Goal: Communication & Community: Answer question/provide support

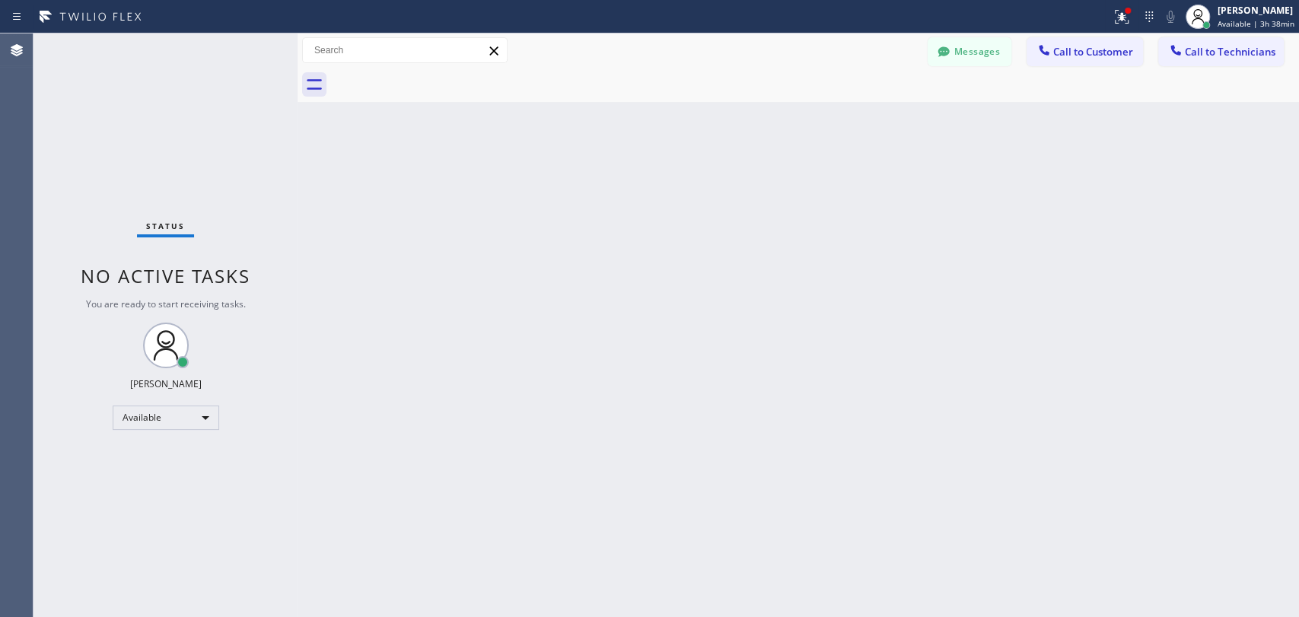
scroll to position [124664, 0]
drag, startPoint x: 1281, startPoint y: 221, endPoint x: 915, endPoint y: 14, distance: 420.5
click at [1281, 221] on div "Back to Dashboard Change Sender ID Customers Technicians AI [PERSON_NAME] [DATE…" at bounding box center [799, 325] width 1002 height 584
click at [931, 55] on button "Messages" at bounding box center [970, 51] width 84 height 29
click at [934, 55] on div "[PERSON_NAME] [PHONE_NUMBER] Choose phone number No address Contact Full Inform…" at bounding box center [924, 75] width 747 height 61
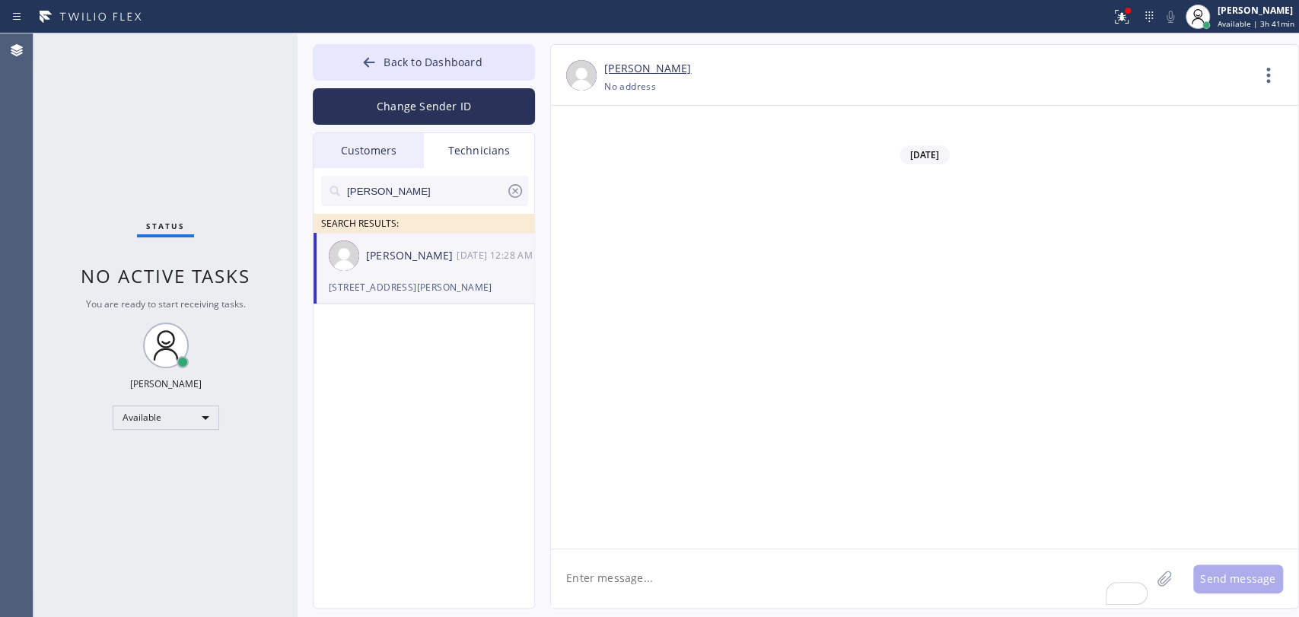
click at [511, 191] on icon at bounding box center [515, 191] width 18 height 18
click at [178, 182] on div "Status No active tasks You are ready to start receiving tasks. [PERSON_NAME] Av…" at bounding box center [165, 325] width 264 height 584
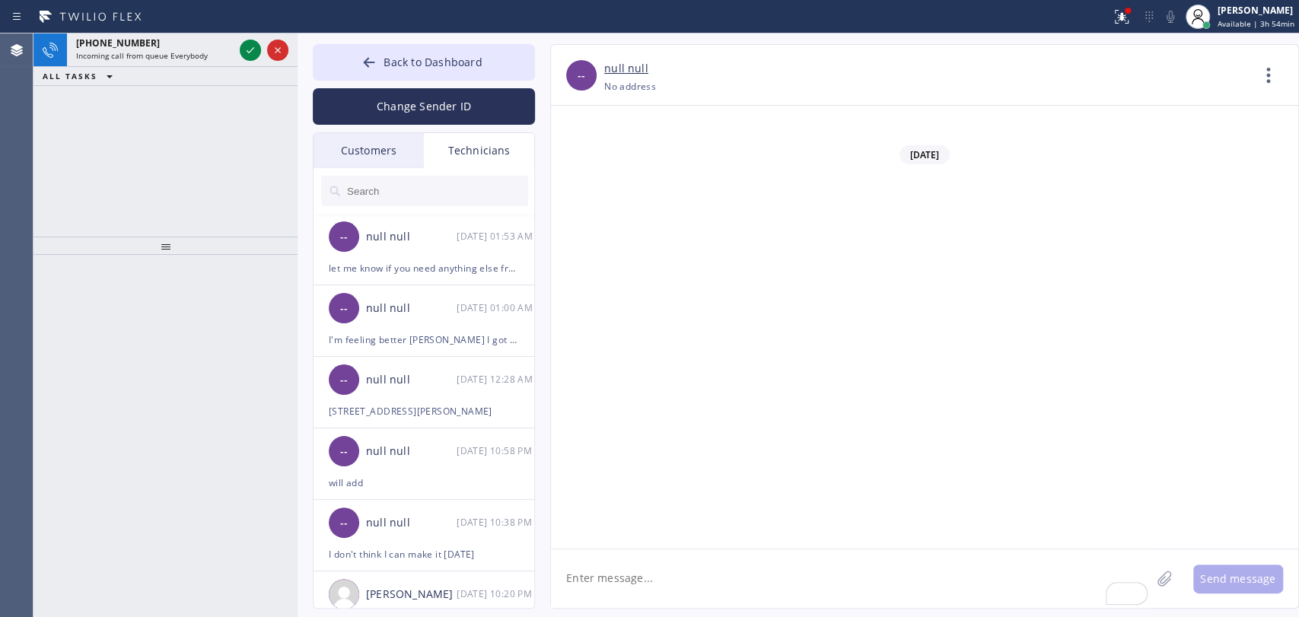
drag, startPoint x: 374, startPoint y: 150, endPoint x: 382, endPoint y: 265, distance: 115.2
click at [374, 150] on div "Customers" at bounding box center [369, 150] width 110 height 35
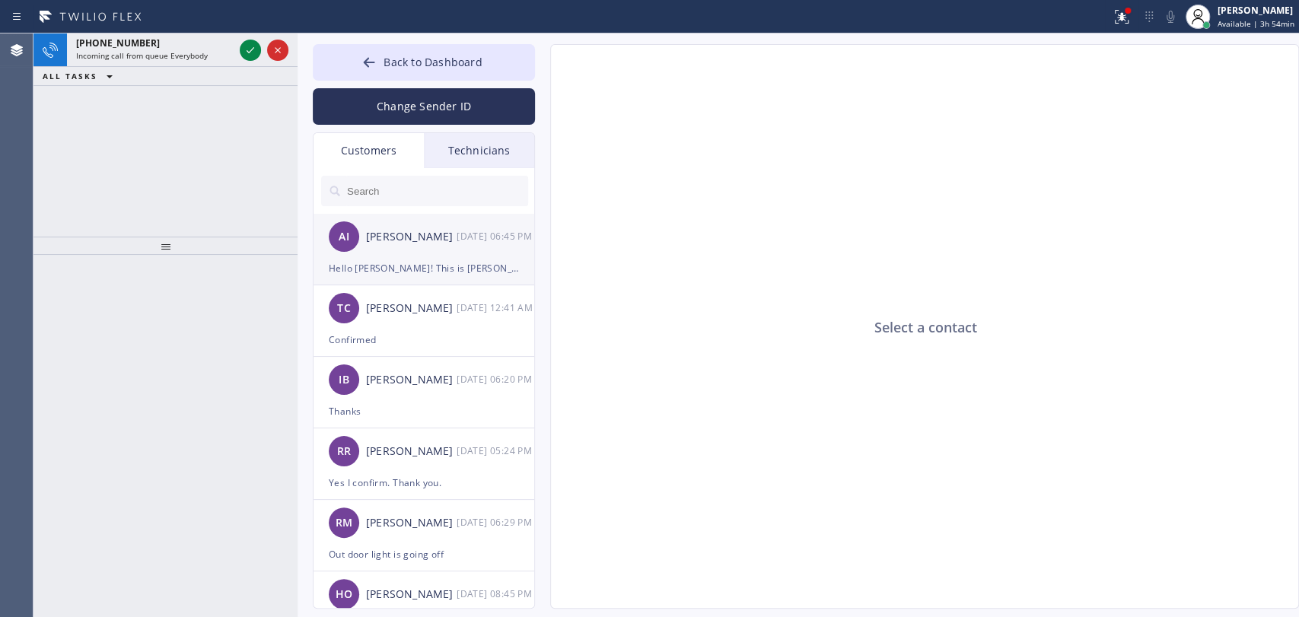
click at [393, 257] on div "AI [PERSON_NAME] [DATE] 06:45 PM" at bounding box center [425, 237] width 222 height 46
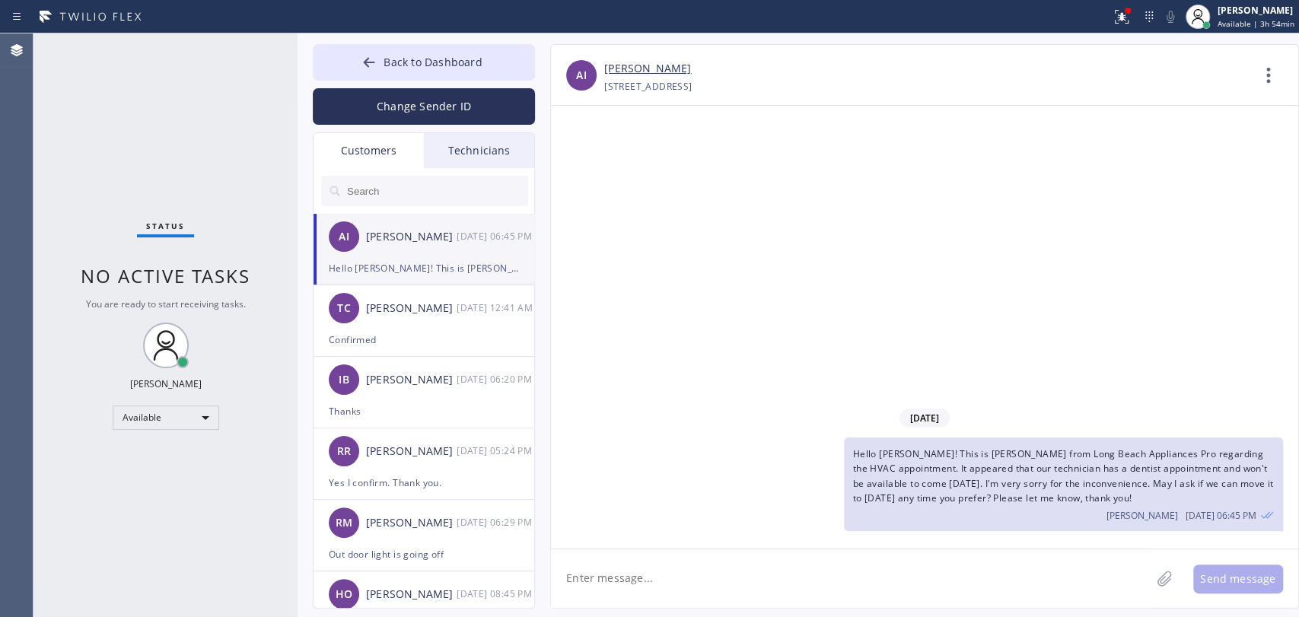
drag, startPoint x: 457, startPoint y: 61, endPoint x: 621, endPoint y: 255, distance: 254.3
click at [457, 61] on span "Back to Dashboard" at bounding box center [433, 62] width 98 height 14
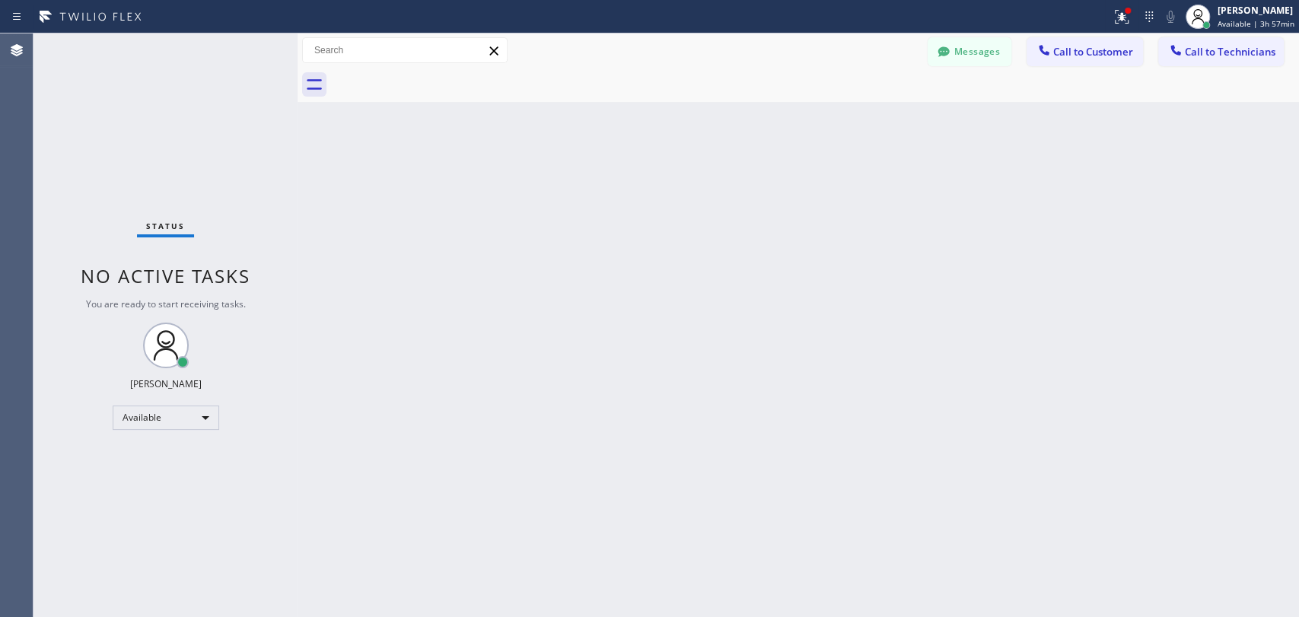
click at [346, 230] on div "Back to Dashboard Change Sender ID Customers Technicians AI [PERSON_NAME] [DATE…" at bounding box center [799, 325] width 1002 height 584
click at [1035, 426] on div "Back to Dashboard Change Sender ID Customers Technicians AI [PERSON_NAME] [DATE…" at bounding box center [799, 325] width 1002 height 584
click at [998, 59] on button "Messages" at bounding box center [970, 51] width 84 height 29
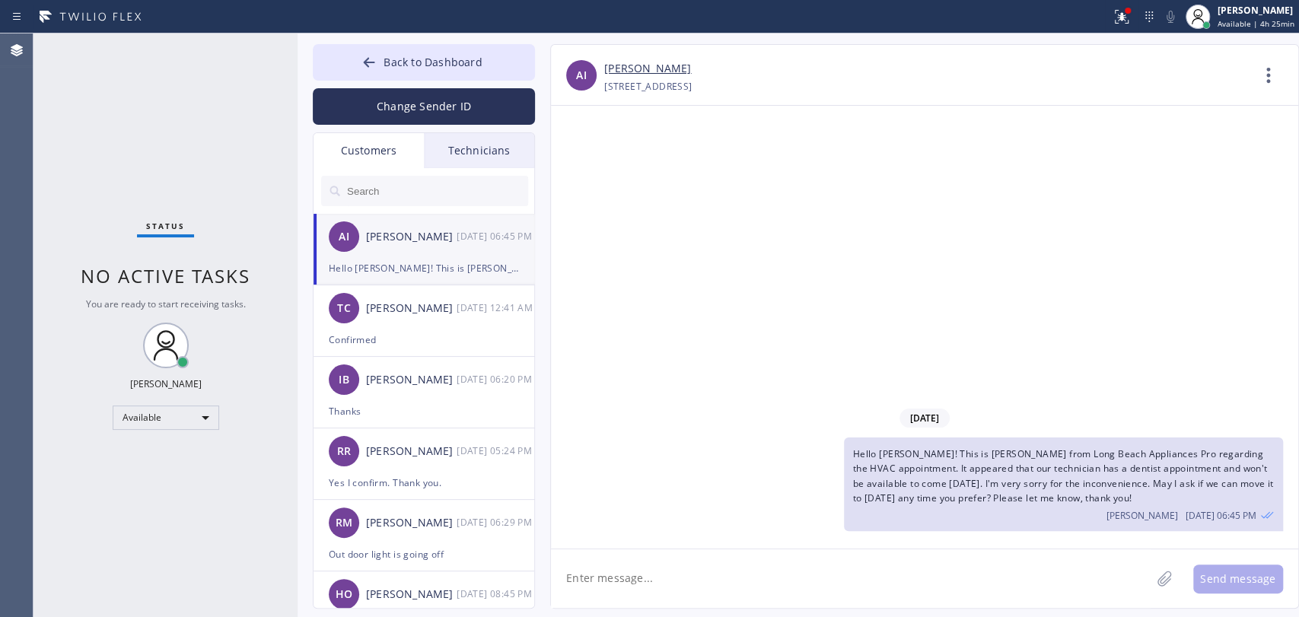
click at [444, 180] on input "text" at bounding box center [437, 191] width 183 height 30
click at [463, 158] on div "Technicians" at bounding box center [479, 150] width 110 height 35
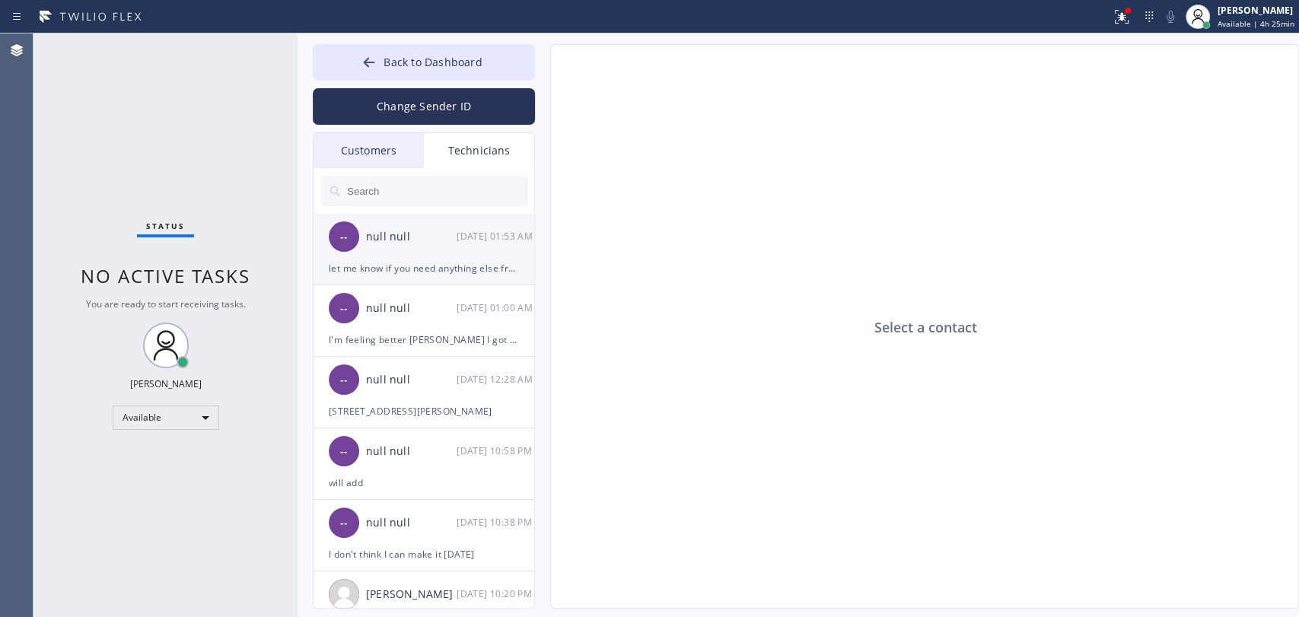
click at [376, 248] on div "-- null null [DATE] 01:53 AM" at bounding box center [425, 237] width 222 height 46
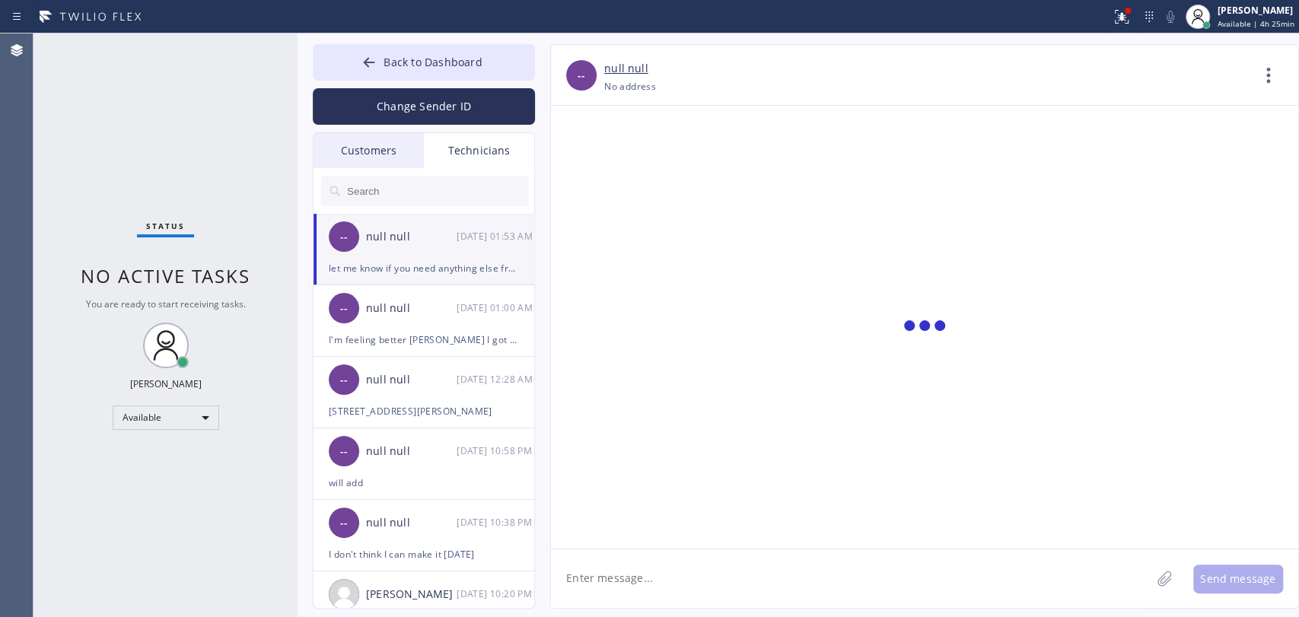
scroll to position [1852, 0]
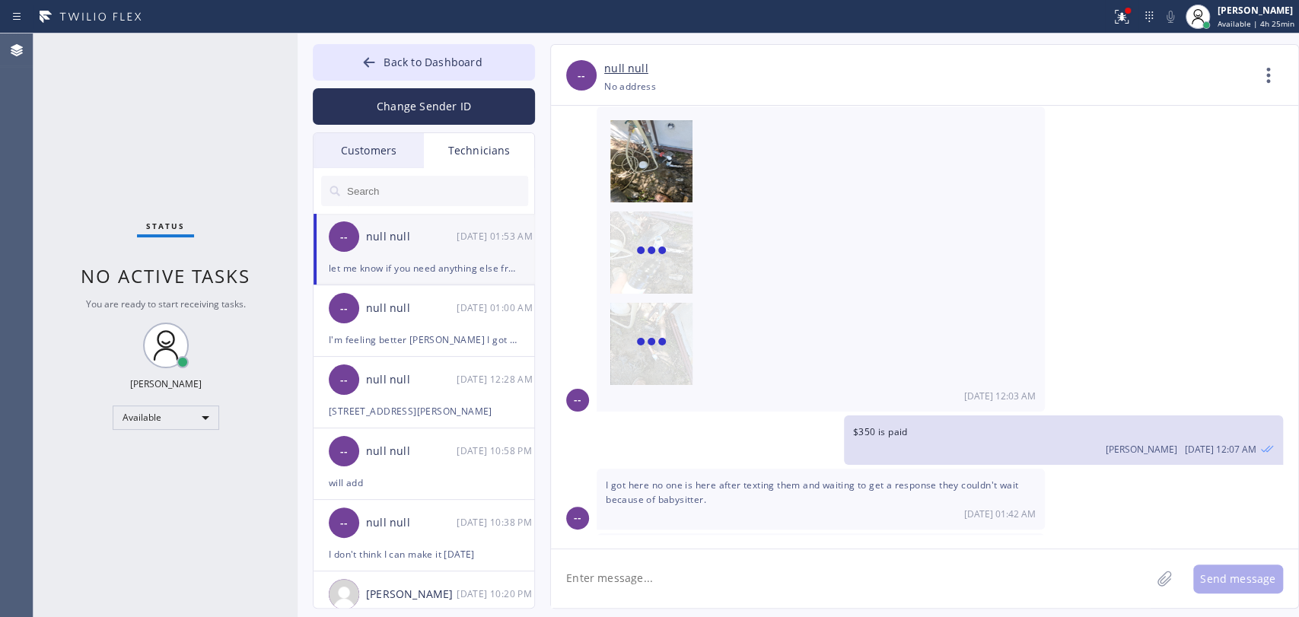
click at [738, 582] on textarea at bounding box center [851, 578] width 600 height 59
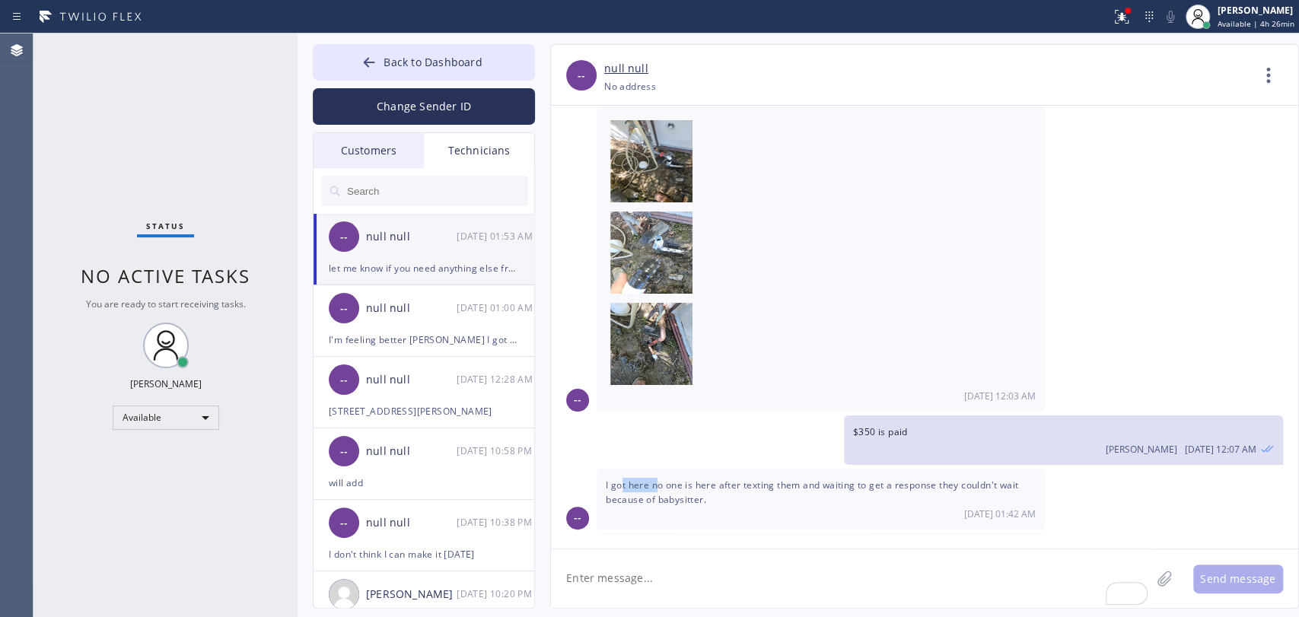
drag, startPoint x: 624, startPoint y: 433, endPoint x: 660, endPoint y: 435, distance: 35.8
click at [660, 479] on span "I got here no one is here after texting them and waiting to get a response they…" at bounding box center [812, 492] width 412 height 27
click at [661, 479] on span "I got here no one is here after texting them and waiting to get a response they…" at bounding box center [812, 492] width 412 height 27
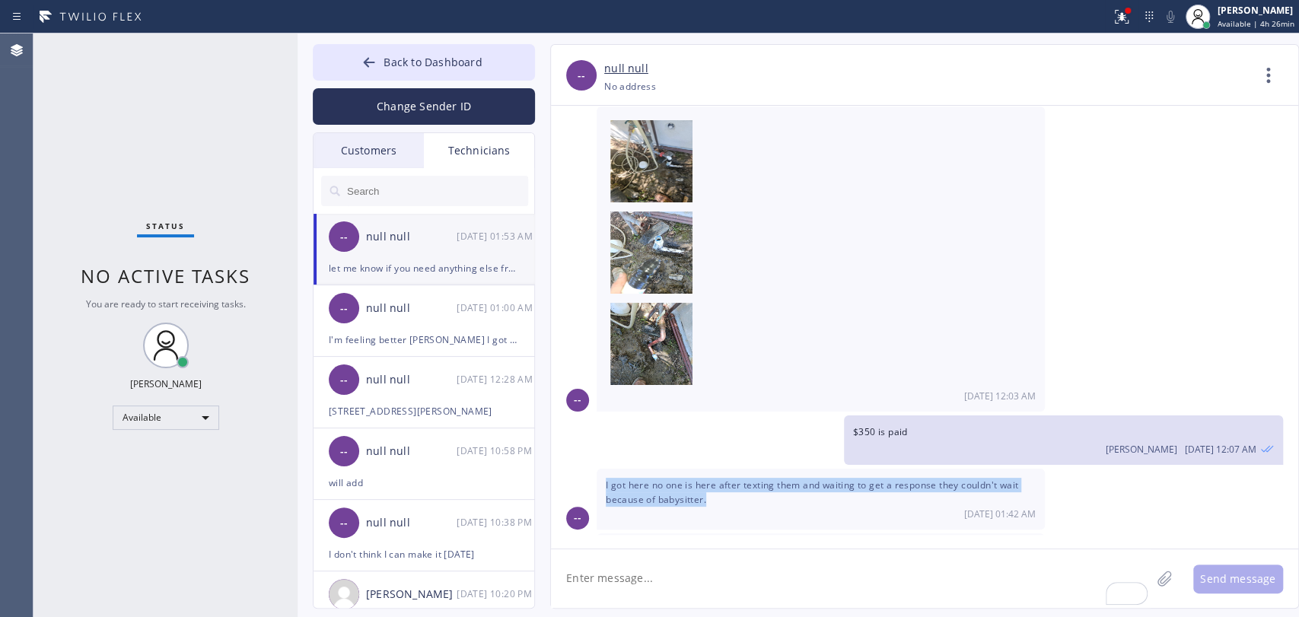
click at [661, 479] on span "I got here no one is here after texting them and waiting to get a response they…" at bounding box center [812, 492] width 412 height 27
click at [670, 479] on span "I got here no one is here after texting them and waiting to get a response they…" at bounding box center [812, 492] width 412 height 27
drag, startPoint x: 737, startPoint y: 435, endPoint x: 810, endPoint y: 434, distance: 73.1
click at [807, 479] on span "I got here no one is here after texting them and waiting to get a response they…" at bounding box center [812, 492] width 412 height 27
click at [810, 479] on span "I got here no one is here after texting them and waiting to get a response they…" at bounding box center [812, 492] width 412 height 27
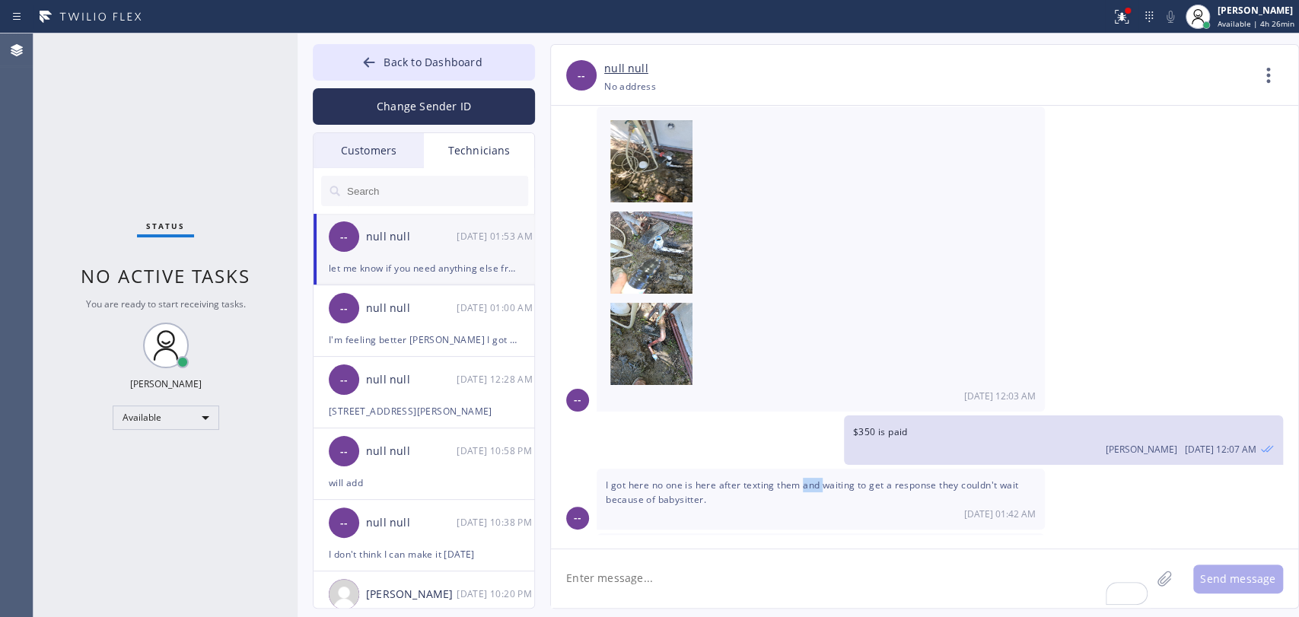
click at [810, 479] on span "I got here no one is here after texting them and waiting to get a response they…" at bounding box center [812, 492] width 412 height 27
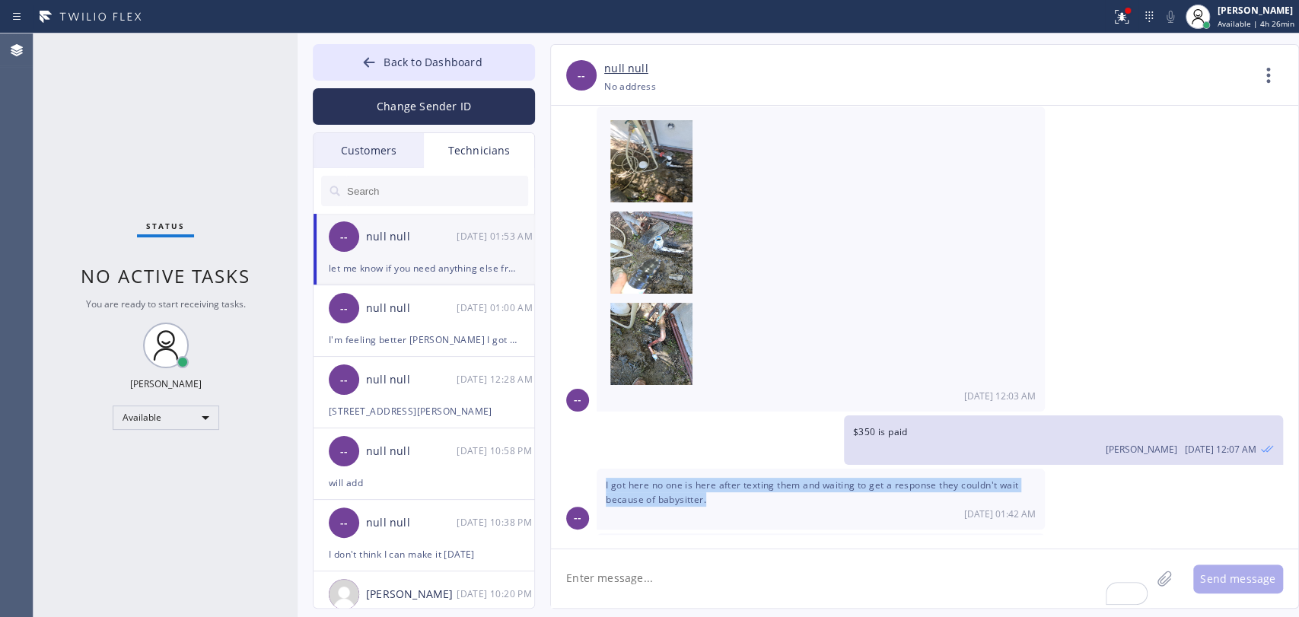
click at [810, 479] on span "I got here no one is here after texting them and waiting to get a response they…" at bounding box center [812, 492] width 412 height 27
click at [837, 479] on span "I got here no one is here after texting them and waiting to get a response they…" at bounding box center [812, 492] width 412 height 27
drag, startPoint x: 858, startPoint y: 434, endPoint x: 948, endPoint y: 445, distance: 91.3
click at [944, 469] on div "I got here no one is here after texting them and waiting to get a response they…" at bounding box center [821, 499] width 448 height 60
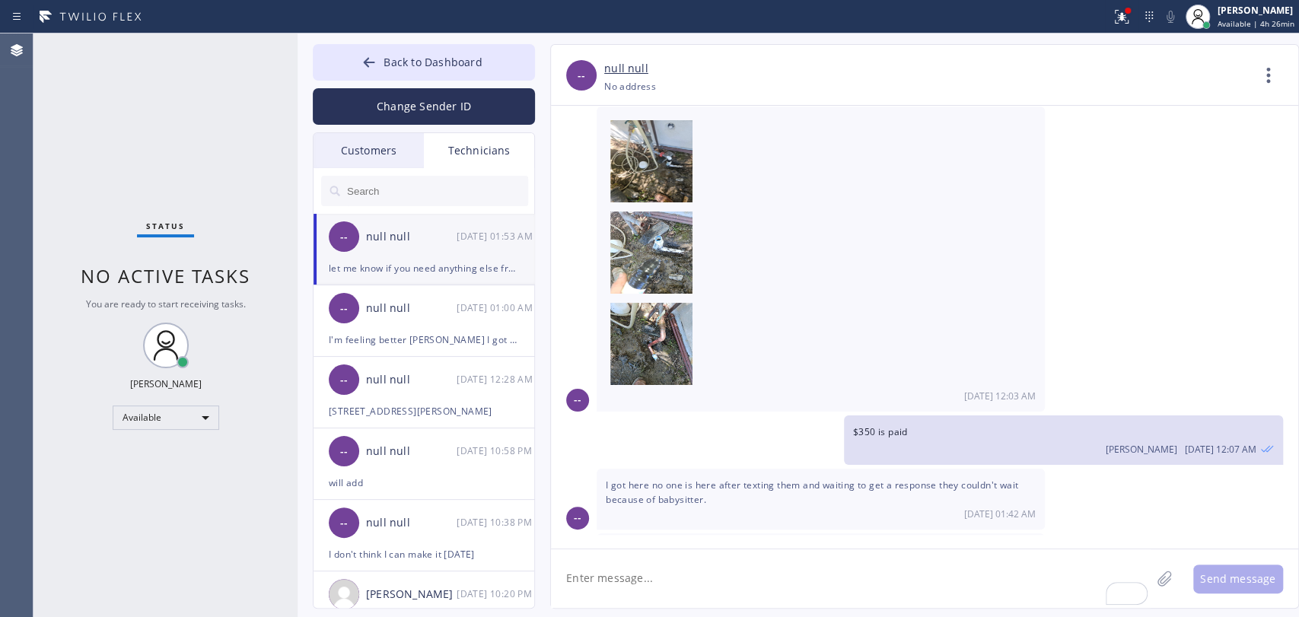
click at [956, 469] on div "I got here no one is here after texting them and waiting to get a response they…" at bounding box center [821, 499] width 448 height 60
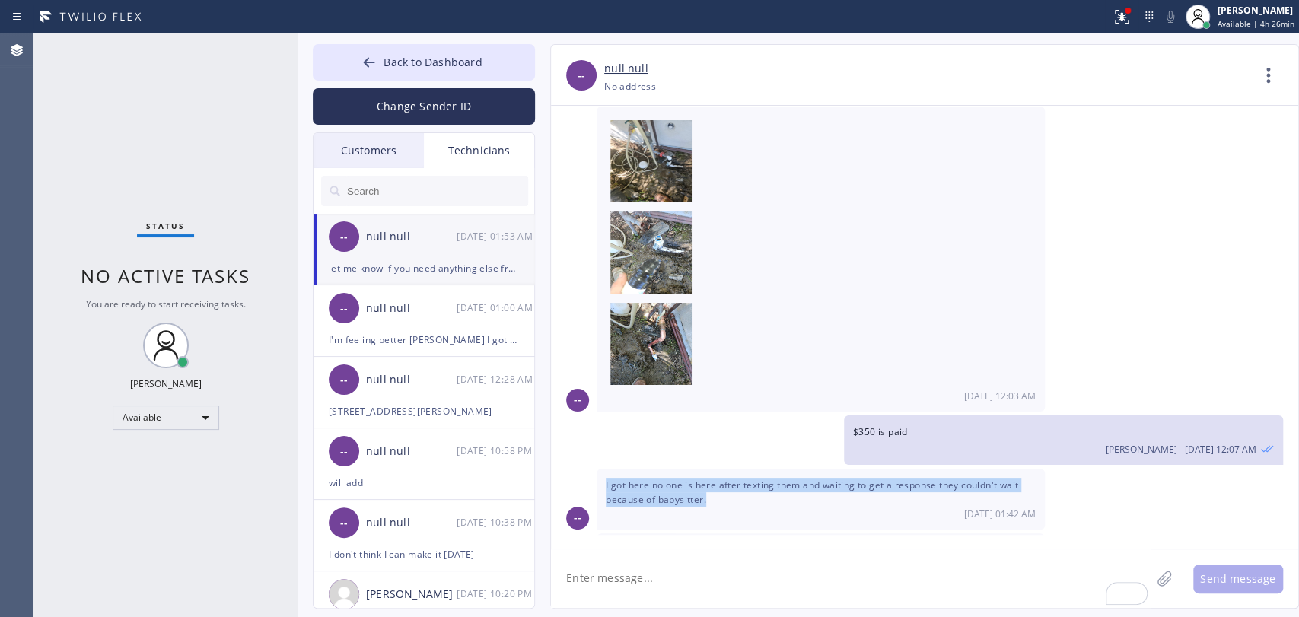
click at [956, 469] on div "I got here no one is here after texting them and waiting to get a response they…" at bounding box center [821, 499] width 448 height 60
click at [956, 479] on span "I got here no one is here after texting them and waiting to get a response they…" at bounding box center [812, 492] width 412 height 27
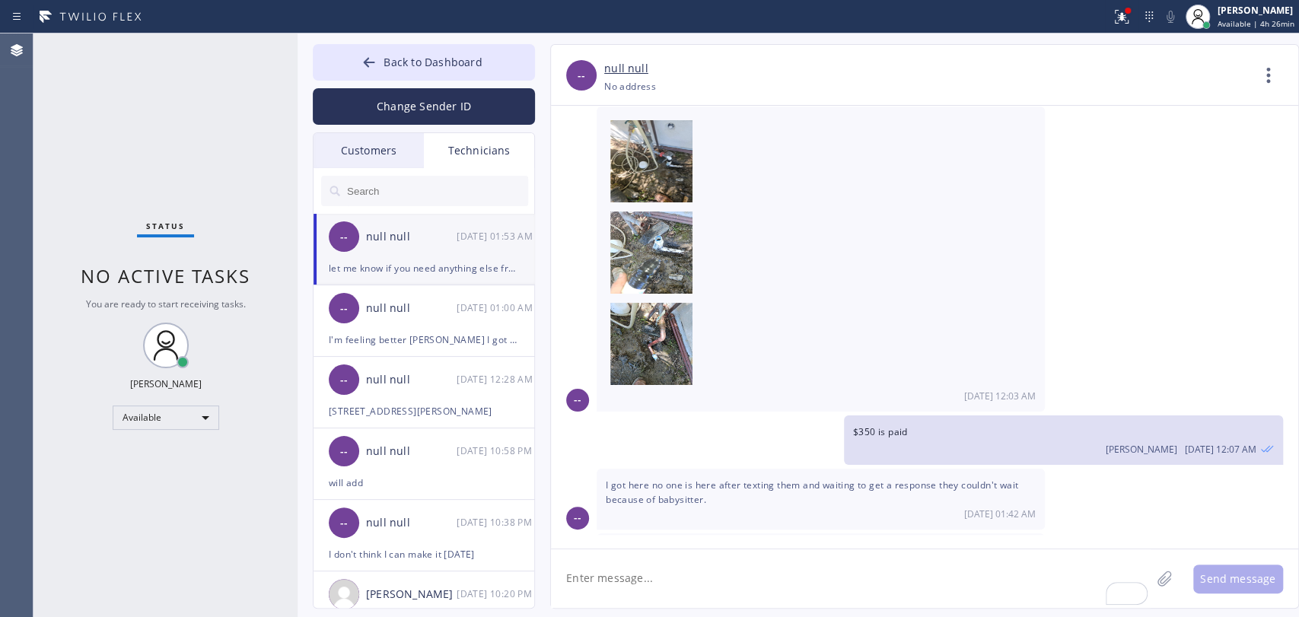
click at [680, 479] on span "I got here no one is here after texting them and waiting to get a response they…" at bounding box center [812, 492] width 412 height 27
click at [680, 469] on div "I got here no one is here after texting them and waiting to get a response they…" at bounding box center [821, 499] width 448 height 60
drag, startPoint x: 677, startPoint y: 436, endPoint x: 718, endPoint y: 435, distance: 41.1
click at [715, 479] on span "I got here no one is here after texting them and waiting to get a response they…" at bounding box center [812, 492] width 412 height 27
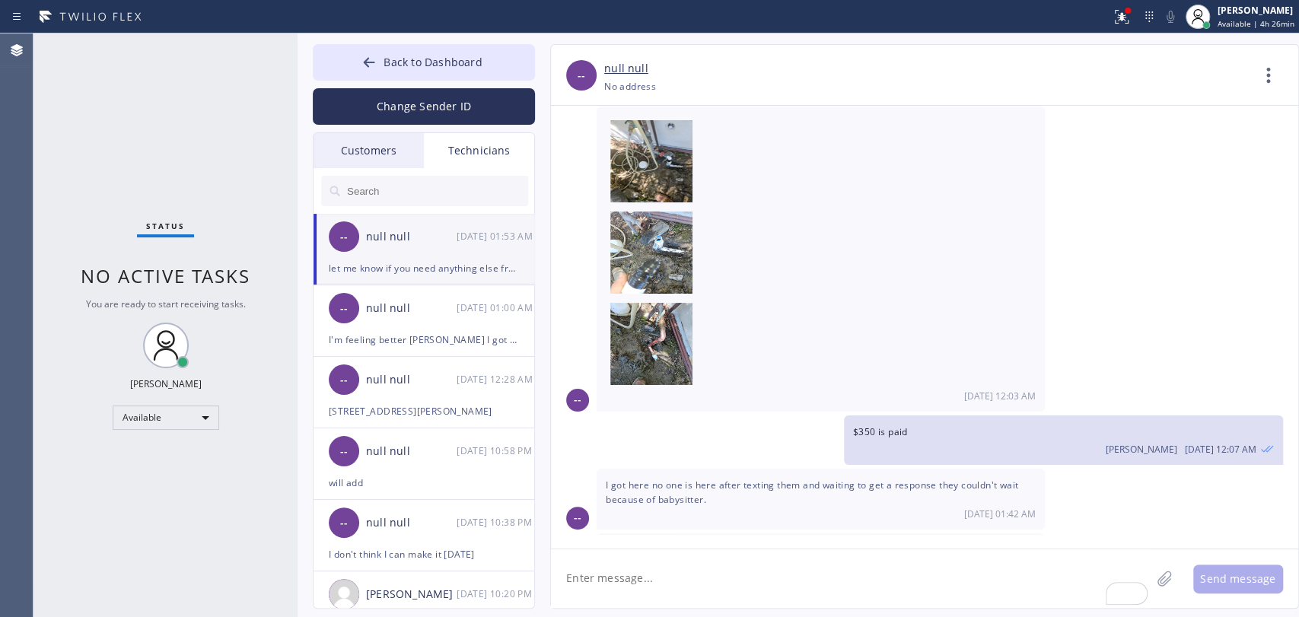
click at [718, 479] on span "I got here no one is here after texting them and waiting to get a response they…" at bounding box center [812, 492] width 412 height 27
drag, startPoint x: 780, startPoint y: 435, endPoint x: 868, endPoint y: 443, distance: 87.9
click at [861, 479] on span "I got here no one is here after texting them and waiting to get a response they…" at bounding box center [812, 492] width 412 height 27
click at [868, 479] on span "I got here no one is here after texting them and waiting to get a response they…" at bounding box center [812, 492] width 412 height 27
drag, startPoint x: 635, startPoint y: 498, endPoint x: 789, endPoint y: 498, distance: 153.7
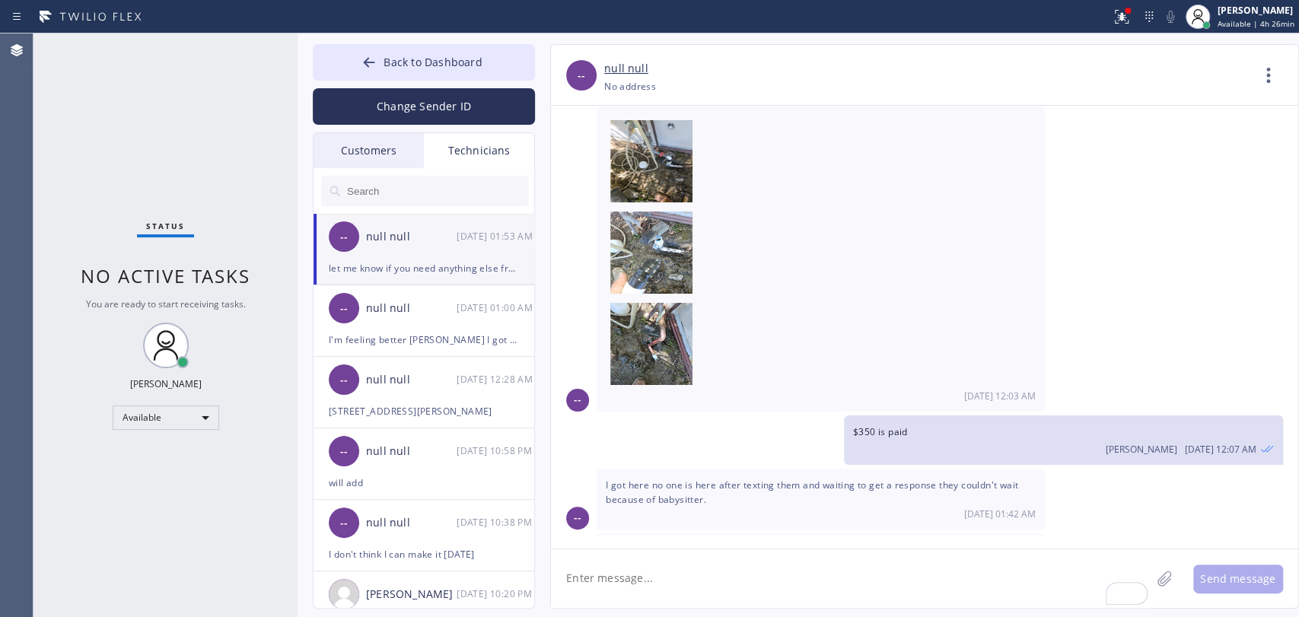
click at [789, 543] on span "let me know if you need anything else from me [DATE] I will be heading home" at bounding box center [780, 549] width 348 height 13
click at [790, 543] on span "let me know if you need anything else from me [DATE] I will be heading home" at bounding box center [780, 549] width 348 height 13
click at [413, 60] on span "Back to Dashboard" at bounding box center [433, 62] width 98 height 14
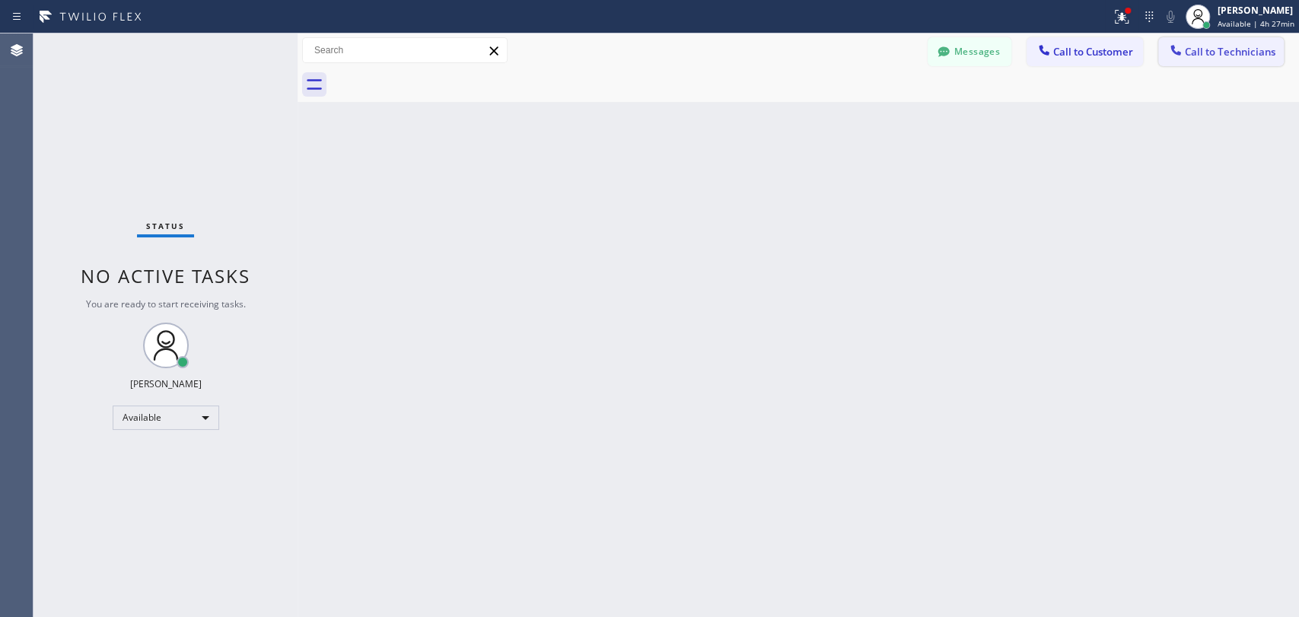
click at [1200, 47] on span "Call to Technicians" at bounding box center [1230, 52] width 91 height 14
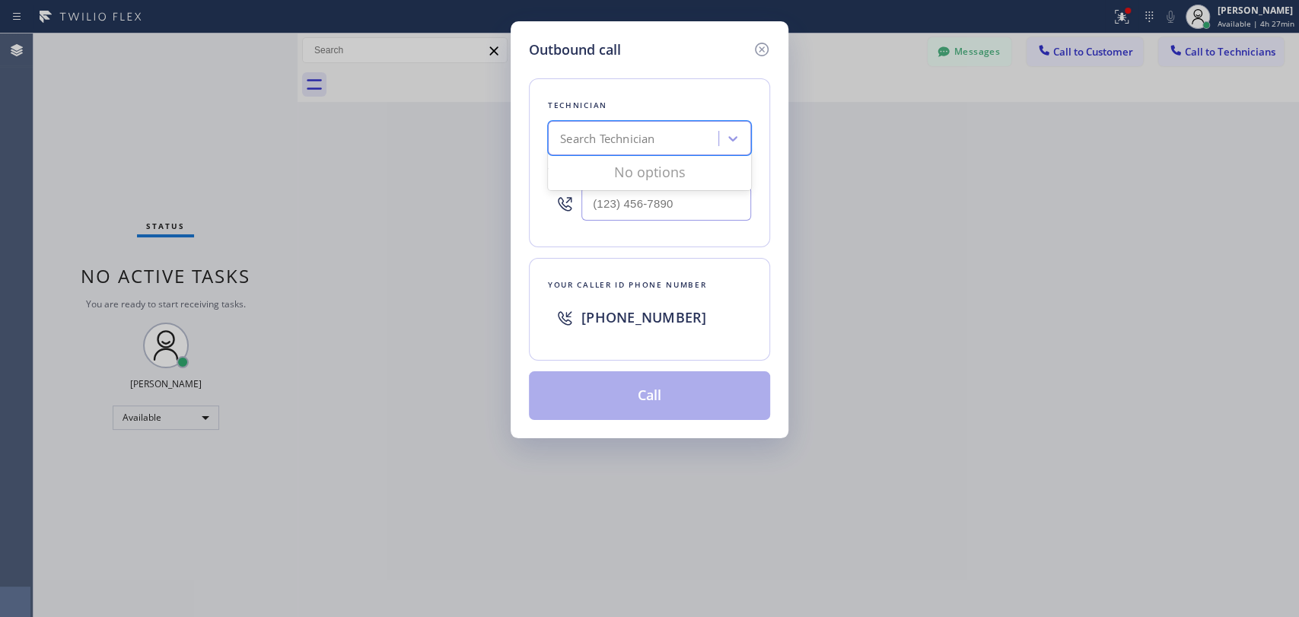
click at [634, 130] on div "Search Technician" at bounding box center [607, 139] width 94 height 18
click at [696, 141] on div "Search Technician" at bounding box center [636, 139] width 166 height 27
type input "[PERSON_NAME]"
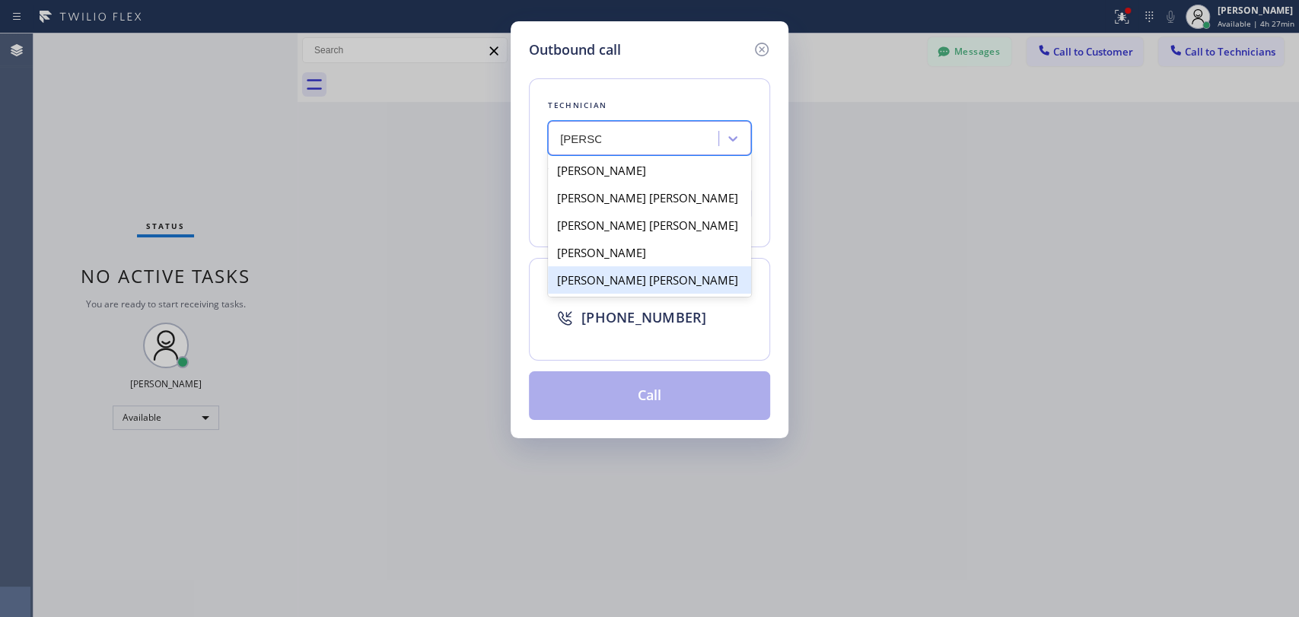
click at [591, 288] on div "[PERSON_NAME] [PERSON_NAME]" at bounding box center [649, 279] width 203 height 27
type input "[PHONE_NUMBER]"
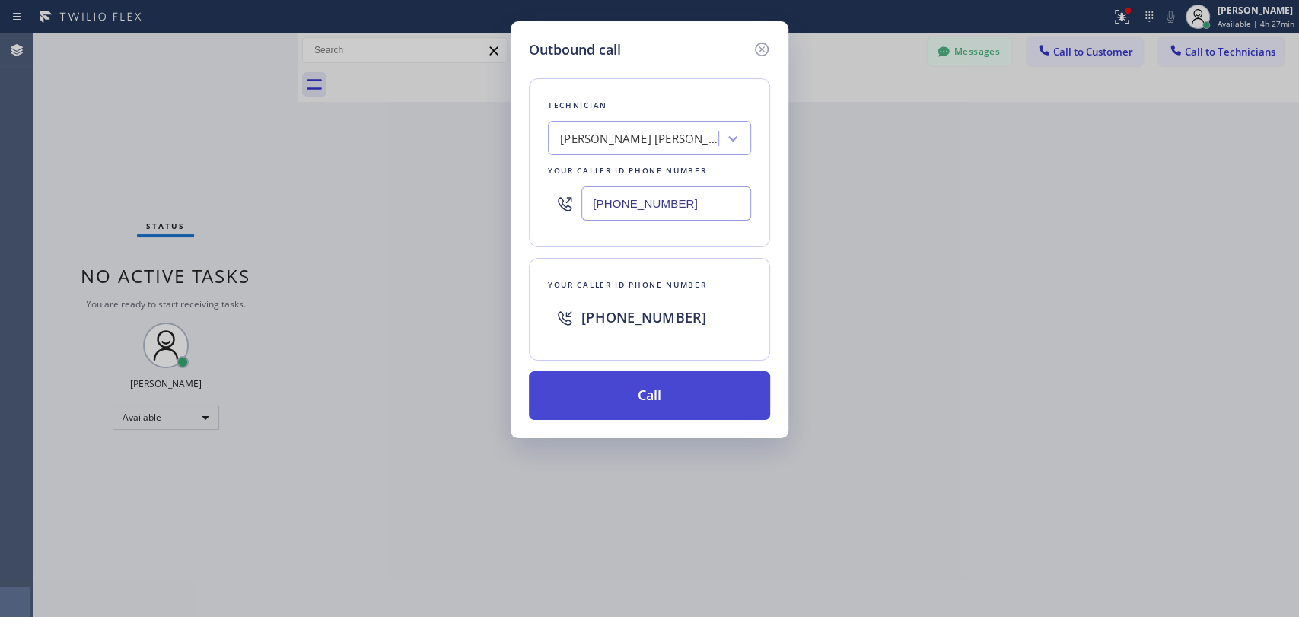
click at [610, 406] on button "Call" at bounding box center [649, 395] width 241 height 49
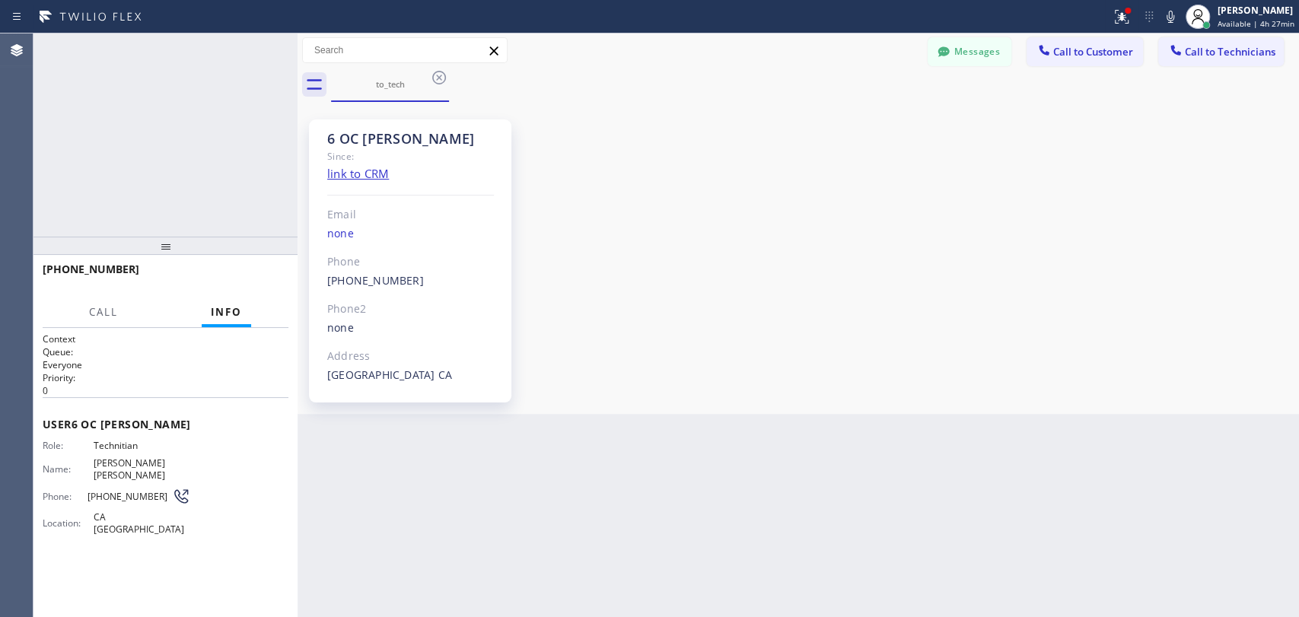
scroll to position [13882, 0]
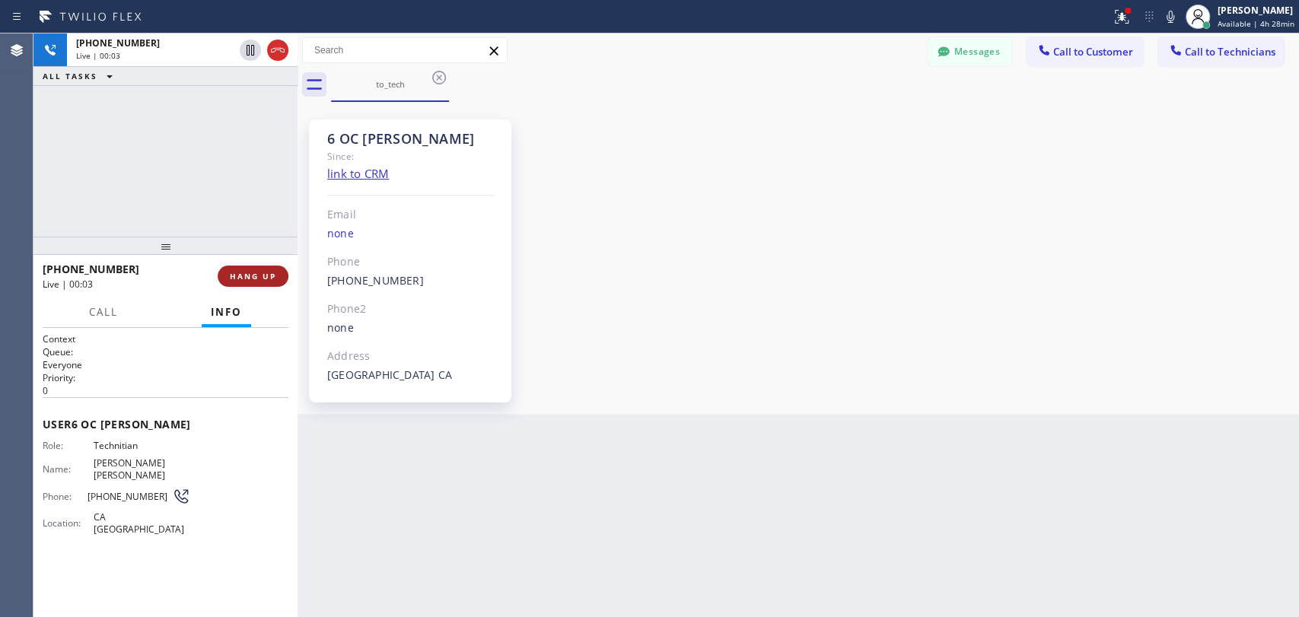
click at [247, 276] on span "HANG UP" at bounding box center [253, 276] width 46 height 11
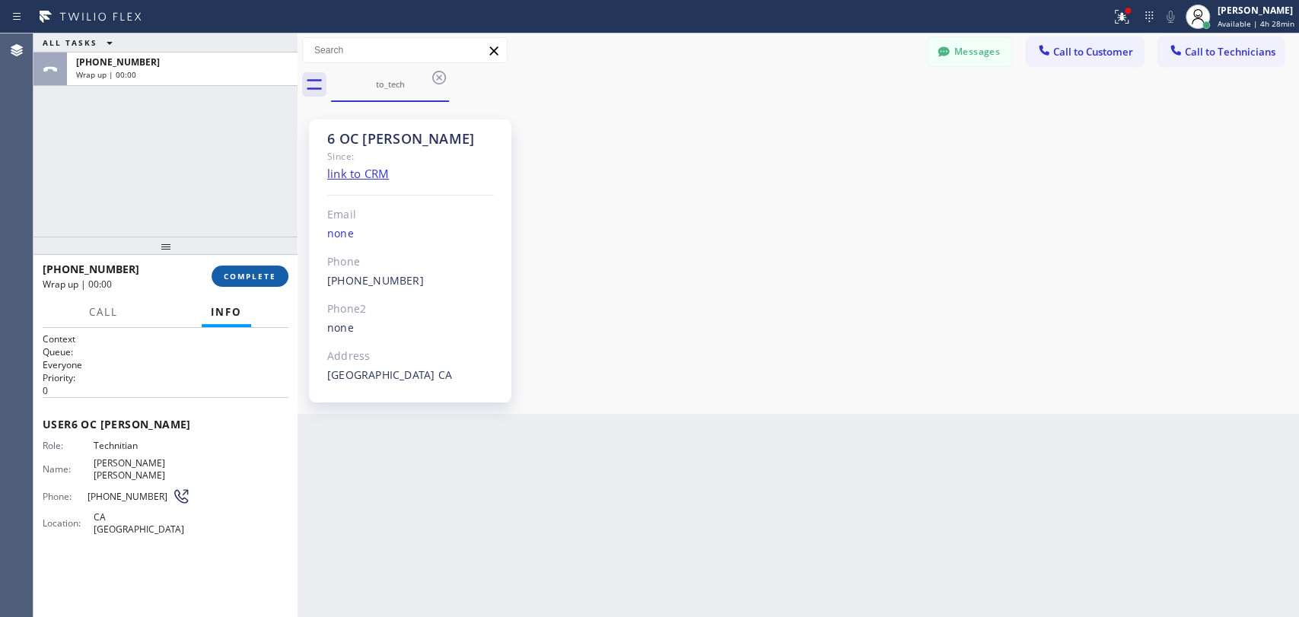
click at [247, 276] on span "COMPLETE" at bounding box center [250, 276] width 53 height 11
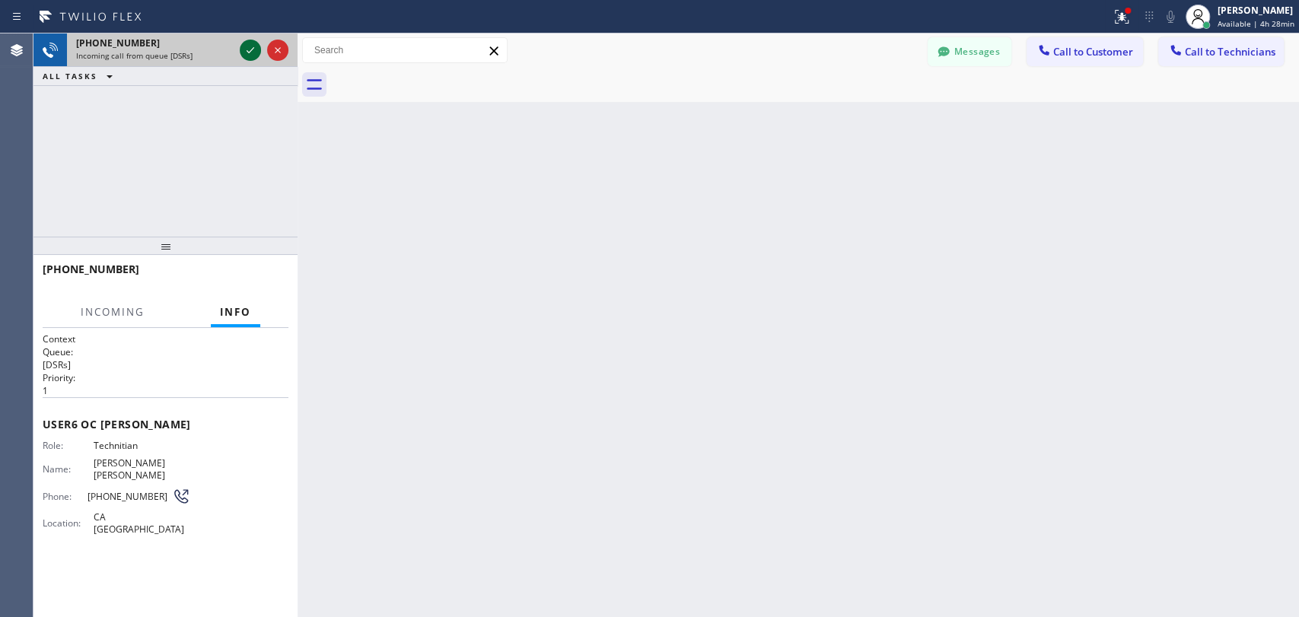
click at [255, 53] on icon at bounding box center [250, 50] width 18 height 18
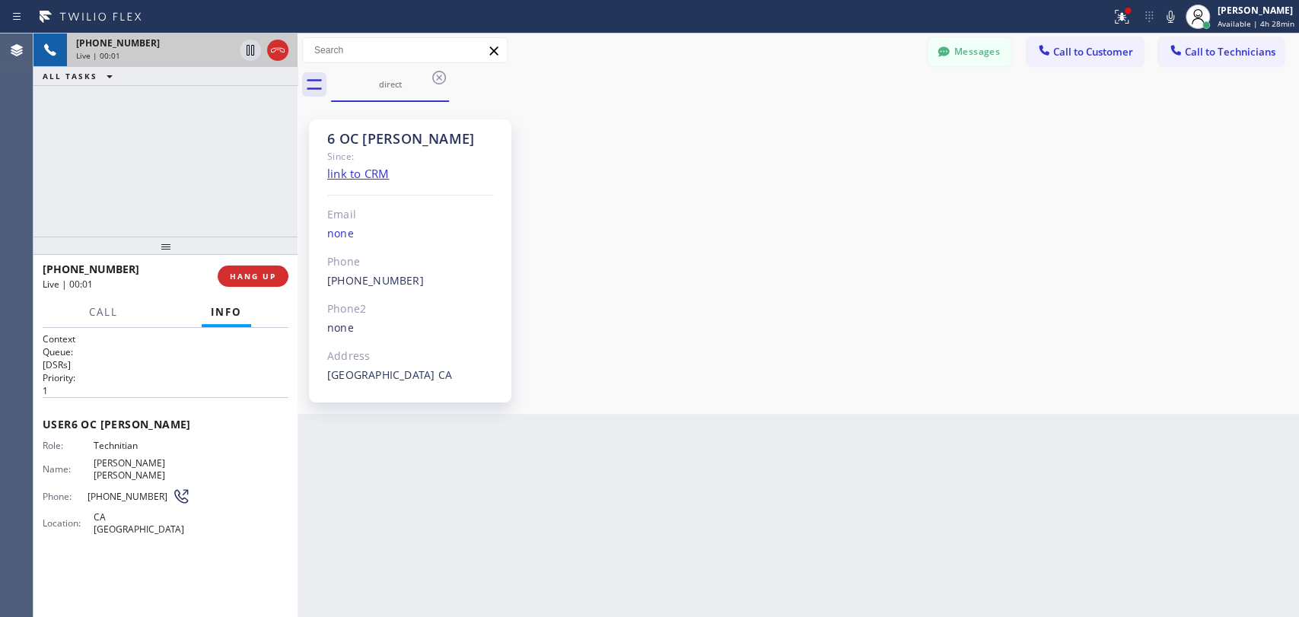
scroll to position [13882, 0]
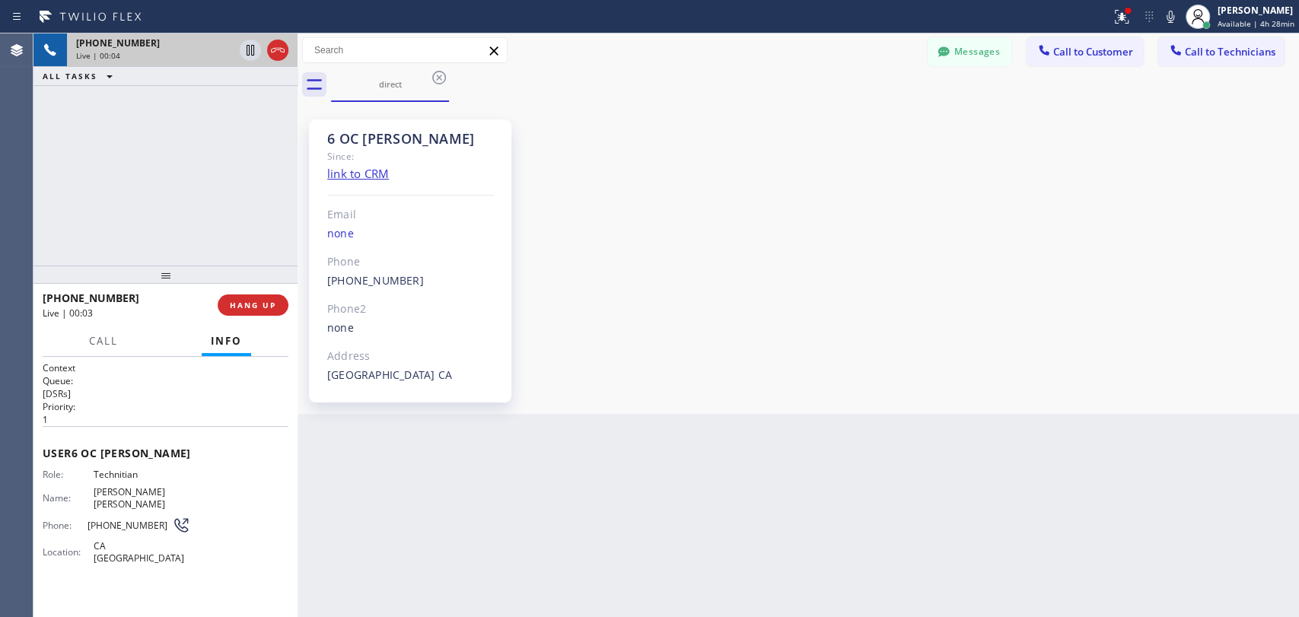
drag, startPoint x: 152, startPoint y: 251, endPoint x: 148, endPoint y: 285, distance: 33.8
click at [148, 284] on div at bounding box center [165, 275] width 264 height 18
click at [338, 144] on div "6 OC [PERSON_NAME]" at bounding box center [410, 139] width 167 height 18
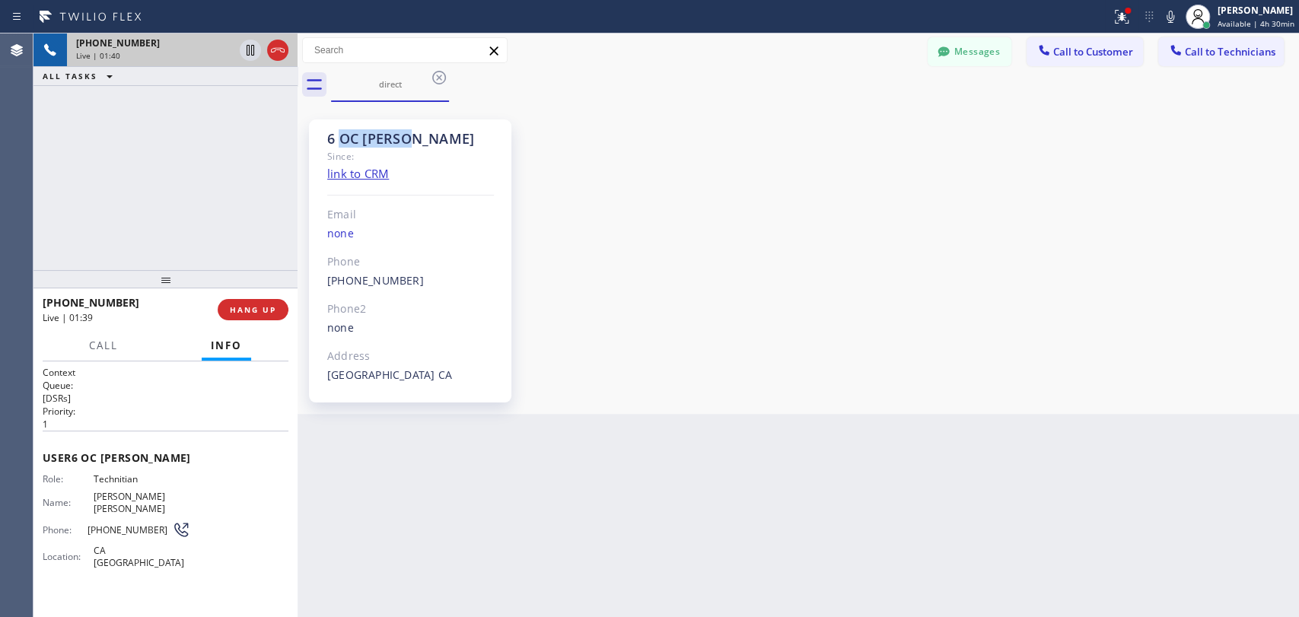
drag, startPoint x: 341, startPoint y: 136, endPoint x: 409, endPoint y: 146, distance: 69.2
click at [409, 146] on div "6 OC [PERSON_NAME]" at bounding box center [410, 139] width 167 height 18
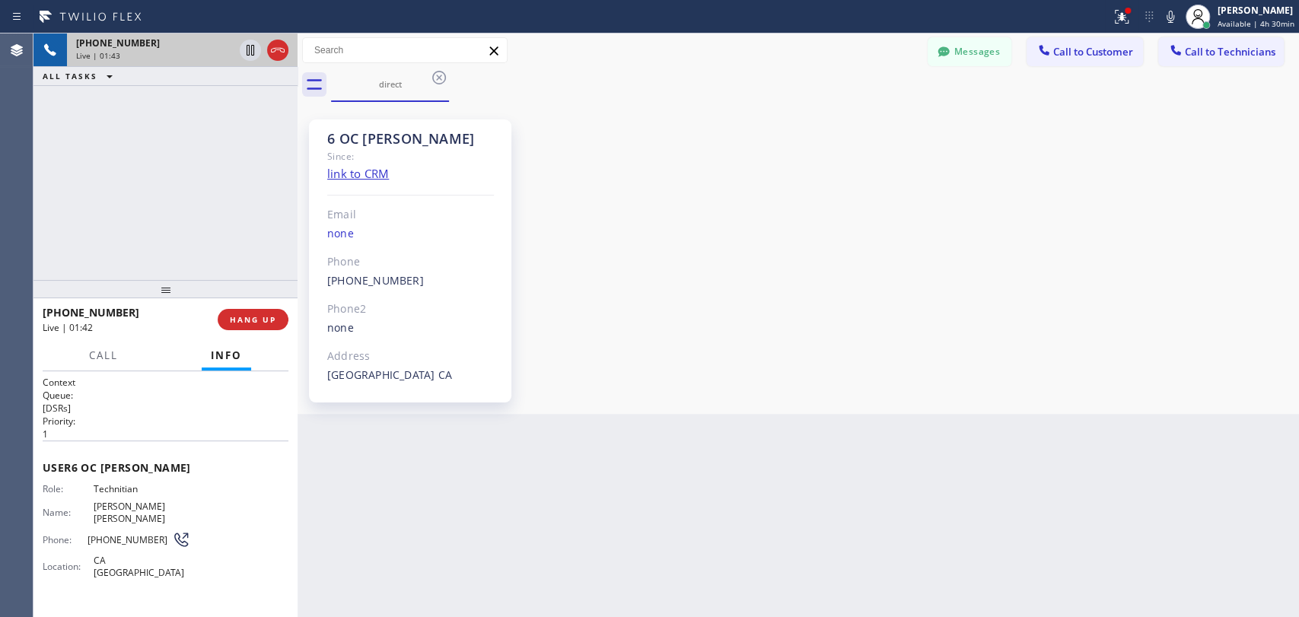
drag, startPoint x: 129, startPoint y: 284, endPoint x: 124, endPoint y: 294, distance: 10.9
click at [124, 294] on div at bounding box center [165, 289] width 264 height 18
click at [268, 311] on button "HANG UP" at bounding box center [253, 319] width 71 height 21
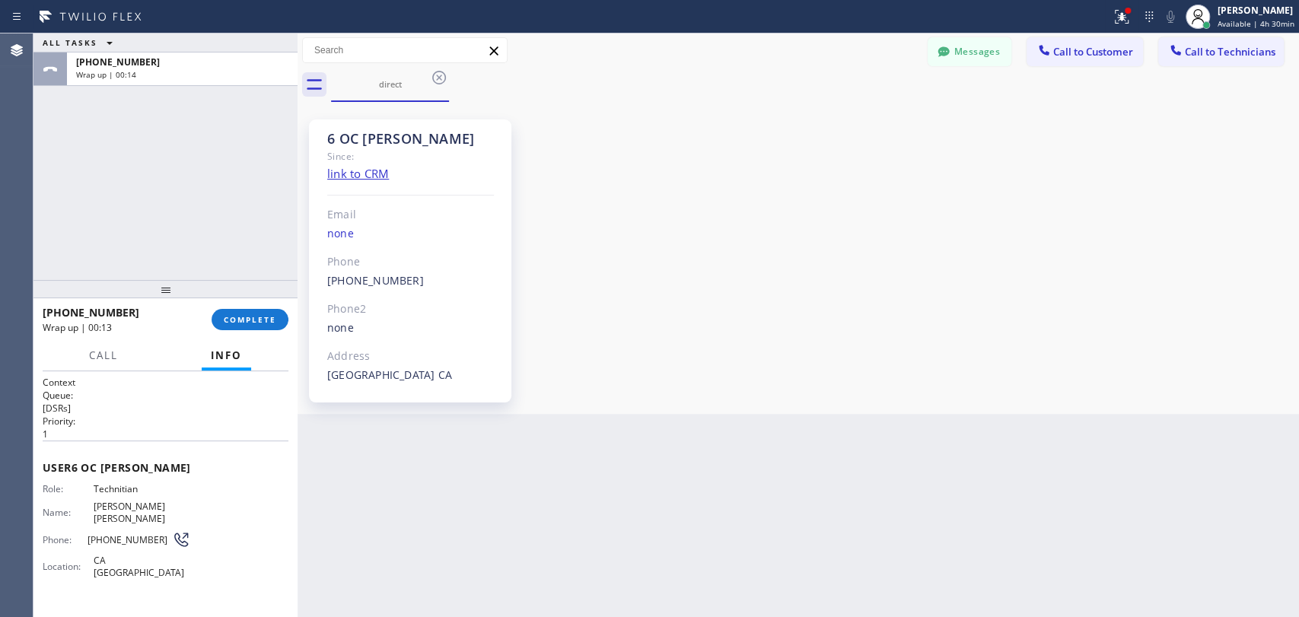
drag, startPoint x: 231, startPoint y: 312, endPoint x: 320, endPoint y: 217, distance: 130.3
click at [231, 312] on button "COMPLETE" at bounding box center [250, 319] width 77 height 21
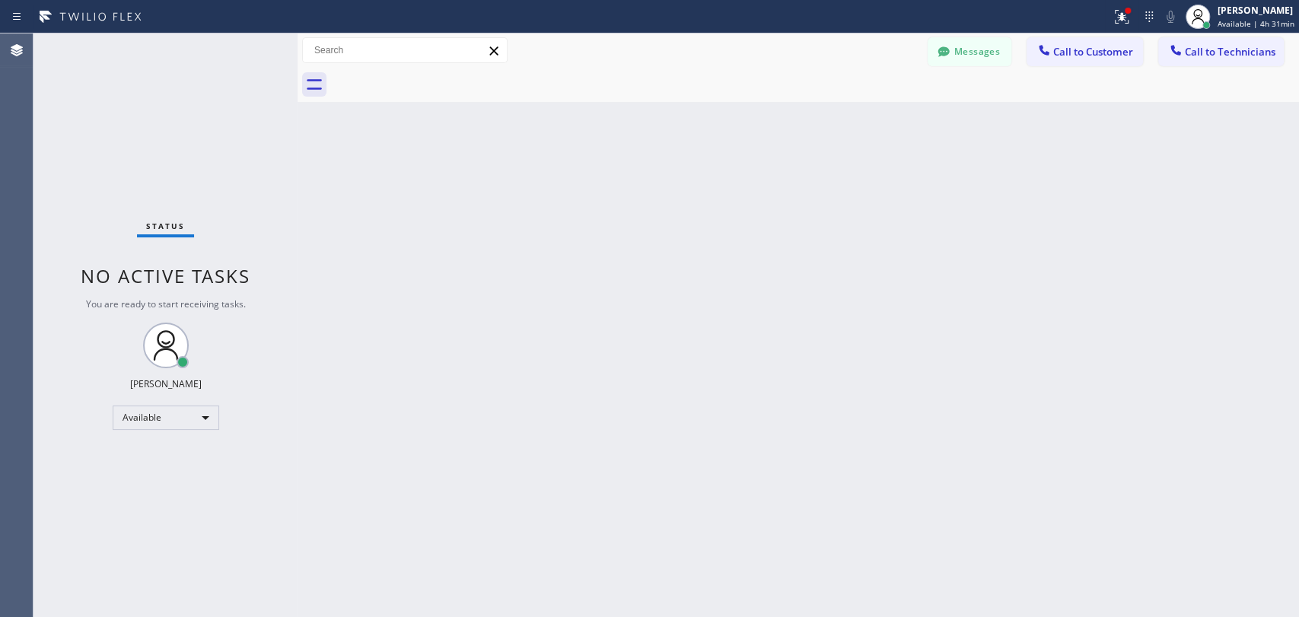
click at [1213, 62] on button "Call to Technicians" at bounding box center [1221, 51] width 126 height 29
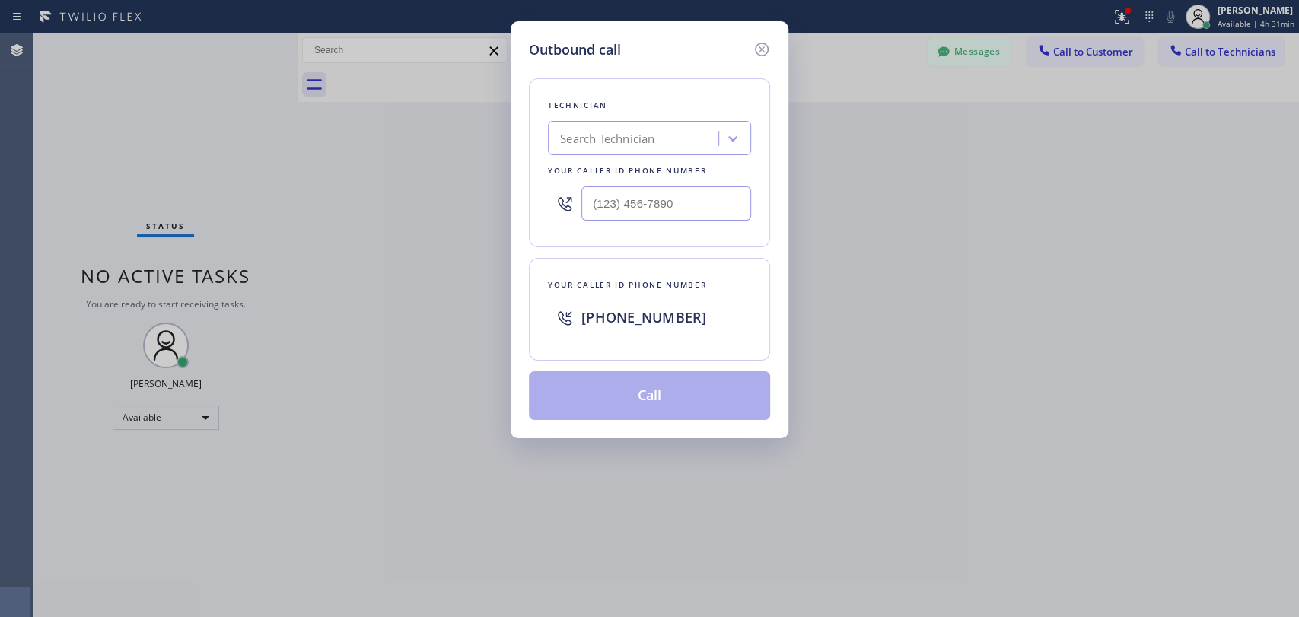
drag, startPoint x: 714, startPoint y: 123, endPoint x: 694, endPoint y: 124, distance: 19.8
click at [694, 124] on div "Technician Search Technician Your caller id phone number" at bounding box center [649, 162] width 241 height 169
click at [682, 136] on div "Search Technician" at bounding box center [636, 139] width 166 height 27
type input "sev"
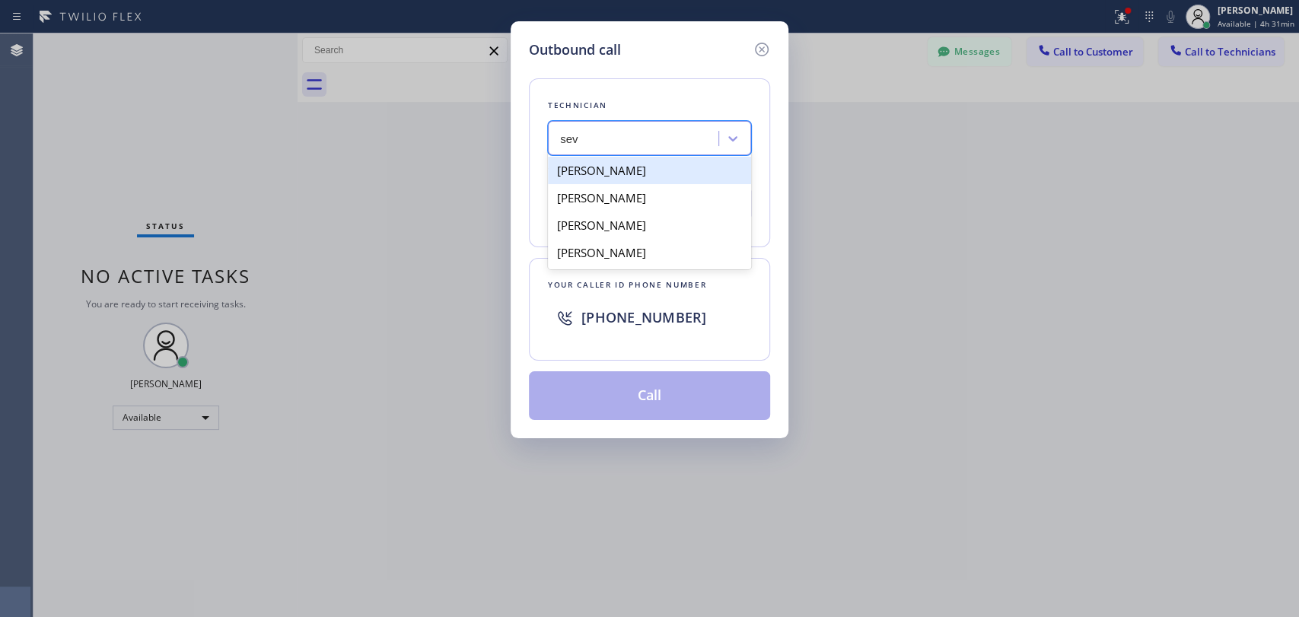
drag, startPoint x: 632, startPoint y: 177, endPoint x: 632, endPoint y: 196, distance: 18.3
click at [632, 176] on div "[PERSON_NAME]" at bounding box center [649, 170] width 203 height 27
type input "[PHONE_NUMBER]"
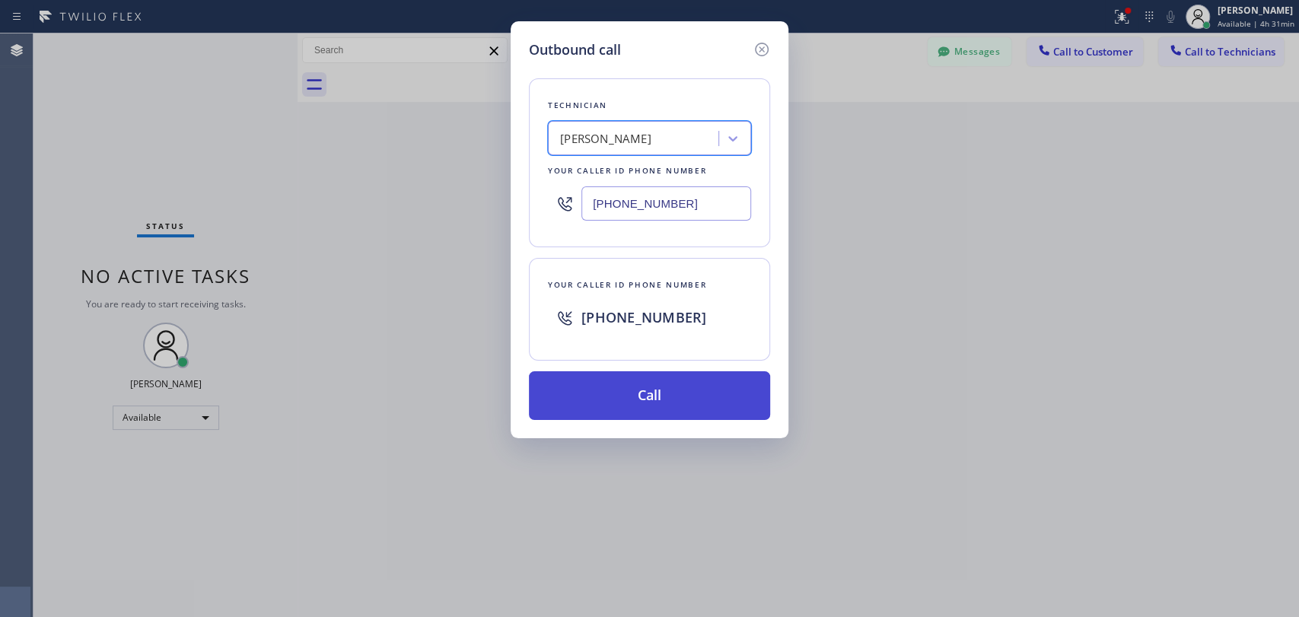
click at [625, 388] on button "Call" at bounding box center [649, 395] width 241 height 49
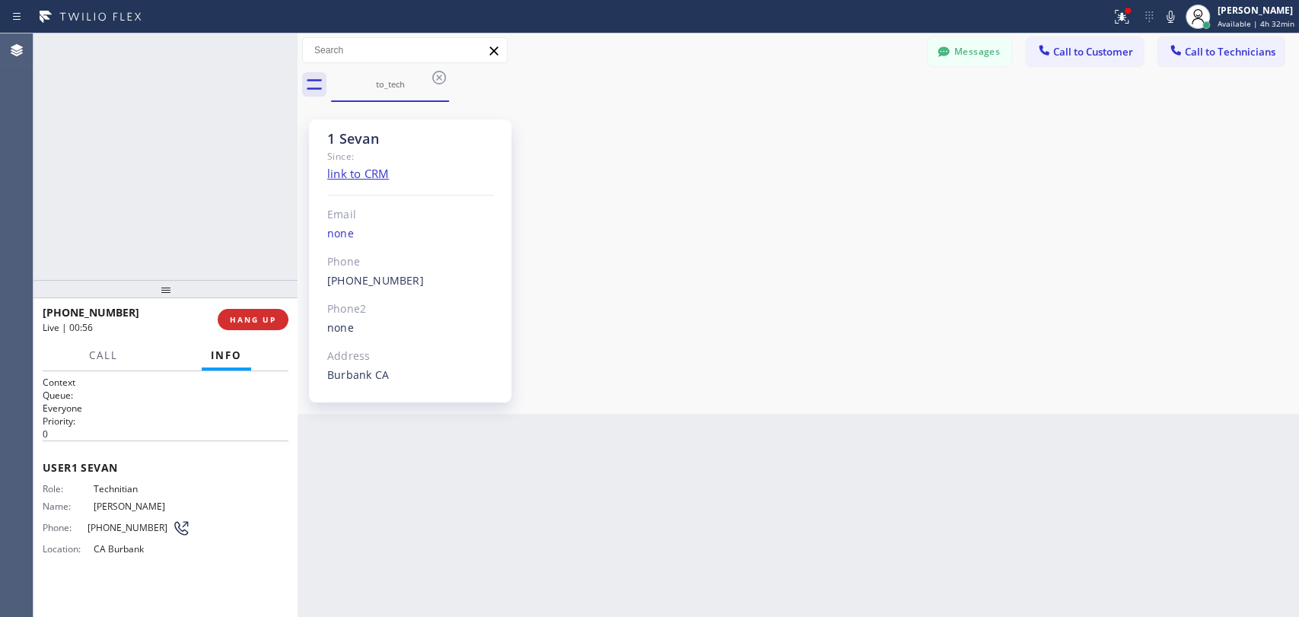
scroll to position [4655, 0]
drag, startPoint x: 271, startPoint y: 315, endPoint x: 285, endPoint y: 300, distance: 21.0
click at [272, 315] on span "HANG UP" at bounding box center [253, 319] width 46 height 11
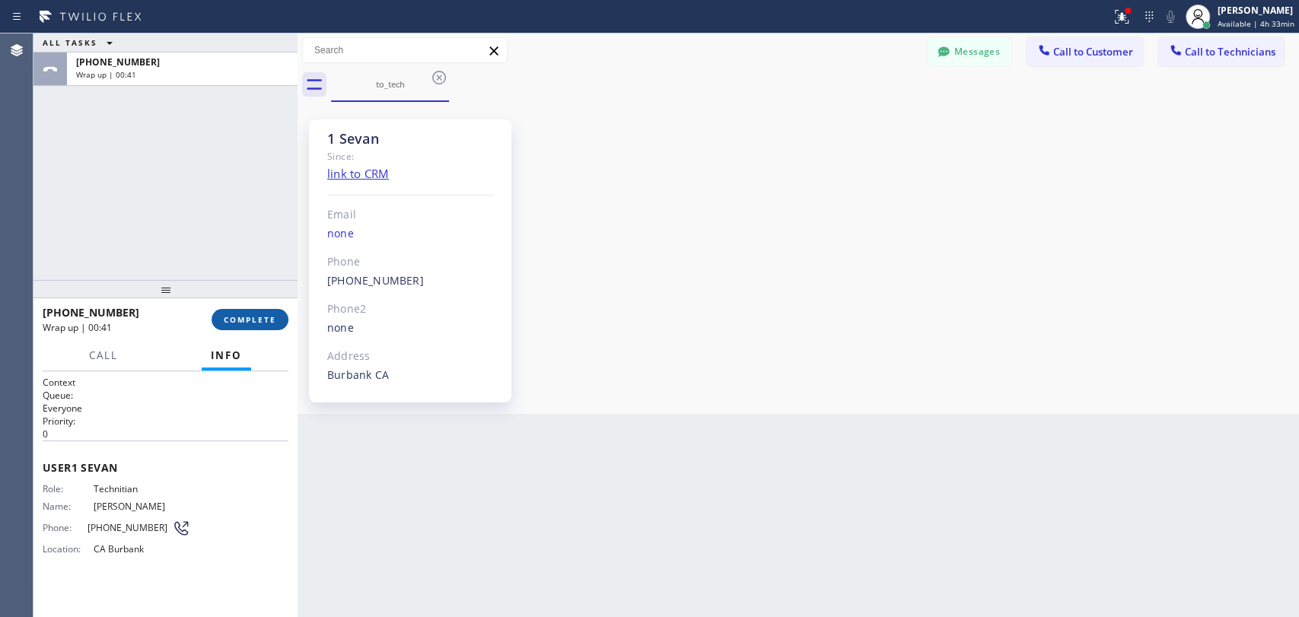
click at [268, 319] on span "COMPLETE" at bounding box center [250, 319] width 53 height 11
drag, startPoint x: 237, startPoint y: 254, endPoint x: 377, endPoint y: 287, distance: 143.8
click at [258, 257] on div "ALL TASKS ALL TASKS ACTIVE TASKS TASKS IN WRAP UP [PHONE_NUMBER] Wrap up | 00:42" at bounding box center [165, 156] width 264 height 247
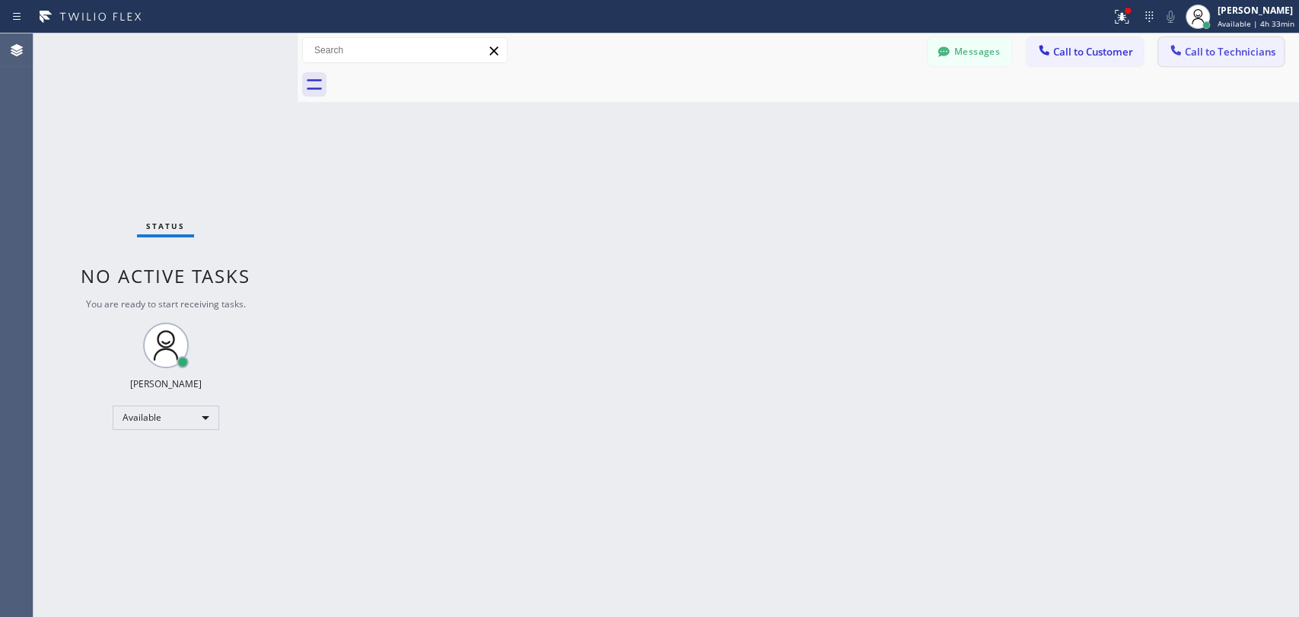
click at [1266, 45] on span "Call to Technicians" at bounding box center [1230, 52] width 91 height 14
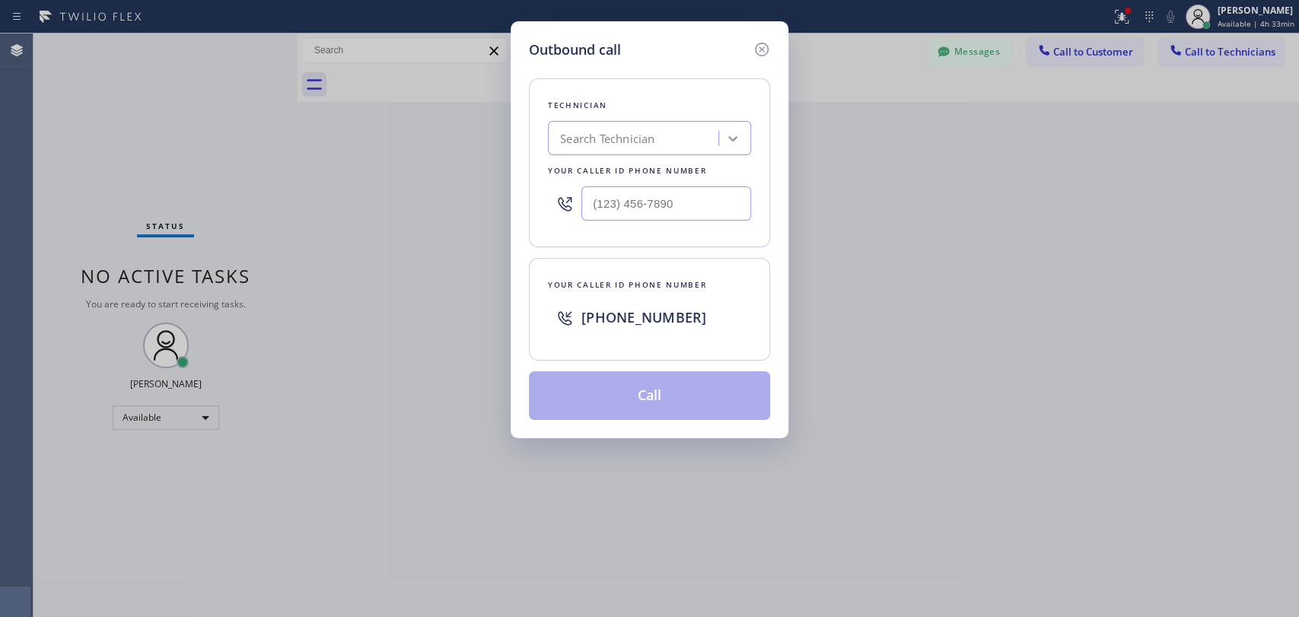
drag, startPoint x: 741, startPoint y: 135, endPoint x: 732, endPoint y: 135, distance: 9.1
click at [736, 135] on div at bounding box center [732, 138] width 27 height 27
type input "serg"
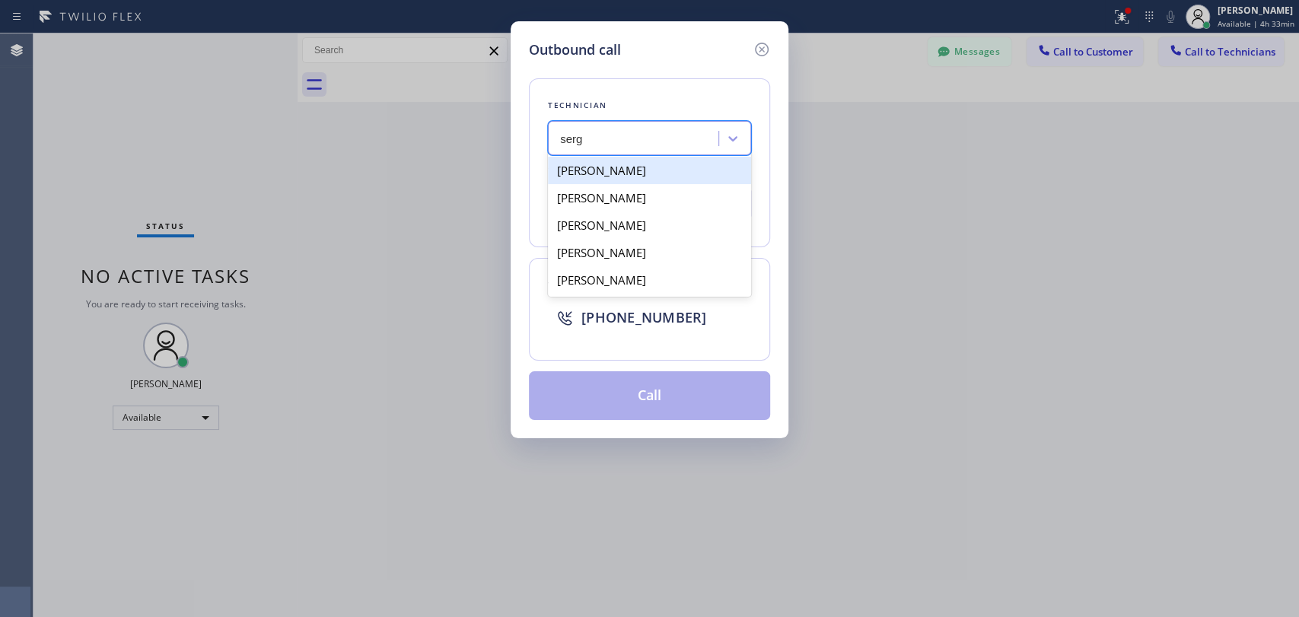
click at [657, 162] on div "[PERSON_NAME]" at bounding box center [649, 170] width 203 height 27
type input "[PHONE_NUMBER]"
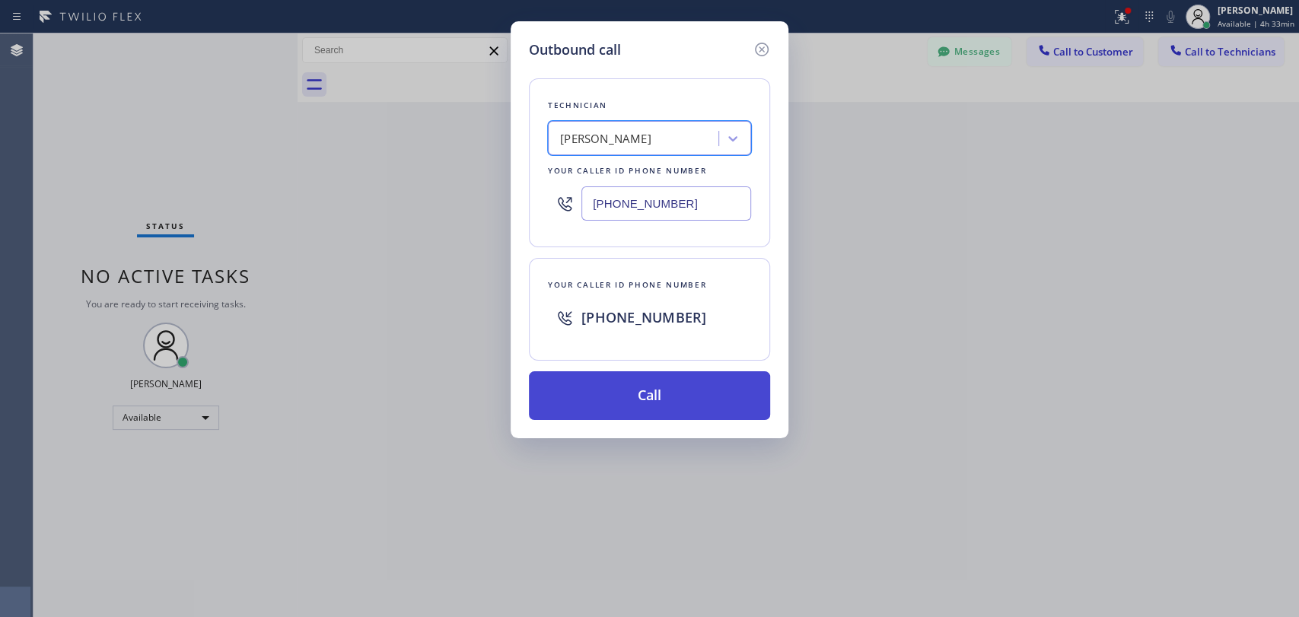
click at [623, 380] on button "Call" at bounding box center [649, 395] width 241 height 49
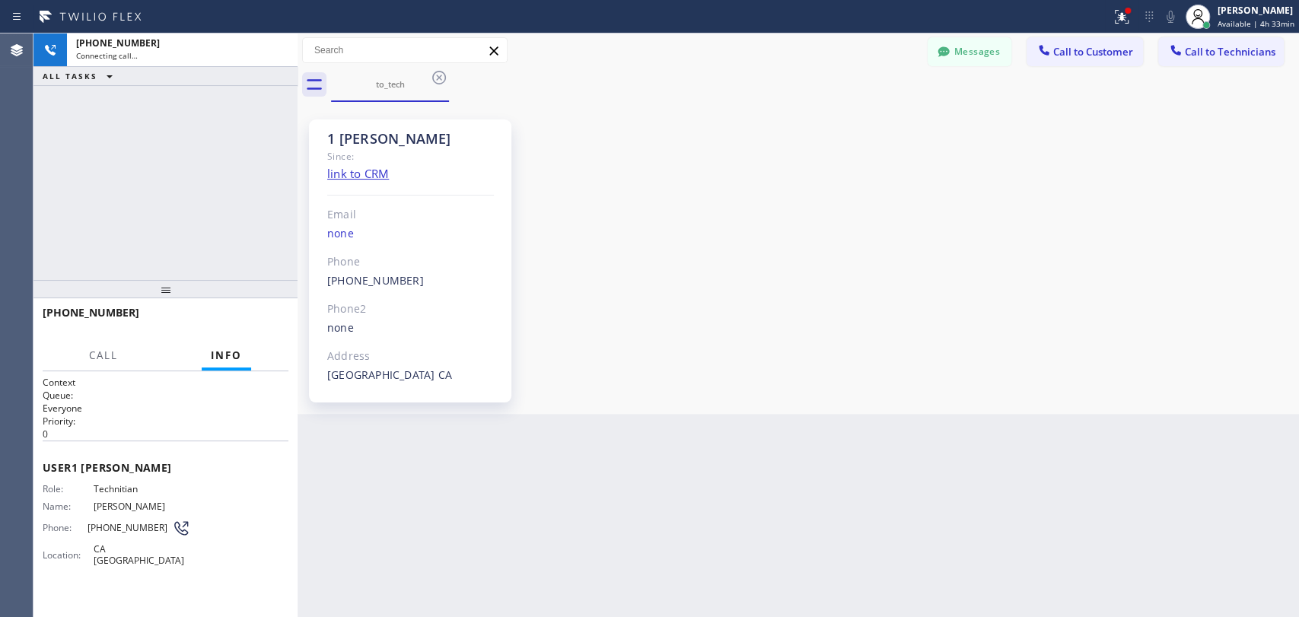
scroll to position [1648, 0]
click at [964, 54] on button "Messages" at bounding box center [970, 51] width 84 height 29
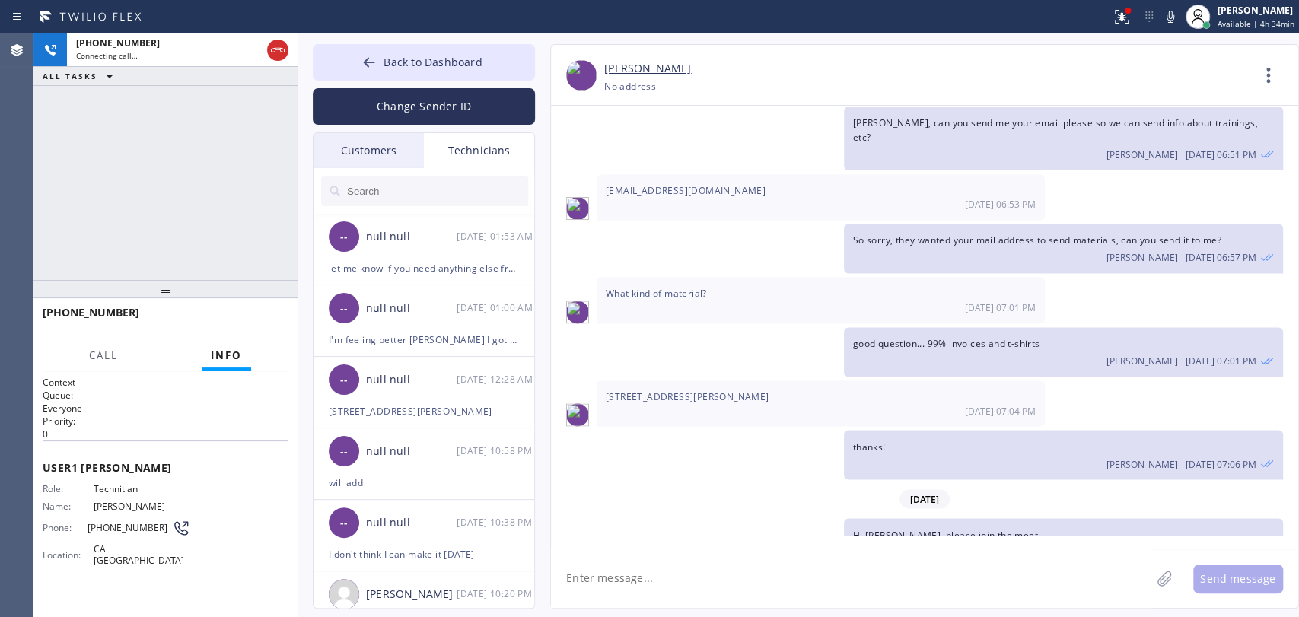
click at [377, 190] on input "text" at bounding box center [437, 191] width 183 height 30
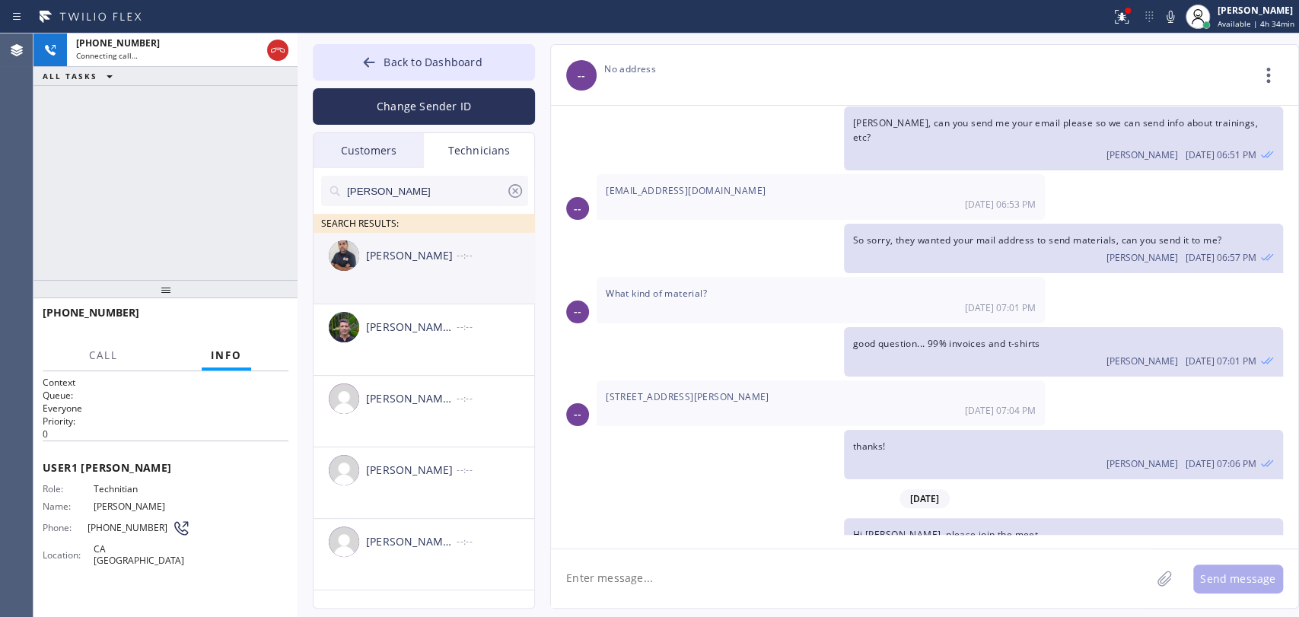
type input "[PERSON_NAME]"
click at [366, 294] on li "[PERSON_NAME] --:--" at bounding box center [425, 269] width 222 height 72
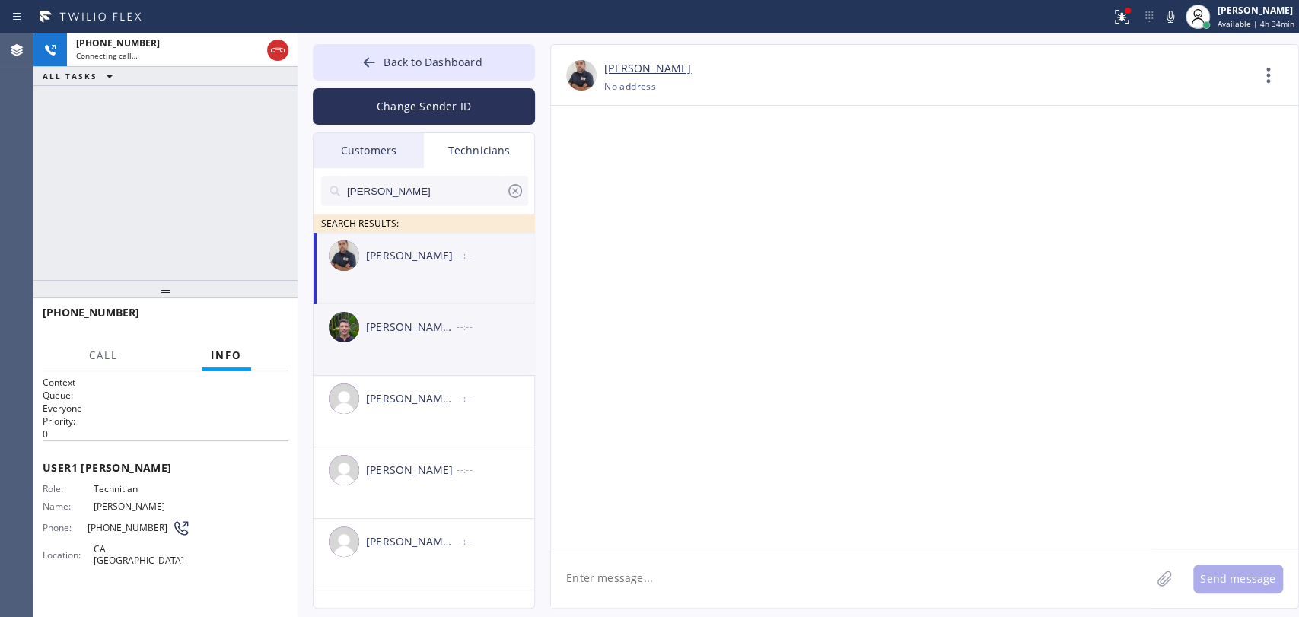
scroll to position [0, 0]
click at [374, 319] on div "[PERSON_NAME] [PERSON_NAME]" at bounding box center [411, 328] width 91 height 18
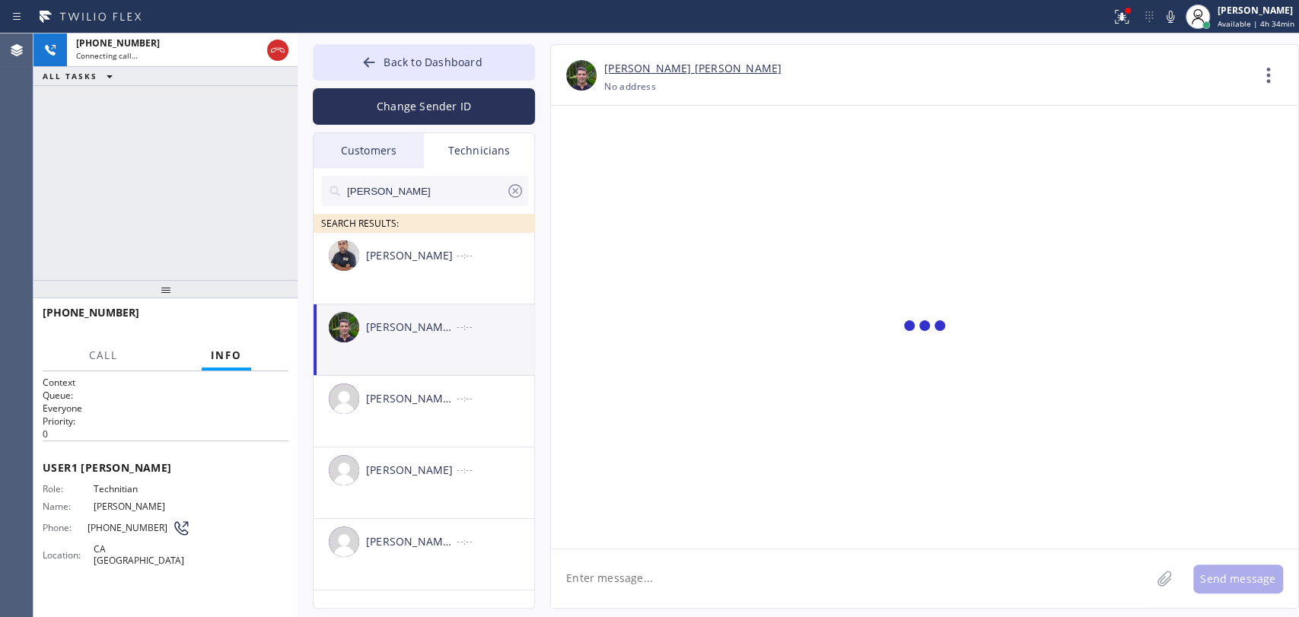
click at [396, 601] on ul "[PERSON_NAME] --:-- [PERSON_NAME] [PERSON_NAME] --:-- [PERSON_NAME] [PERSON_NAM…" at bounding box center [425, 429] width 222 height 392
click at [405, 571] on li "[PERSON_NAME] [PERSON_NAME] --:--" at bounding box center [425, 555] width 222 height 72
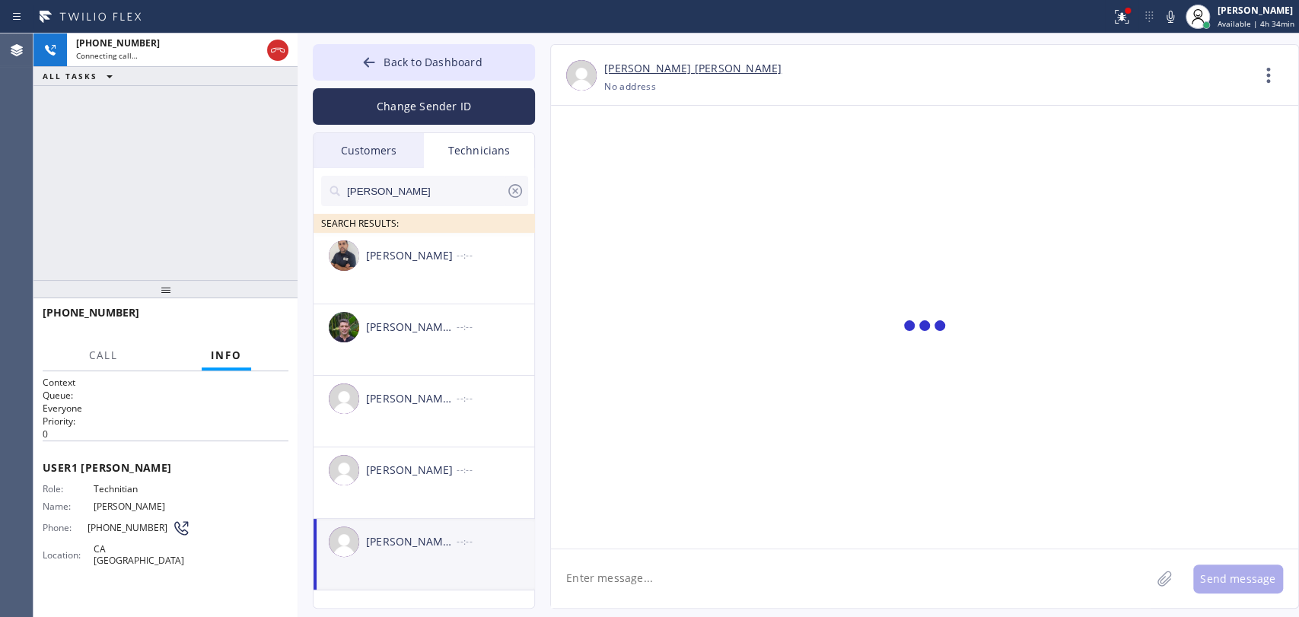
click at [621, 555] on textarea at bounding box center [851, 578] width 600 height 59
click at [617, 570] on textarea at bounding box center [851, 578] width 600 height 59
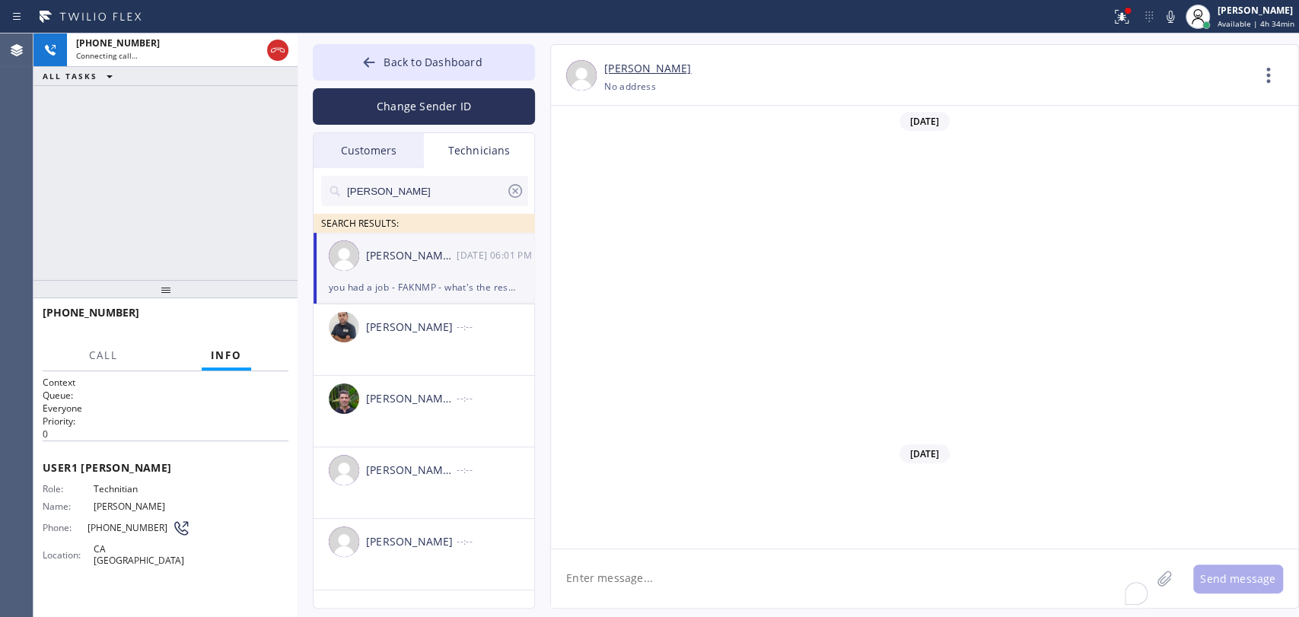
scroll to position [13882, 0]
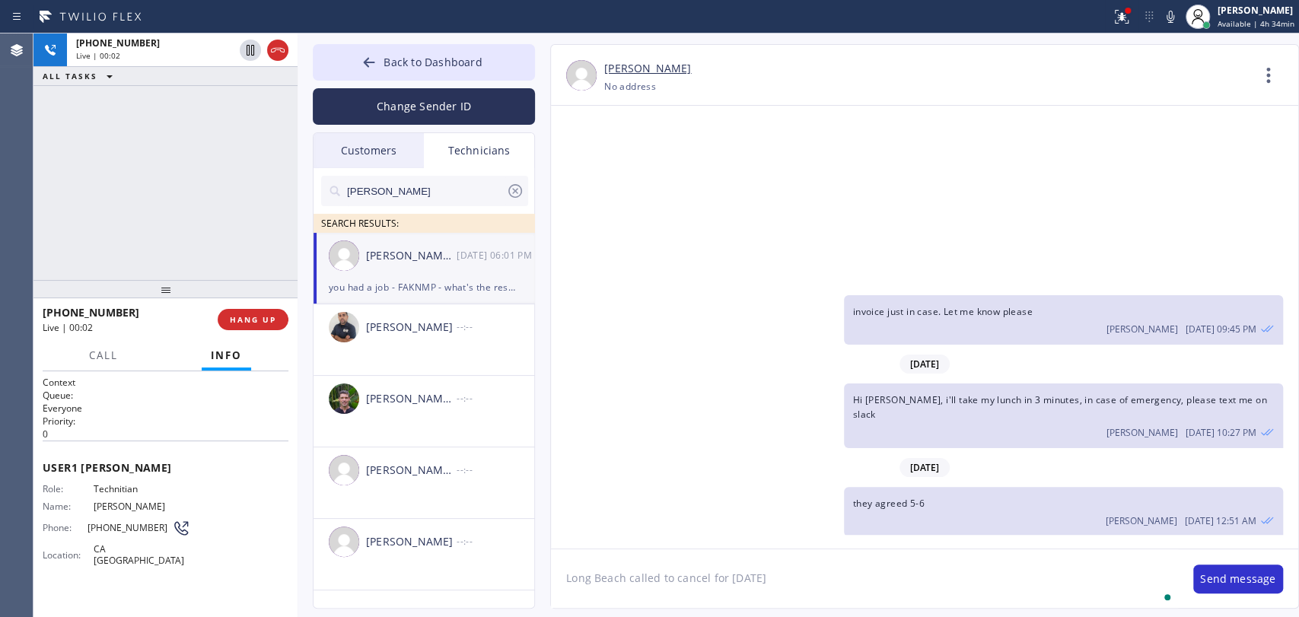
type textarea "Long Beach called to cancel for [DATE]"
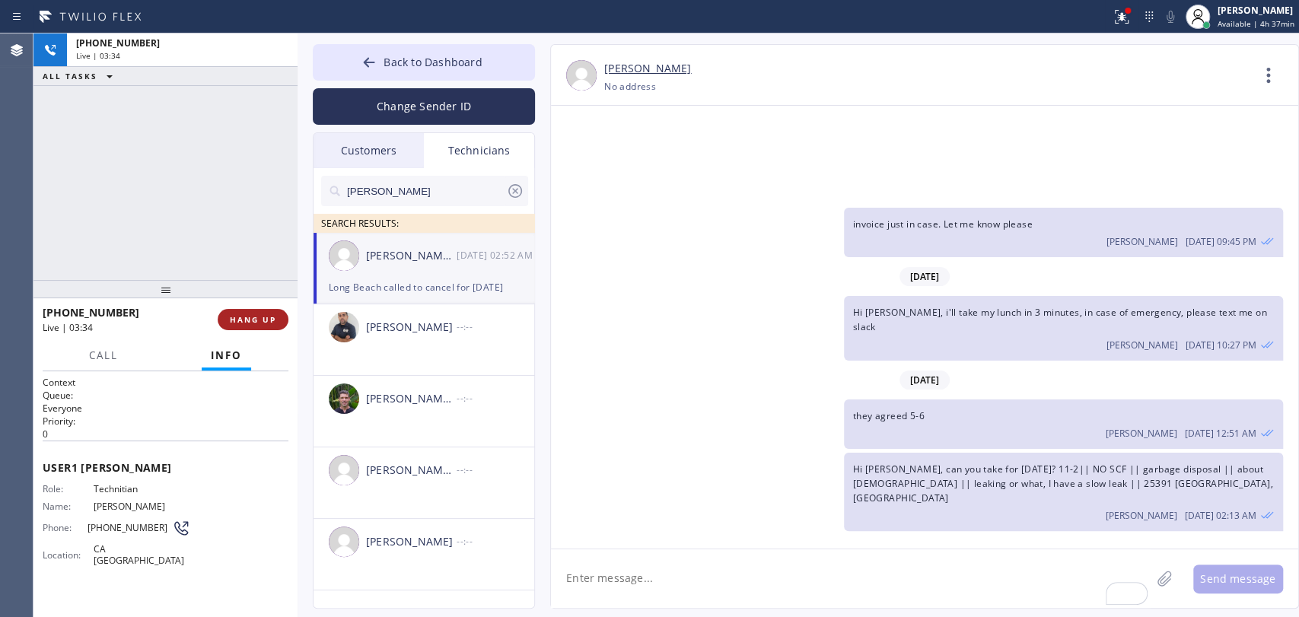
click at [244, 319] on span "HANG UP" at bounding box center [253, 319] width 46 height 11
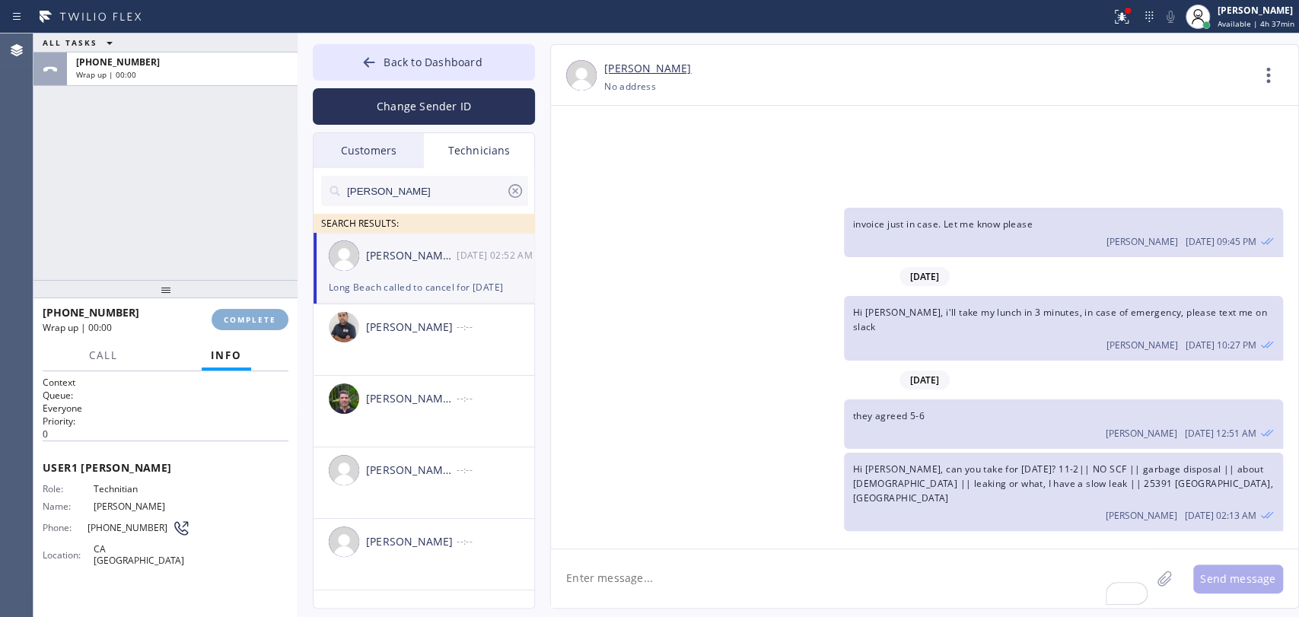
click at [244, 317] on span "COMPLETE" at bounding box center [250, 319] width 53 height 11
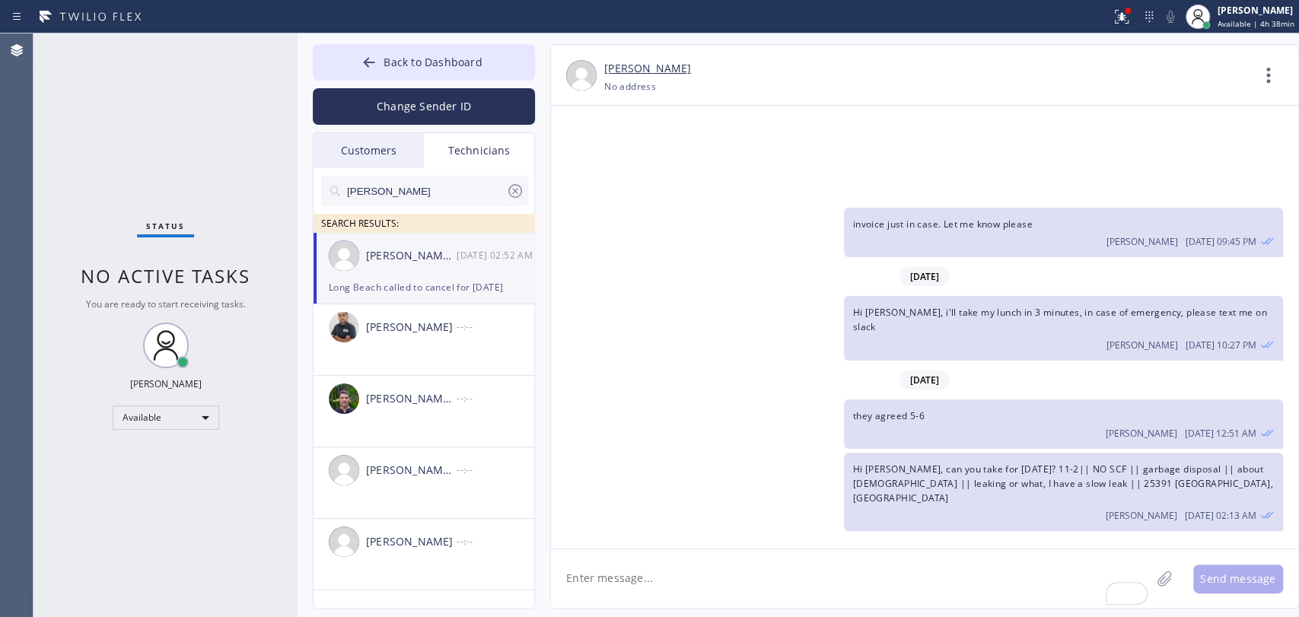
click at [514, 60] on button "Back to Dashboard" at bounding box center [424, 62] width 222 height 37
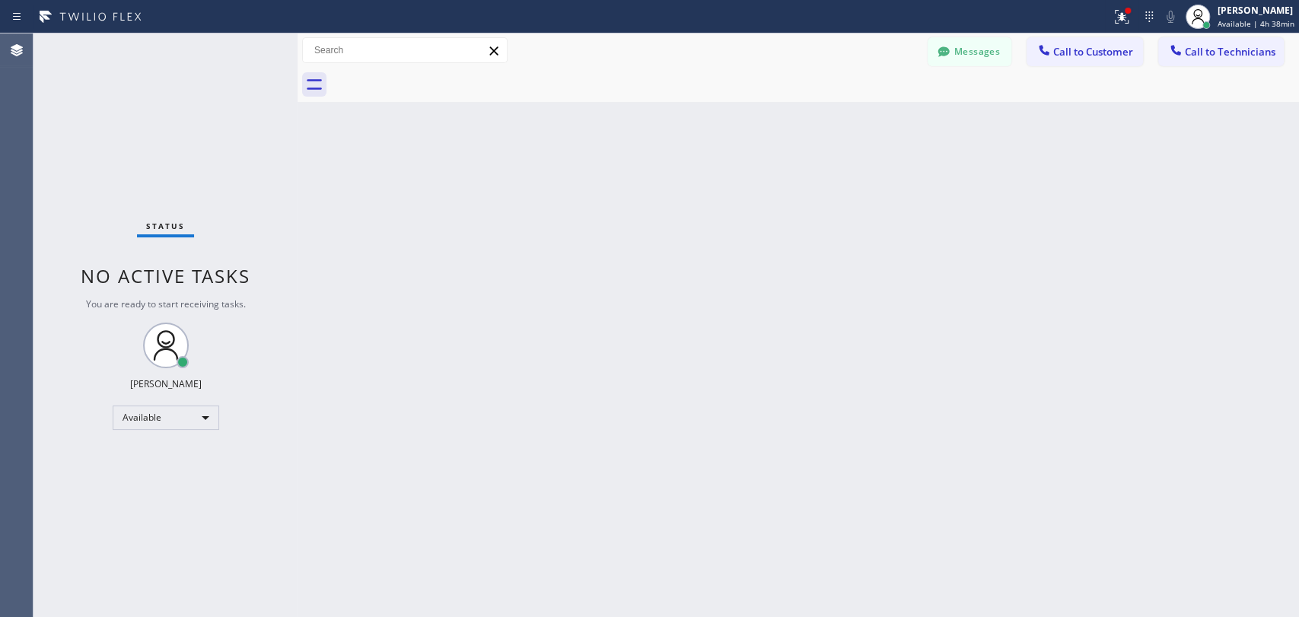
click at [1200, 70] on div at bounding box center [815, 85] width 968 height 34
click at [1198, 59] on button "Call to Technicians" at bounding box center [1221, 51] width 126 height 29
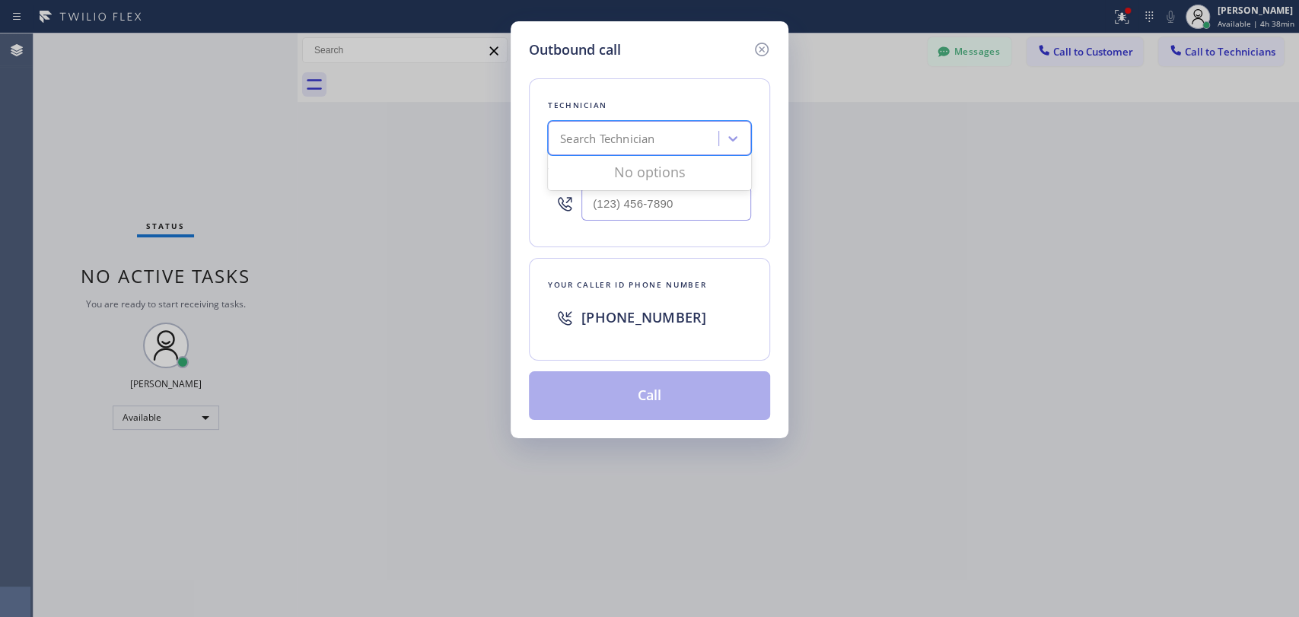
click at [689, 148] on div "Search Technician" at bounding box center [636, 139] width 166 height 27
type input "vad"
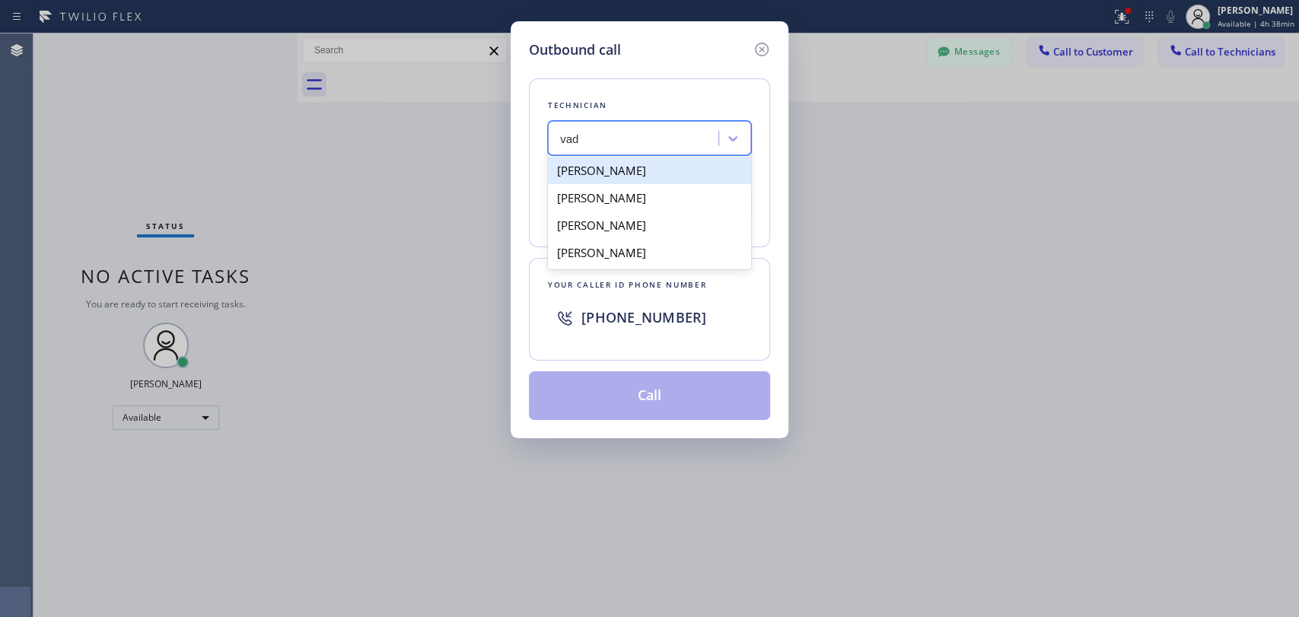
click at [629, 166] on div "[PERSON_NAME]" at bounding box center [649, 170] width 203 height 27
type input "[PHONE_NUMBER]"
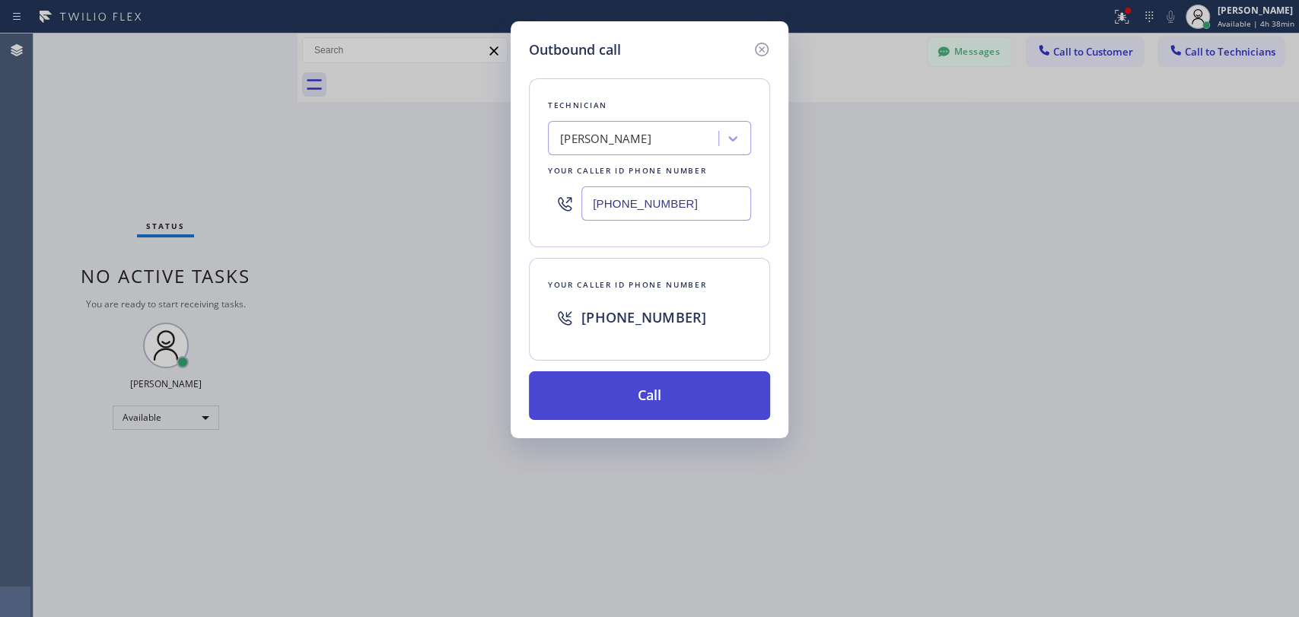
click at [593, 416] on button "Call" at bounding box center [649, 395] width 241 height 49
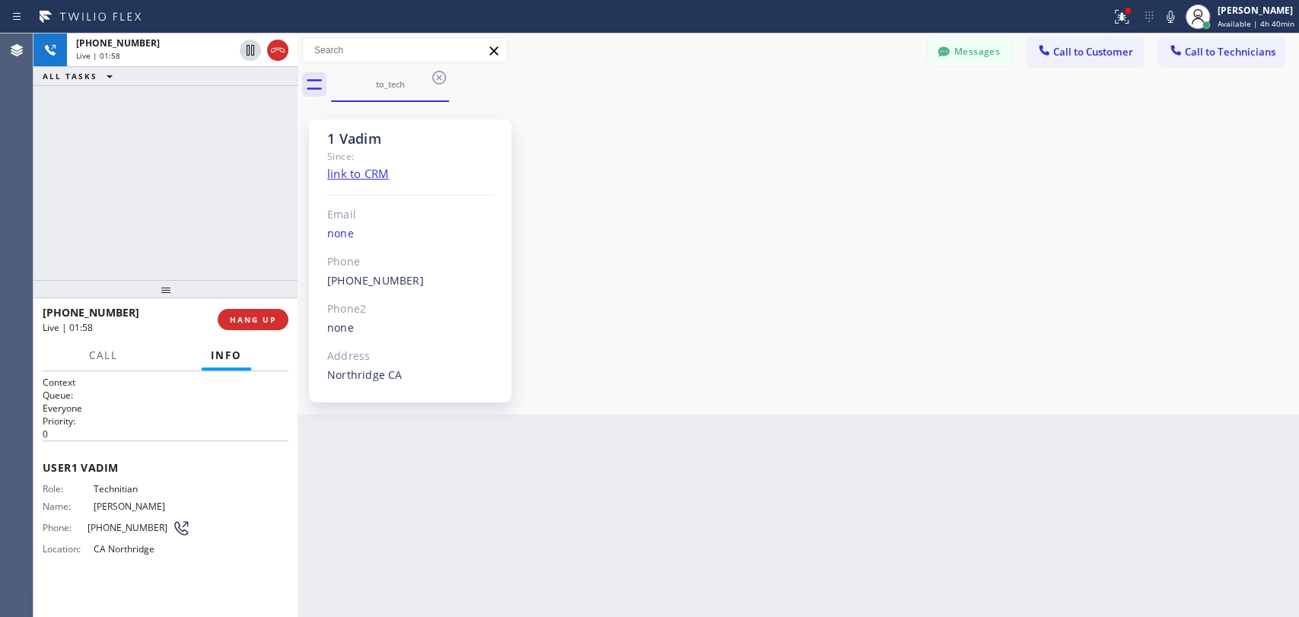
click at [347, 135] on div "1 Vadim" at bounding box center [410, 139] width 167 height 18
click at [338, 137] on div "1 Vadim" at bounding box center [410, 139] width 167 height 18
drag, startPoint x: 335, startPoint y: 139, endPoint x: 393, endPoint y: 136, distance: 58.6
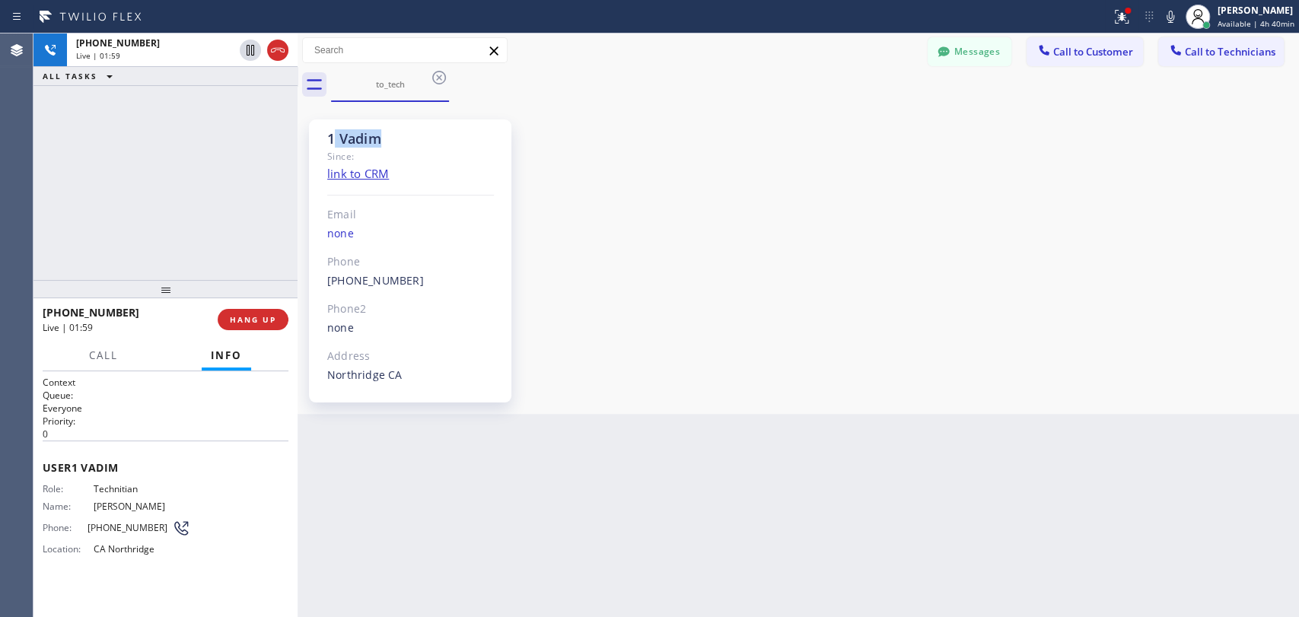
click at [393, 136] on div "1 Vadim" at bounding box center [410, 139] width 167 height 18
drag, startPoint x: 393, startPoint y: 136, endPoint x: 315, endPoint y: 142, distance: 78.6
click at [315, 142] on div "1 Vadim Since: link to CRM Email none Phone [PHONE_NUMBER] Outbound call Techni…" at bounding box center [410, 260] width 202 height 283
click at [314, 142] on div "1 Vadim Since: link to CRM Email none Phone [PHONE_NUMBER] Outbound call Techni…" at bounding box center [410, 260] width 202 height 283
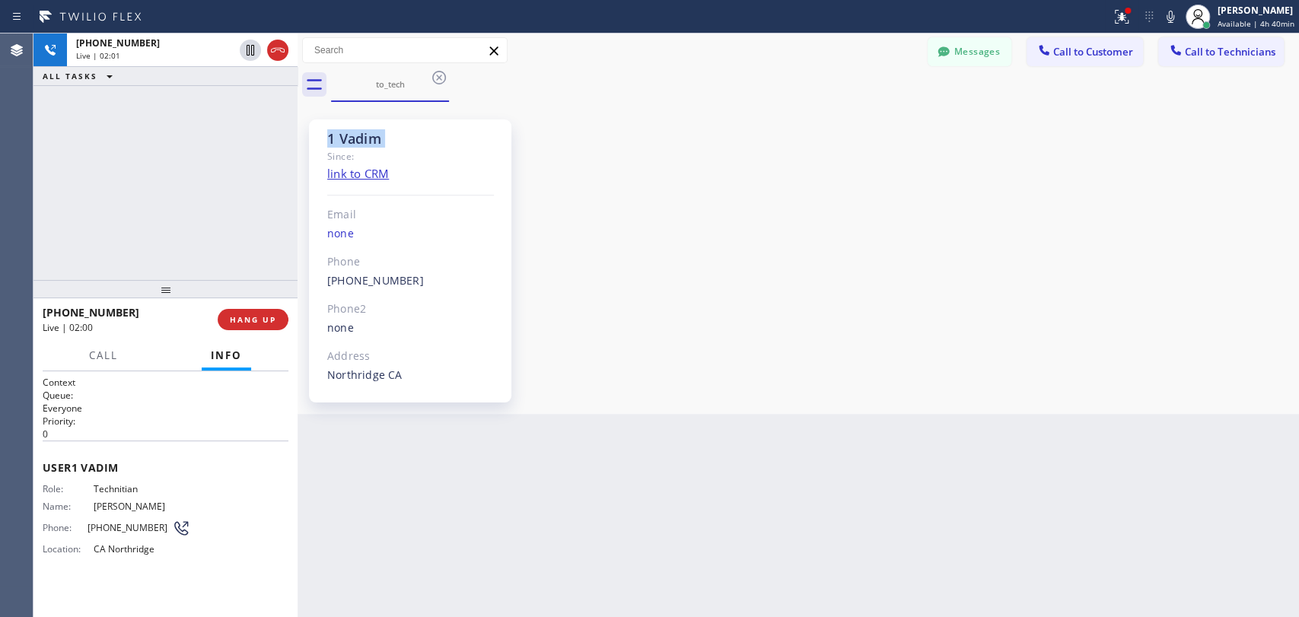
drag, startPoint x: 330, startPoint y: 142, endPoint x: 377, endPoint y: 145, distance: 47.3
click at [377, 145] on div "1 Vadim Since: link to CRM Email none Phone [PHONE_NUMBER] Outbound call Techni…" at bounding box center [410, 260] width 202 height 283
click at [338, 134] on div "1 Vadim" at bounding box center [410, 139] width 167 height 18
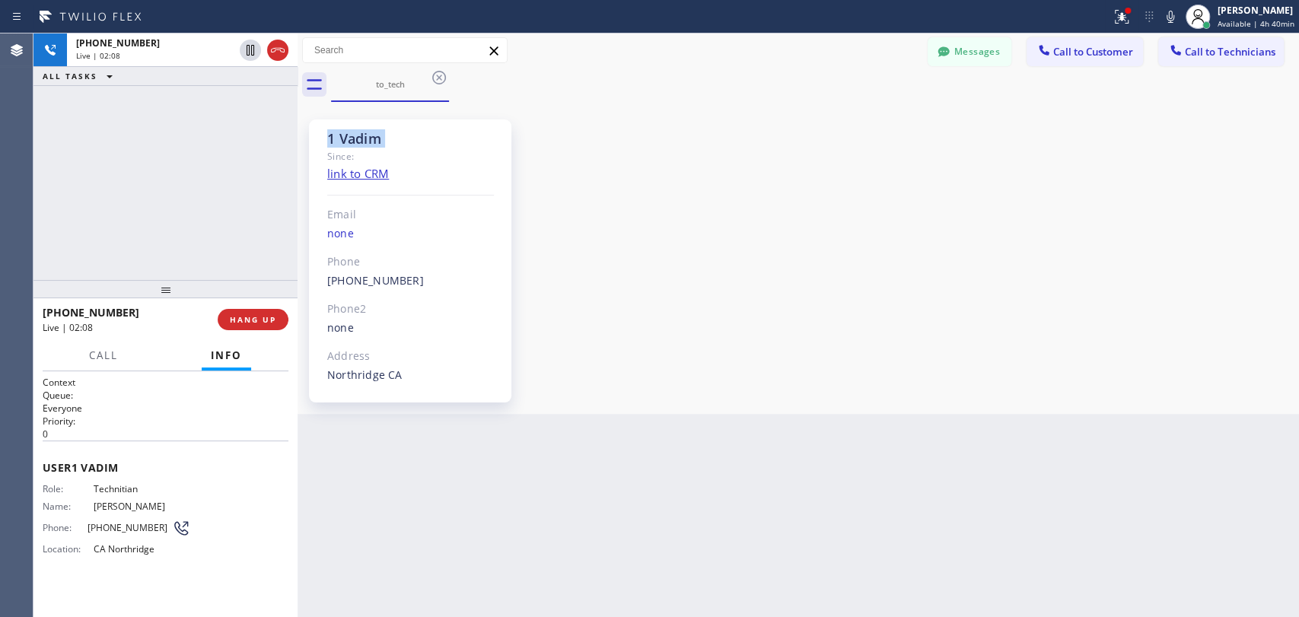
click at [338, 134] on div "1 Vadim" at bounding box center [410, 139] width 167 height 18
click at [333, 135] on div "1 Vadim" at bounding box center [410, 139] width 167 height 18
drag, startPoint x: 333, startPoint y: 135, endPoint x: 367, endPoint y: 144, distance: 35.3
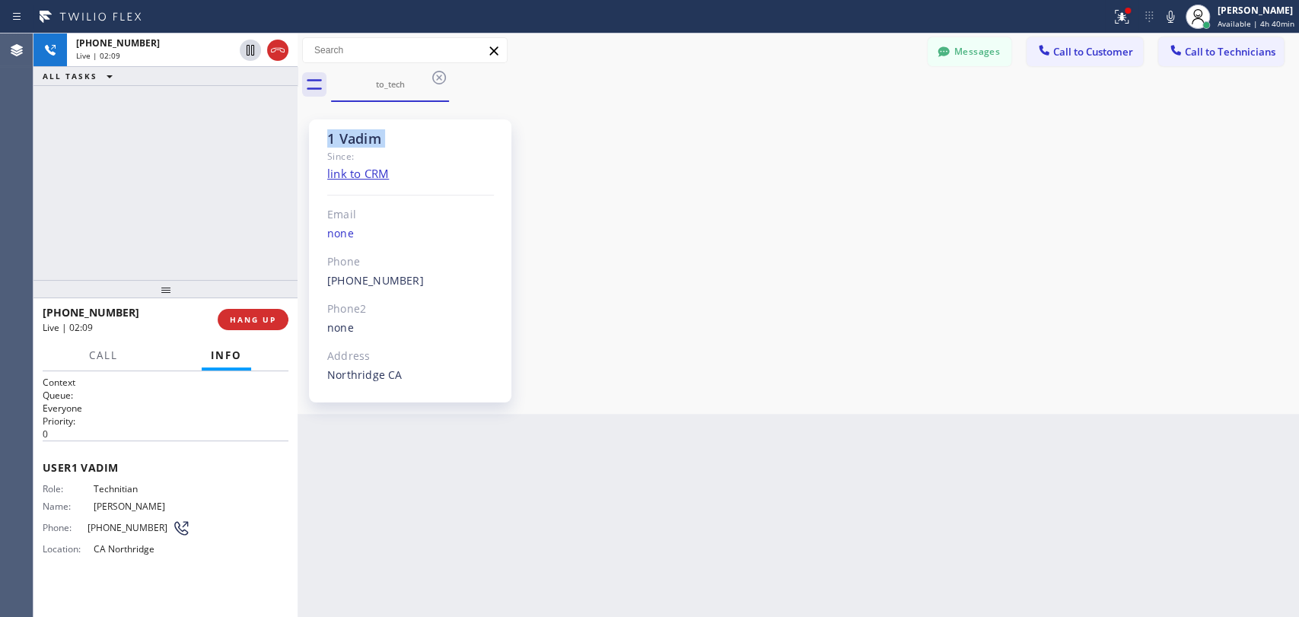
click at [366, 144] on div "1 Vadim" at bounding box center [410, 139] width 167 height 18
click at [367, 144] on div "1 Vadim" at bounding box center [410, 139] width 167 height 18
drag, startPoint x: 347, startPoint y: 139, endPoint x: 317, endPoint y: 139, distance: 29.7
click at [318, 139] on div "1 Vadim Since: link to CRM Email none Phone [PHONE_NUMBER] Outbound call Techni…" at bounding box center [410, 260] width 202 height 283
click at [317, 139] on div "1 Vadim Since: link to CRM Email none Phone [PHONE_NUMBER] Outbound call Techni…" at bounding box center [410, 260] width 202 height 283
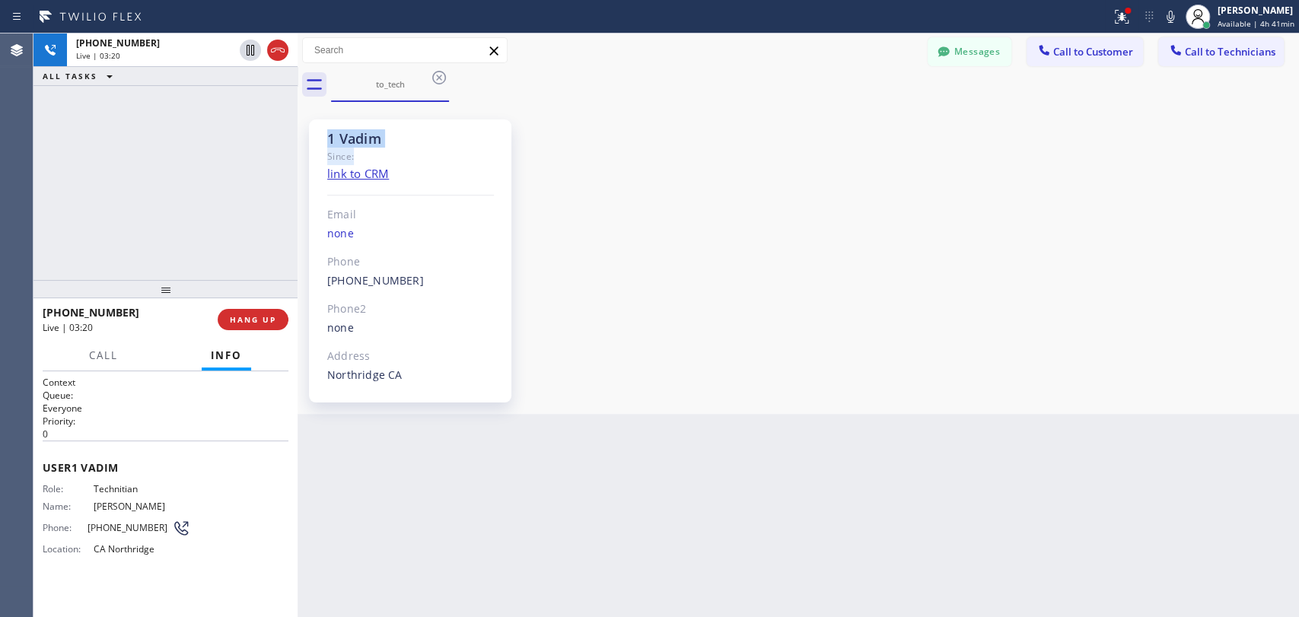
drag, startPoint x: 368, startPoint y: 148, endPoint x: 326, endPoint y: 139, distance: 43.4
click at [326, 139] on div "1 Vadim Since: link to CRM Email none Phone [PHONE_NUMBER] Outbound call Techni…" at bounding box center [410, 260] width 202 height 283
drag, startPoint x: 336, startPoint y: 139, endPoint x: 347, endPoint y: 139, distance: 10.7
click at [347, 139] on div "1 Vadim" at bounding box center [410, 139] width 167 height 18
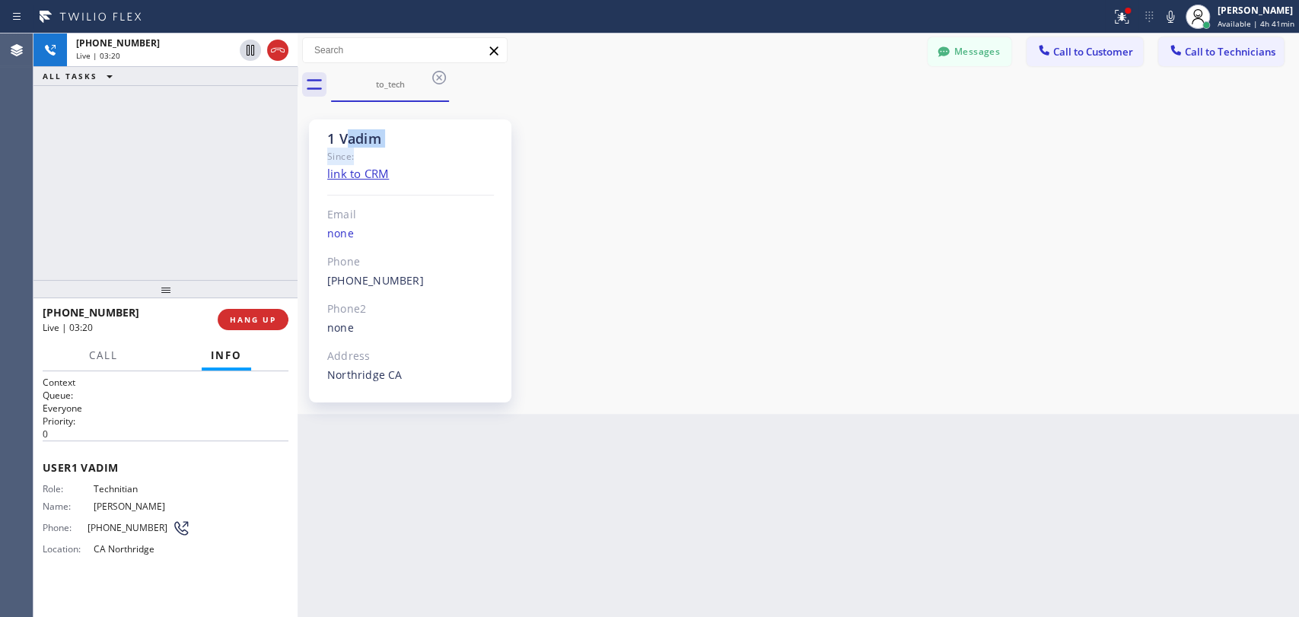
click at [347, 139] on div "1 Vadim" at bounding box center [410, 139] width 167 height 18
click at [334, 140] on div "1 Vadim" at bounding box center [410, 139] width 167 height 18
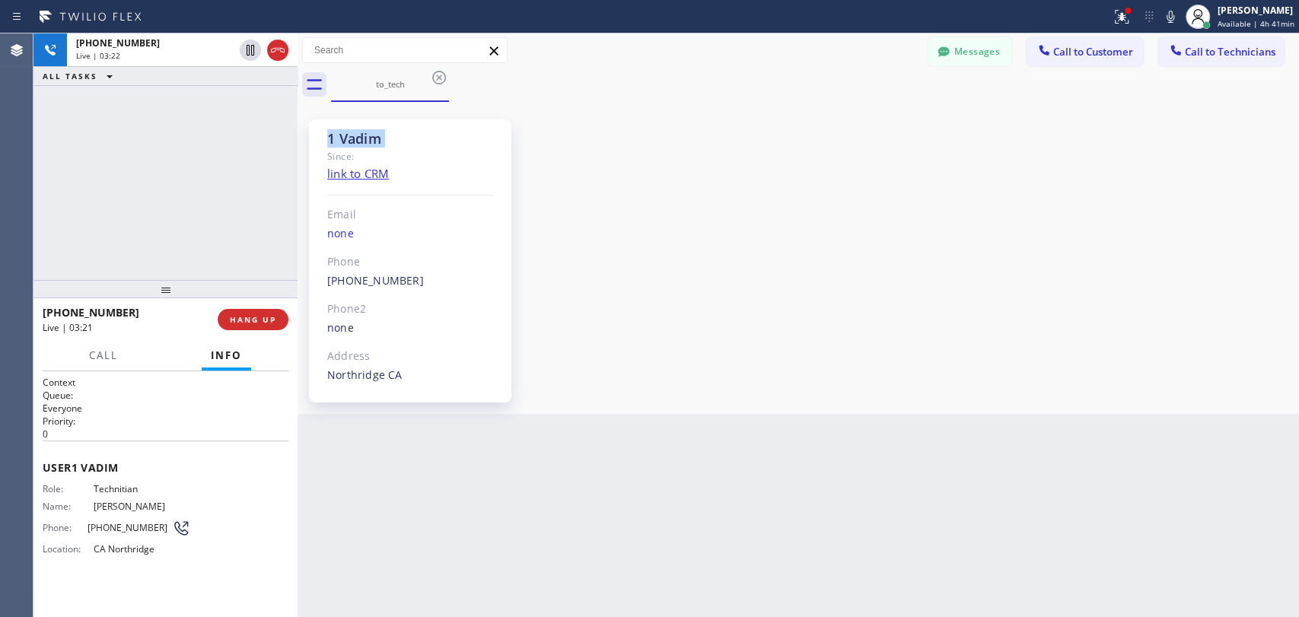
click at [334, 140] on div "1 Vadim" at bounding box center [410, 139] width 167 height 18
click at [336, 139] on div "1 Vadim" at bounding box center [410, 139] width 167 height 18
click at [337, 137] on div "1 Vadim" at bounding box center [410, 139] width 167 height 18
click at [240, 318] on span "HANG UP" at bounding box center [253, 319] width 46 height 11
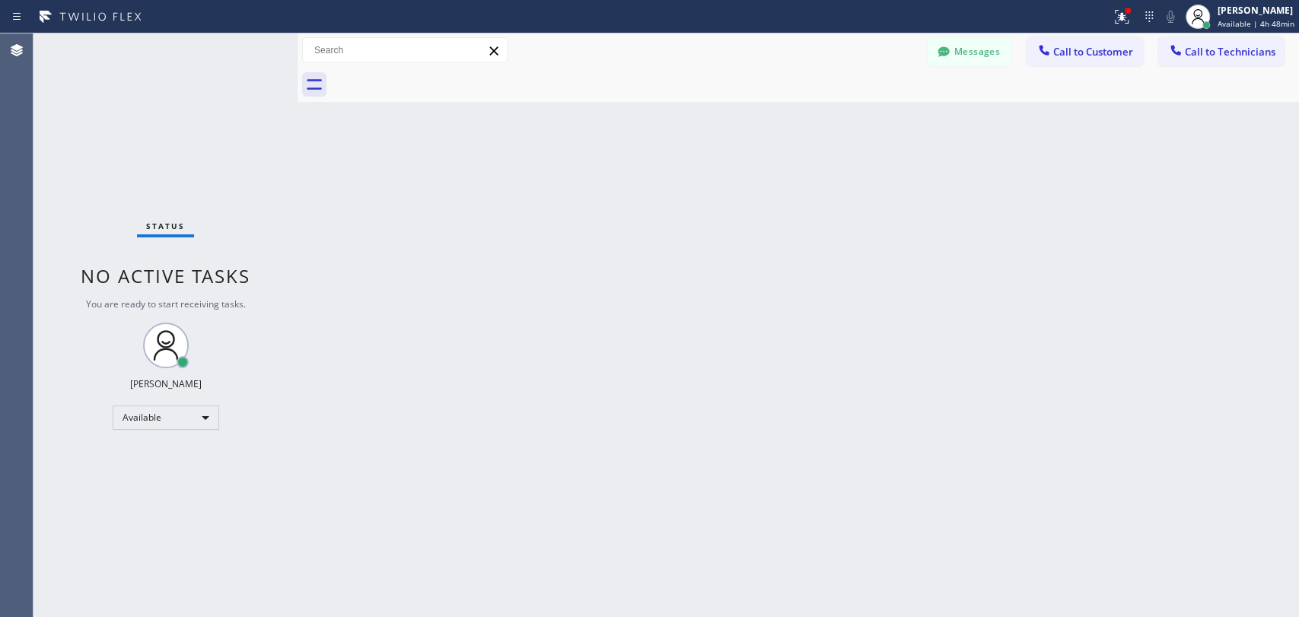
click at [111, 288] on div "Status No active tasks You are ready to start receiving tasks. [PERSON_NAME] Av…" at bounding box center [165, 325] width 264 height 584
click at [107, 281] on span "No active tasks" at bounding box center [166, 275] width 170 height 25
click at [1224, 48] on span "Call to Technicians" at bounding box center [1230, 52] width 91 height 14
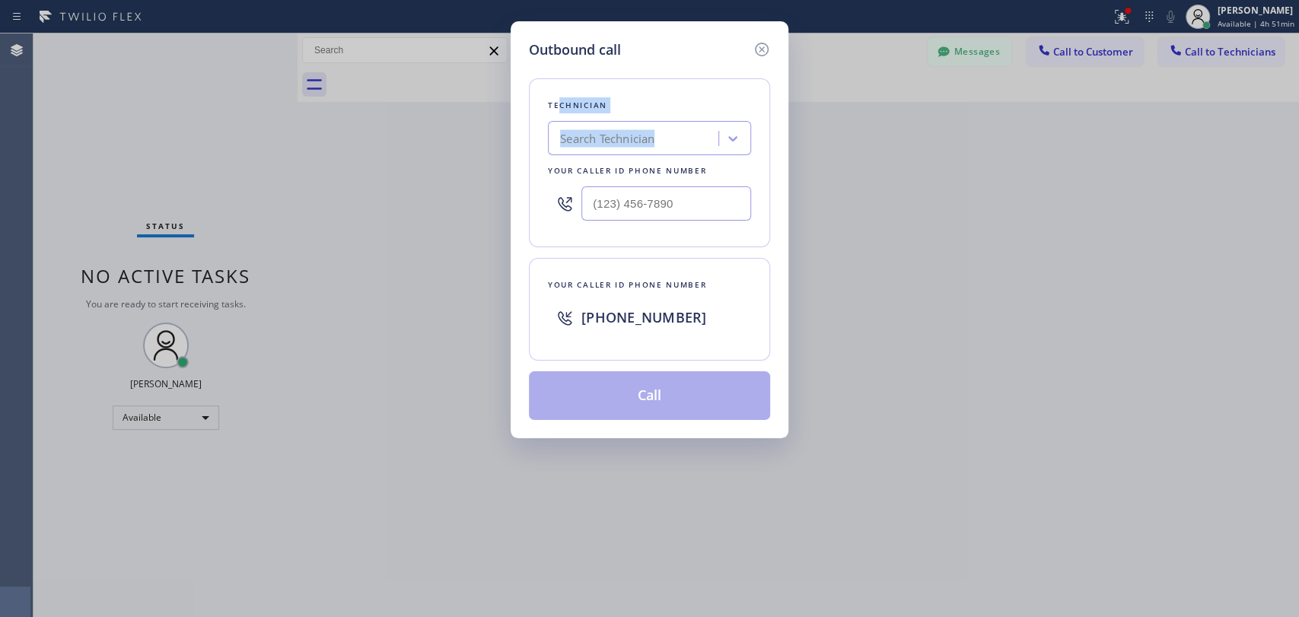
click at [538, 116] on div "Technician Search Technician Your caller id phone number" at bounding box center [649, 162] width 241 height 169
click at [594, 153] on div "Search Technician" at bounding box center [649, 138] width 203 height 34
type input "vad"
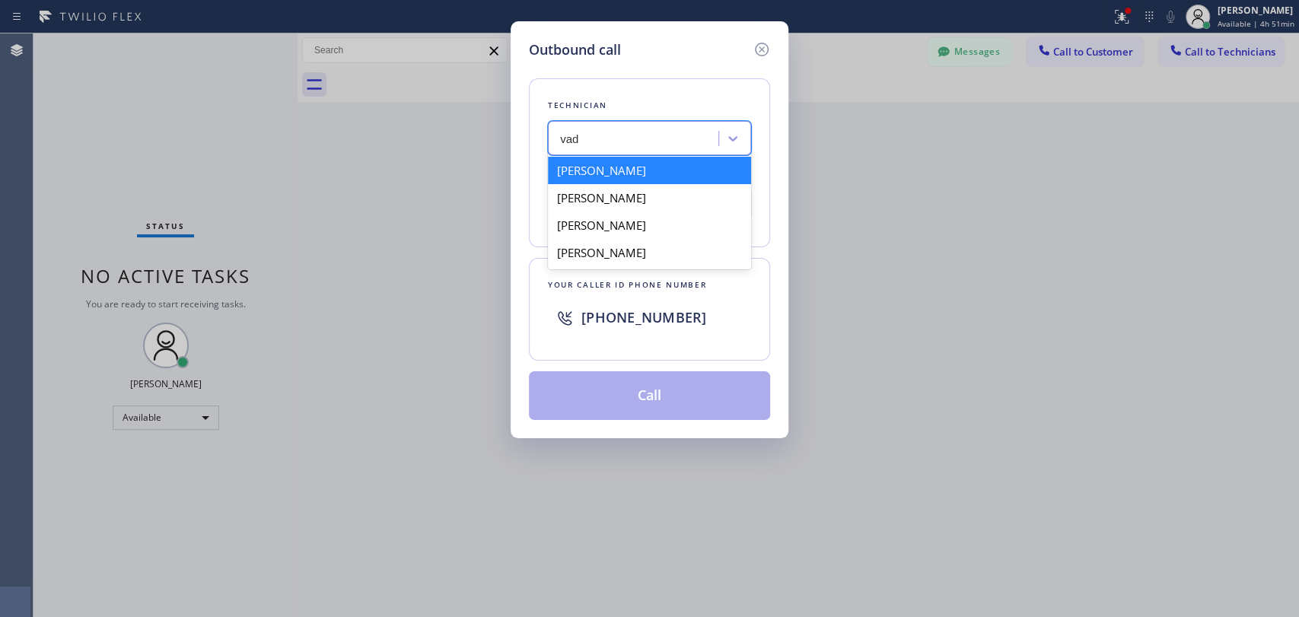
click at [602, 175] on div "[PERSON_NAME]" at bounding box center [649, 170] width 203 height 27
type input "[PHONE_NUMBER]"
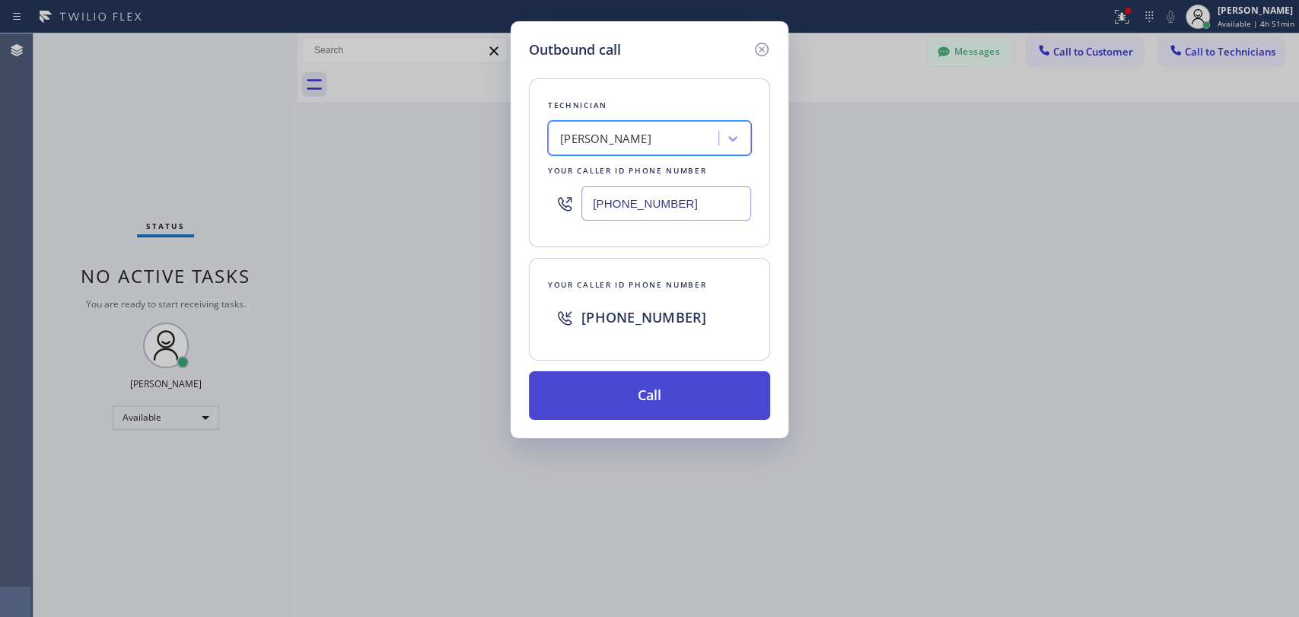
click at [616, 397] on button "Call" at bounding box center [649, 395] width 241 height 49
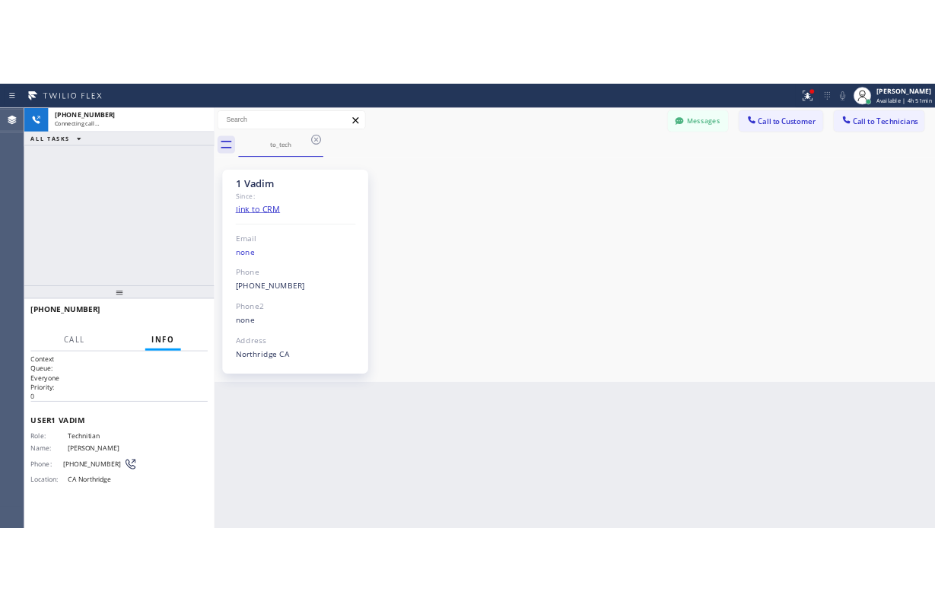
scroll to position [5734, 0]
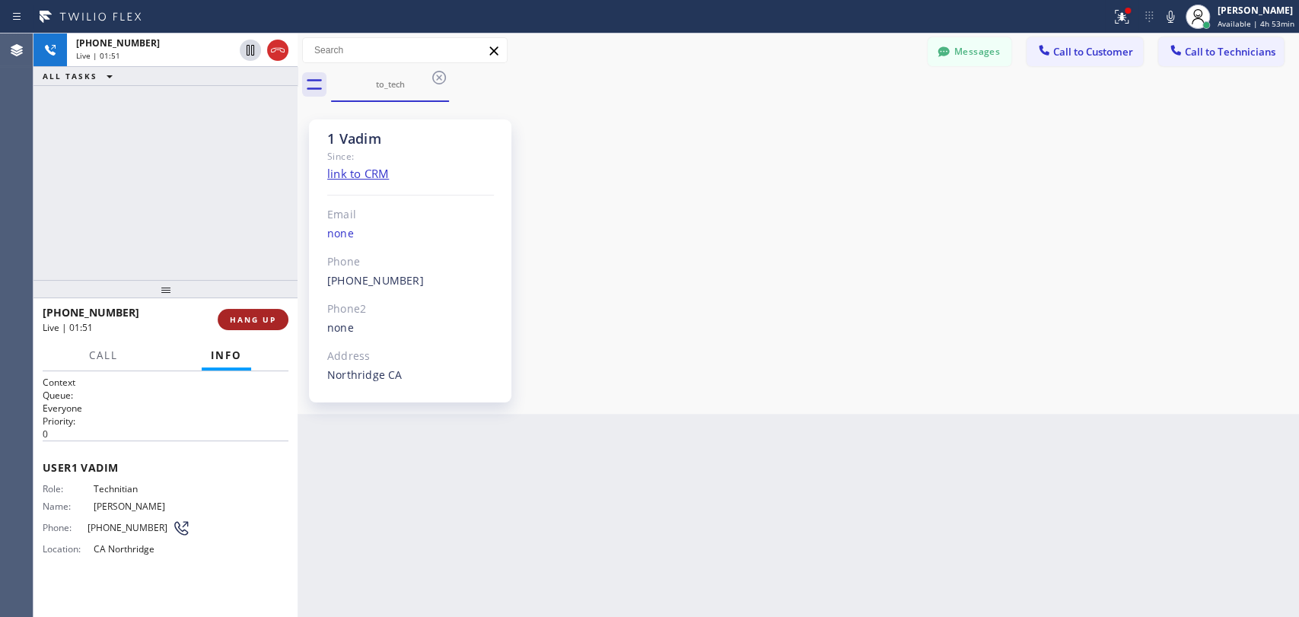
click at [246, 318] on span "HANG UP" at bounding box center [253, 319] width 46 height 11
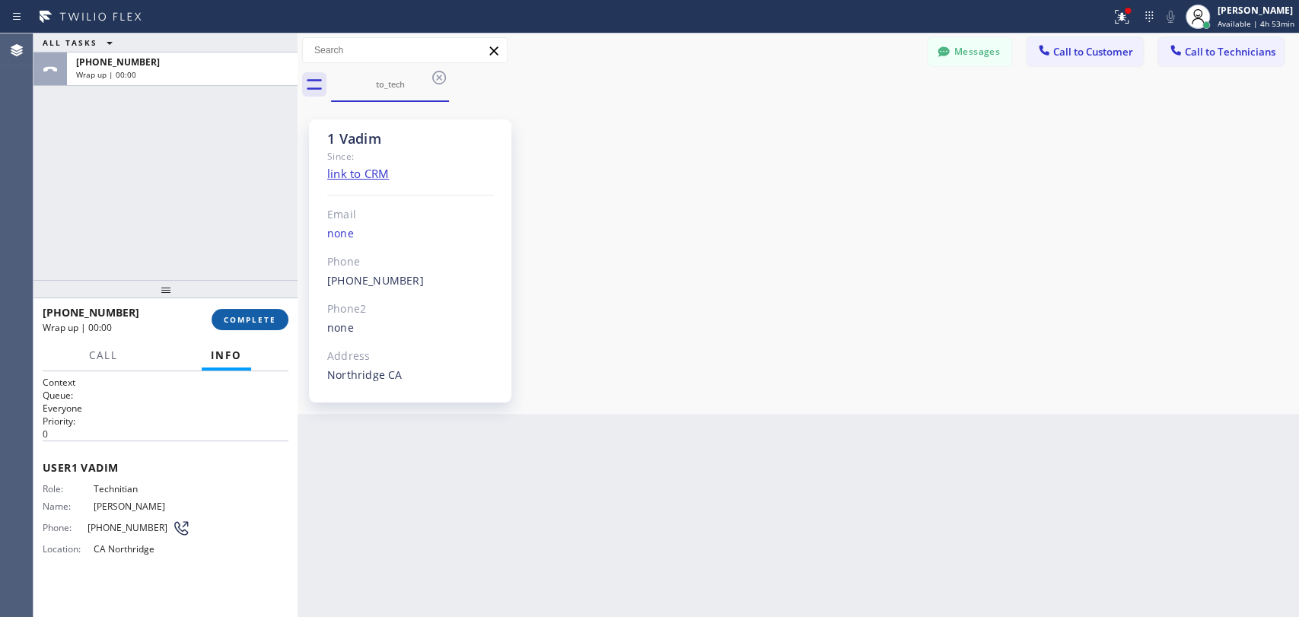
click at [254, 321] on span "COMPLETE" at bounding box center [250, 319] width 53 height 11
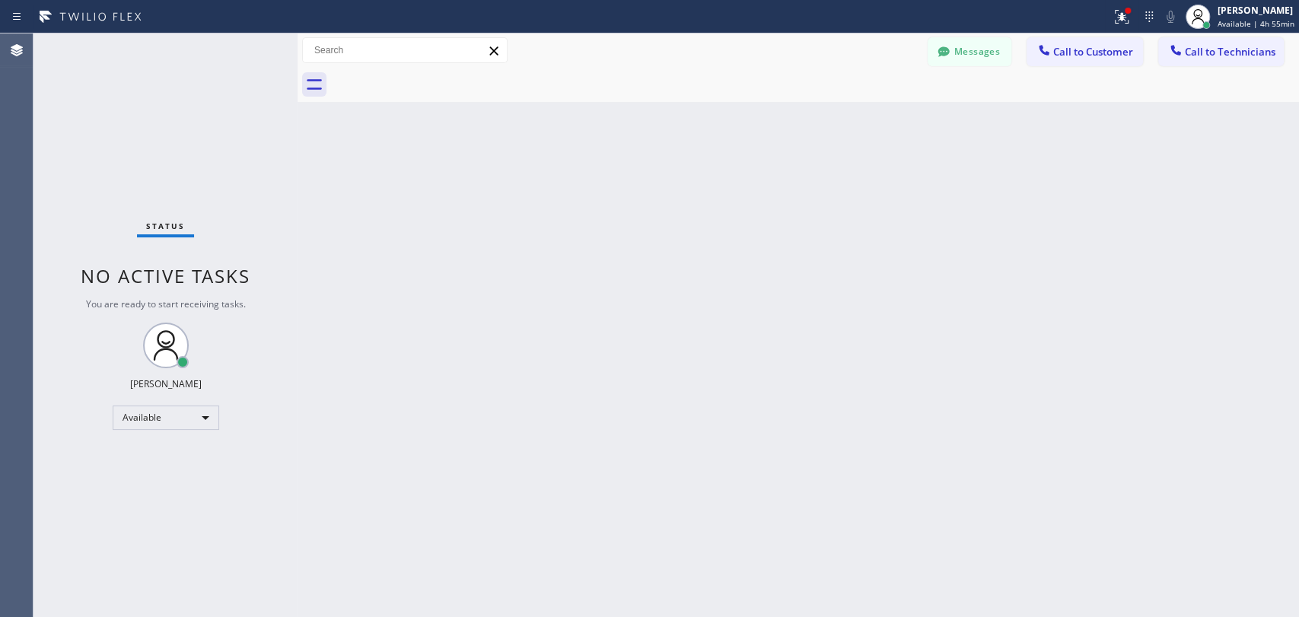
scroll to position [5734, 0]
click at [1192, 54] on span "Call to Technicians" at bounding box center [1230, 52] width 91 height 14
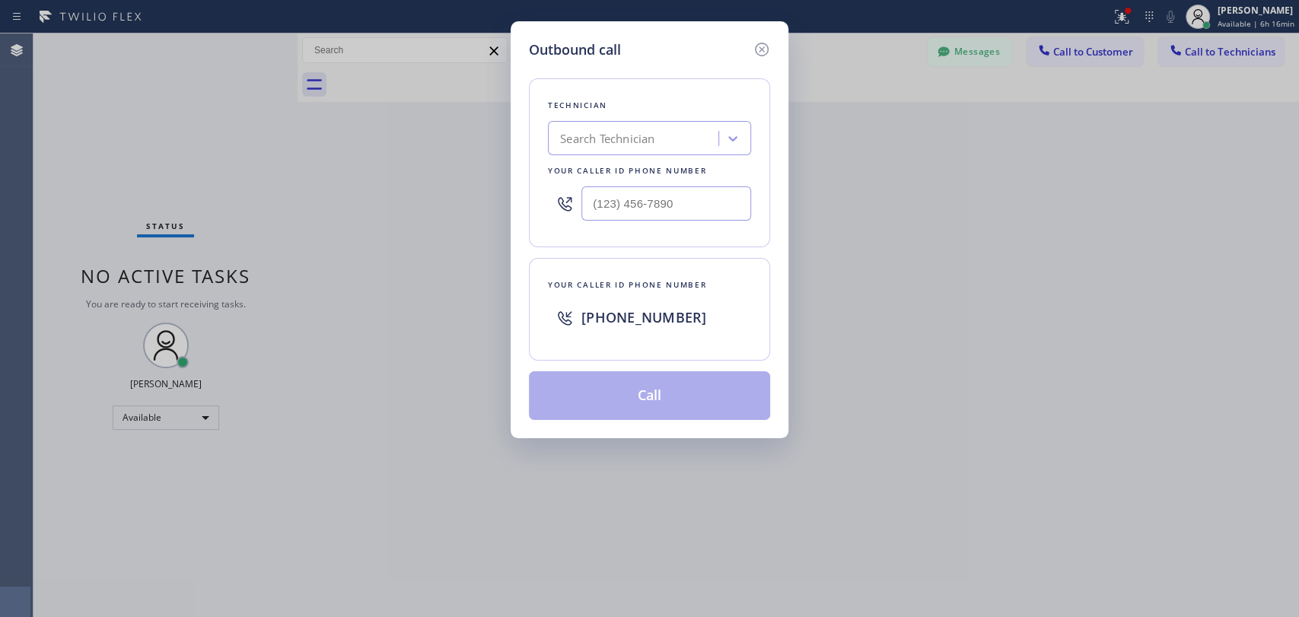
click at [661, 128] on div "Search Technician" at bounding box center [636, 139] width 166 height 27
drag, startPoint x: 721, startPoint y: 57, endPoint x: 736, endPoint y: 56, distance: 14.5
click at [723, 57] on div "Outbound call" at bounding box center [649, 50] width 241 height 21
click at [748, 50] on div "Outbound call" at bounding box center [649, 50] width 241 height 21
drag, startPoint x: 748, startPoint y: 50, endPoint x: 1017, endPoint y: 66, distance: 269.1
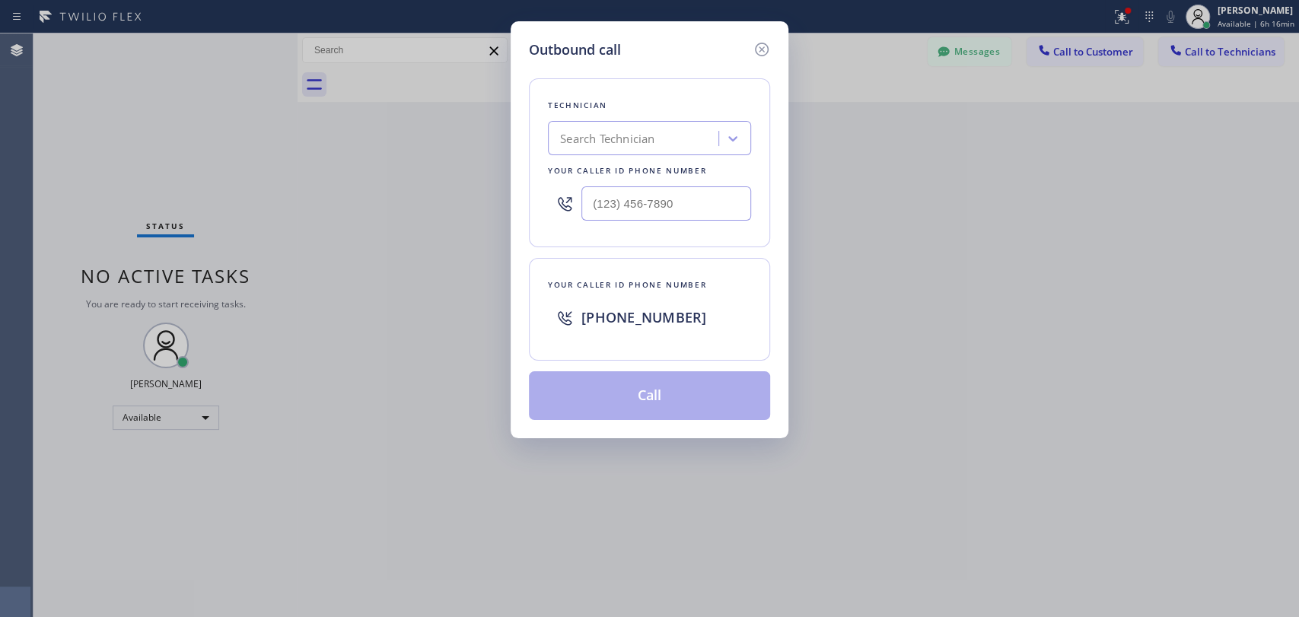
click at [750, 50] on div "Outbound call" at bounding box center [649, 50] width 241 height 21
click at [763, 55] on icon at bounding box center [762, 50] width 14 height 14
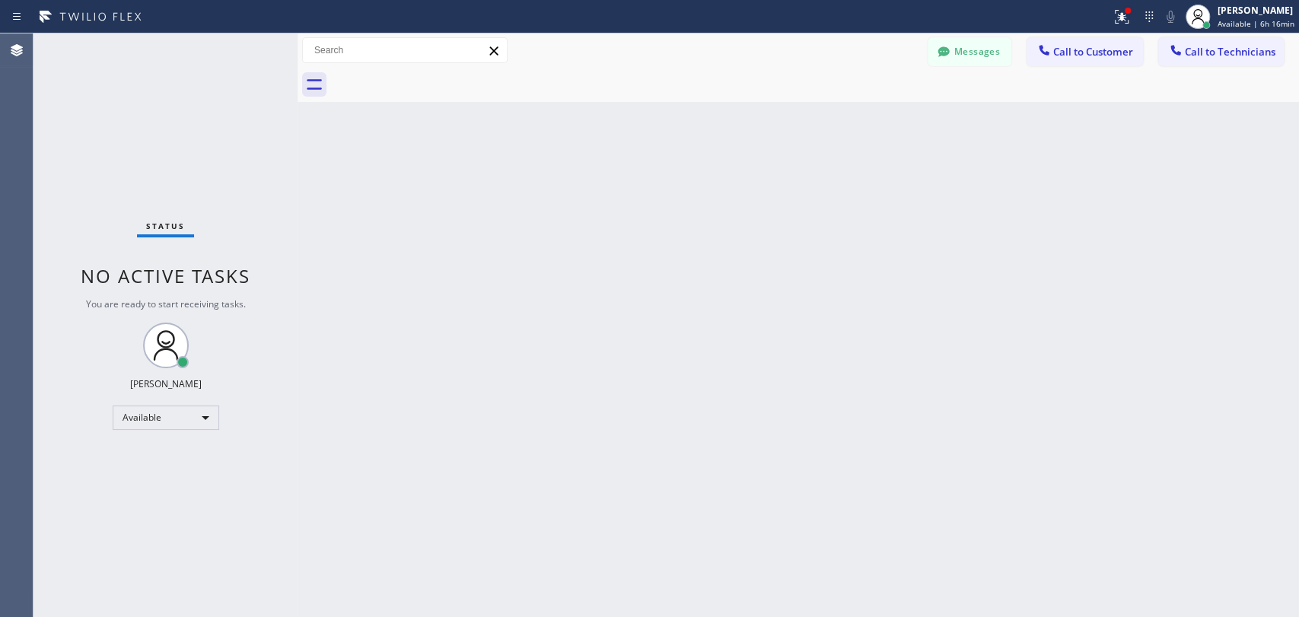
click at [1036, 59] on div at bounding box center [1044, 52] width 18 height 18
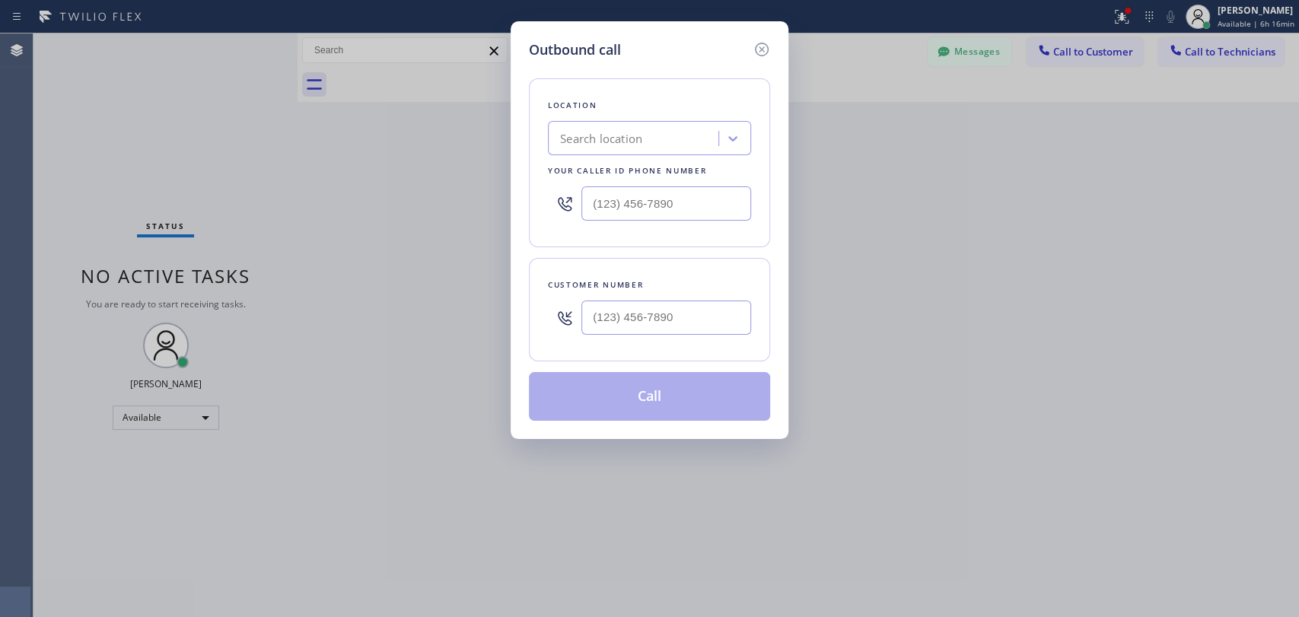
click at [623, 131] on div "Search location" at bounding box center [636, 139] width 166 height 27
type input "Р"
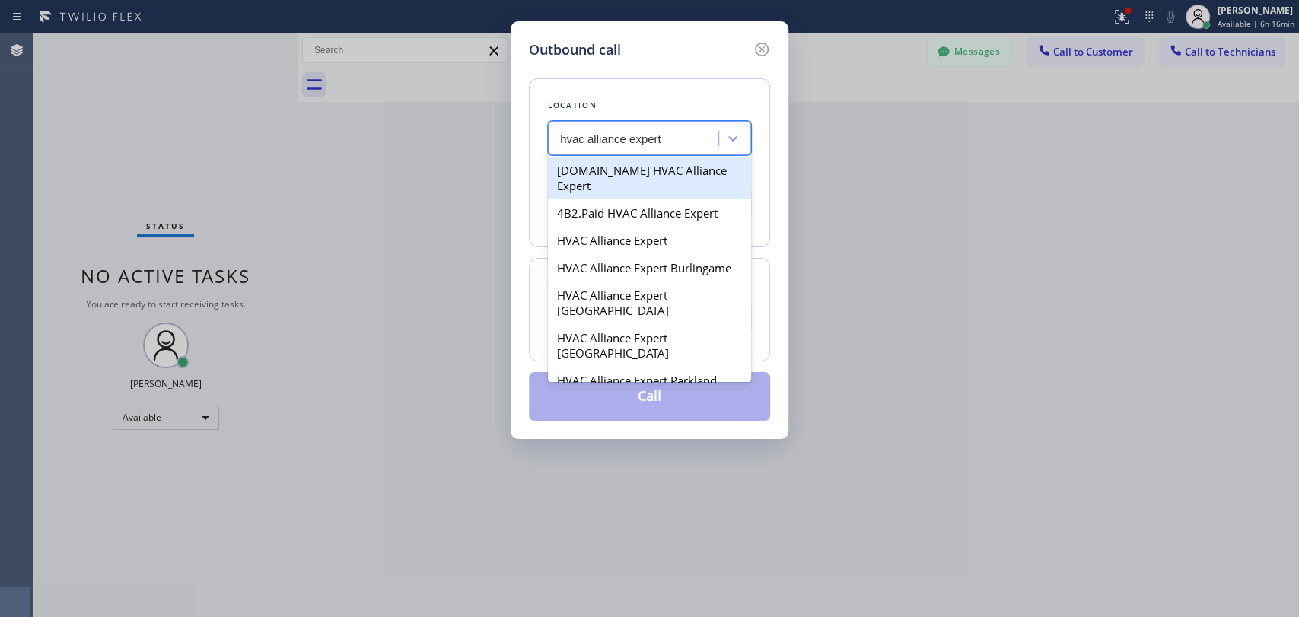
type input "hvac alliance expert"
click at [755, 54] on icon at bounding box center [762, 49] width 18 height 18
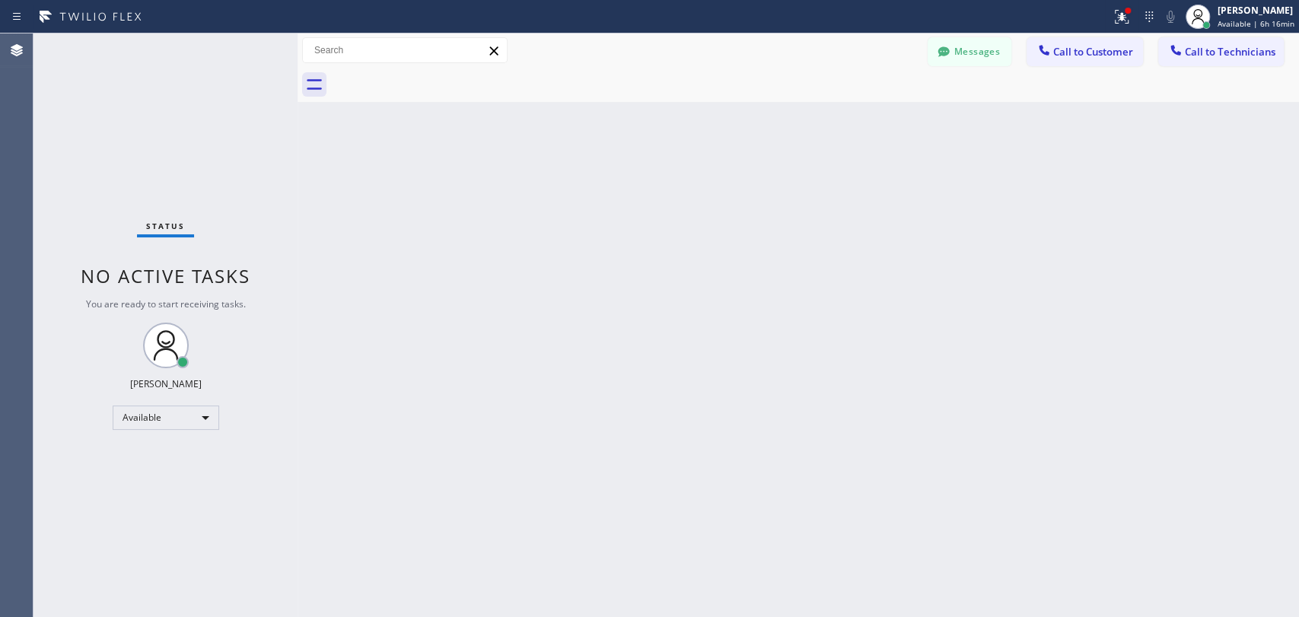
drag, startPoint x: 1251, startPoint y: 54, endPoint x: 1240, endPoint y: 53, distance: 11.4
click at [1247, 53] on span "Call to Technicians" at bounding box center [1230, 52] width 91 height 14
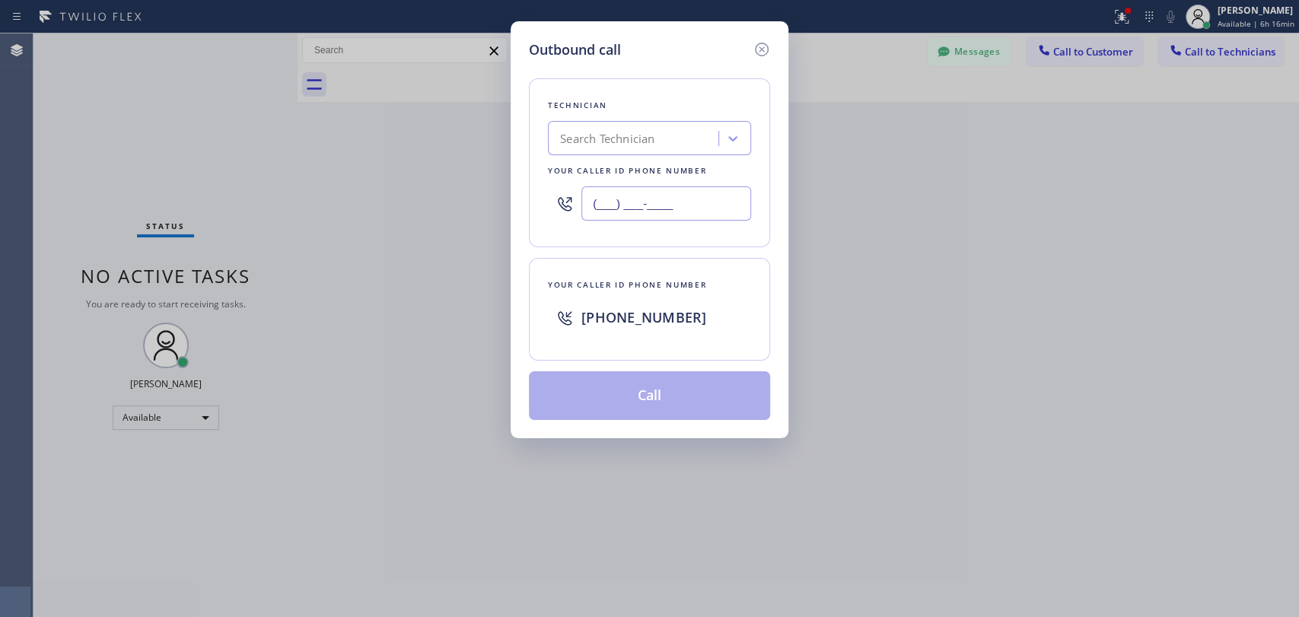
click at [631, 196] on input "(___) ___-____" at bounding box center [666, 203] width 170 height 34
paste input "310) 458-8355"
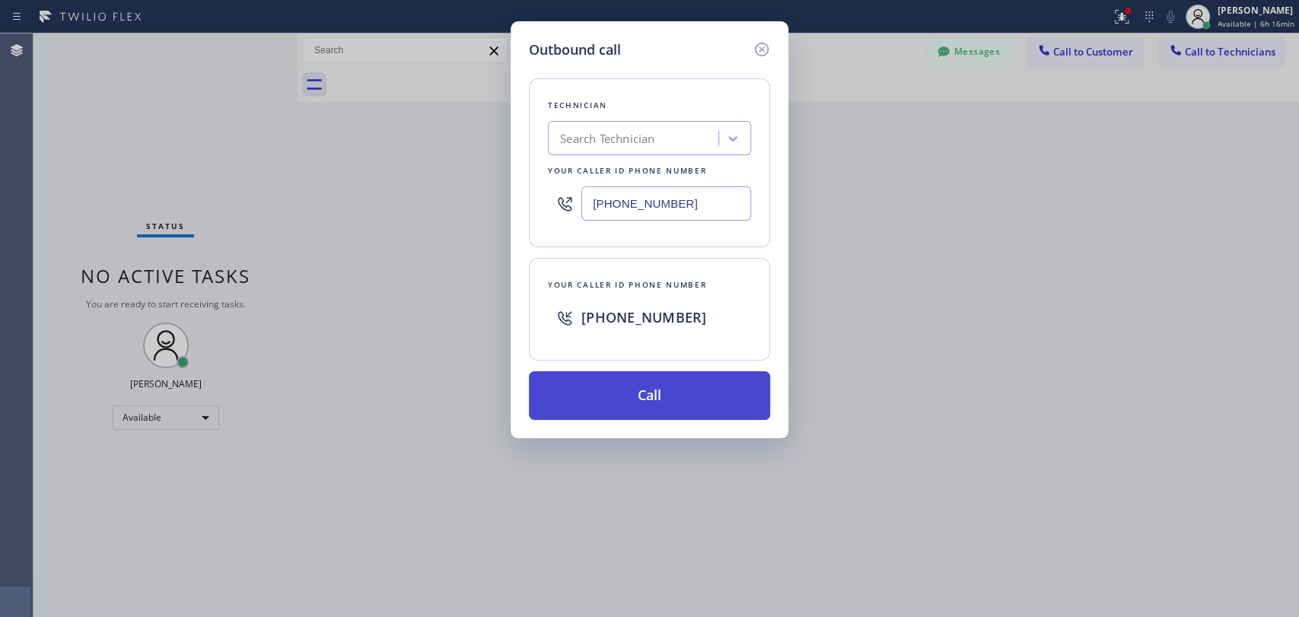
type input "[PHONE_NUMBER]"
click at [609, 397] on button "Call" at bounding box center [649, 395] width 241 height 49
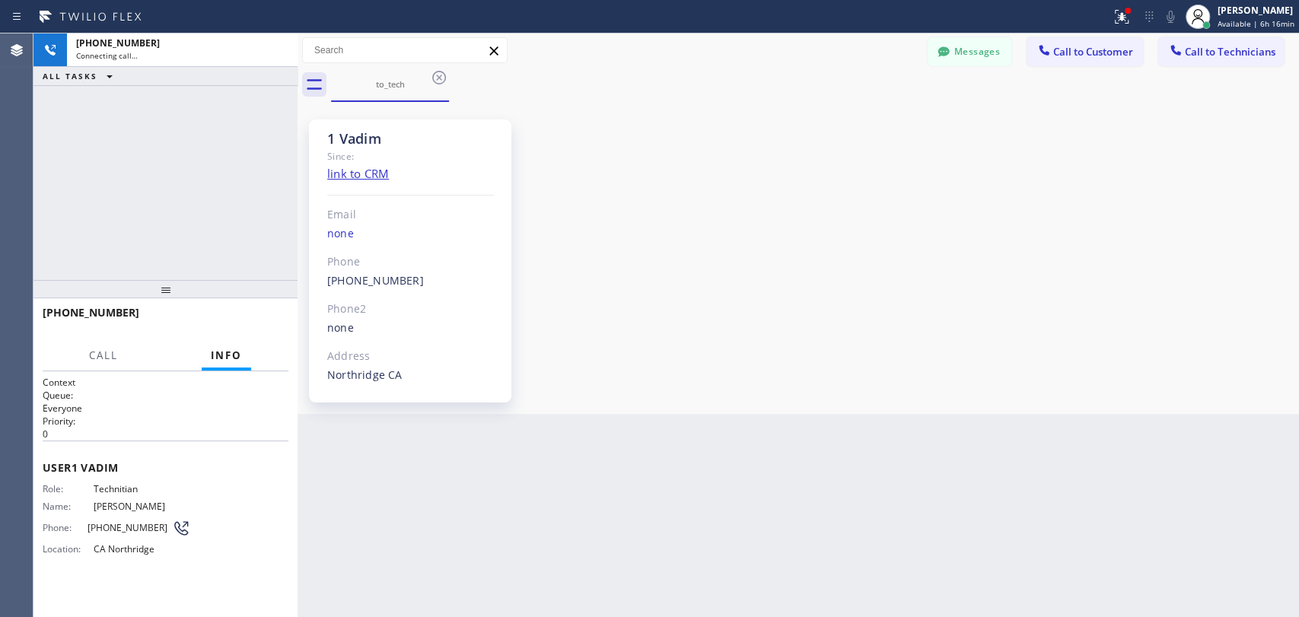
scroll to position [5734, 0]
drag, startPoint x: 657, startPoint y: 465, endPoint x: 648, endPoint y: 464, distance: 8.4
click at [657, 465] on div "Back to Dashboard Change Sender ID Customers Technicians AI [PERSON_NAME] [DATE…" at bounding box center [799, 325] width 1002 height 584
click at [363, 142] on div "1 Vadim" at bounding box center [410, 139] width 167 height 18
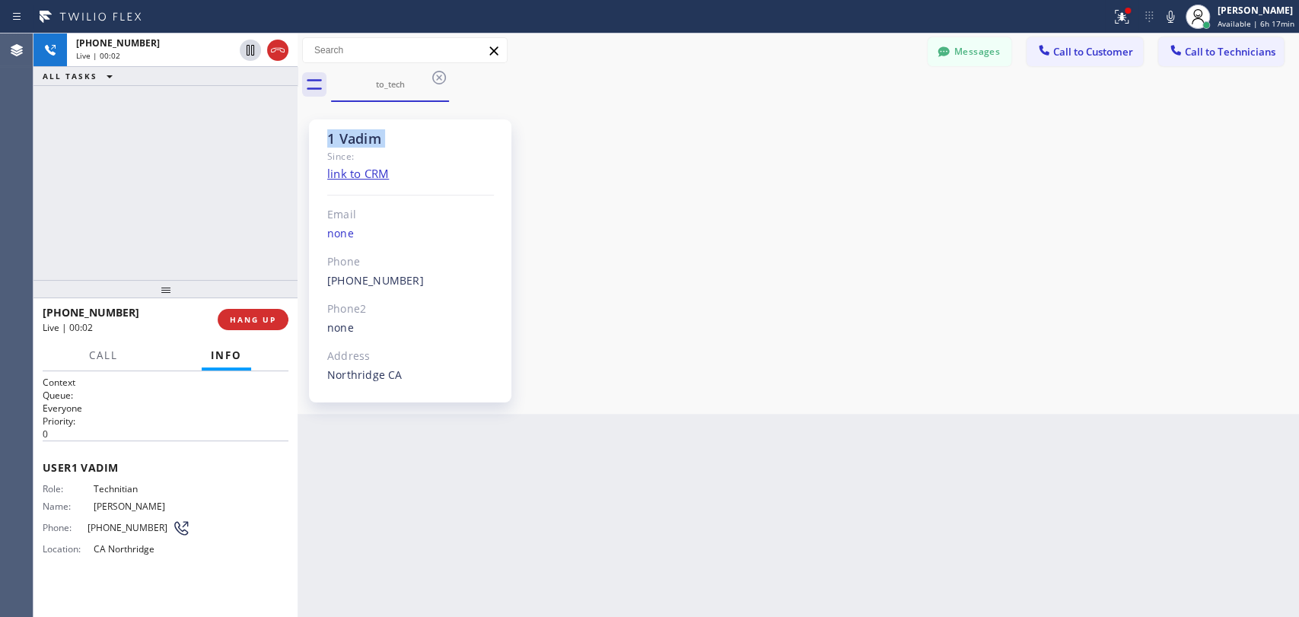
click at [363, 142] on div "1 Vadim" at bounding box center [410, 139] width 167 height 18
click at [356, 139] on div "1 Vadim" at bounding box center [410, 139] width 167 height 18
drag, startPoint x: 269, startPoint y: 53, endPoint x: 156, endPoint y: 247, distance: 223.7
click at [143, 182] on div "[PHONE_NUMBER] Live | 00:09 ALL TASKS ALL TASKS ACTIVE TASKS TASKS IN WRAP UP" at bounding box center [165, 156] width 264 height 247
click at [268, 322] on span "HANG UP" at bounding box center [253, 319] width 46 height 11
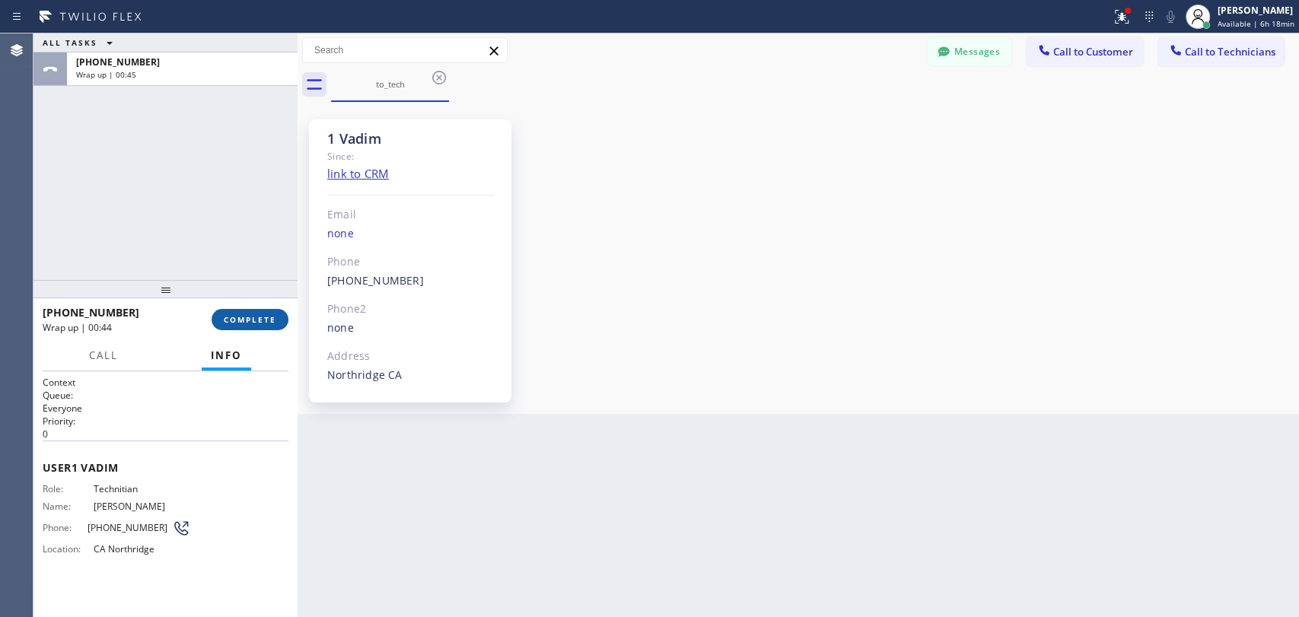
click at [265, 323] on span "COMPLETE" at bounding box center [250, 319] width 53 height 11
click at [242, 266] on div "ALL TASKS ALL TASKS ACTIVE TASKS TASKS IN WRAP UP [PHONE_NUMBER] Wrap up | 00:45" at bounding box center [165, 156] width 264 height 247
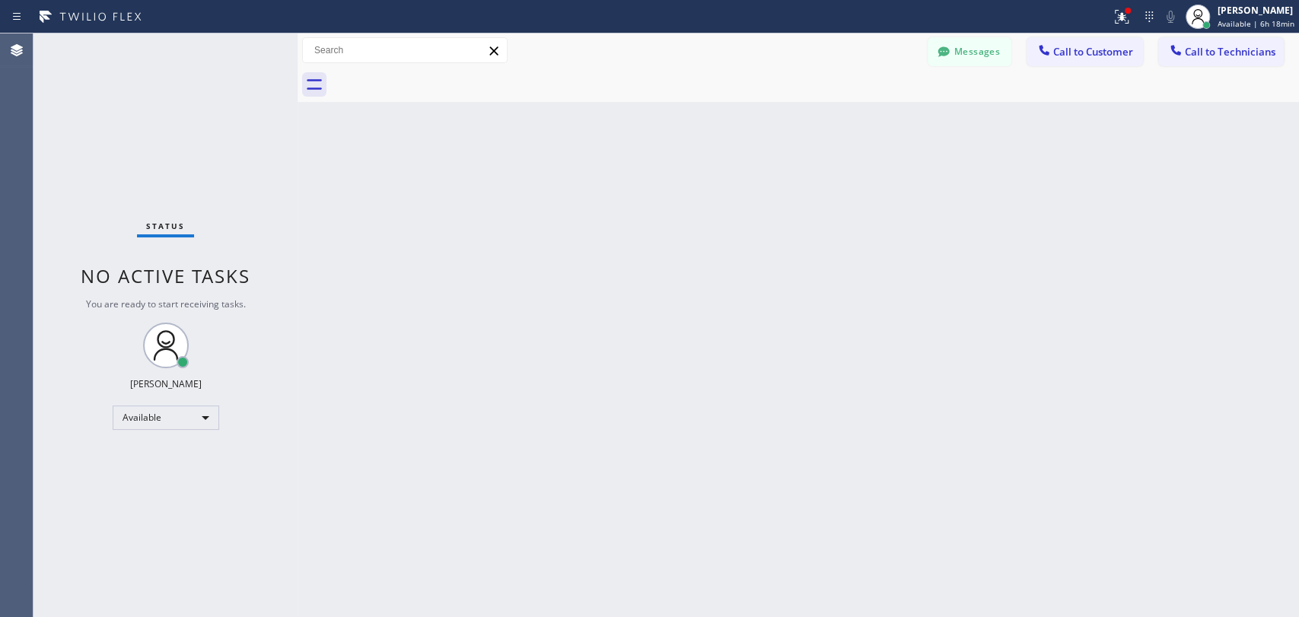
click at [1107, 43] on button "Call to Customer" at bounding box center [1085, 51] width 116 height 29
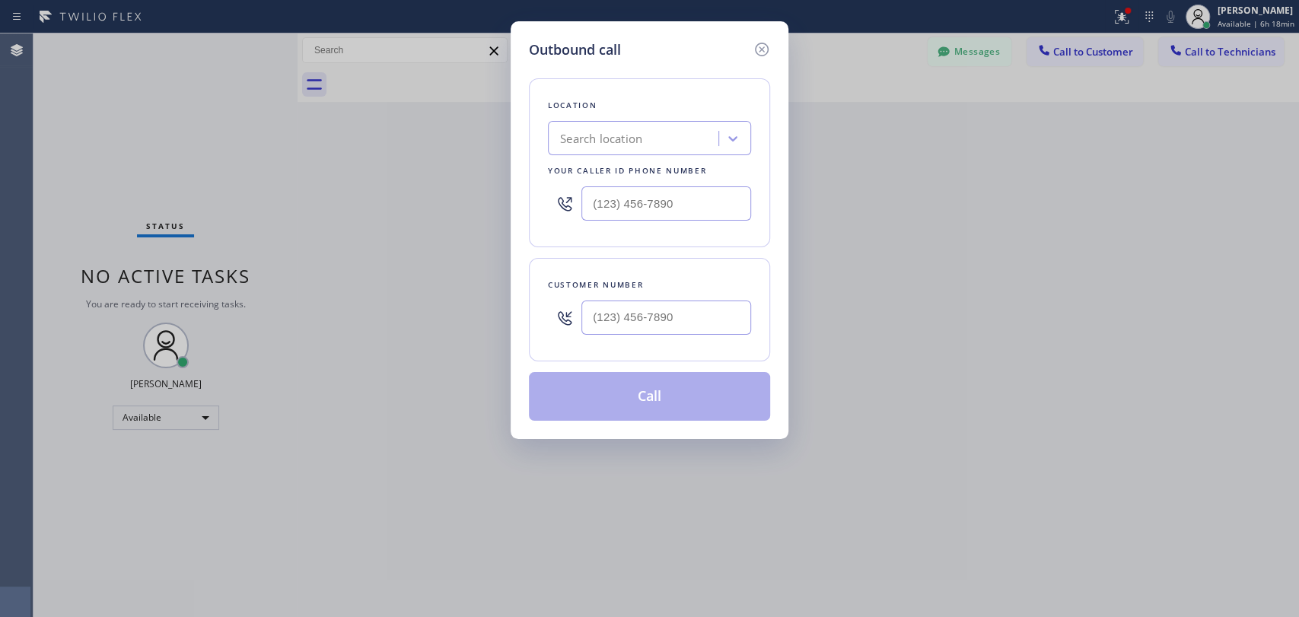
click at [660, 152] on div "Search location" at bounding box center [649, 138] width 203 height 34
paste input "Ocean Beach Top Heating and Conditioning"
type input "Ocean Beach Top Heating and Conditioning"
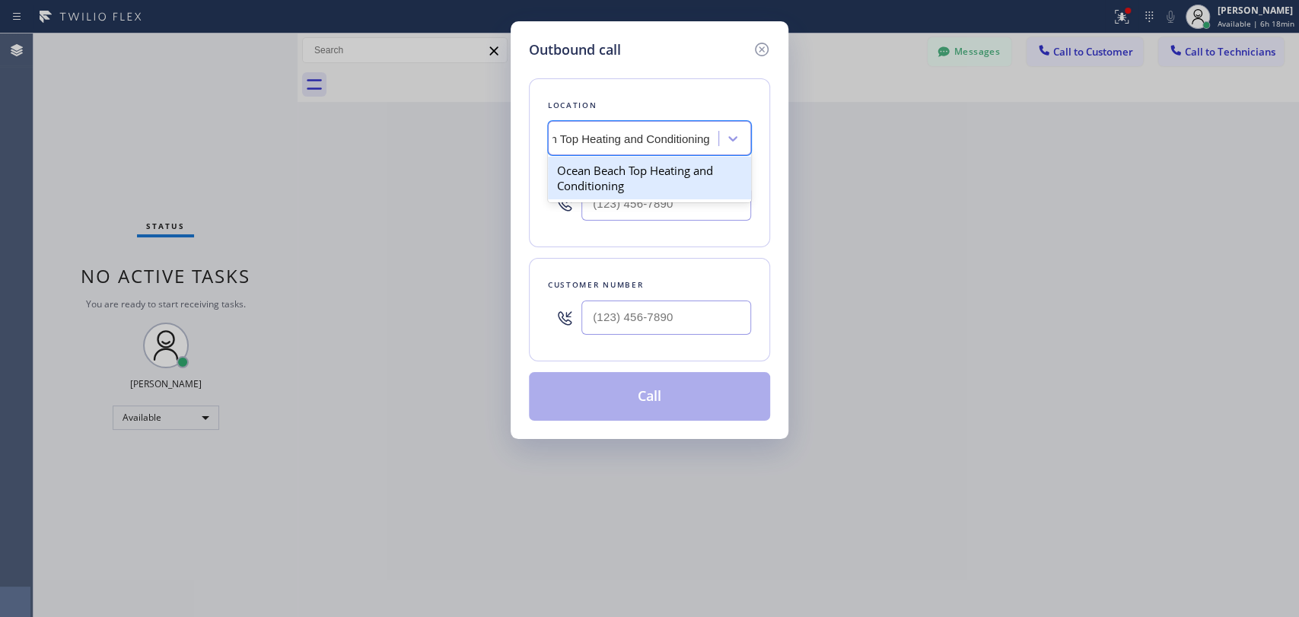
click at [633, 171] on div "Ocean Beach Top Heating and Conditioning" at bounding box center [649, 178] width 203 height 43
type input "[PHONE_NUMBER]"
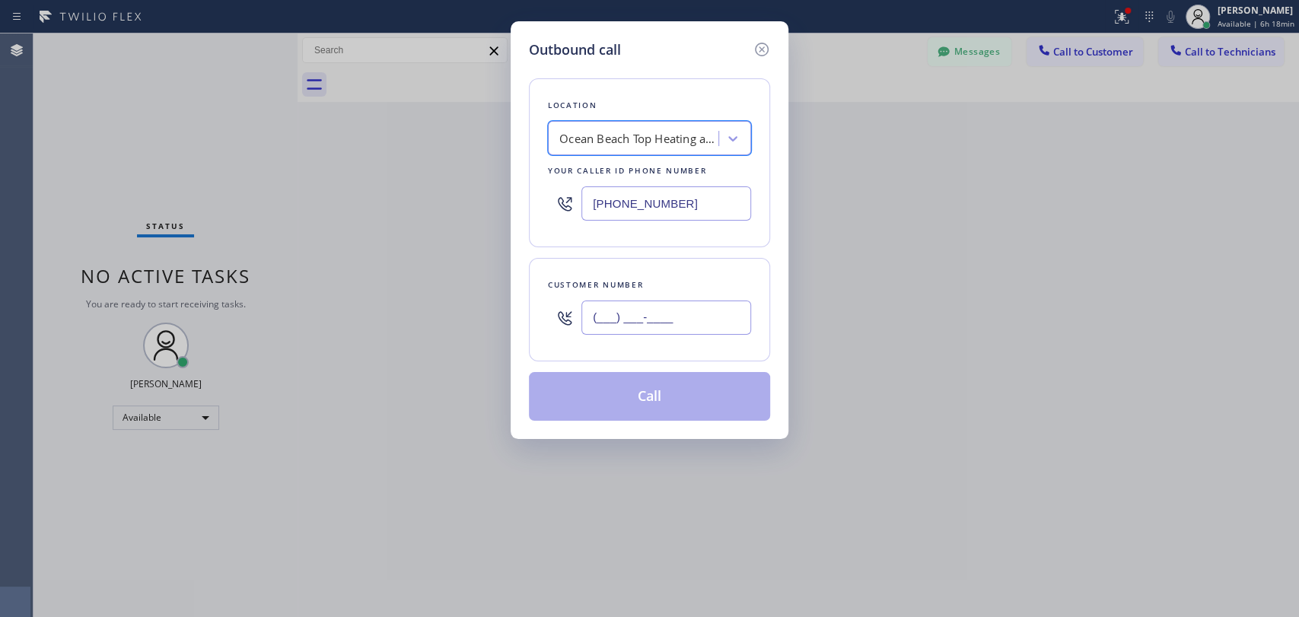
click at [627, 312] on input "(___) ___-____" at bounding box center [666, 318] width 170 height 34
paste input "619) 770-2180"
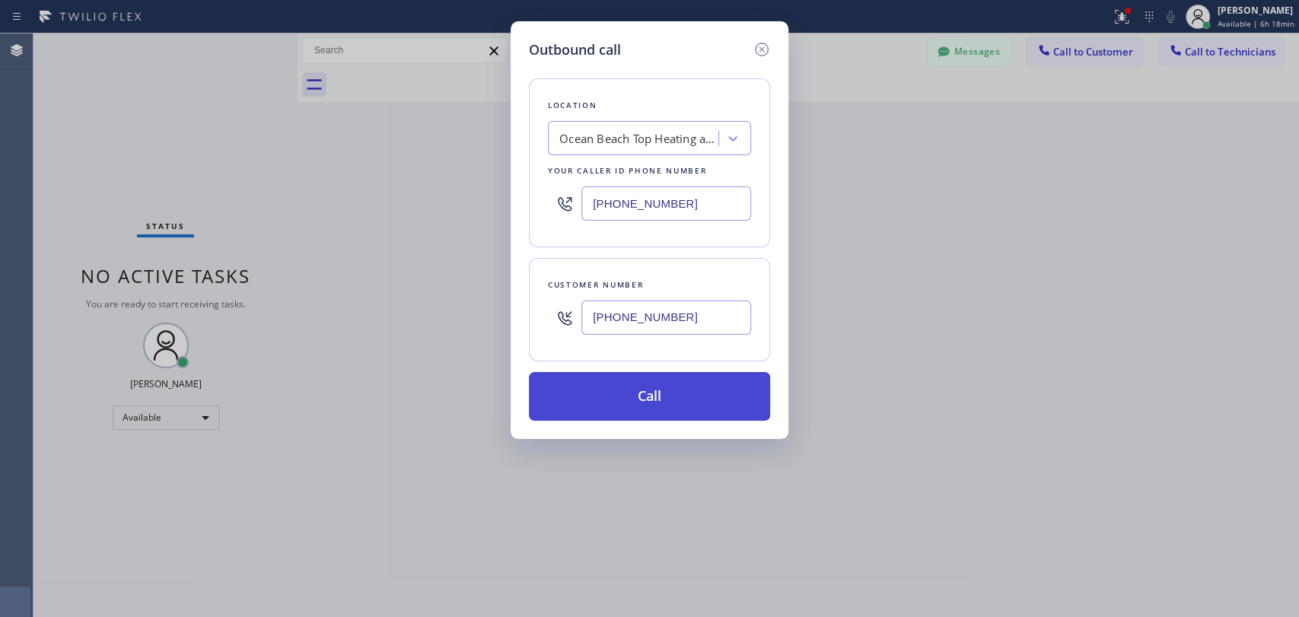
type input "[PHONE_NUMBER]"
click at [616, 381] on button "Call" at bounding box center [649, 396] width 241 height 49
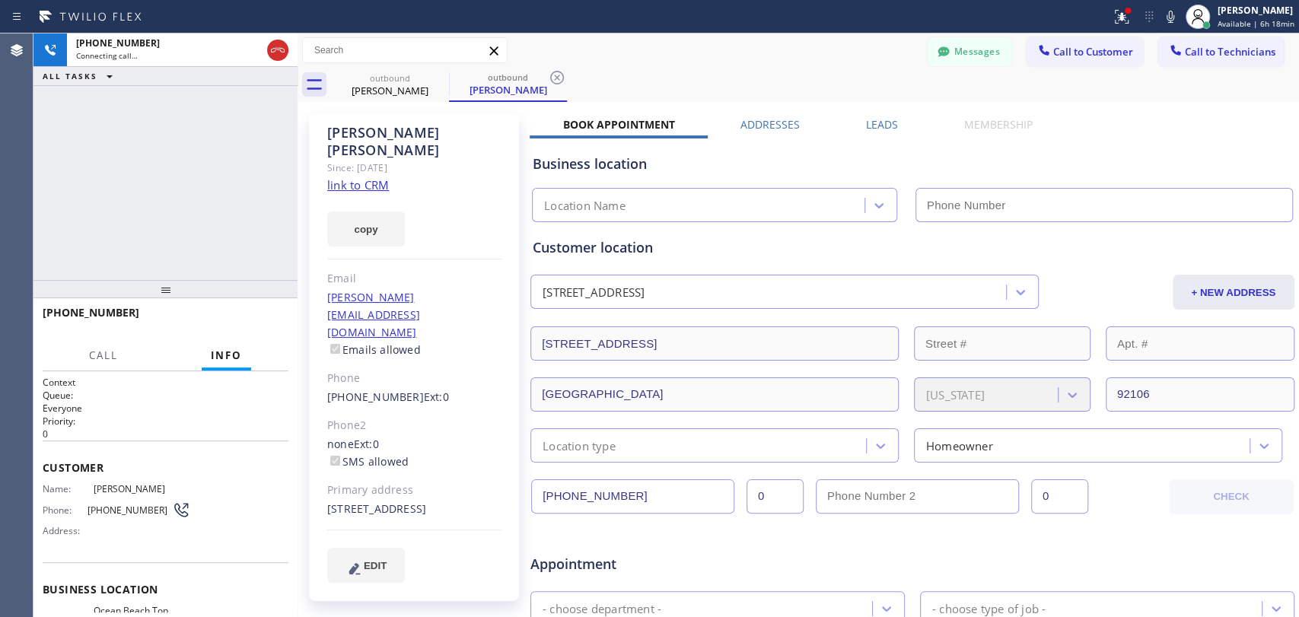
type input "[PHONE_NUMBER]"
click at [298, 168] on div at bounding box center [298, 325] width 0 height 584
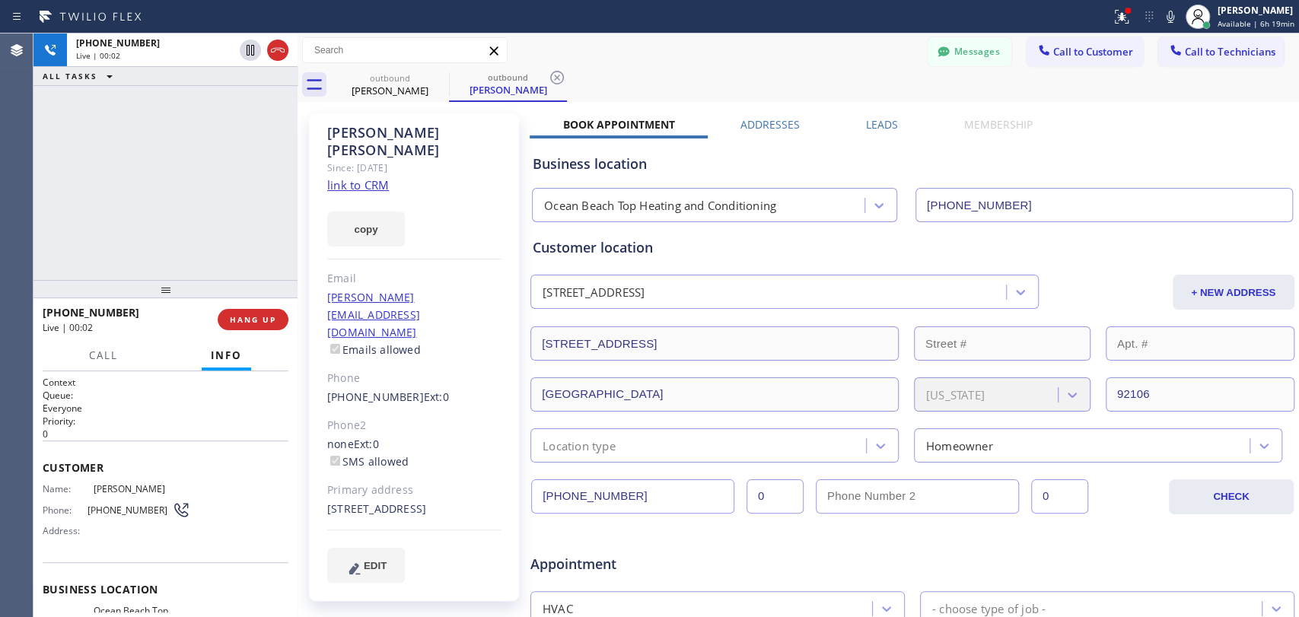
drag, startPoint x: 253, startPoint y: 315, endPoint x: 381, endPoint y: 262, distance: 138.5
click at [253, 315] on span "HANG UP" at bounding box center [253, 319] width 46 height 11
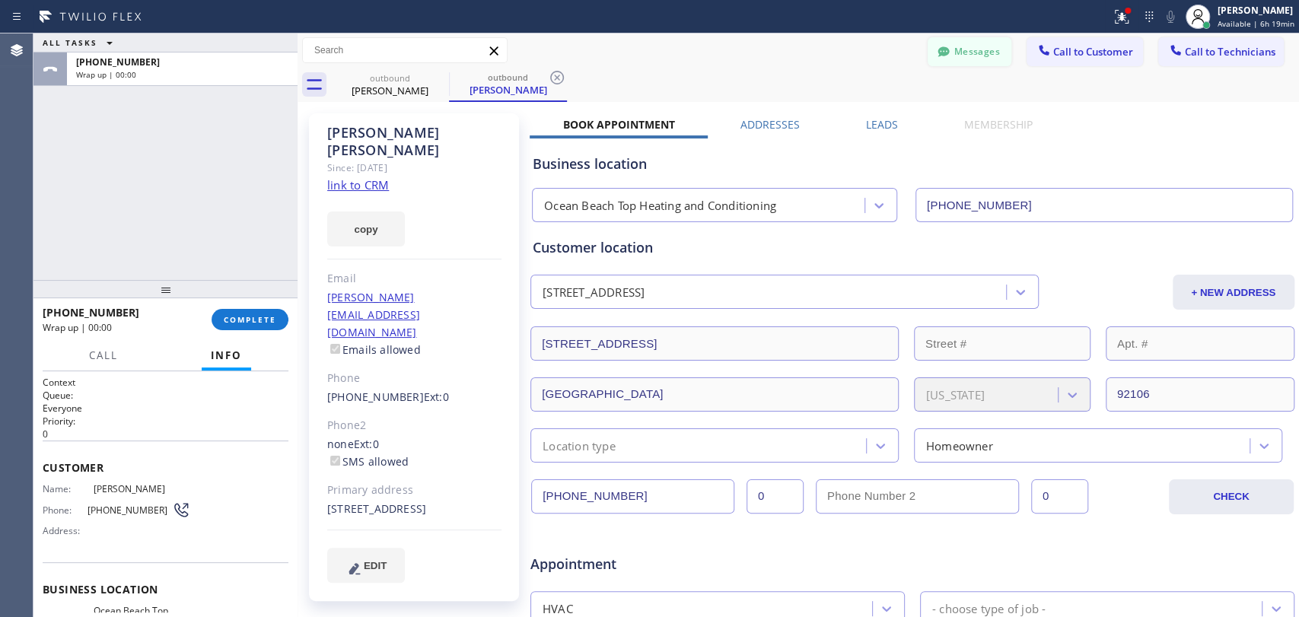
click at [938, 49] on icon at bounding box center [943, 51] width 11 height 10
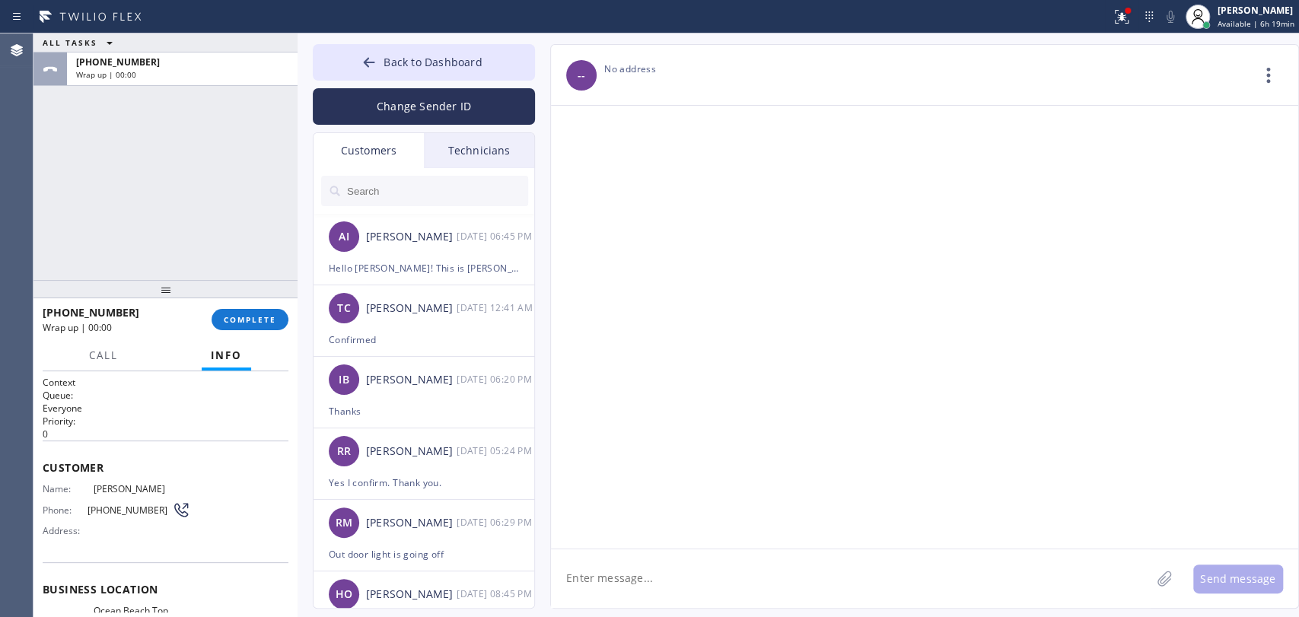
click at [333, 137] on div "Customers" at bounding box center [369, 150] width 110 height 35
click at [368, 166] on div "Customers" at bounding box center [369, 150] width 110 height 35
click at [371, 184] on input "text" at bounding box center [437, 191] width 183 height 30
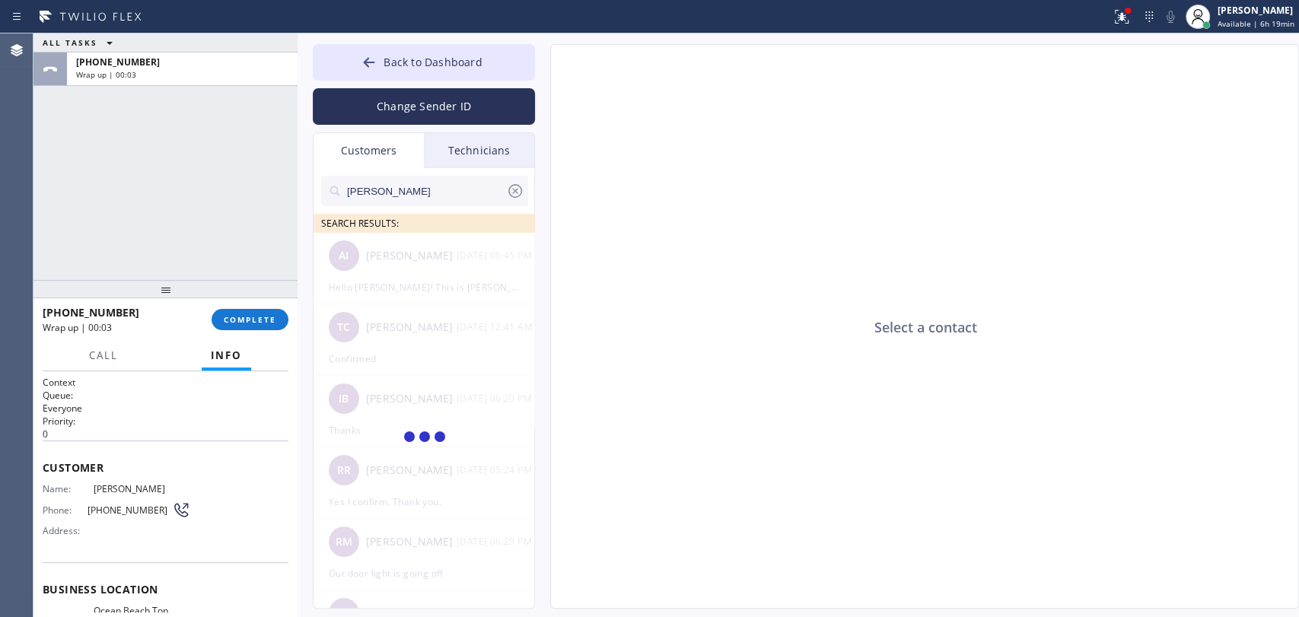
type input "[PERSON_NAME]"
click at [118, 507] on span "[PHONE_NUMBER]" at bounding box center [130, 510] width 84 height 11
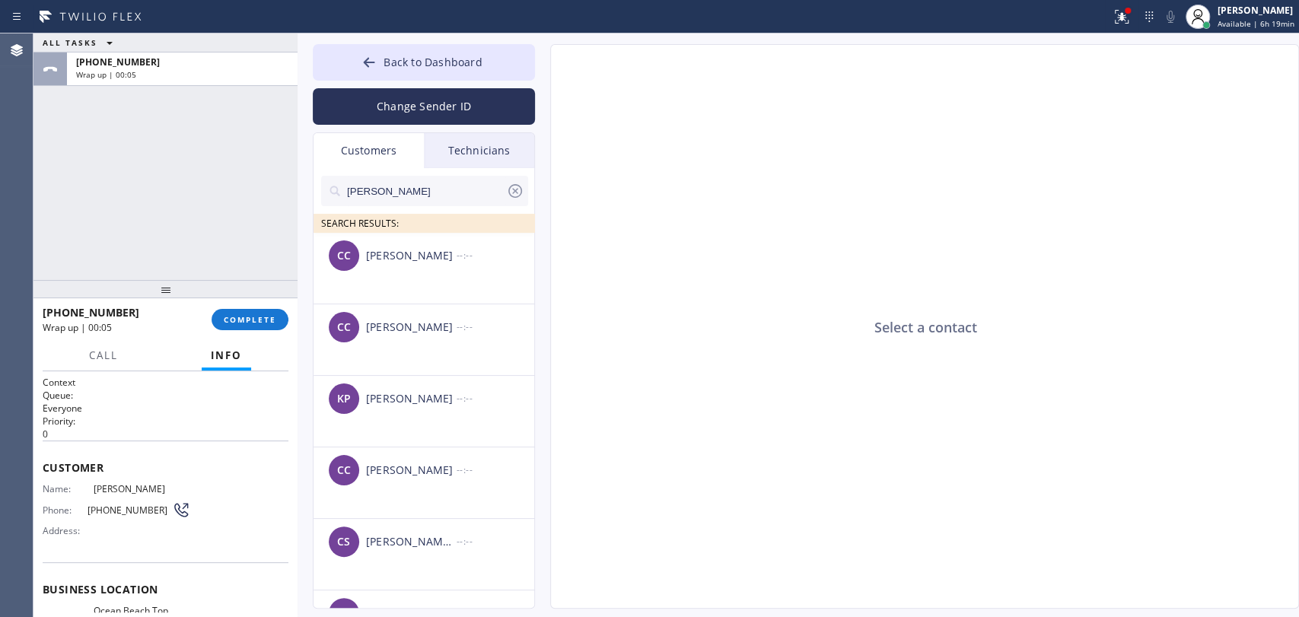
click at [128, 610] on span "Ocean Beach Top Heating and Conditioning" at bounding box center [142, 622] width 96 height 35
copy span "Ocean Beach Top Heating and Conditioning"
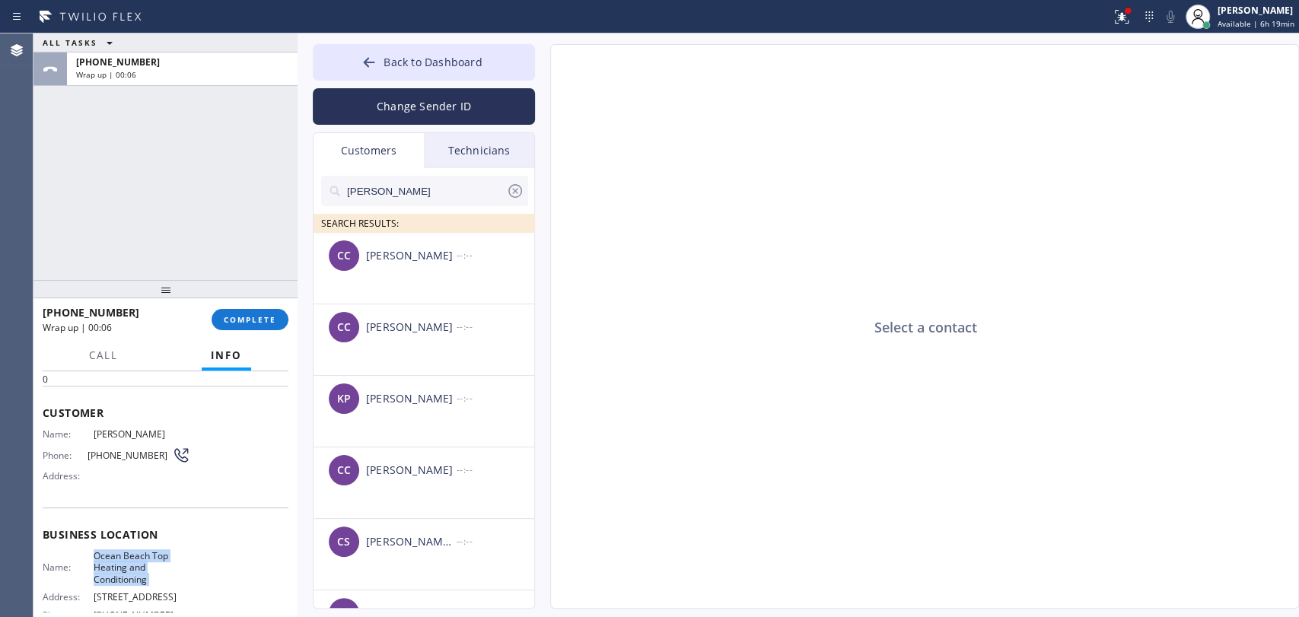
scroll to position [169, 0]
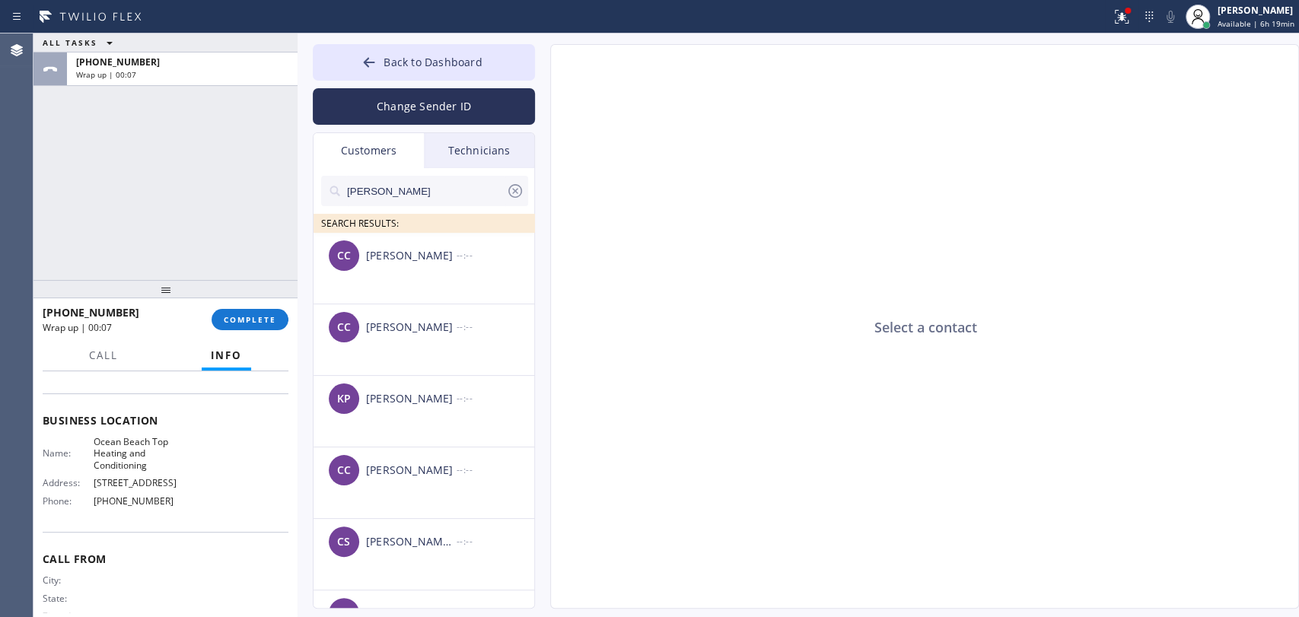
click at [386, 193] on input "[PERSON_NAME]" at bounding box center [426, 191] width 161 height 30
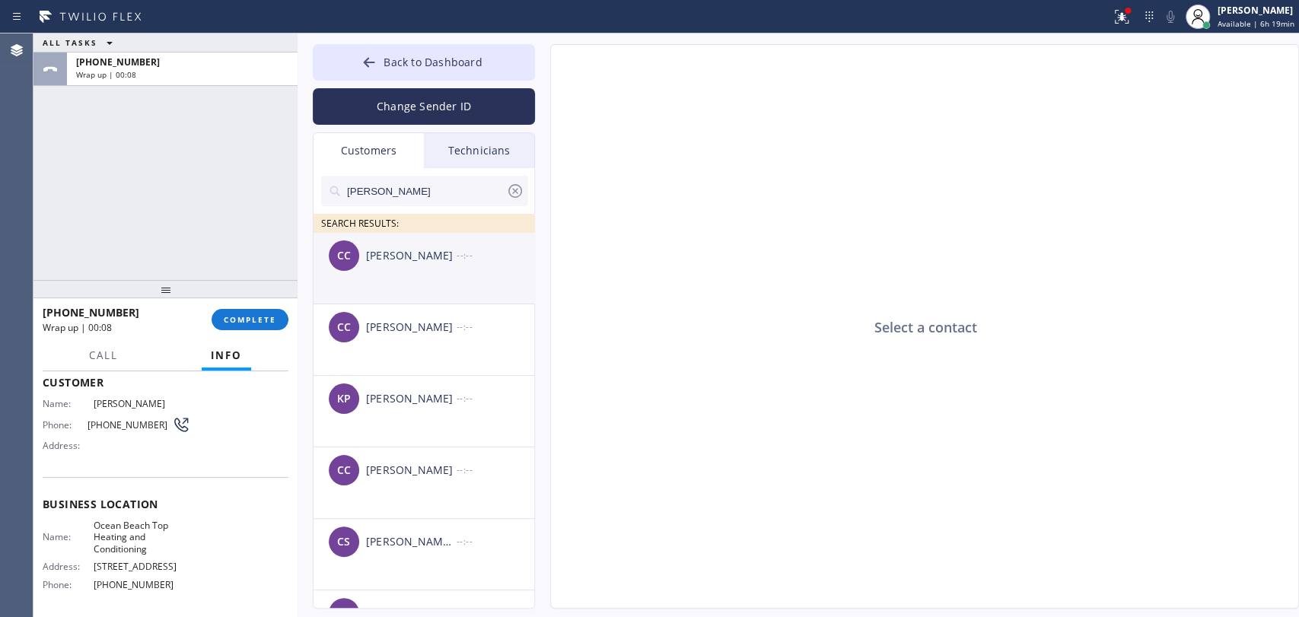
scroll to position [0, 0]
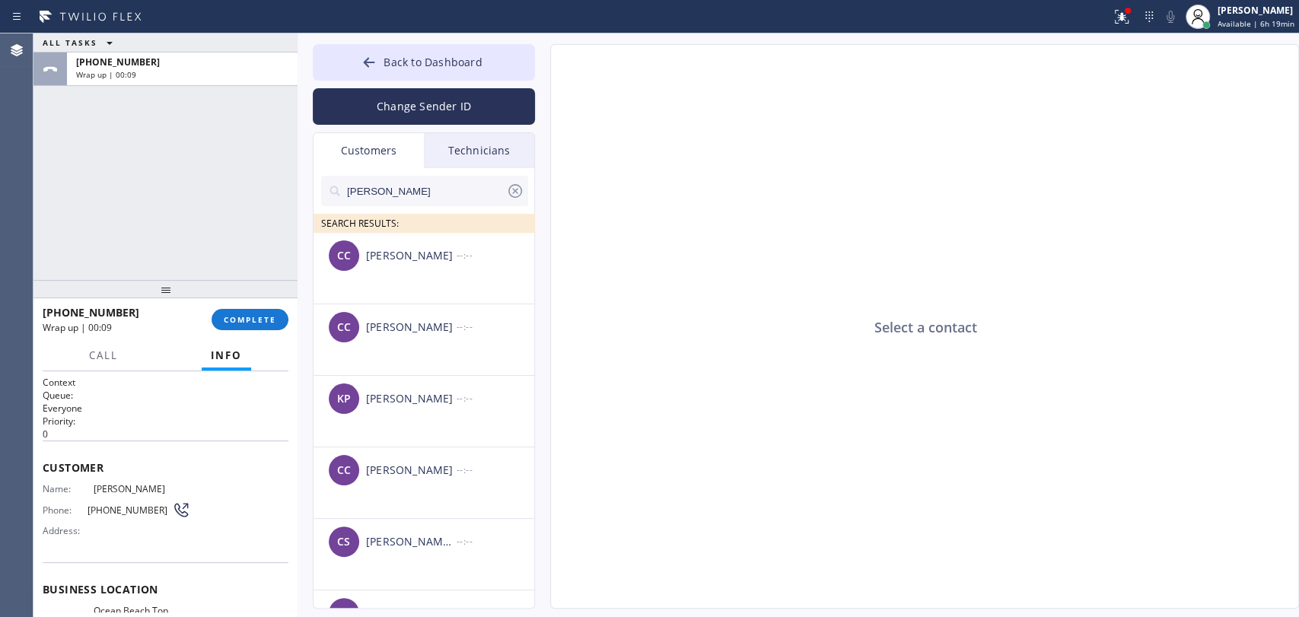
drag, startPoint x: 339, startPoint y: 184, endPoint x: 291, endPoint y: 192, distance: 49.3
click at [305, 187] on div "Back to Dashboard Change Sender ID Customers Technicians [PERSON_NAME] SEARCH R…" at bounding box center [799, 325] width 1002 height 584
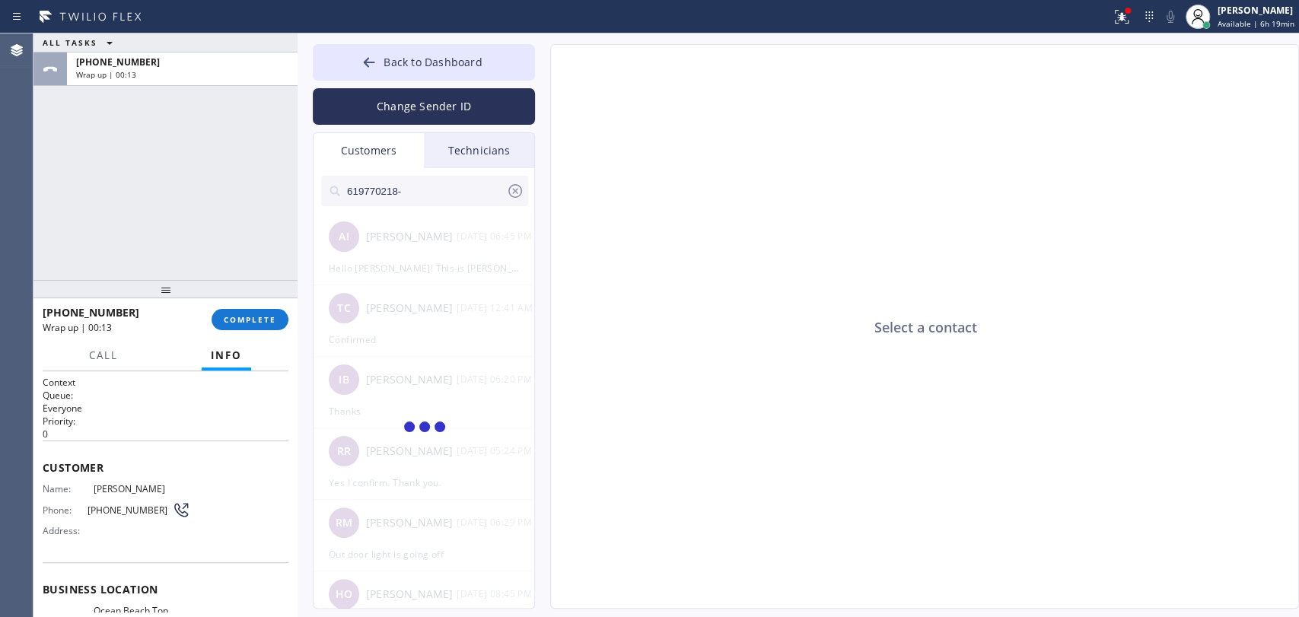
type input "619770218"
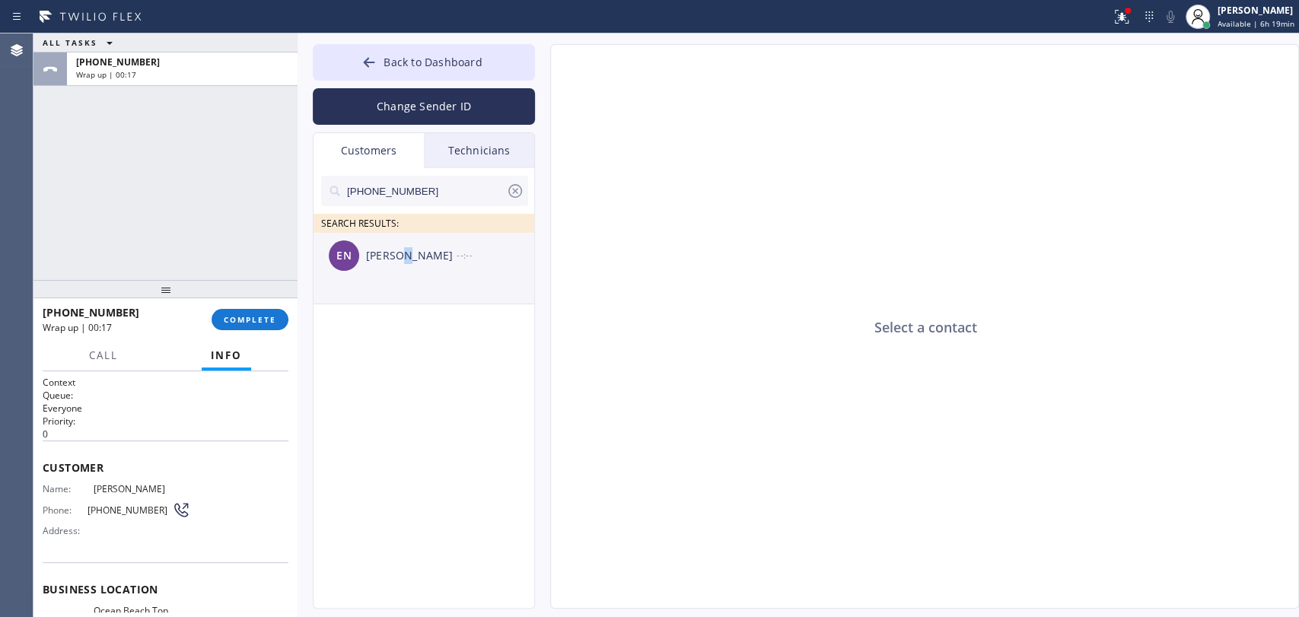
click at [400, 261] on div "[PERSON_NAME]" at bounding box center [411, 256] width 91 height 18
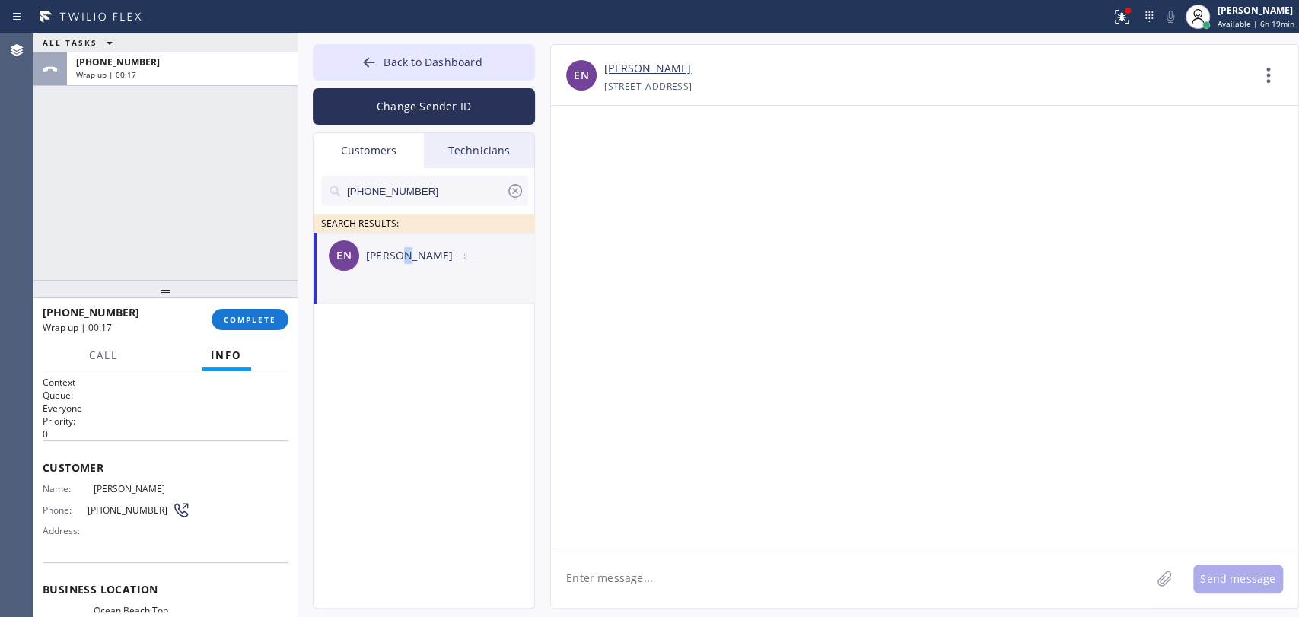
click at [604, 581] on textarea at bounding box center [851, 578] width 600 height 59
paste textarea "Ocean Beach Top Heating and Conditioning"
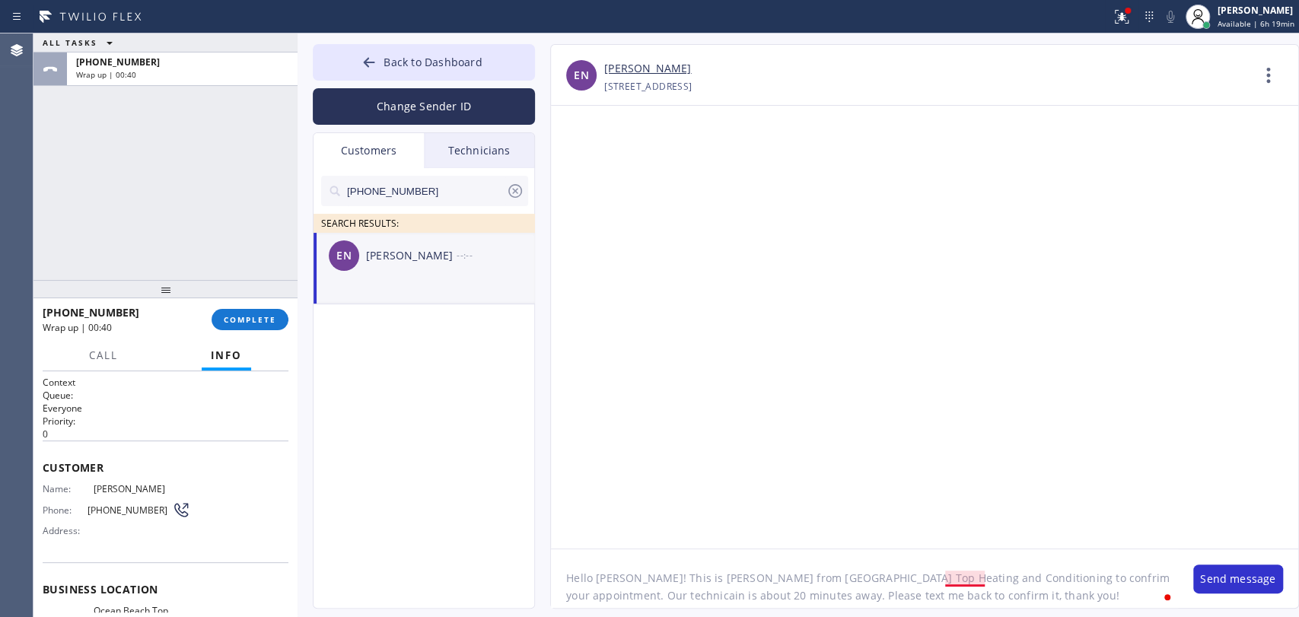
click at [954, 575] on textarea "Hello [PERSON_NAME]! This is [PERSON_NAME] from [GEOGRAPHIC_DATA] Top Heating a…" at bounding box center [864, 578] width 627 height 59
type textarea "Hello [PERSON_NAME]! This is [PERSON_NAME] from [GEOGRAPHIC_DATA] Top Heating a…"
click at [1215, 584] on button "Send message" at bounding box center [1238, 579] width 90 height 29
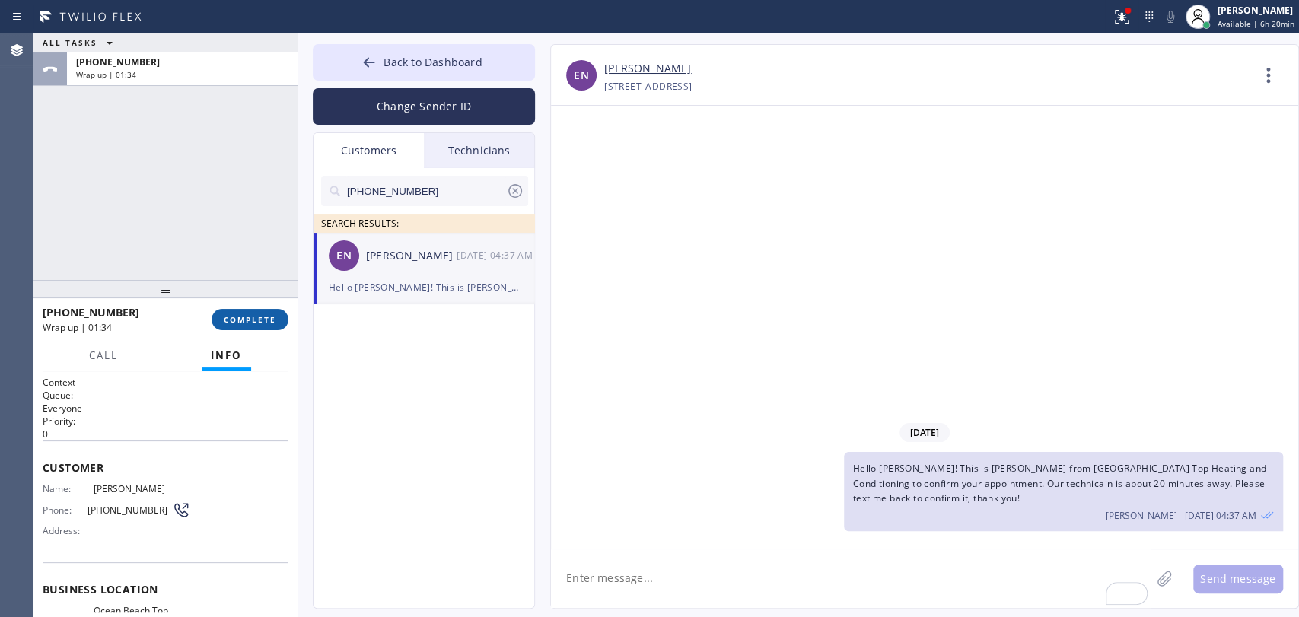
click at [266, 317] on span "COMPLETE" at bounding box center [250, 319] width 53 height 11
click at [231, 261] on div "ALL TASKS ALL TASKS ACTIVE TASKS TASKS IN WRAP UP [PHONE_NUMBER] Wrap up | 01:34" at bounding box center [165, 156] width 264 height 247
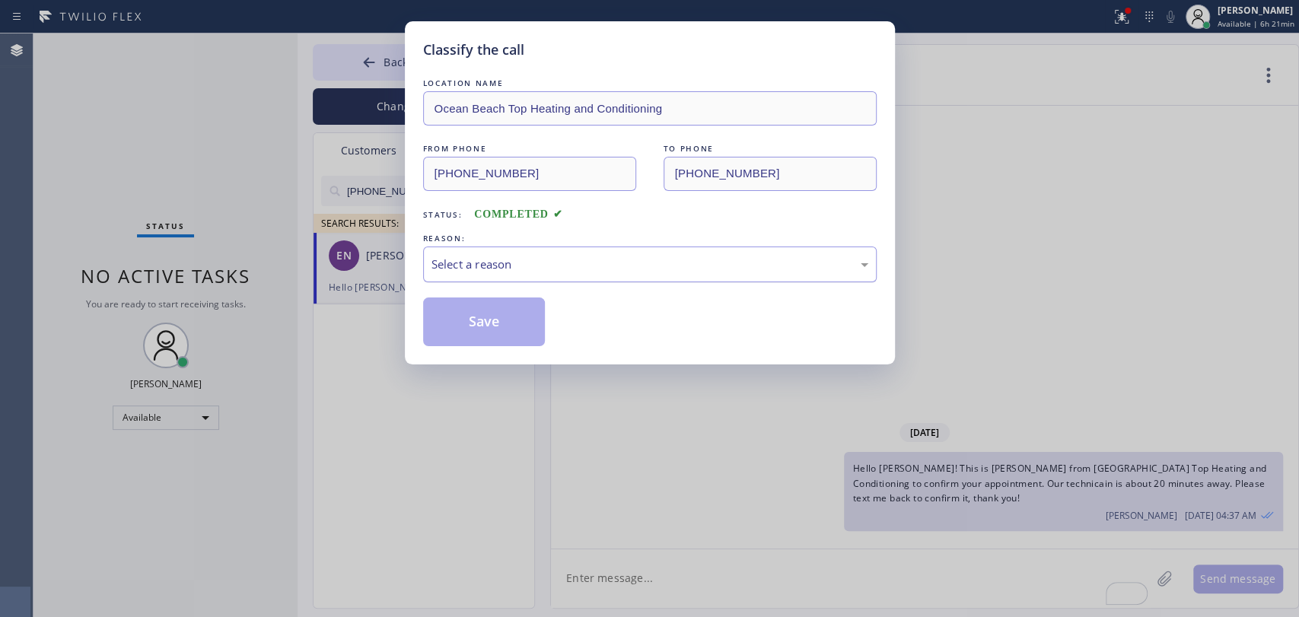
click at [521, 257] on div "Select a reason" at bounding box center [650, 265] width 437 height 18
click at [493, 336] on button "Save" at bounding box center [484, 322] width 123 height 49
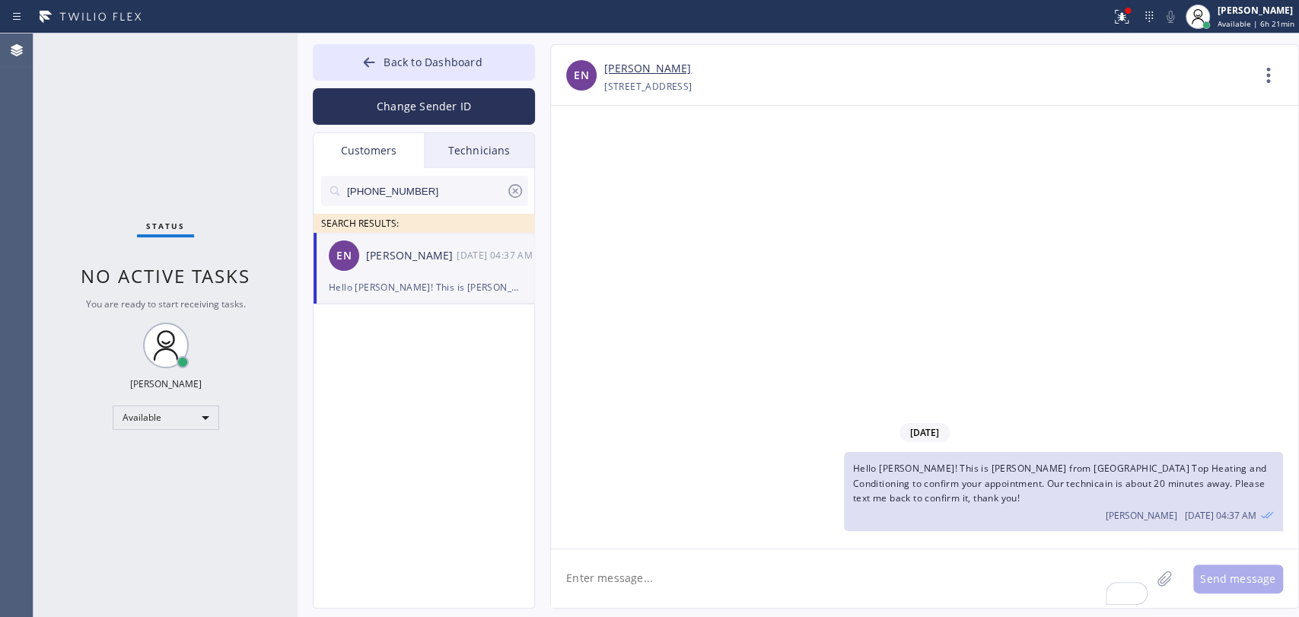
click at [414, 65] on span "Back to Dashboard" at bounding box center [433, 62] width 98 height 14
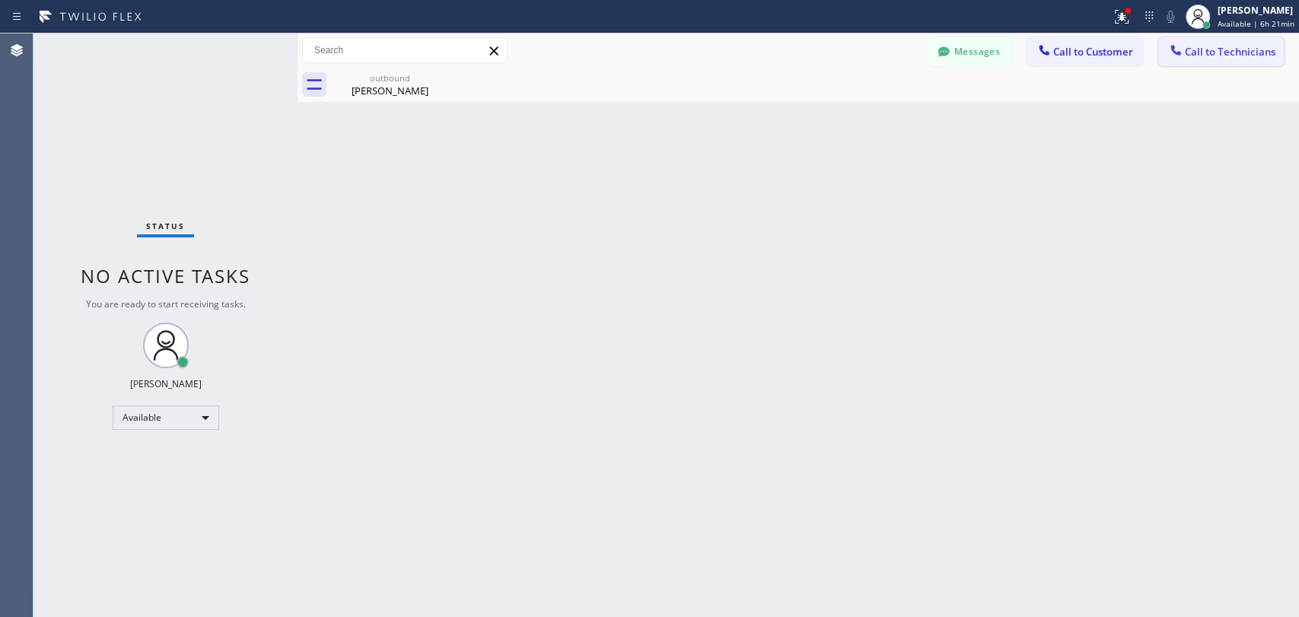
click at [1181, 58] on div at bounding box center [1176, 52] width 18 height 18
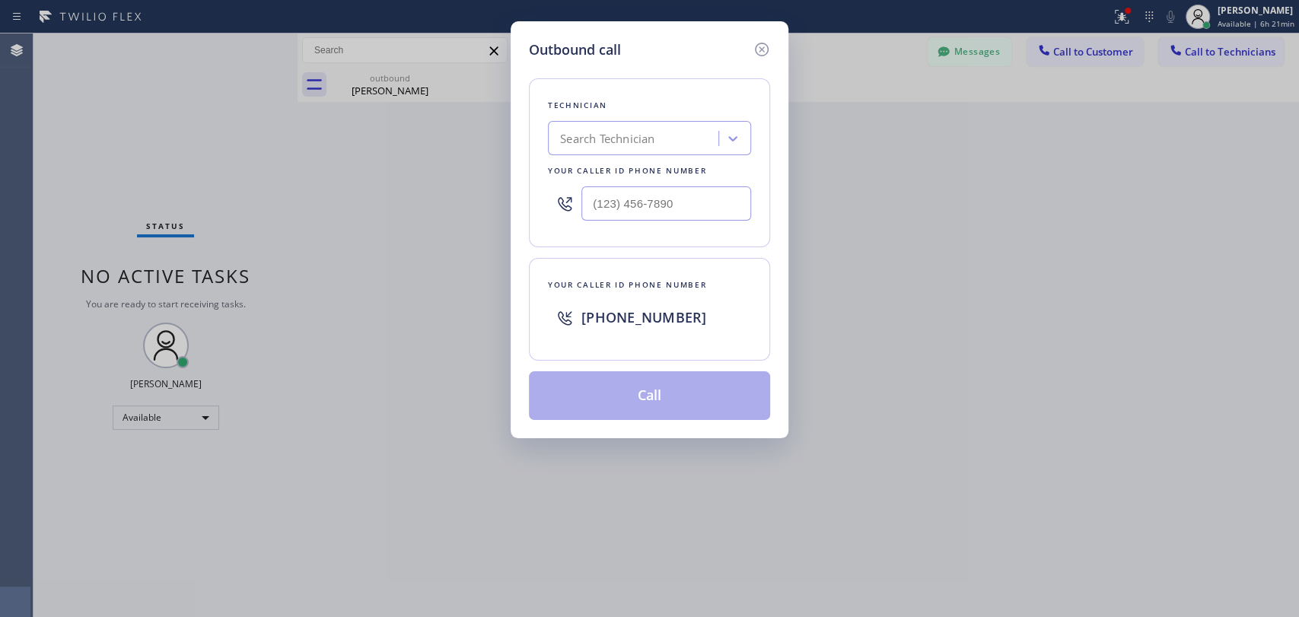
click at [604, 110] on div "Technician" at bounding box center [649, 105] width 203 height 16
click at [610, 135] on div "Search Technician" at bounding box center [607, 139] width 94 height 18
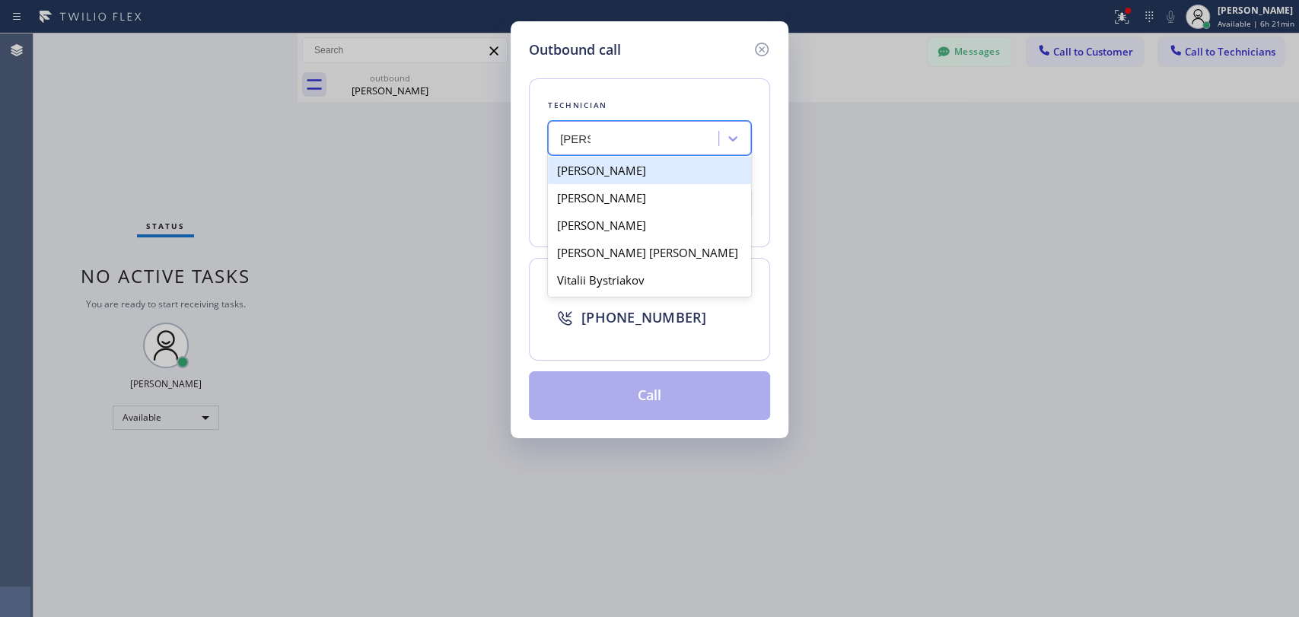
type input "[PERSON_NAME]"
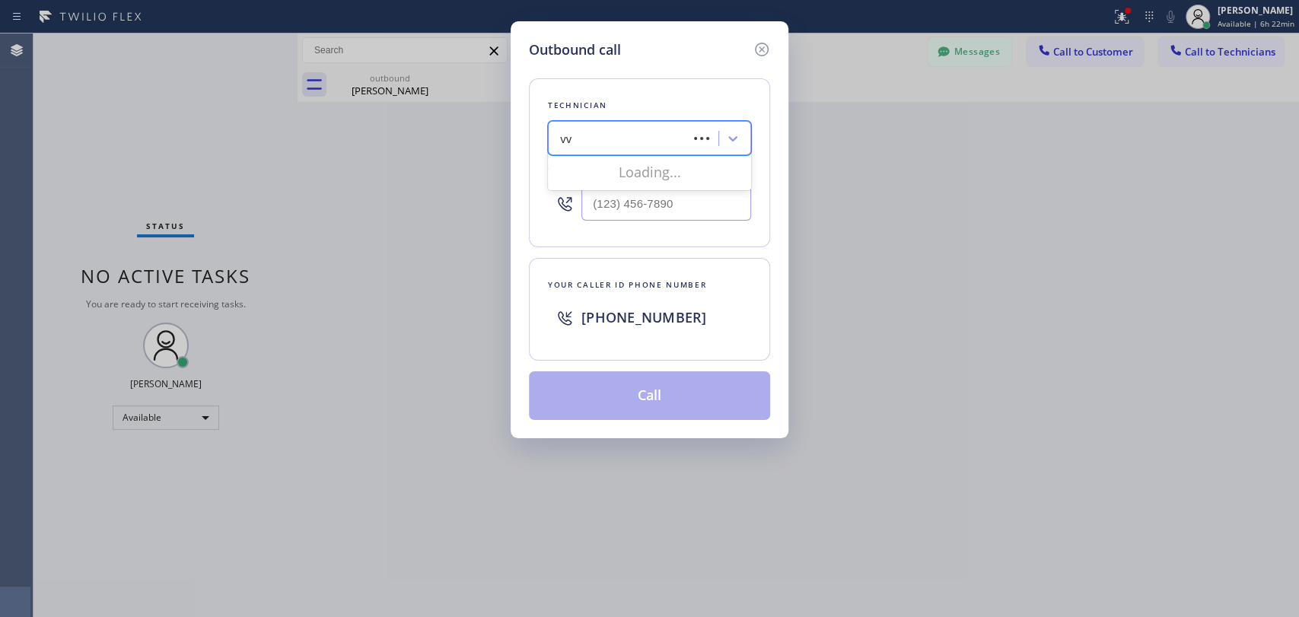
type input "v"
type input "[PERSON_NAME]"
click at [596, 173] on div "[PERSON_NAME]" at bounding box center [649, 170] width 203 height 27
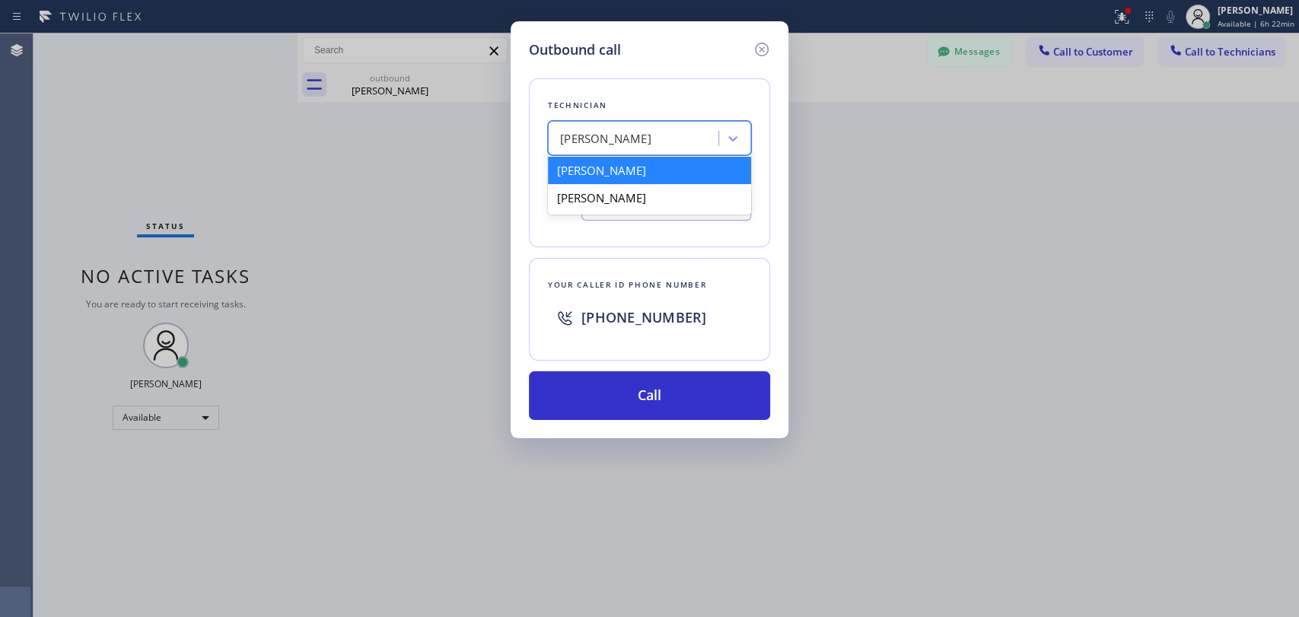
click at [594, 128] on div "[PERSON_NAME]" at bounding box center [636, 139] width 166 height 27
click at [644, 190] on input "[PHONE_NUMBER]" at bounding box center [666, 203] width 170 height 34
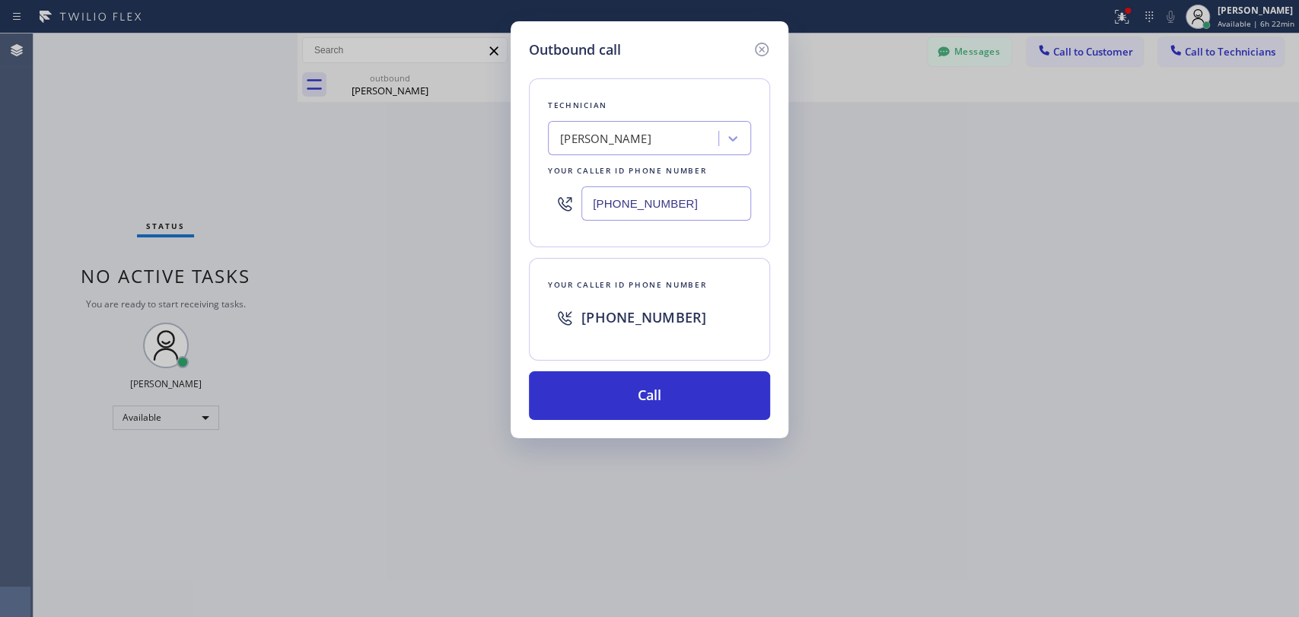
click at [639, 199] on input "[PHONE_NUMBER]" at bounding box center [666, 203] width 170 height 34
paste input "text"
type input "[PHONE_NUMBER]"
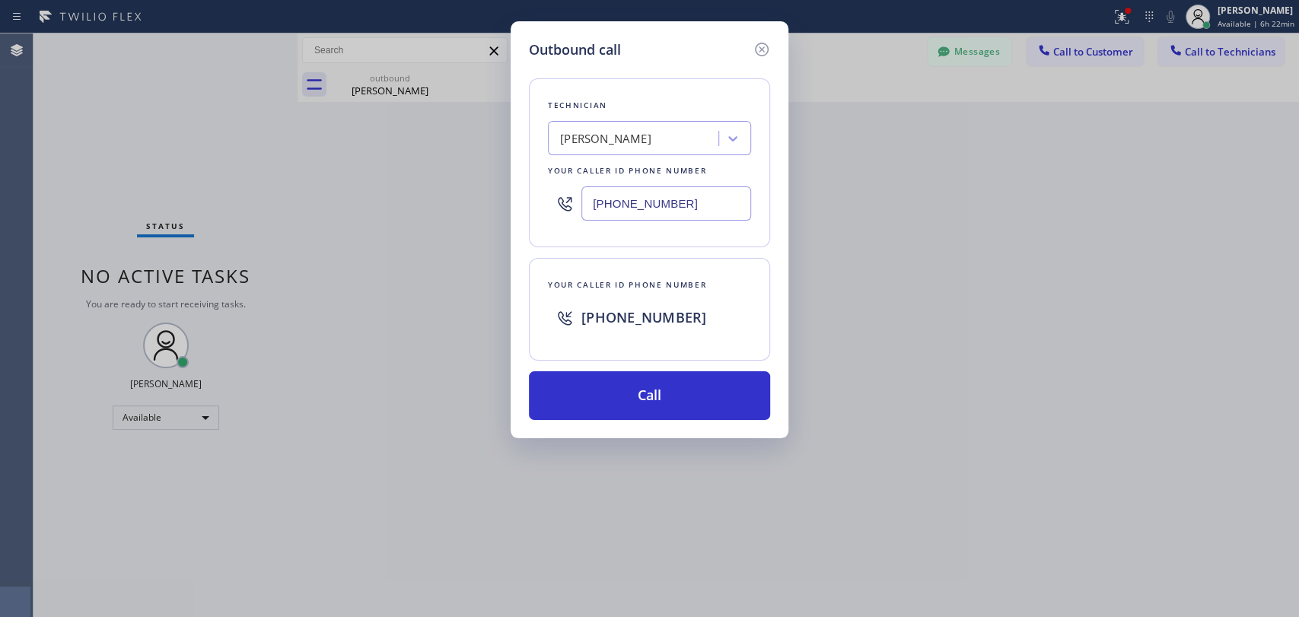
click at [616, 258] on div "Your caller id phone number [PHONE_NUMBER]" at bounding box center [649, 309] width 241 height 103
click at [623, 398] on button "Call" at bounding box center [649, 395] width 241 height 49
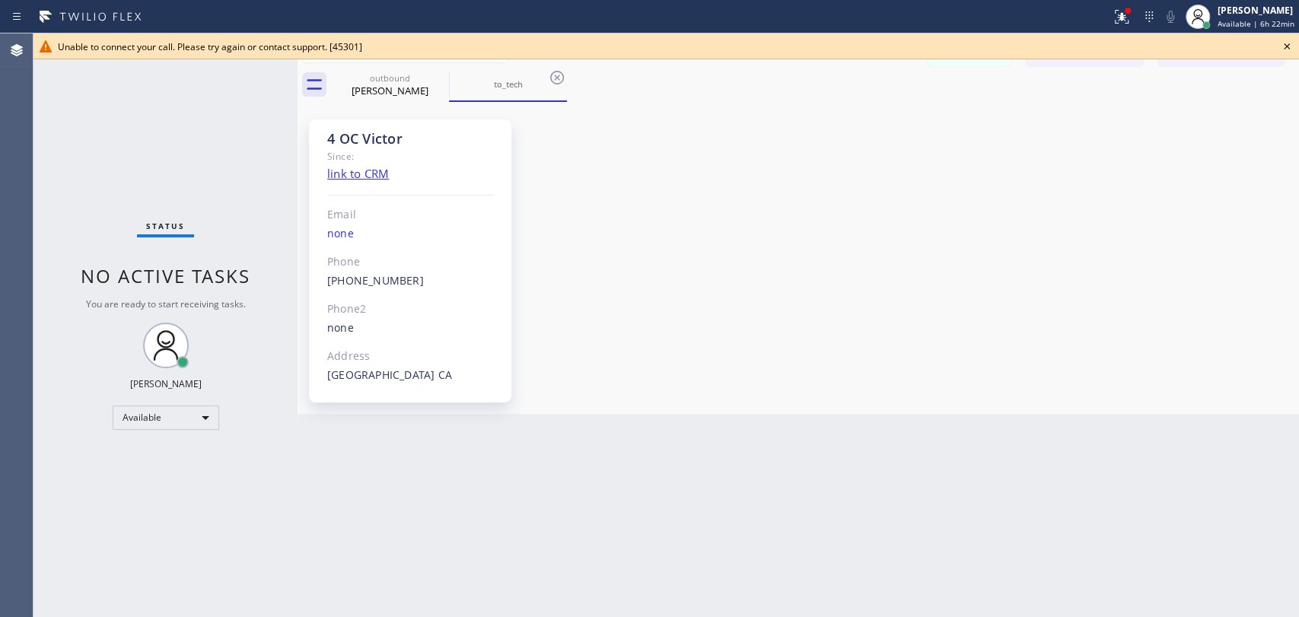
click at [1293, 46] on icon at bounding box center [1287, 46] width 18 height 18
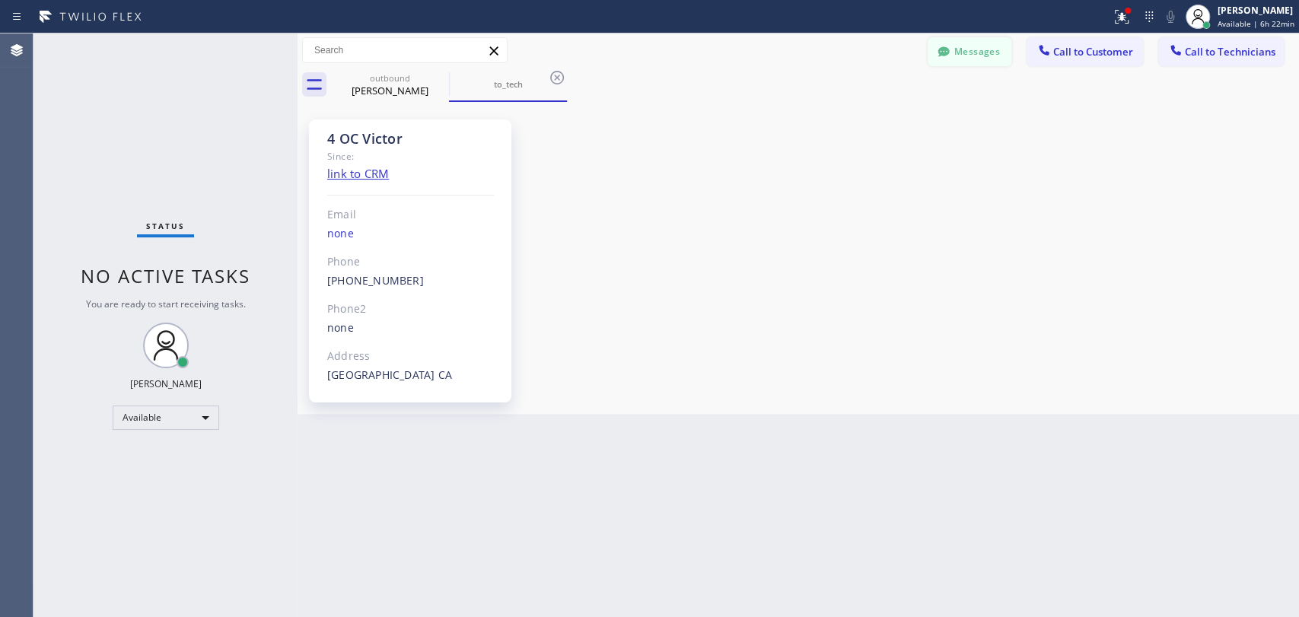
click at [980, 56] on button "Messages" at bounding box center [970, 51] width 84 height 29
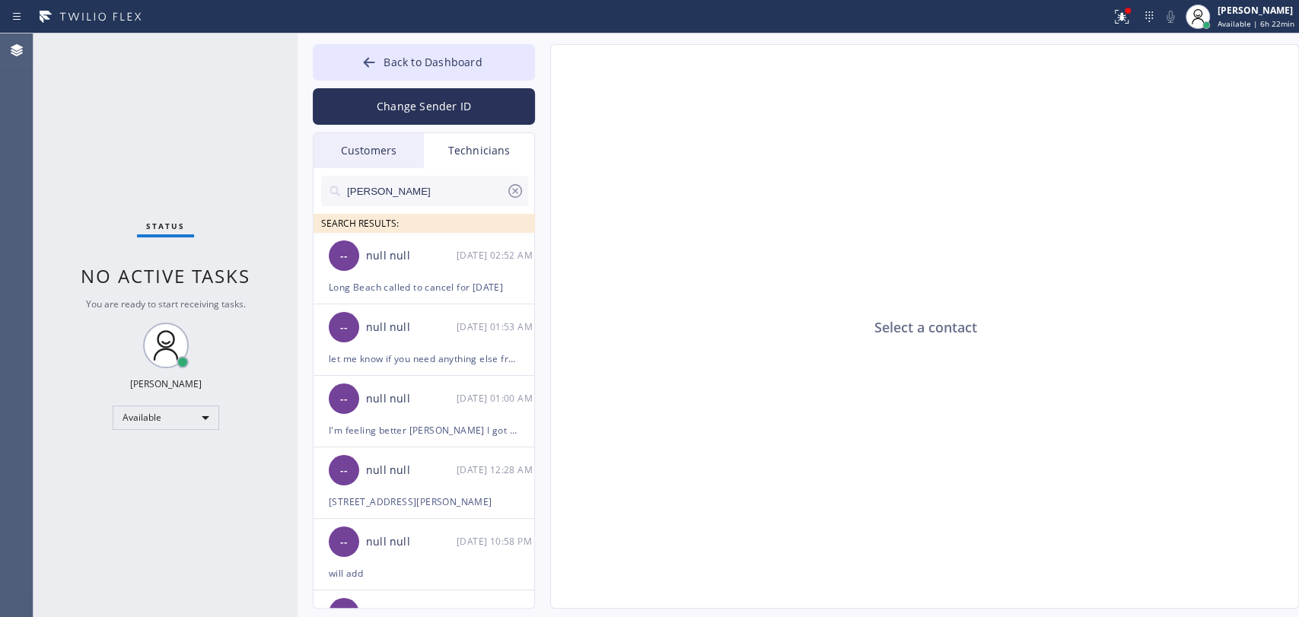
click at [377, 150] on div "Customers" at bounding box center [369, 150] width 110 height 35
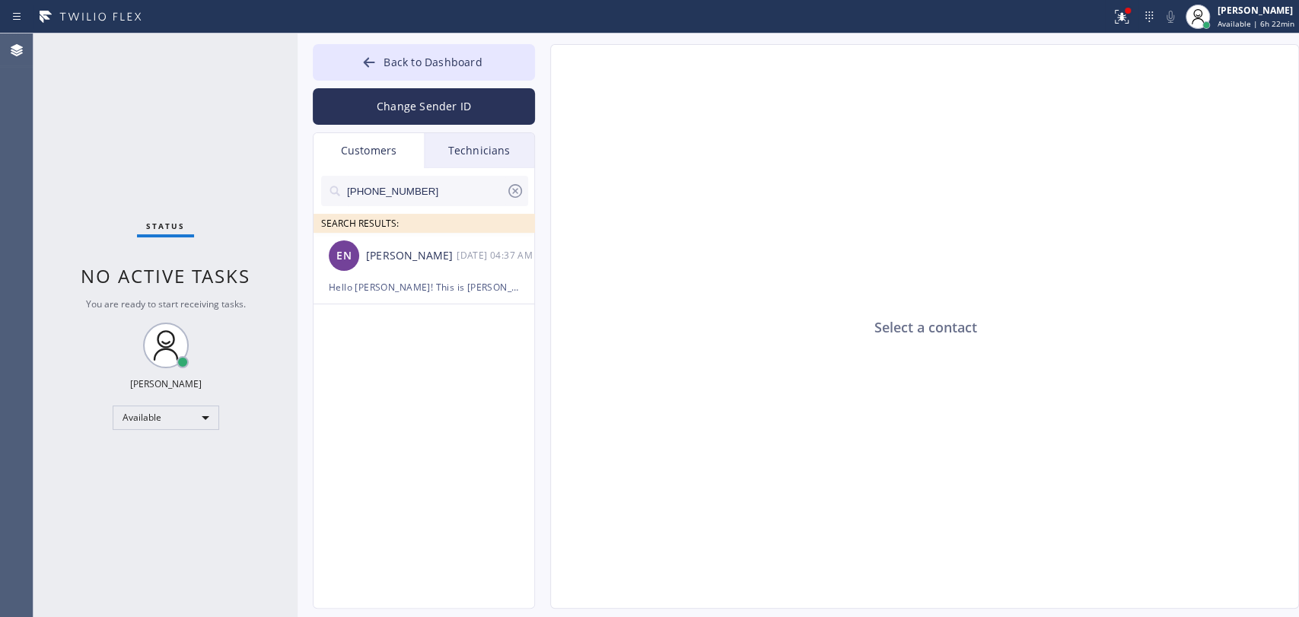
click at [371, 195] on input "[PHONE_NUMBER]" at bounding box center [426, 191] width 161 height 30
click at [473, 158] on div "Technicians" at bounding box center [479, 150] width 110 height 35
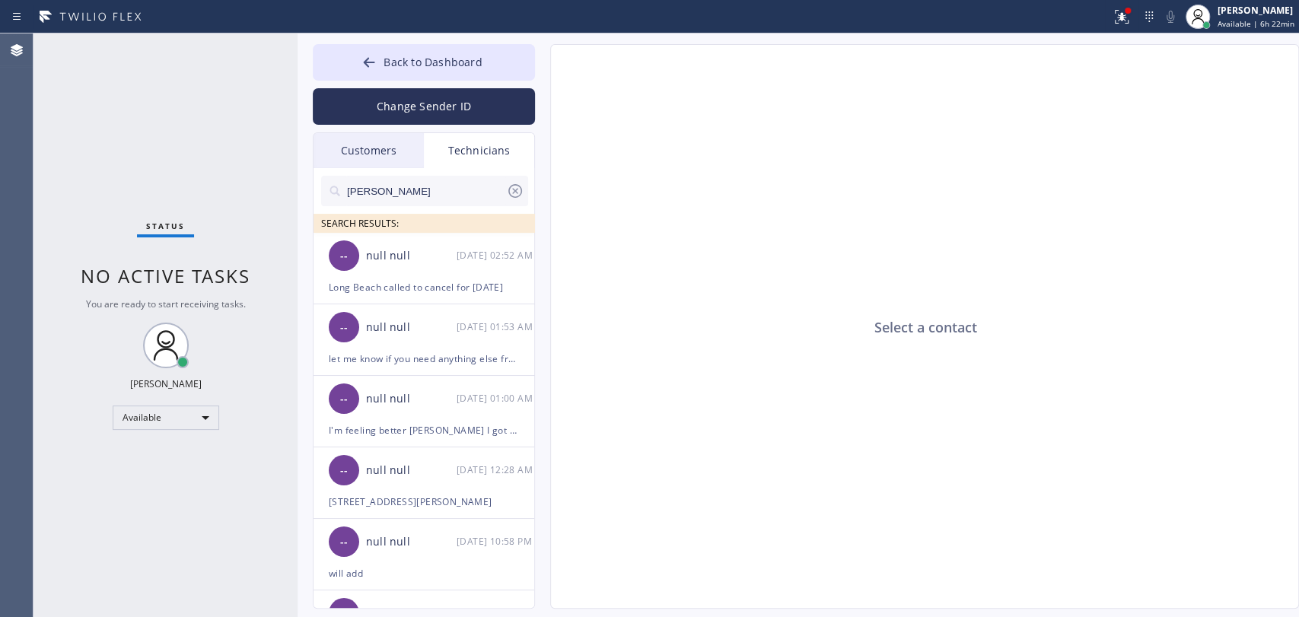
click at [398, 206] on div at bounding box center [424, 215] width 207 height 19
click at [398, 199] on input "[PERSON_NAME]" at bounding box center [426, 191] width 161 height 30
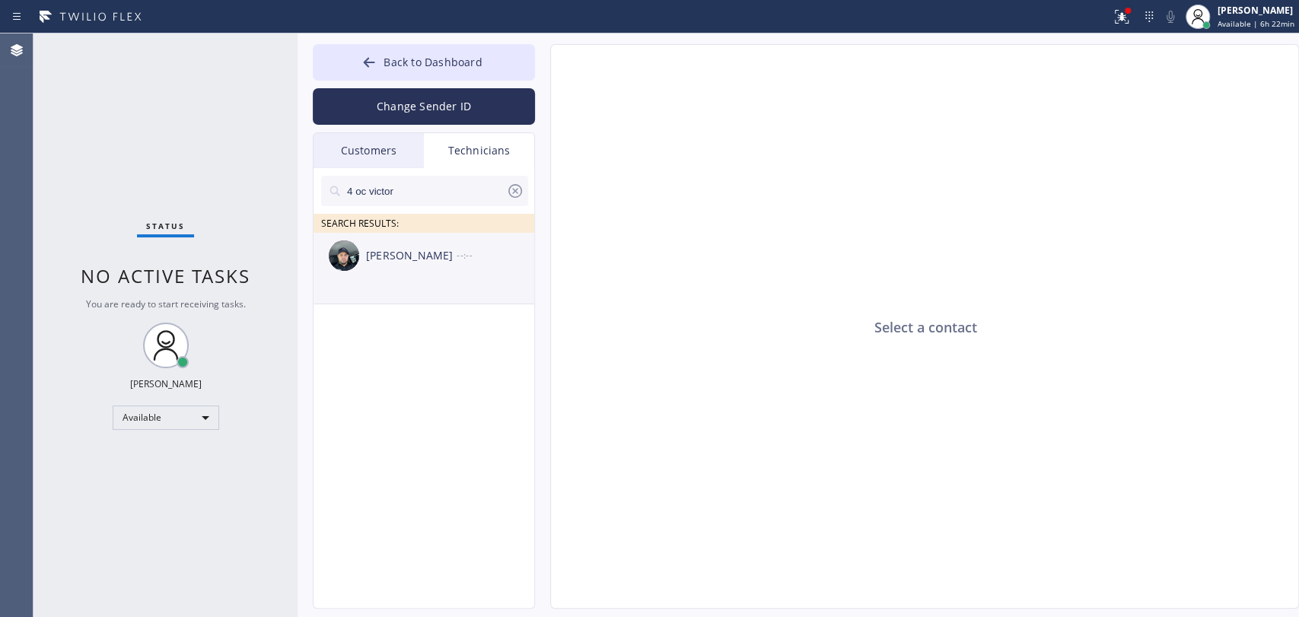
type input "4 oc victor"
click at [406, 260] on div "[PERSON_NAME]" at bounding box center [411, 256] width 91 height 18
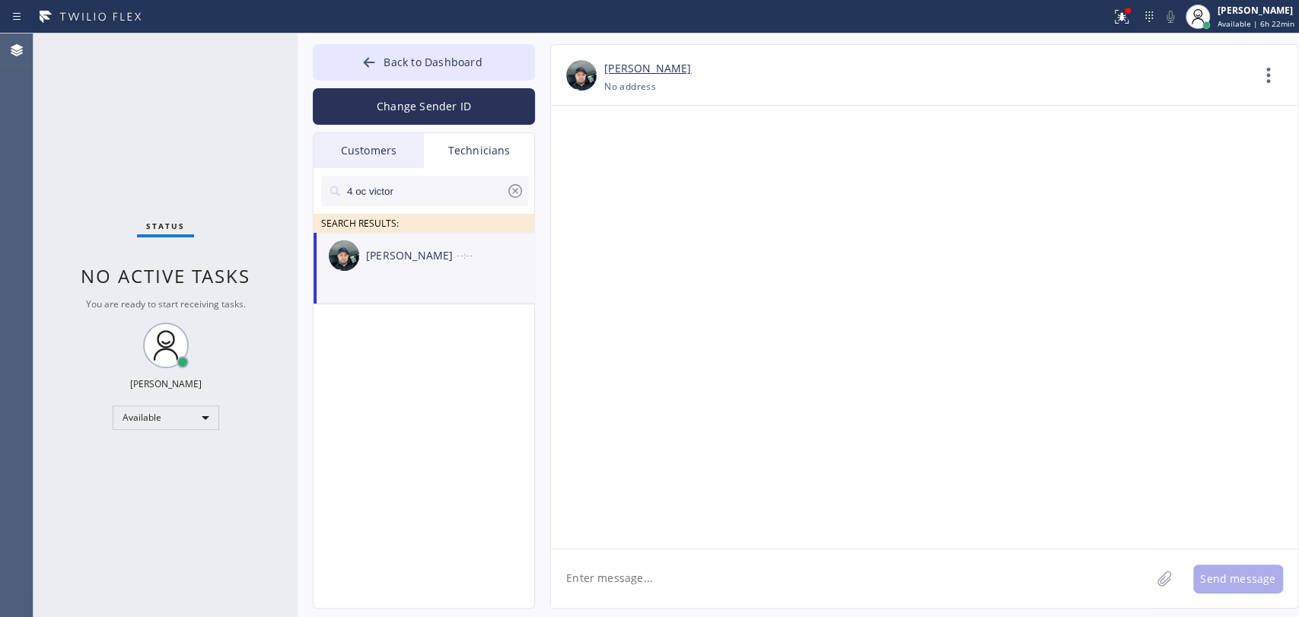
click at [616, 581] on textarea at bounding box center [851, 578] width 600 height 59
paste textarea "3-6 | $80 | Subzero/fridge-freestanding/6-7yrs(out of warranty)/the freezer is …"
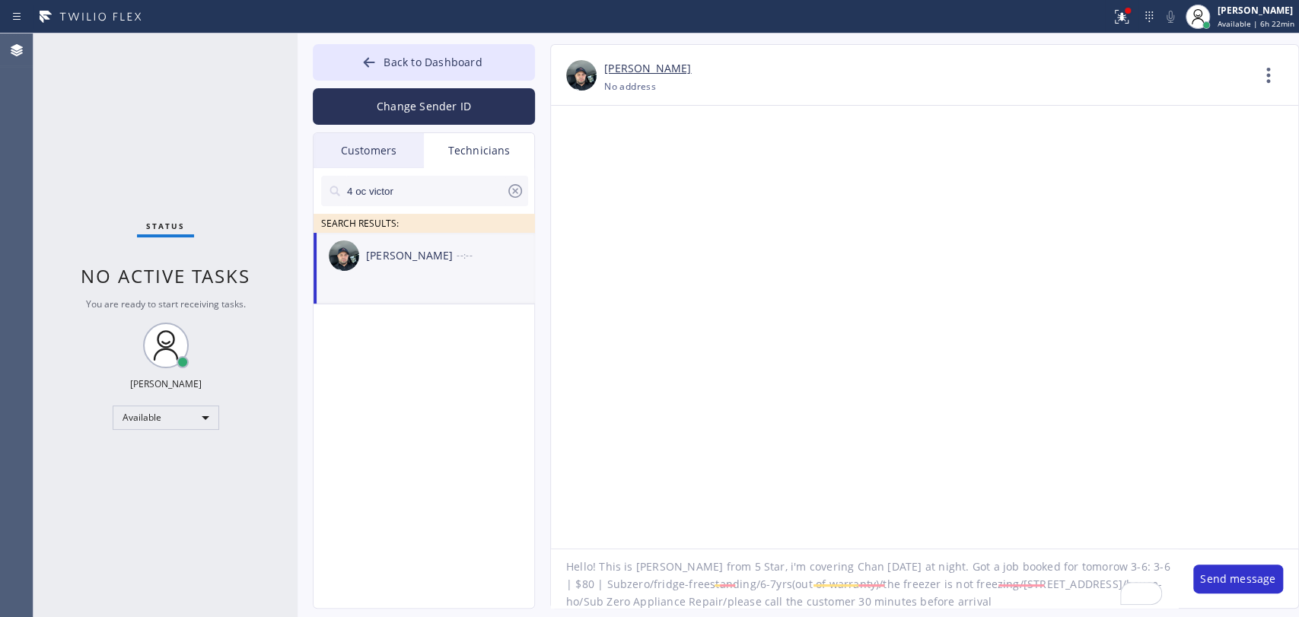
scroll to position [31, 0]
type textarea "Hello! This is [PERSON_NAME] from 5 Star, i'm covering Chan [DATE] at night. Go…"
click at [1225, 575] on button "Send message" at bounding box center [1238, 579] width 90 height 29
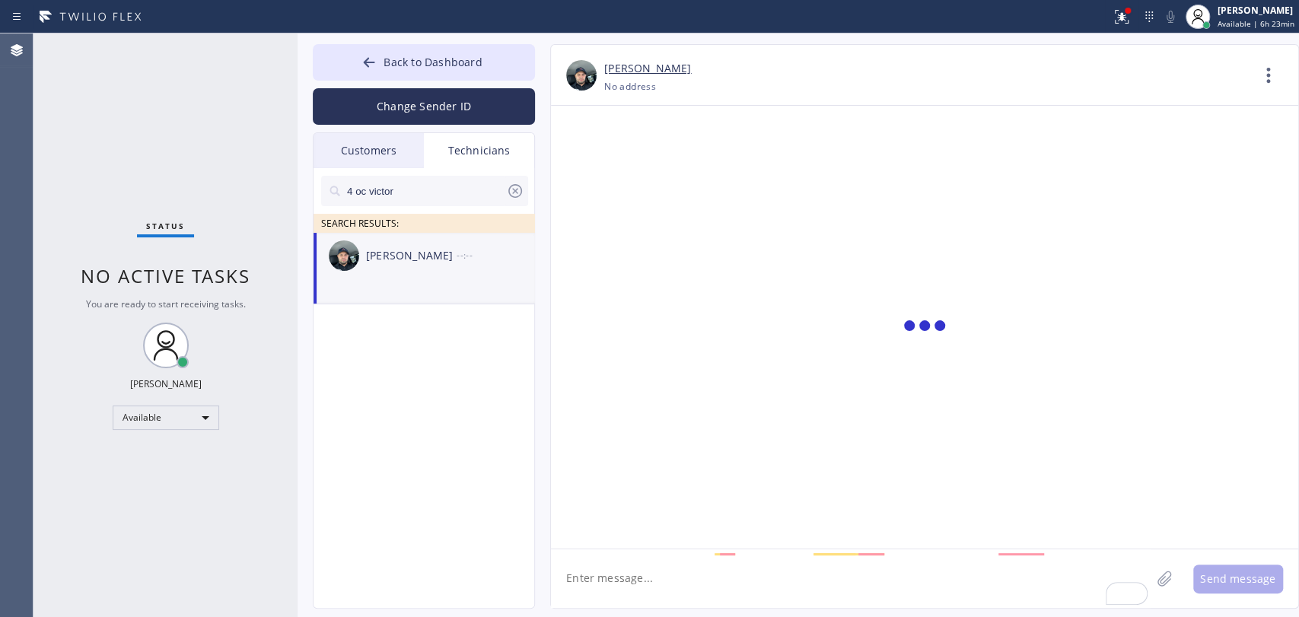
scroll to position [0, 0]
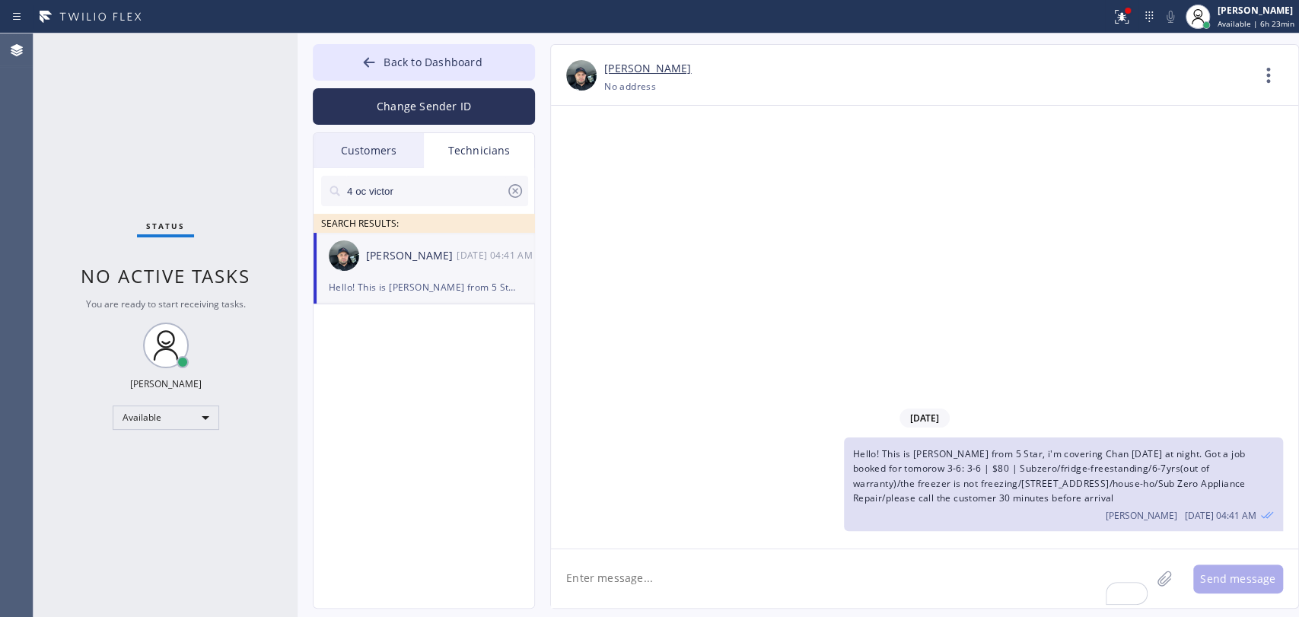
click at [847, 464] on div "Hello! This is [PERSON_NAME] from 5 Star, i'm covering Chan [DATE] at night. Go…" at bounding box center [1063, 485] width 439 height 94
click at [878, 454] on span "Hello! This is [PERSON_NAME] from 5 Star, i'm covering Chan [DATE] at night. Go…" at bounding box center [1049, 475] width 393 height 57
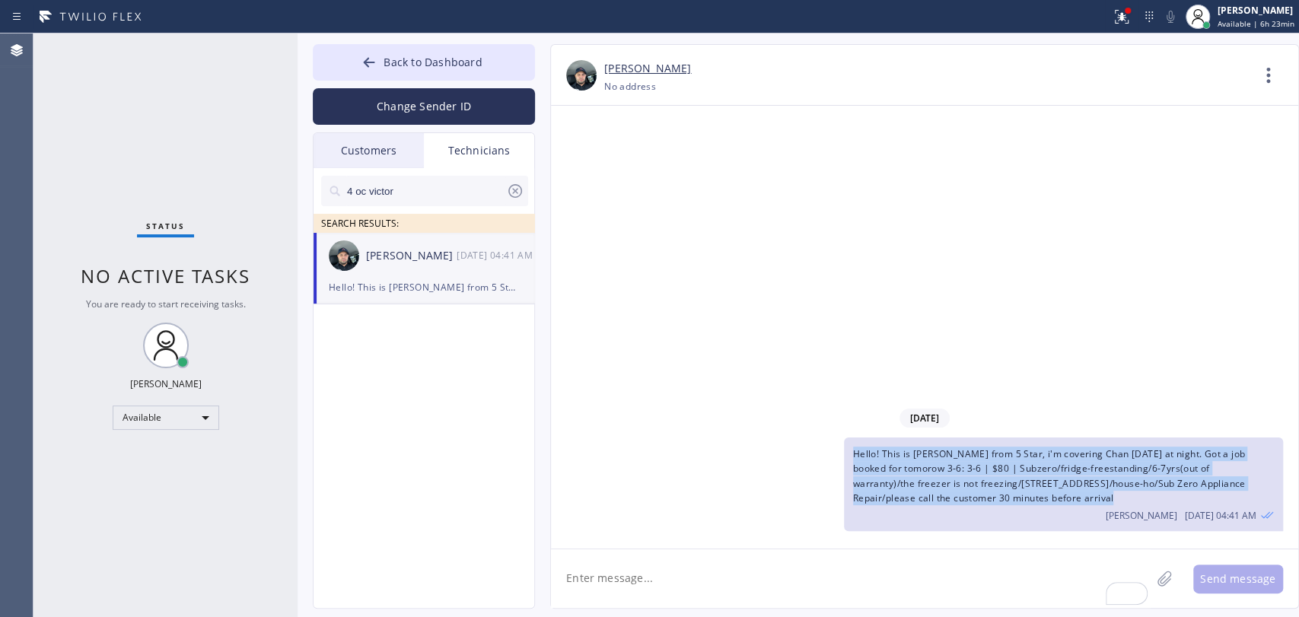
click at [878, 454] on span "Hello! This is [PERSON_NAME] from 5 Star, i'm covering Chan [DATE] at night. Go…" at bounding box center [1049, 475] width 393 height 57
click at [885, 447] on span "Hello! This is [PERSON_NAME] from 5 Star, i'm covering Chan [DATE] at night. Go…" at bounding box center [1049, 475] width 393 height 57
click at [940, 460] on div "Hello! This is [PERSON_NAME] from 5 Star, i'm covering Chan [DATE] at night. Go…" at bounding box center [1063, 485] width 439 height 94
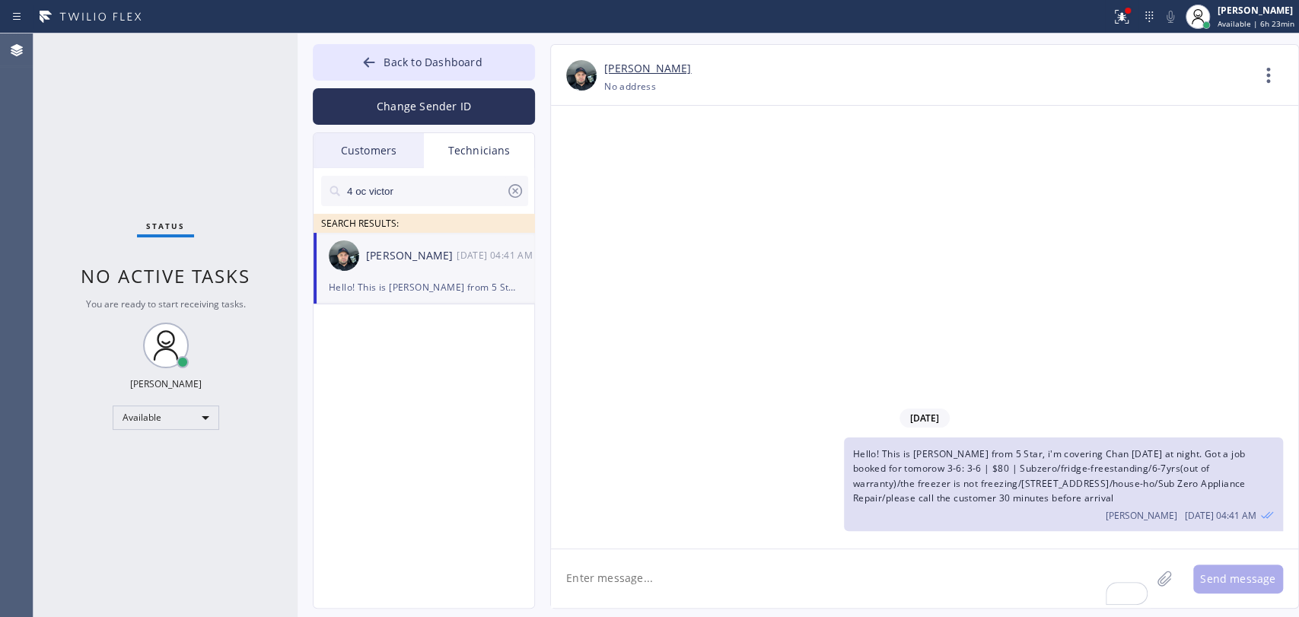
click at [1072, 447] on span "Hello! This is [PERSON_NAME] from 5 Star, i'm covering Chan [DATE] at night. Go…" at bounding box center [1049, 475] width 393 height 57
click at [1073, 447] on span "Hello! This is [PERSON_NAME] from 5 Star, i'm covering Chan [DATE] at night. Go…" at bounding box center [1049, 475] width 393 height 57
click at [482, 70] on button "Back to Dashboard" at bounding box center [424, 62] width 222 height 37
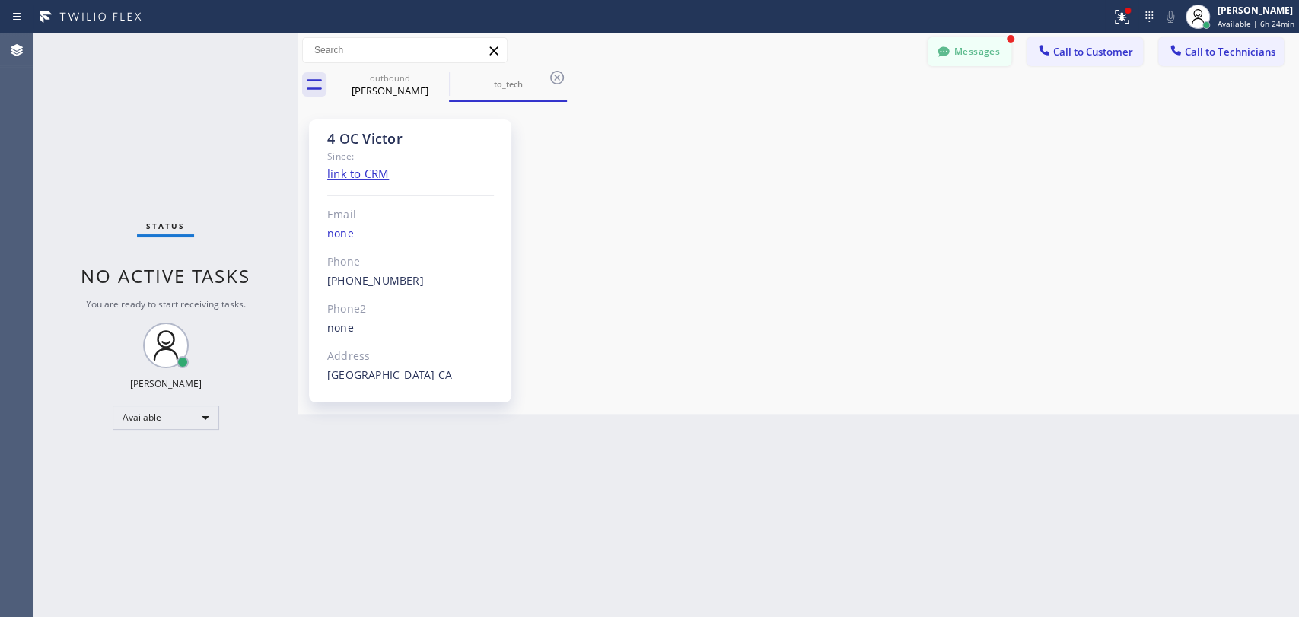
click at [942, 55] on icon at bounding box center [943, 51] width 11 height 10
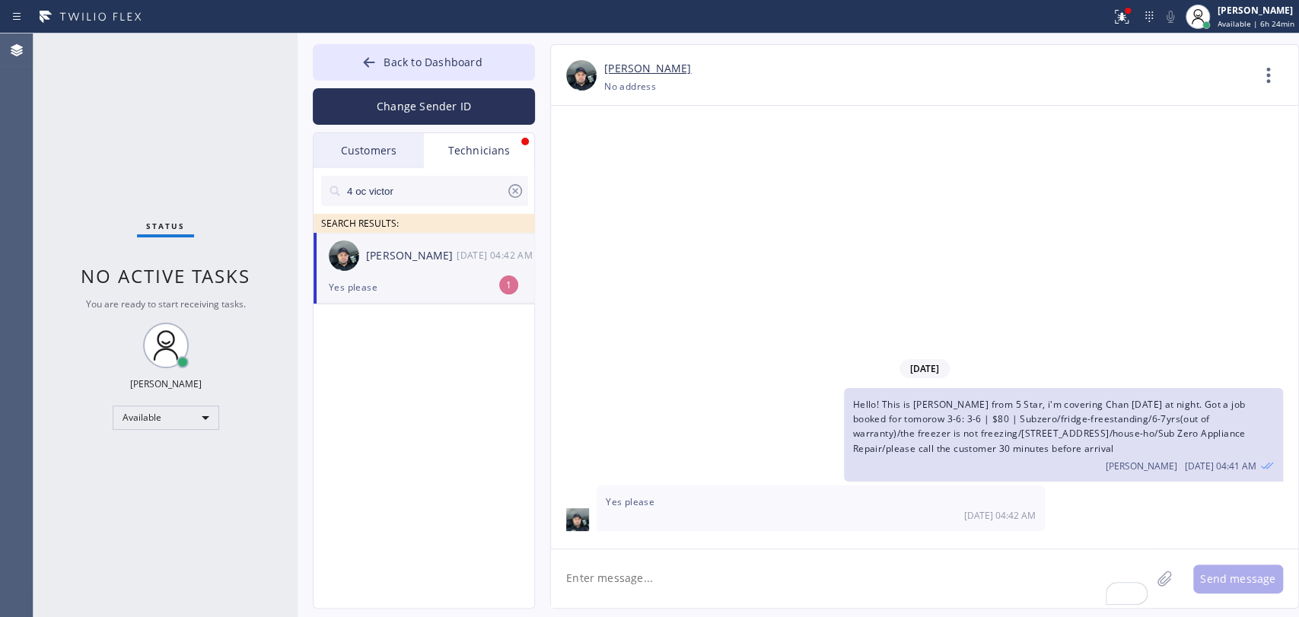
click at [408, 271] on div "[PERSON_NAME] [DATE] 04:42 AM" at bounding box center [425, 256] width 222 height 46
click at [582, 575] on textarea "To enrich screen reader interactions, please activate Accessibility in Grammarl…" at bounding box center [851, 578] width 600 height 59
type textarea "added, thanks"
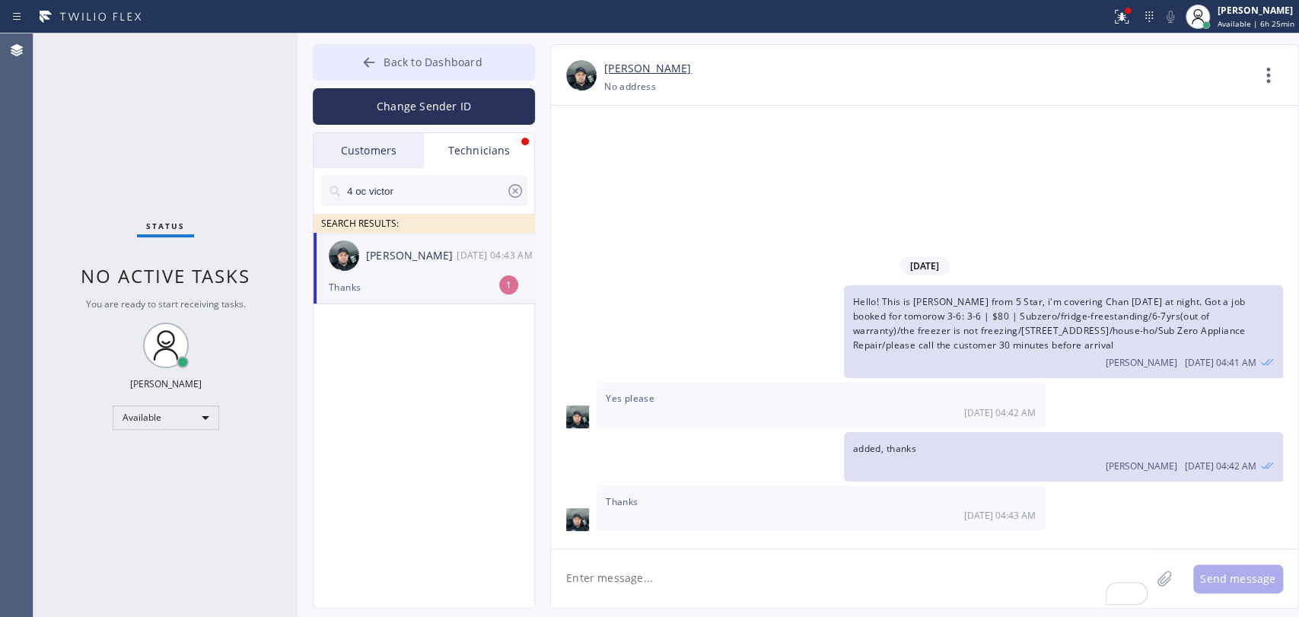
click at [449, 60] on span "Back to Dashboard" at bounding box center [433, 62] width 98 height 14
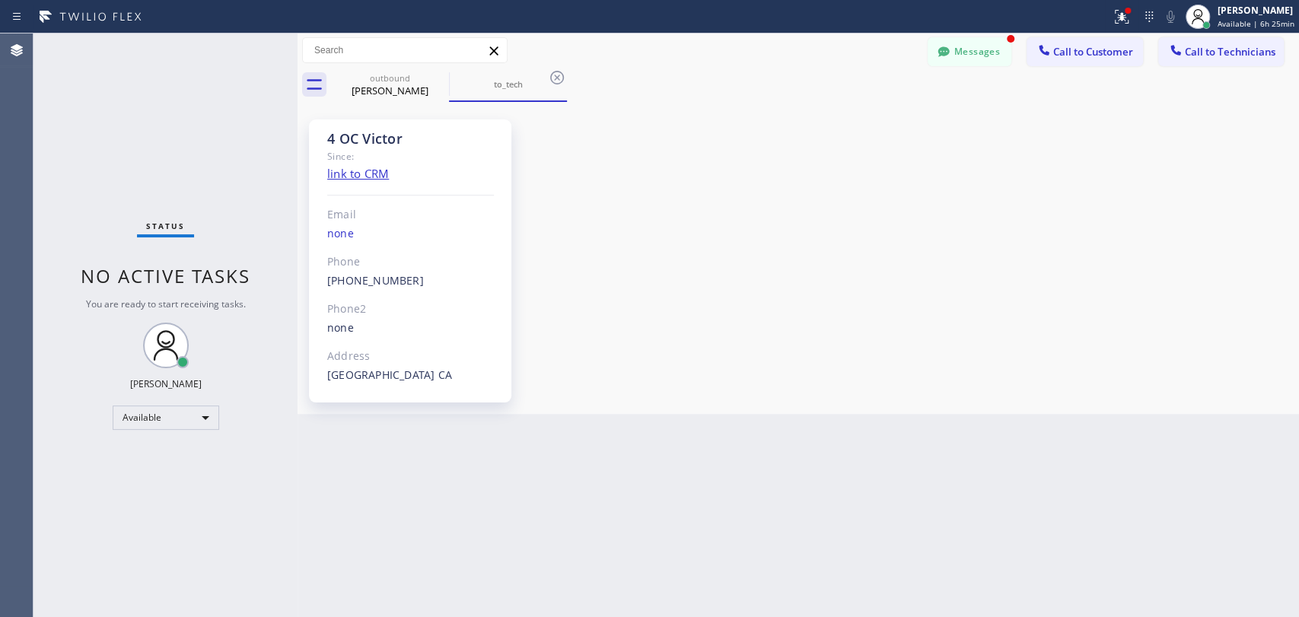
click at [1248, 43] on button "Call to Technicians" at bounding box center [1221, 51] width 126 height 29
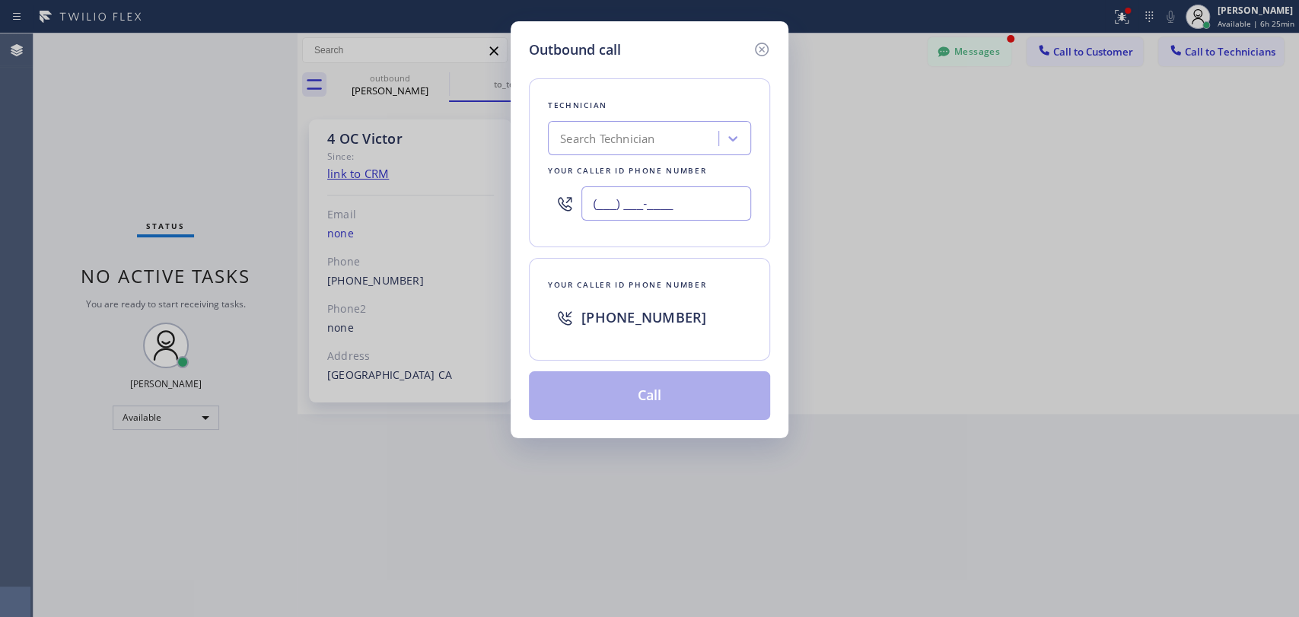
click at [632, 199] on input "(___) ___-____" at bounding box center [666, 203] width 170 height 34
paste input "253) 632-2843"
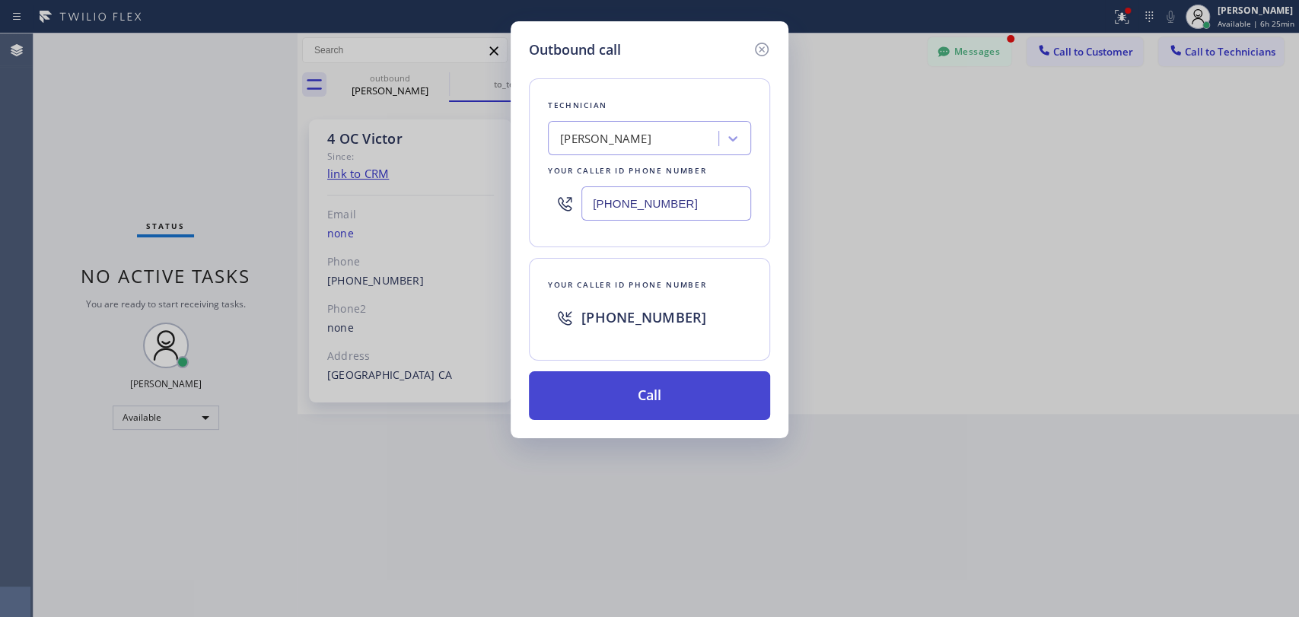
click at [621, 396] on button "Call" at bounding box center [649, 395] width 241 height 49
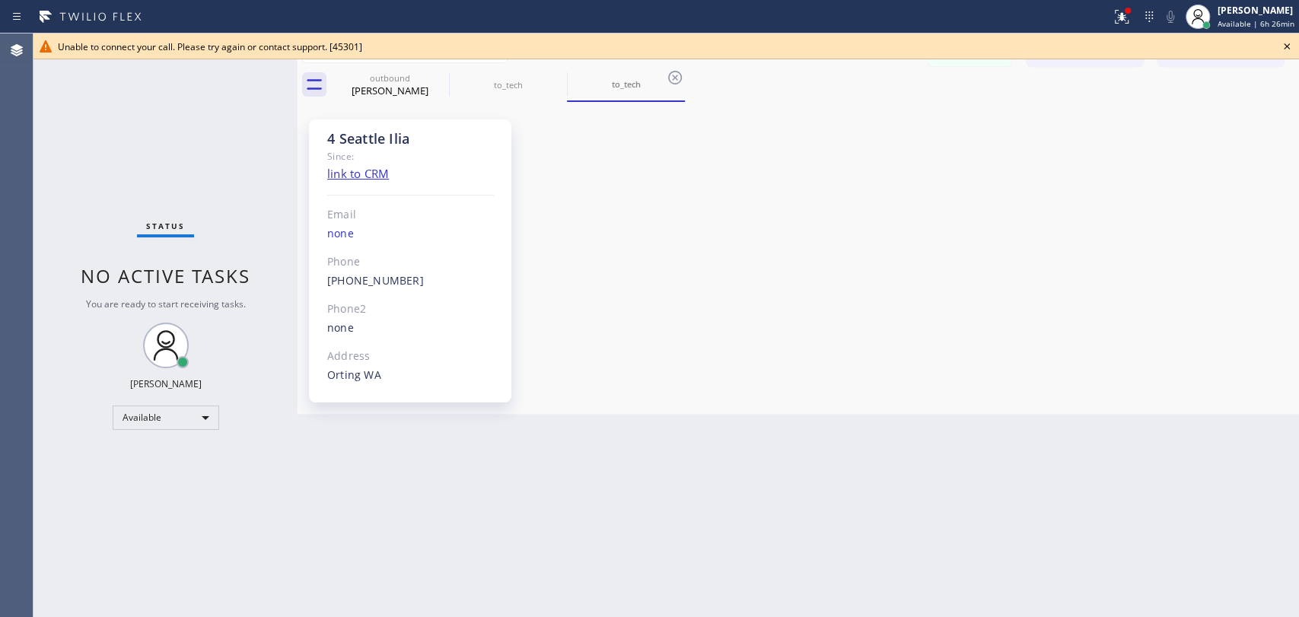
click at [1218, 68] on div "outbound [PERSON_NAME] to_tech to_tech" at bounding box center [815, 85] width 968 height 34
click at [1219, 64] on button "Call to Technicians" at bounding box center [1221, 51] width 126 height 29
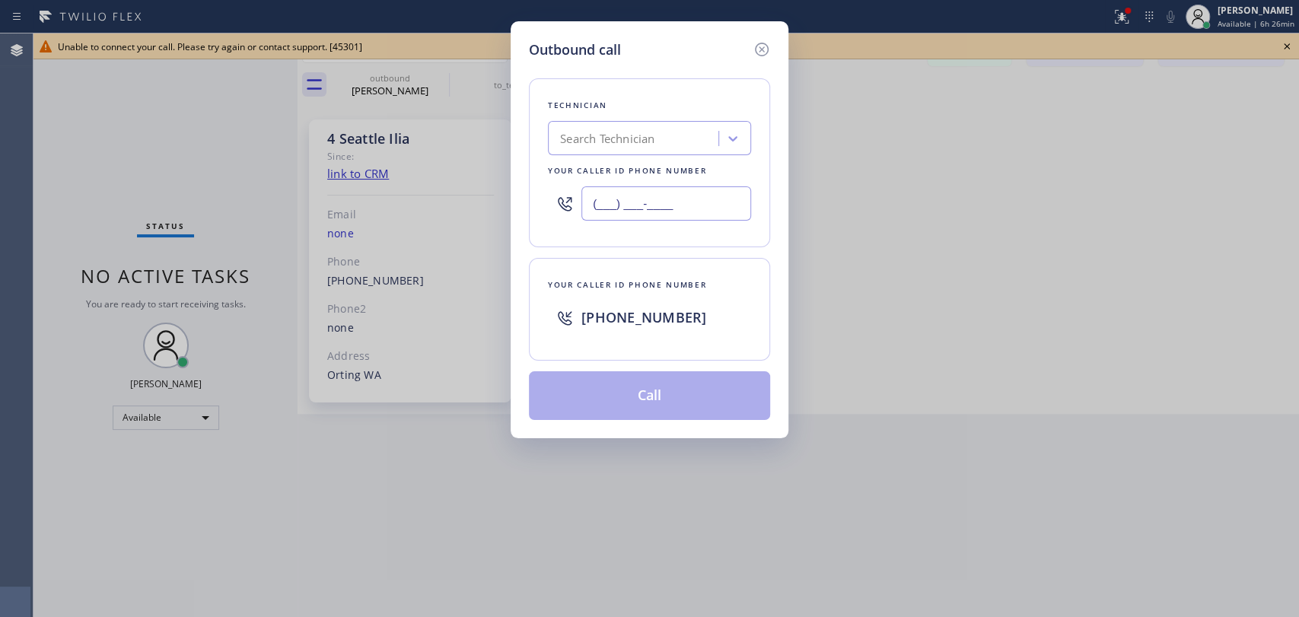
click at [696, 209] on input "(___) ___-____" at bounding box center [666, 203] width 170 height 34
paste input "253) 632-2843"
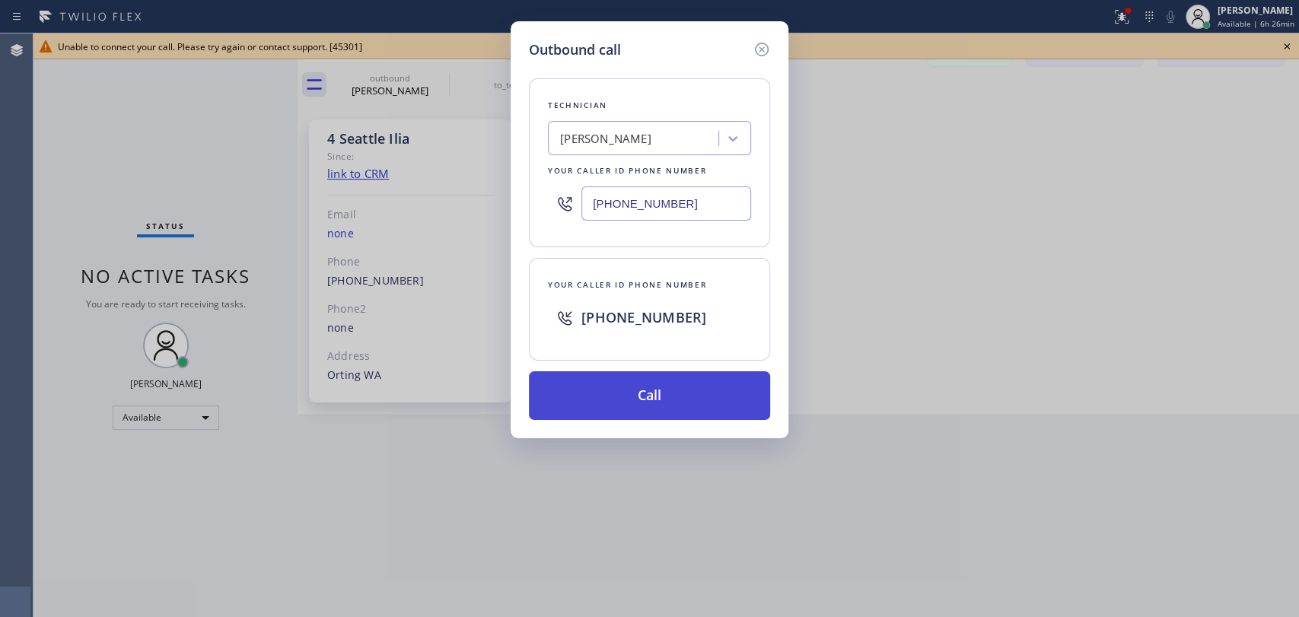
type input "[PHONE_NUMBER]"
click at [611, 397] on button "Call" at bounding box center [649, 395] width 241 height 49
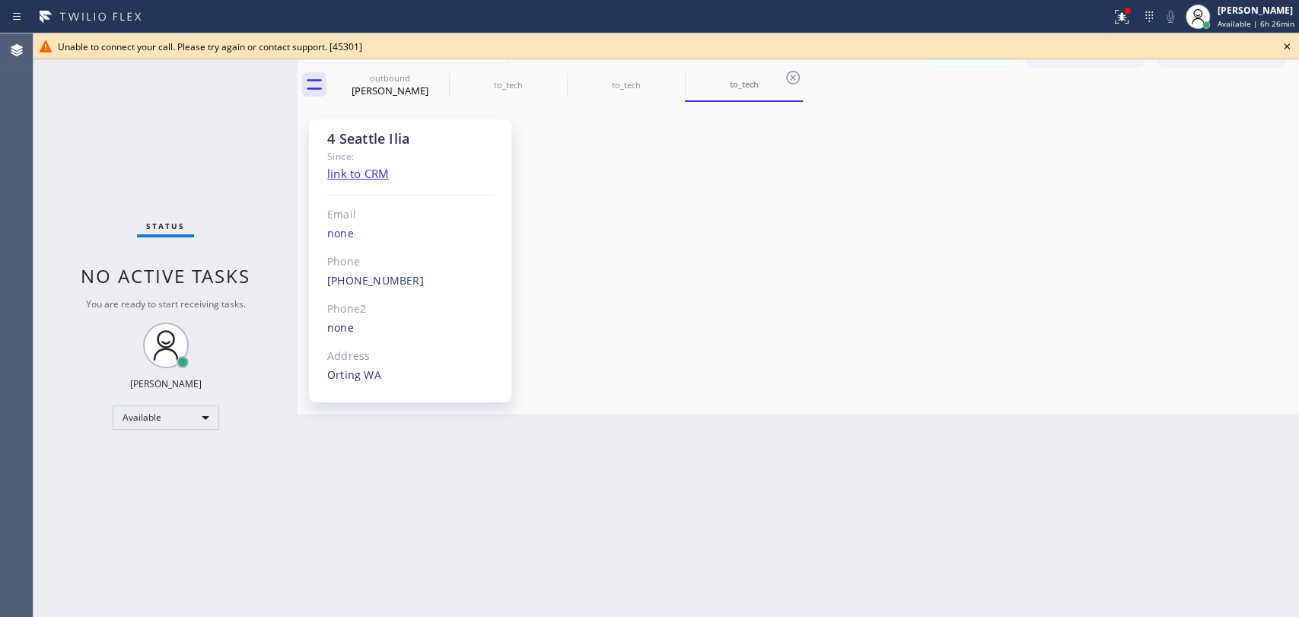
click at [1293, 39] on icon at bounding box center [1287, 46] width 18 height 18
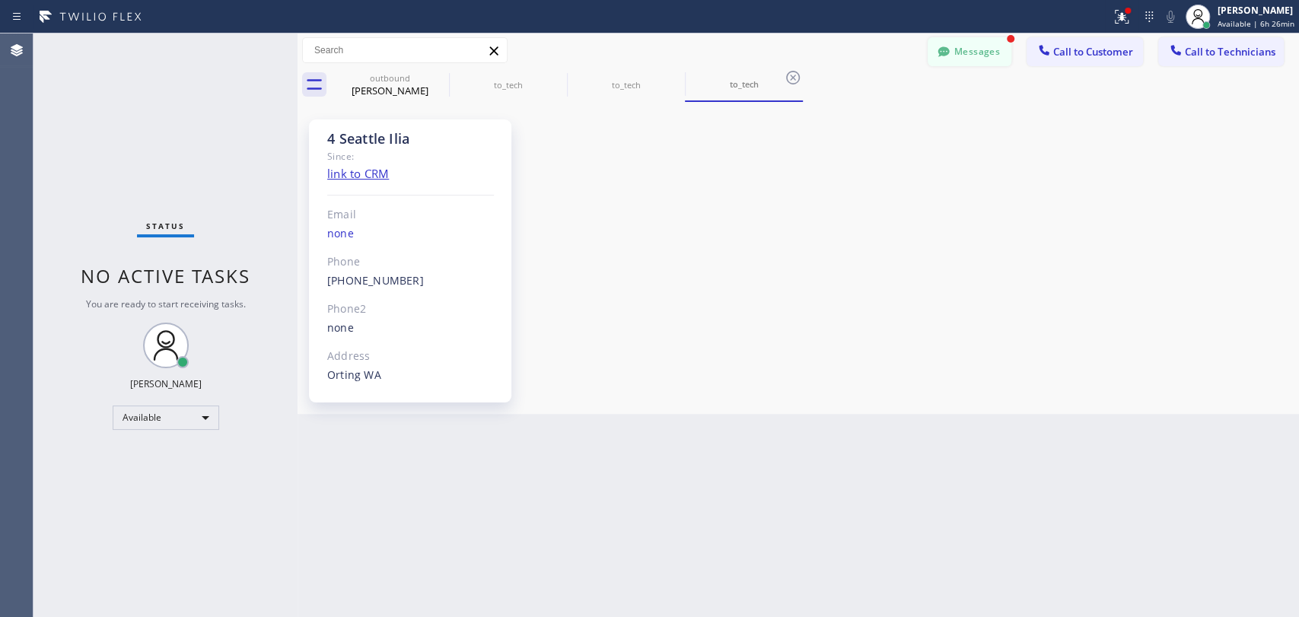
click at [960, 46] on button "Messages" at bounding box center [970, 51] width 84 height 29
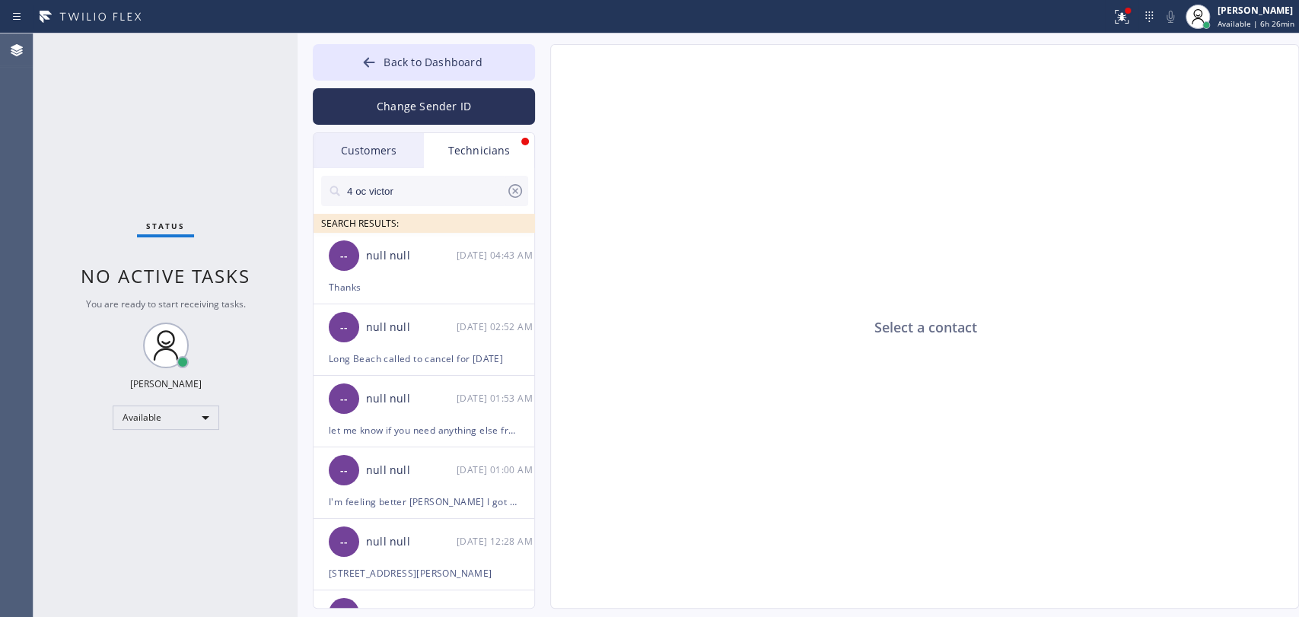
click at [455, 145] on div "Technicians" at bounding box center [479, 150] width 110 height 35
click at [524, 185] on icon at bounding box center [515, 191] width 18 height 18
click at [219, 229] on div "Status No active tasks You are ready to start receiving tasks. [PERSON_NAME] Av…" at bounding box center [165, 325] width 264 height 584
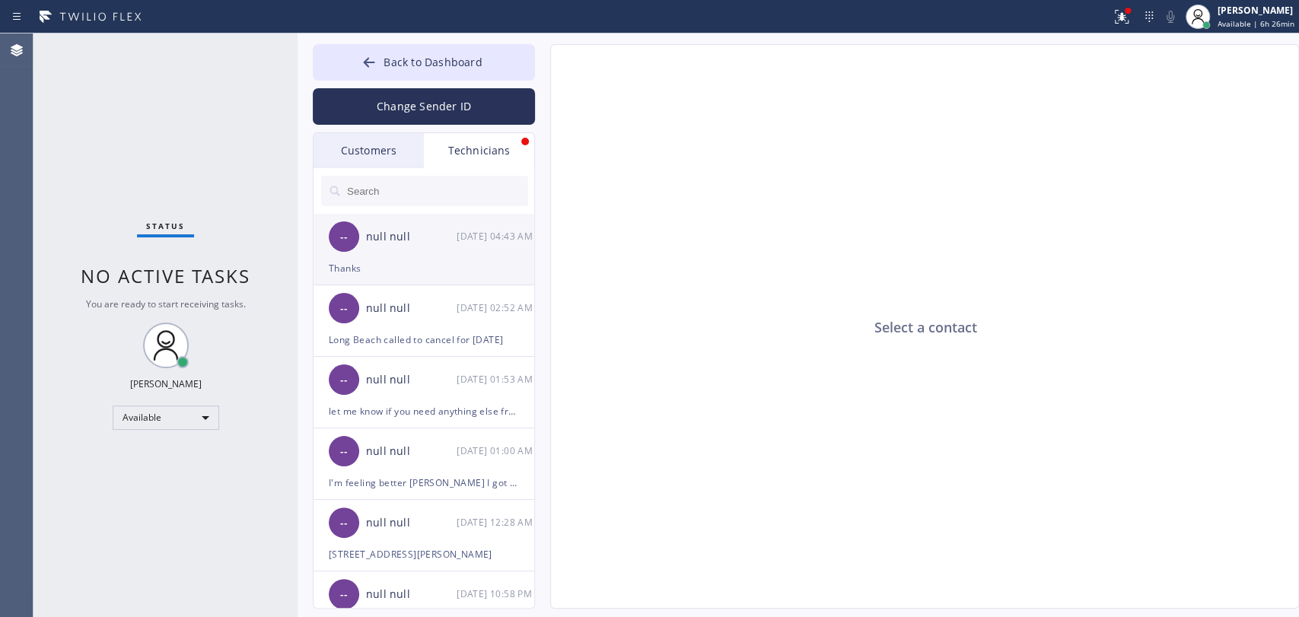
click at [374, 247] on div "-- null null [DATE] 04:43 AM" at bounding box center [425, 237] width 222 height 46
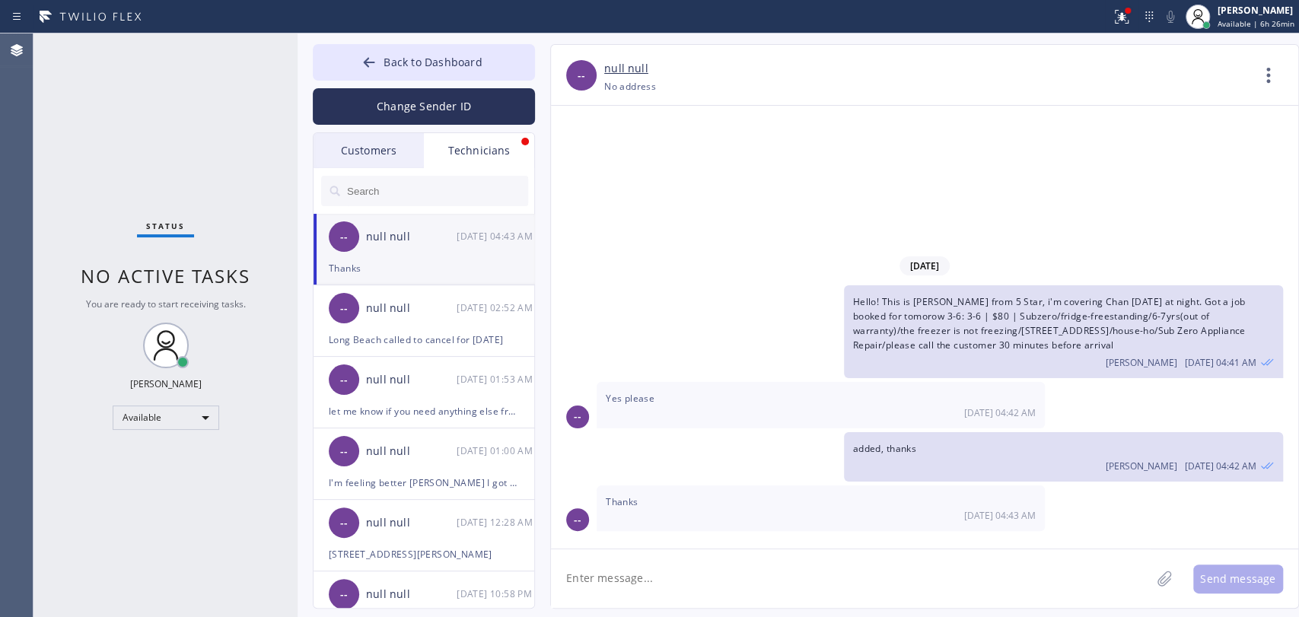
click at [405, 209] on div at bounding box center [425, 191] width 222 height 46
click at [402, 200] on input "text" at bounding box center [437, 191] width 183 height 30
click at [397, 189] on input "text" at bounding box center [437, 191] width 183 height 30
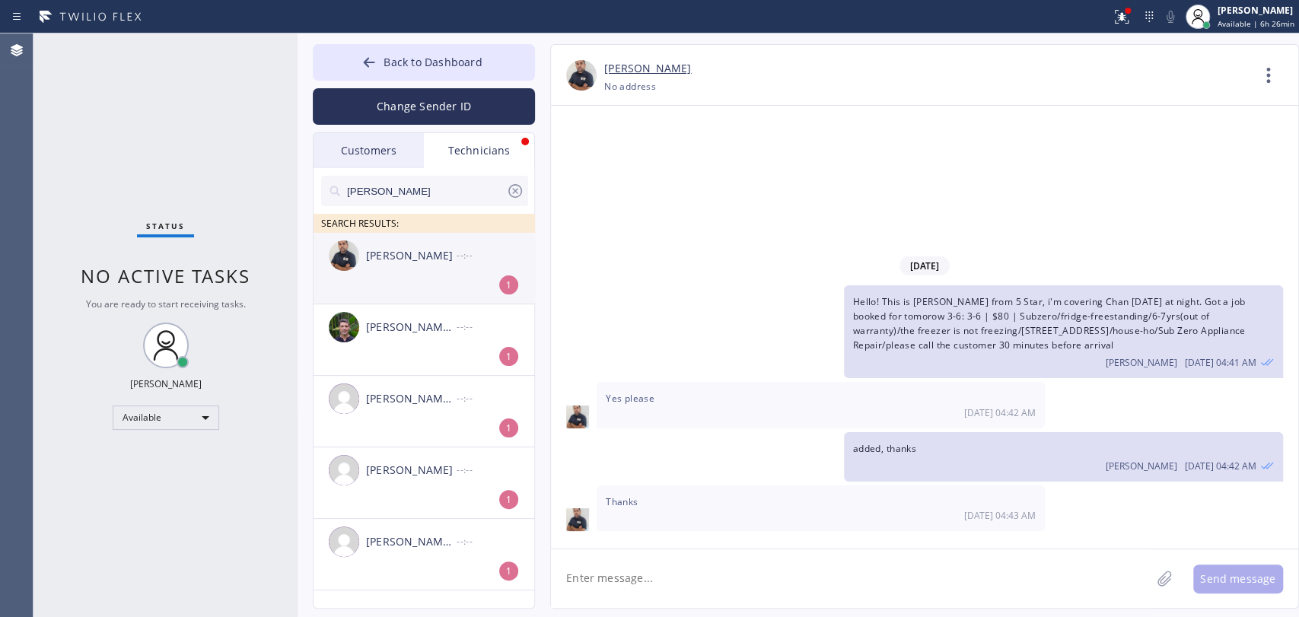
type input "[PERSON_NAME]"
click at [396, 269] on div "[PERSON_NAME] --:--" at bounding box center [425, 256] width 222 height 46
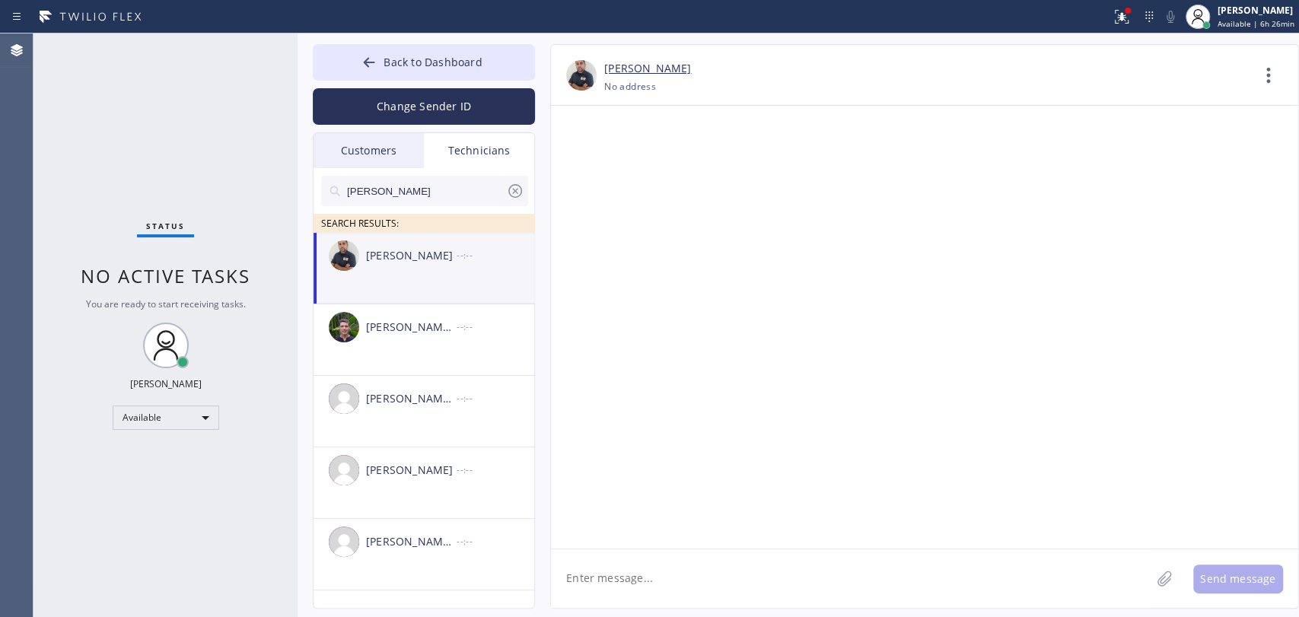
click at [514, 187] on icon at bounding box center [515, 191] width 18 height 18
click at [113, 147] on div "Status No active tasks You are ready to start receiving tasks. [PERSON_NAME] Av…" at bounding box center [165, 325] width 264 height 584
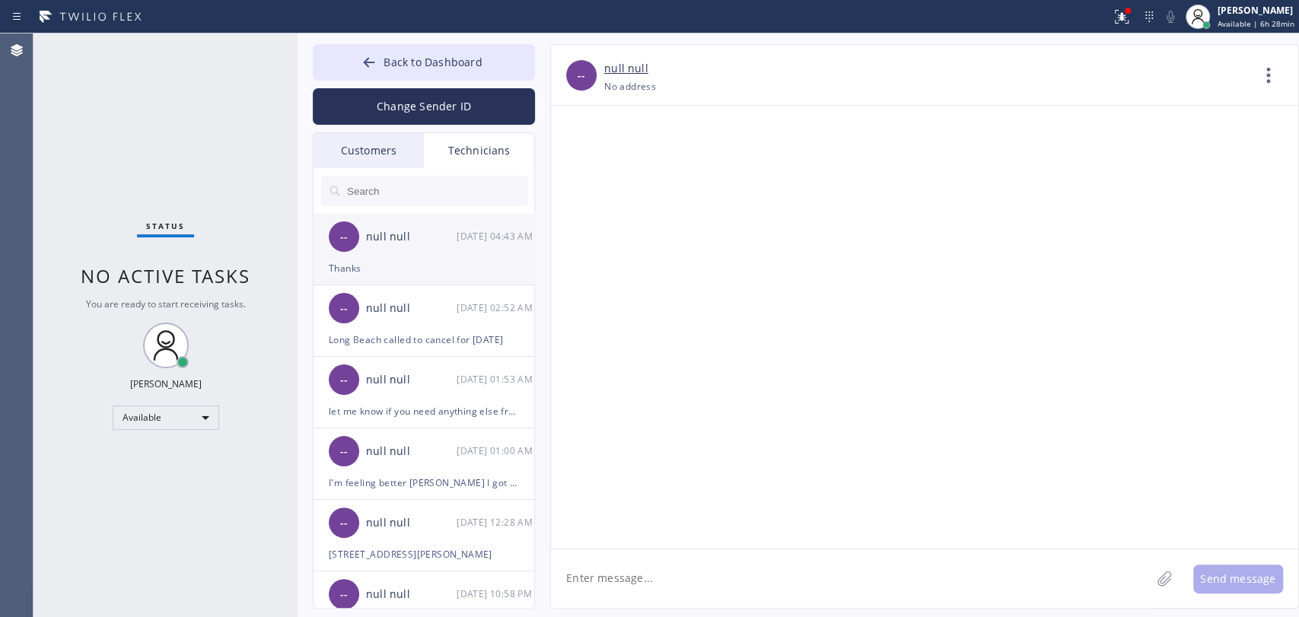
click at [397, 245] on div "-- null null [DATE] 04:43 AM" at bounding box center [425, 237] width 222 height 46
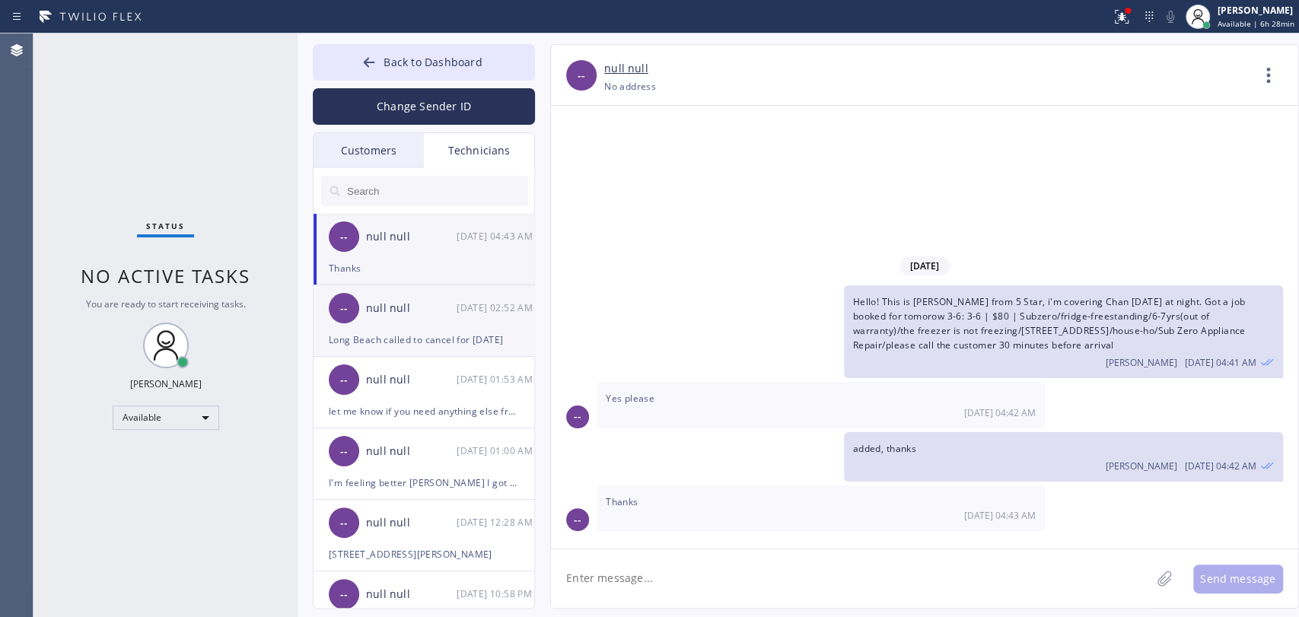
click at [349, 306] on div "--" at bounding box center [344, 308] width 30 height 30
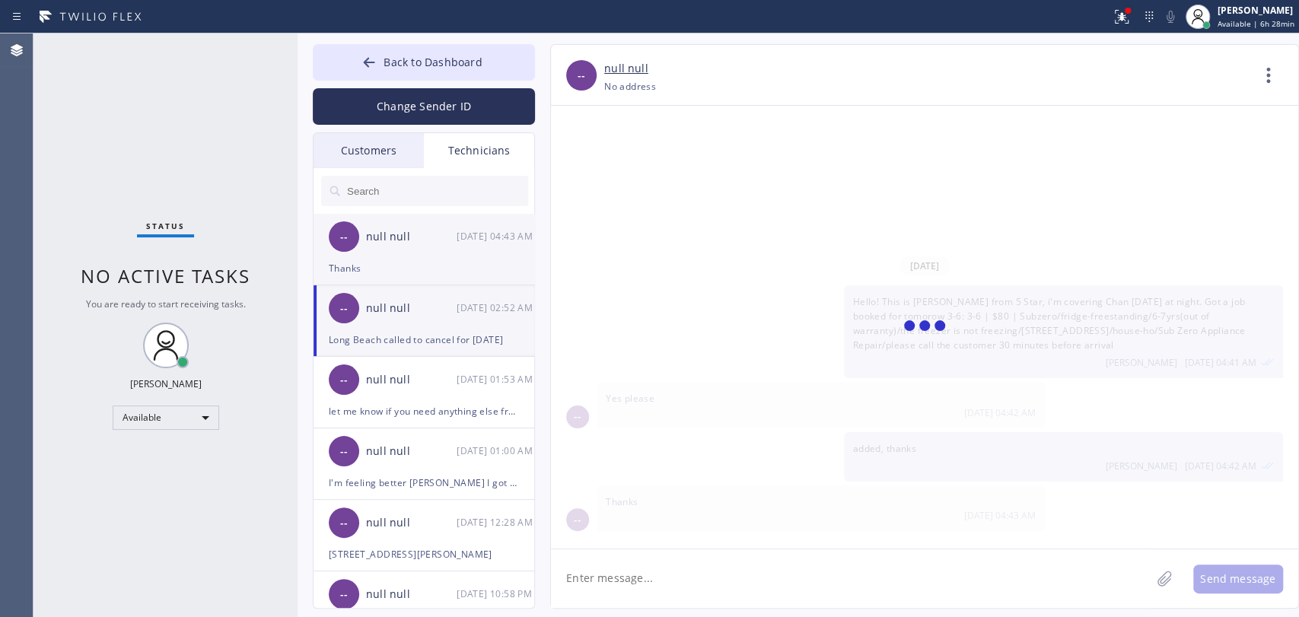
click at [379, 256] on div "-- null null [DATE] 04:43 AM" at bounding box center [425, 237] width 222 height 46
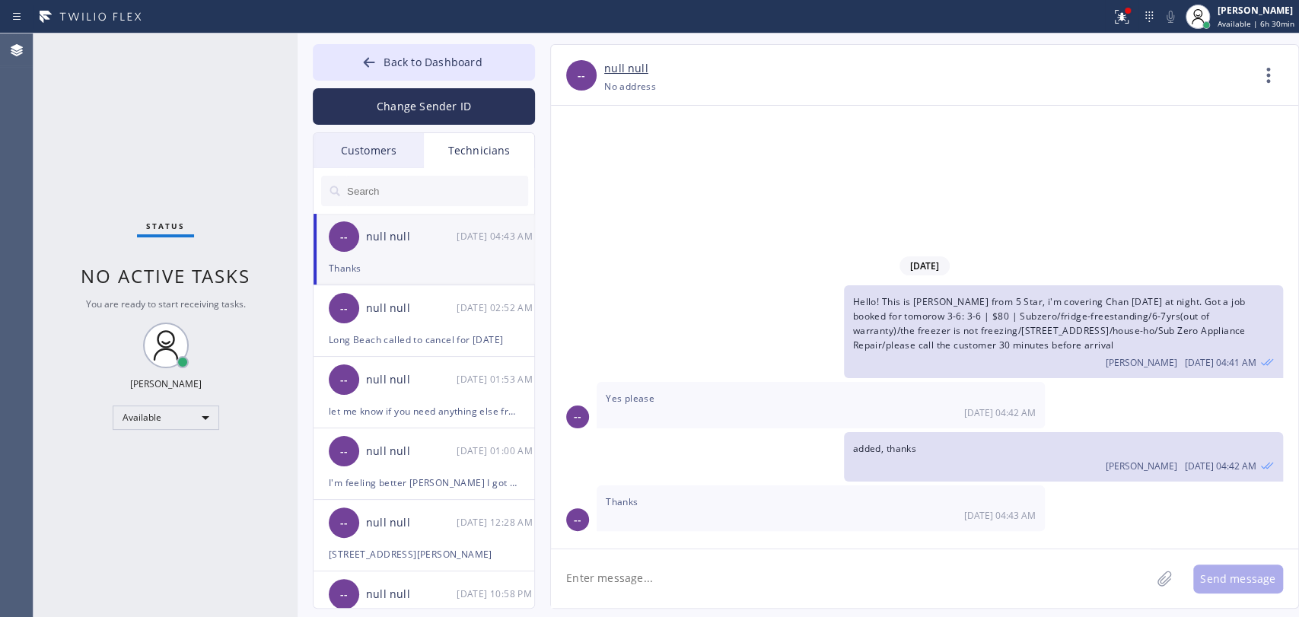
click at [594, 217] on div "[DATE] Hello! This is [PERSON_NAME] from 5 Star, i'm covering Chan [DATE] at ni…" at bounding box center [924, 327] width 747 height 443
click at [433, 186] on input "text" at bounding box center [437, 191] width 183 height 30
paste input "4 [PERSON_NAME]"
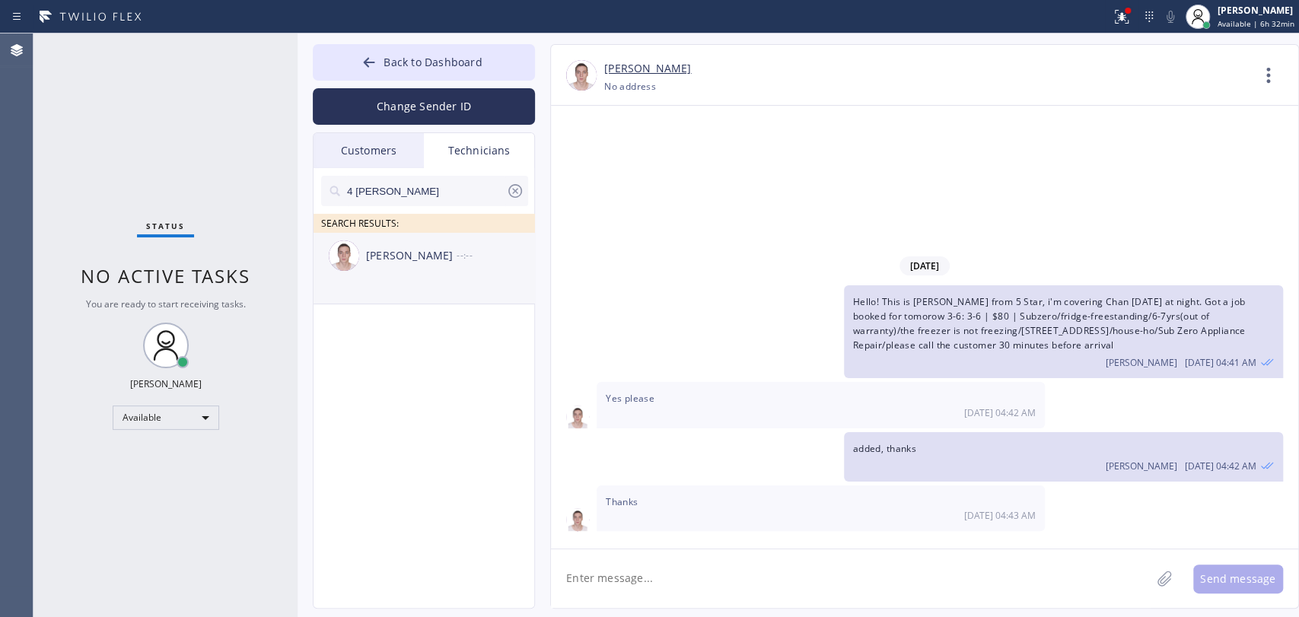
type input "4 [PERSON_NAME]"
click at [381, 260] on div "[PERSON_NAME]" at bounding box center [411, 256] width 91 height 18
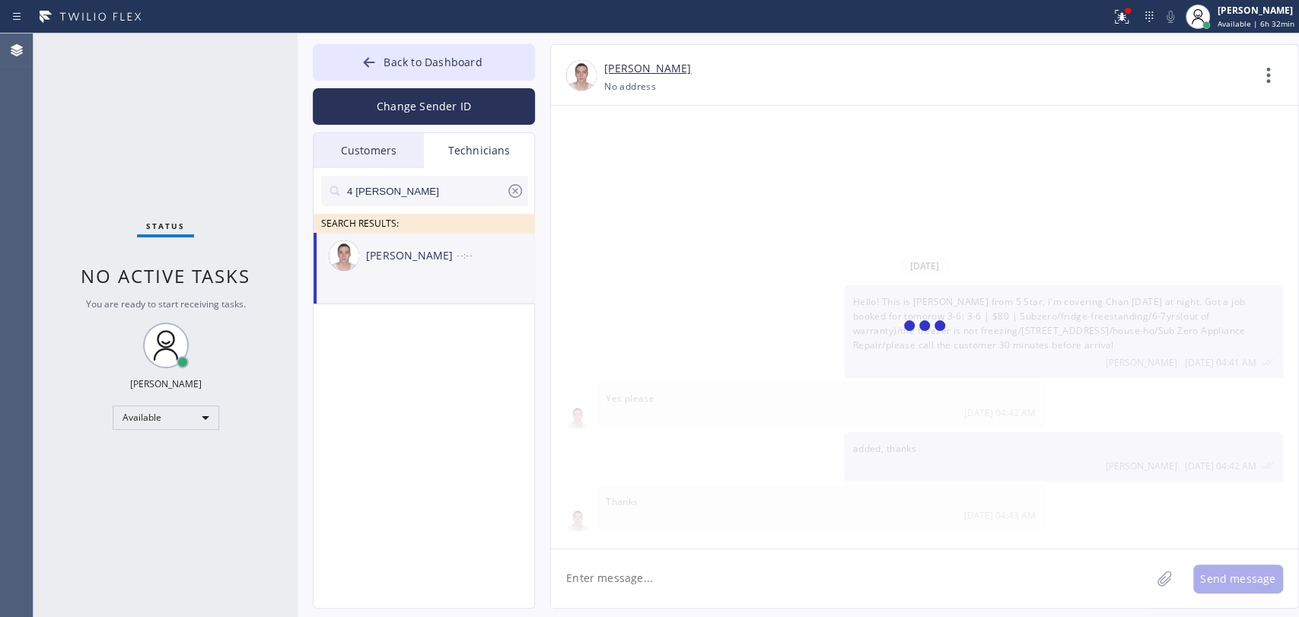
click at [591, 575] on textarea at bounding box center [851, 578] width 600 height 59
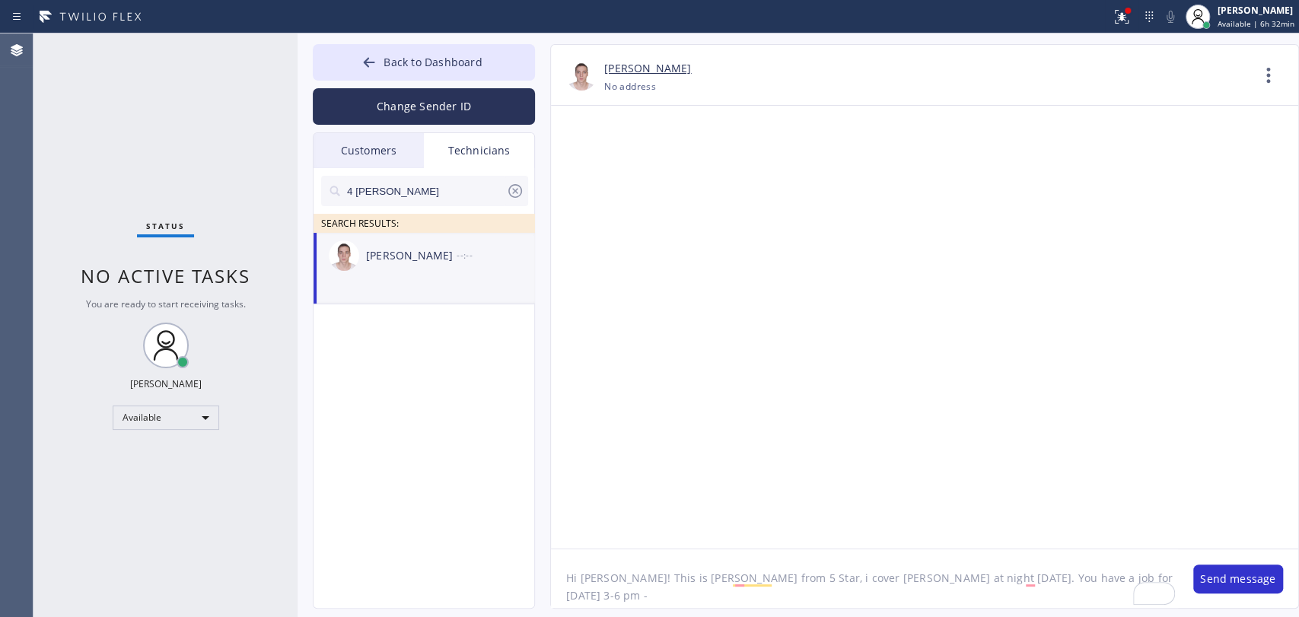
paste textarea "PG25XY"
click at [795, 591] on textarea "Hi [PERSON_NAME]! This is [PERSON_NAME] from 5 Star, i cover [PERSON_NAME] at n…" at bounding box center [864, 578] width 627 height 59
type textarea "Hi [PERSON_NAME]! This is [PERSON_NAME] from 5 Star, i cover [PERSON_NAME] at n…"
click at [1248, 578] on button "Send message" at bounding box center [1238, 579] width 90 height 29
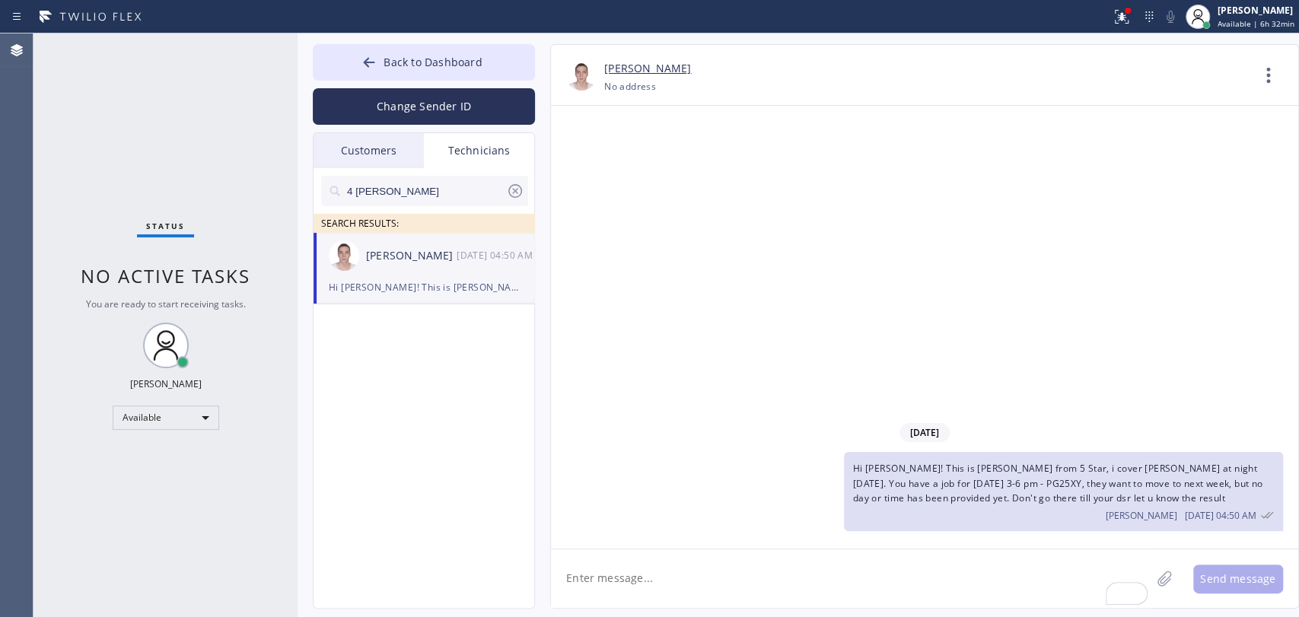
click at [1072, 498] on div "Hi [PERSON_NAME]! This is [PERSON_NAME] from 5 Star, i cover [PERSON_NAME] at n…" at bounding box center [1063, 491] width 439 height 79
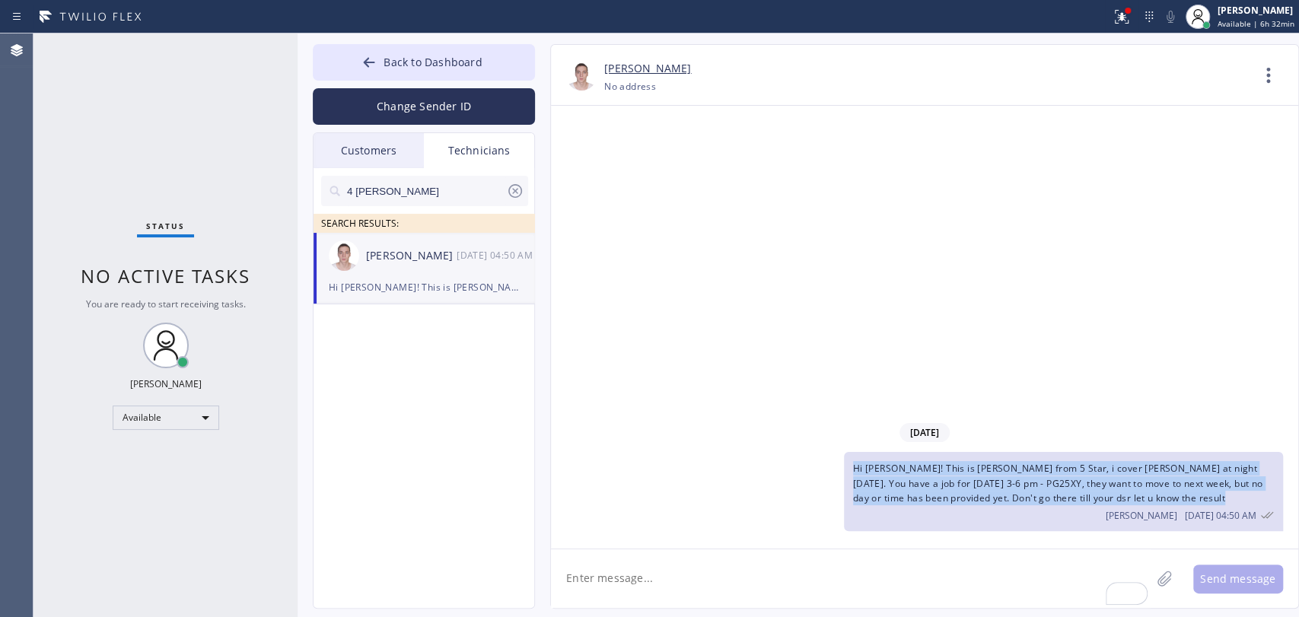
click at [1072, 498] on div "Hi [PERSON_NAME]! This is [PERSON_NAME] from 5 Star, i cover [PERSON_NAME] at n…" at bounding box center [1063, 491] width 439 height 79
click at [906, 588] on textarea "To enrich screen reader interactions, please activate Accessibility in Grammarl…" at bounding box center [851, 578] width 600 height 59
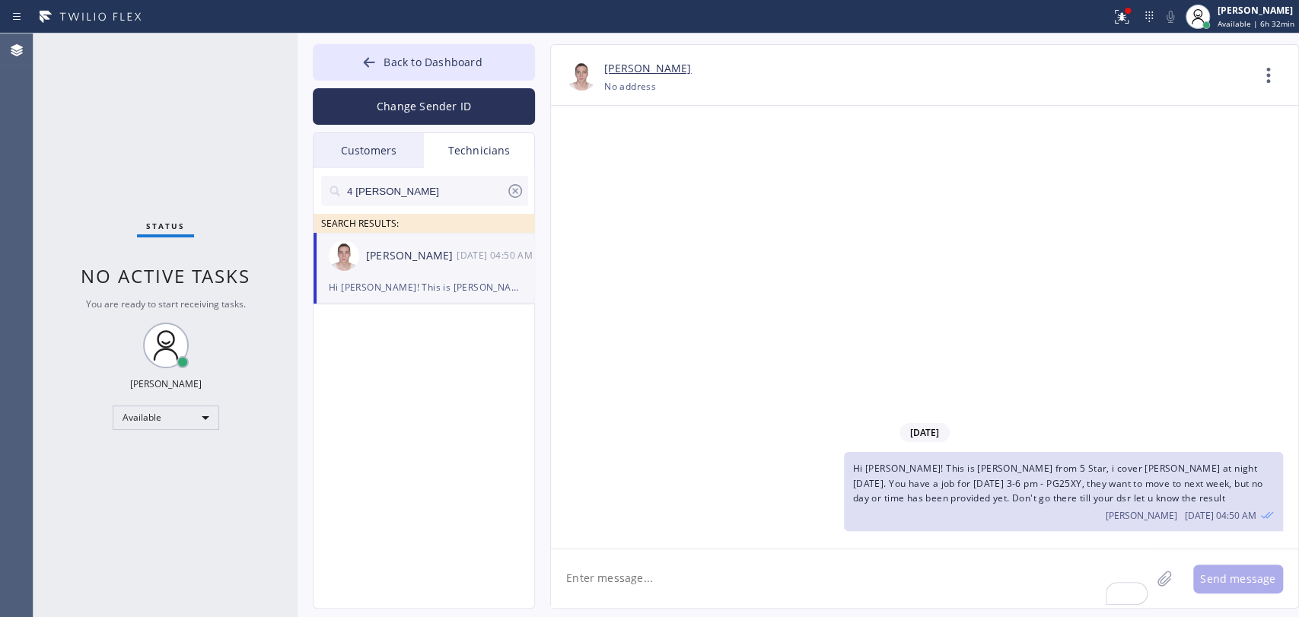
click at [907, 586] on textarea "To enrich screen reader interactions, please activate Accessibility in Grammarl…" at bounding box center [851, 578] width 600 height 59
type textarea "I assume they won't be waiting for you [DATE]"
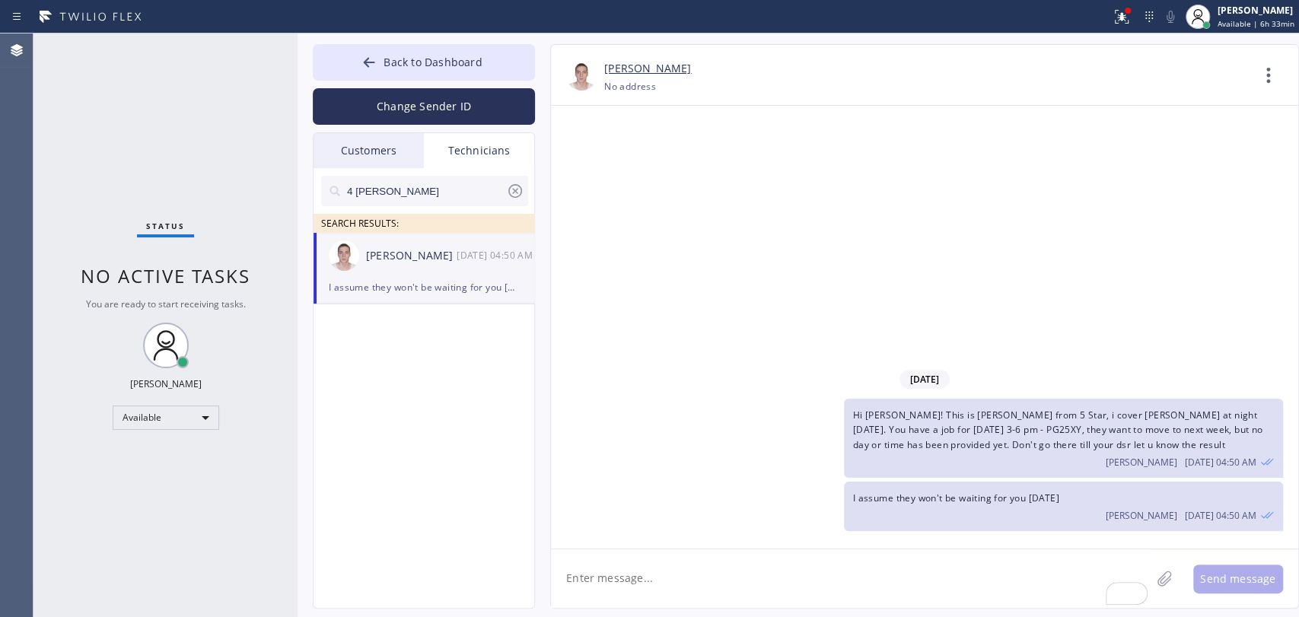
click at [622, 594] on textarea "To enrich screen reader interactions, please activate Accessibility in Grammarl…" at bounding box center [851, 578] width 600 height 59
click at [417, 148] on div "Customers" at bounding box center [369, 150] width 110 height 35
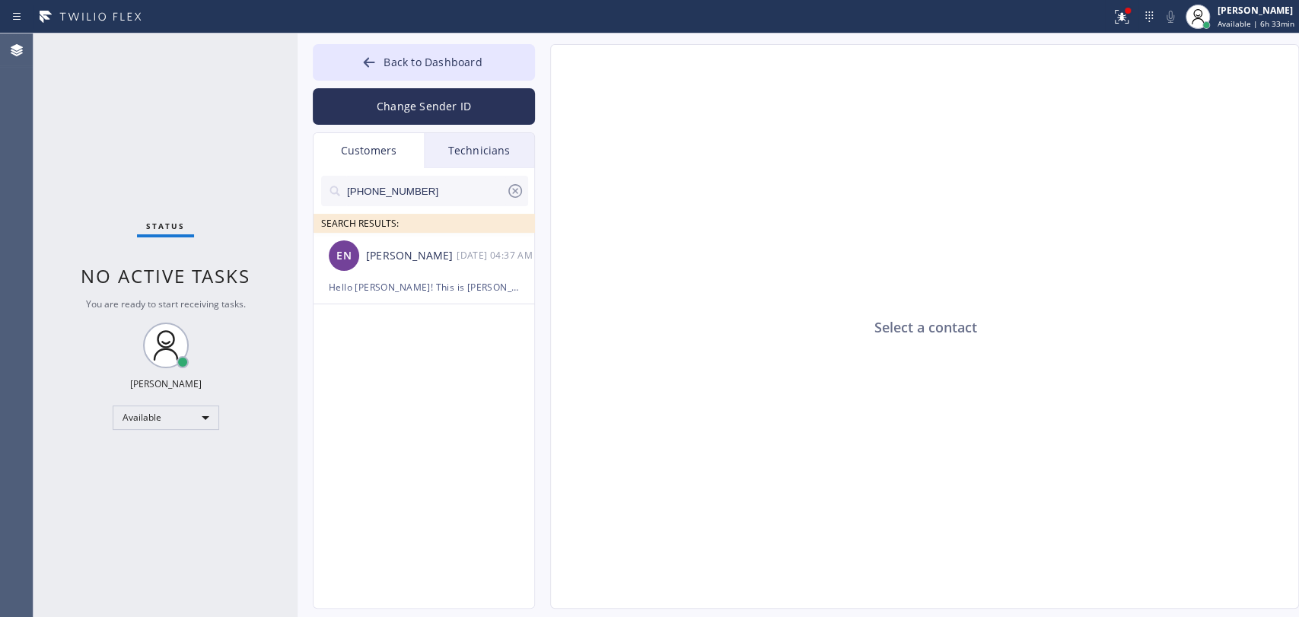
click at [231, 183] on div "Status No active tasks You are ready to start receiving tasks. [PERSON_NAME] Av…" at bounding box center [165, 325] width 264 height 584
click at [416, 264] on div "EN [PERSON_NAME] [DATE] 04:37 AM" at bounding box center [425, 256] width 222 height 46
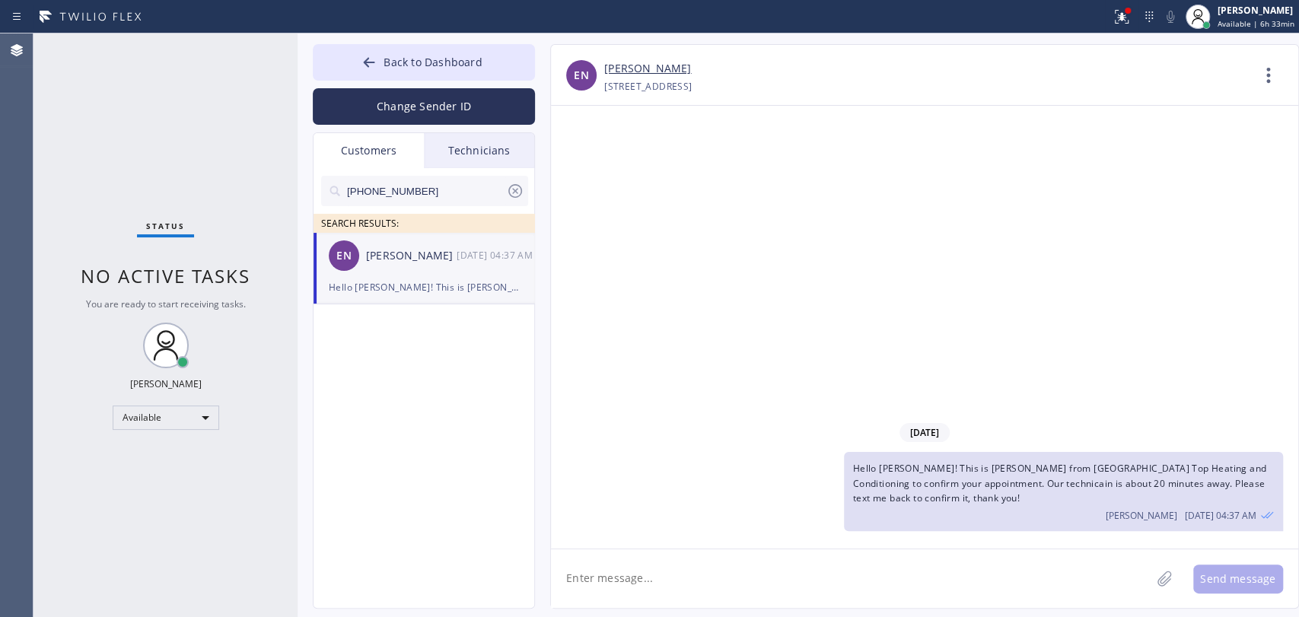
click at [519, 190] on icon at bounding box center [515, 191] width 18 height 18
click at [474, 164] on div "Technicians" at bounding box center [479, 150] width 110 height 35
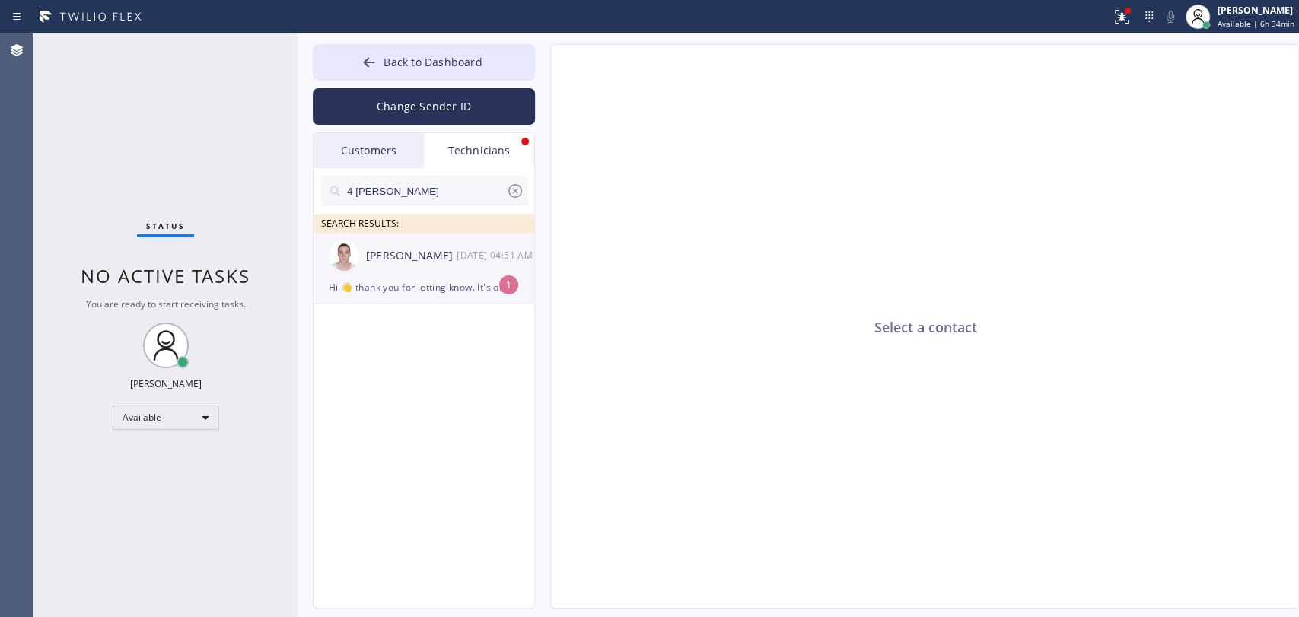
click at [377, 294] on div "Hi 👋 thank you for letting know. It's okay. Reschedule them 👍" at bounding box center [424, 288] width 190 height 18
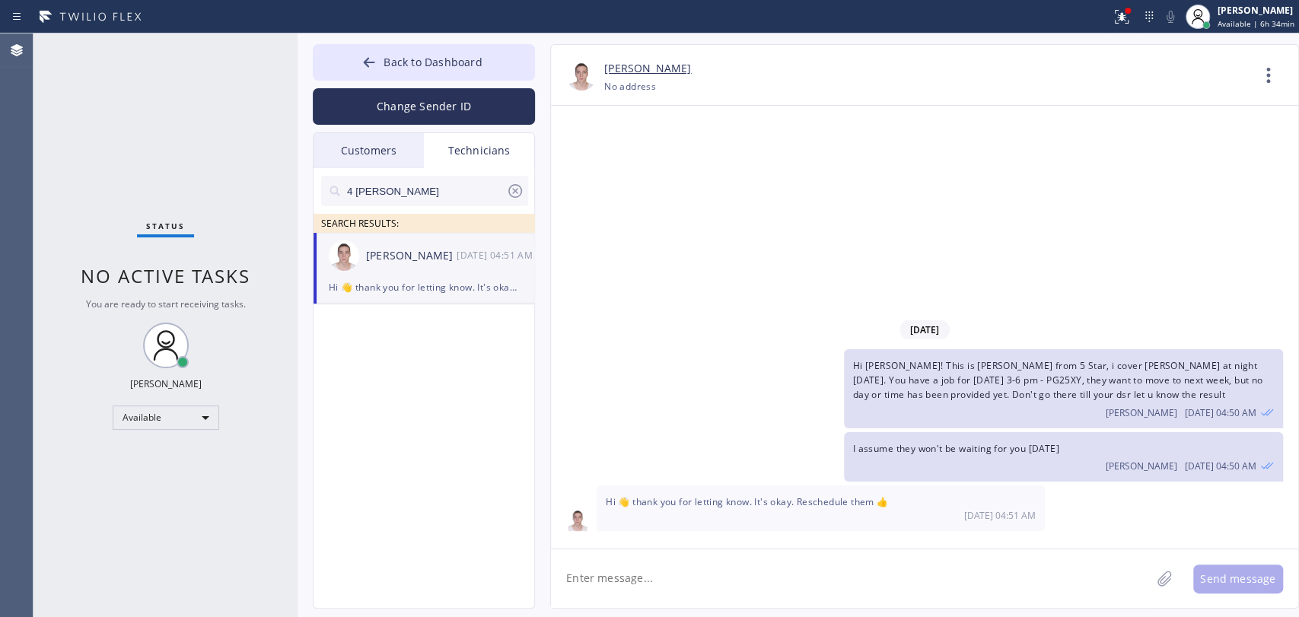
click at [700, 498] on span "Hi 👋 thank you for letting know. It's okay. Reschedule them 👍" at bounding box center [747, 501] width 282 height 13
click at [701, 498] on span "Hi 👋 thank you for letting know. It's okay. Reschedule them 👍" at bounding box center [747, 501] width 282 height 13
click at [693, 495] on span "Hi 👋 thank you for letting know. It's okay. Reschedule them 👍" at bounding box center [747, 501] width 282 height 13
click at [648, 572] on textarea at bounding box center [851, 578] width 600 height 59
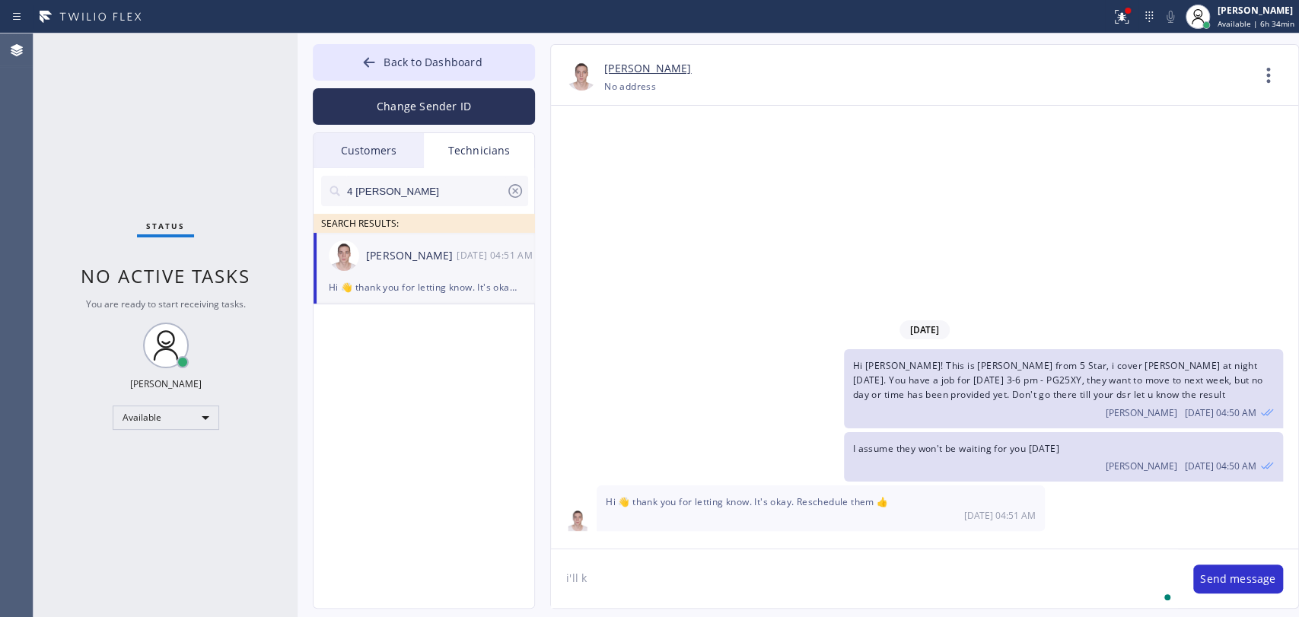
type textarea "i'll ke"
type textarea "i"
click at [406, 62] on span "Back to Dashboard" at bounding box center [433, 62] width 98 height 14
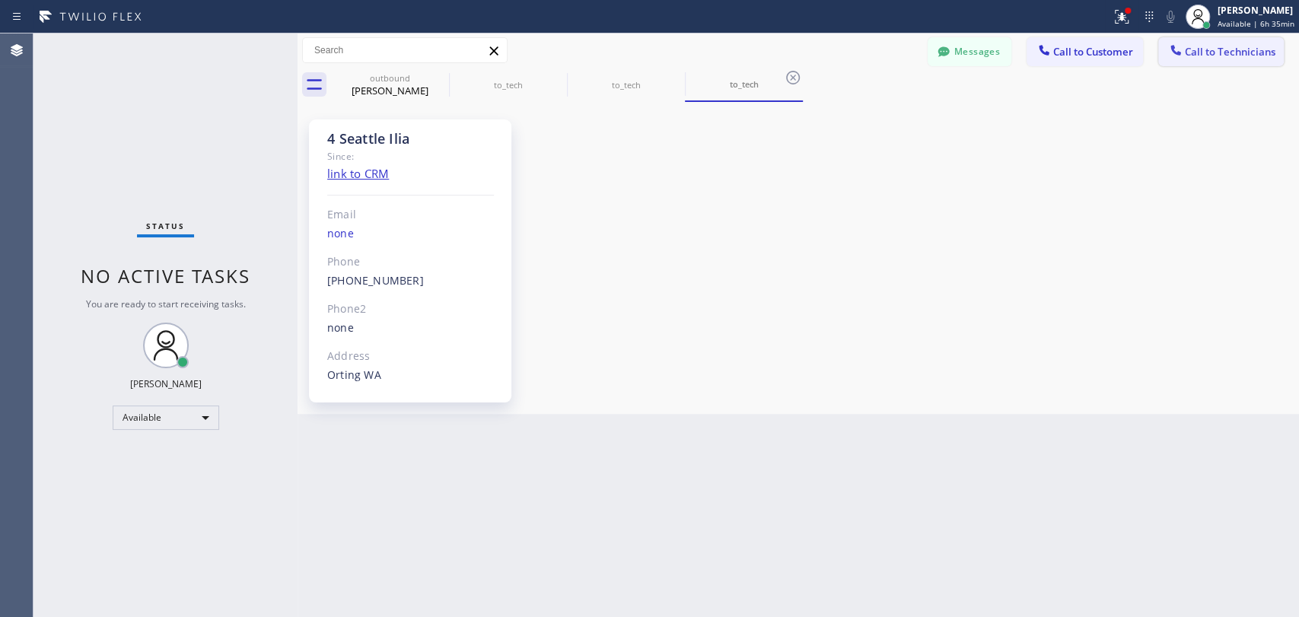
click at [1181, 51] on icon at bounding box center [1175, 50] width 15 height 15
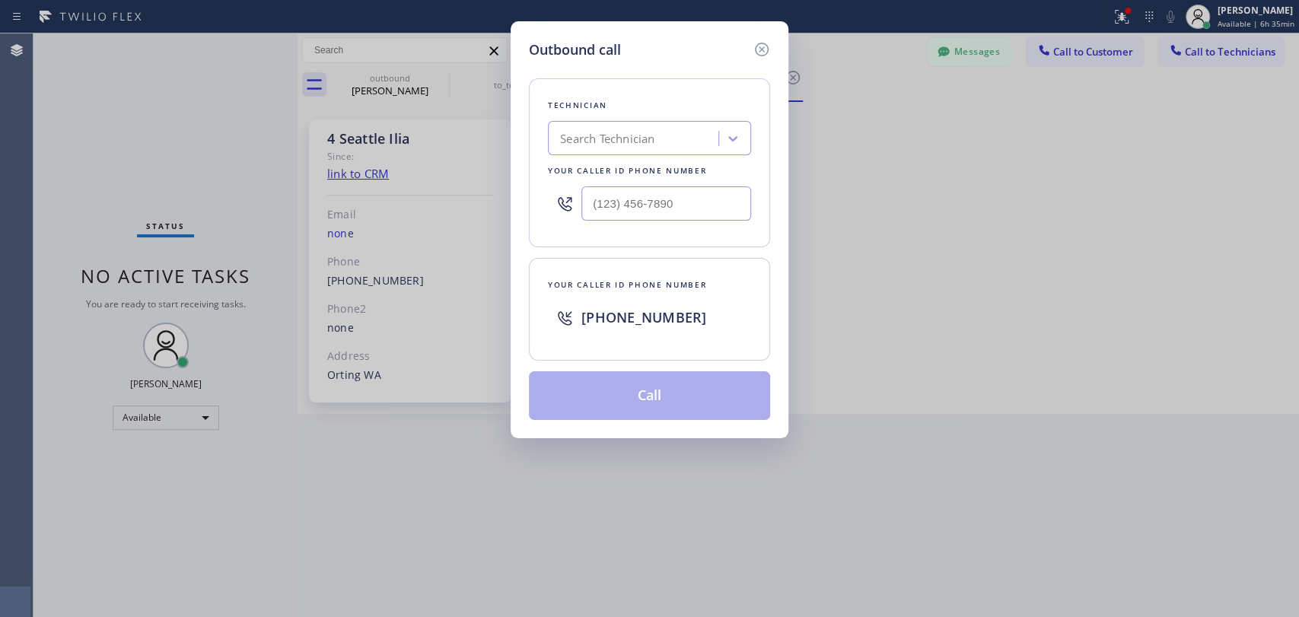
click at [815, 111] on div "Outbound call Technician Search Technician Your caller id phone number Your cal…" at bounding box center [649, 308] width 1299 height 617
click at [670, 142] on div "Search Technician" at bounding box center [636, 139] width 166 height 27
type input "Firuz"
click at [629, 178] on div "Firuz Dadadzhanov" at bounding box center [649, 170] width 203 height 27
type input "(949) 919-2234"
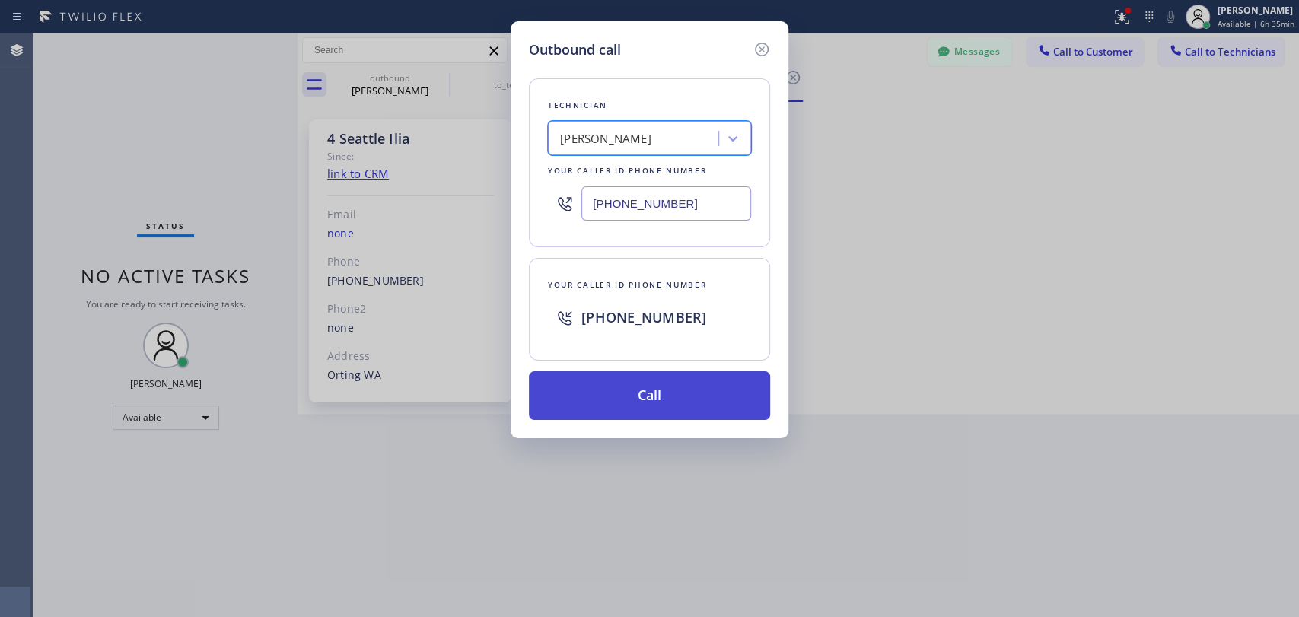
click at [633, 408] on button "Call" at bounding box center [649, 395] width 241 height 49
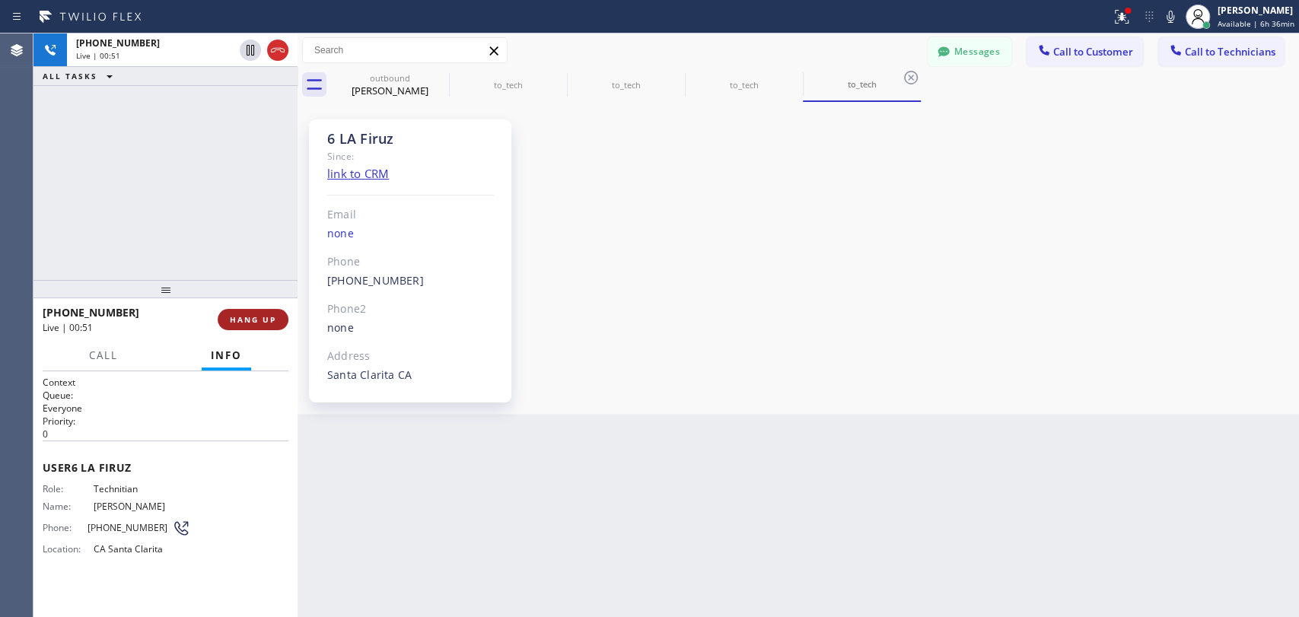
click at [243, 322] on span "HANG UP" at bounding box center [253, 319] width 46 height 11
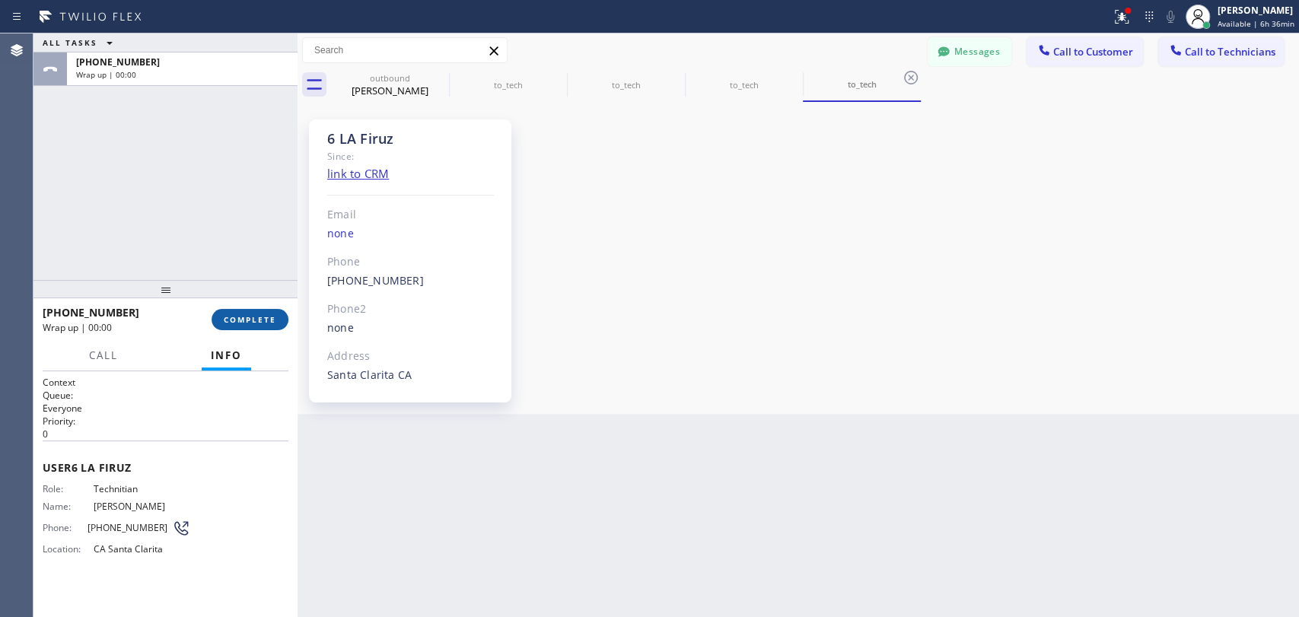
click at [243, 322] on span "COMPLETE" at bounding box center [250, 319] width 53 height 11
click at [240, 268] on div "ALL TASKS ALL TASKS ACTIVE TASKS TASKS IN WRAP UP +19499192234 Wrap up | 00:00" at bounding box center [165, 156] width 264 height 247
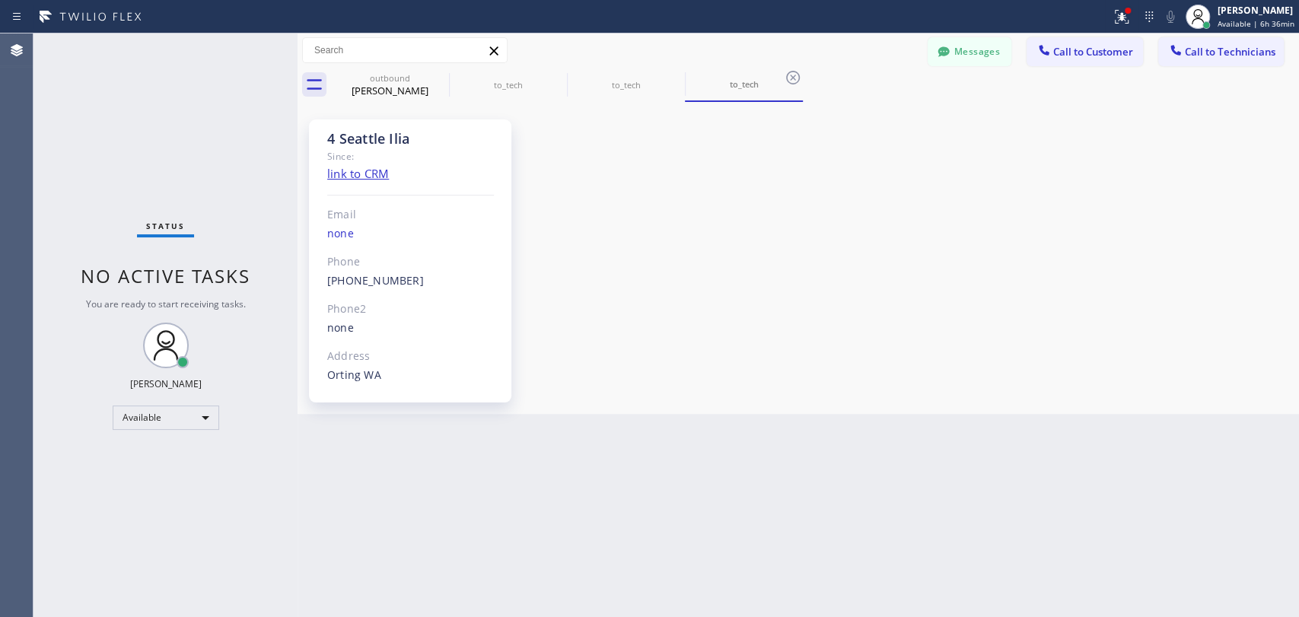
click at [1242, 63] on button "Call to Technicians" at bounding box center [1221, 51] width 126 height 29
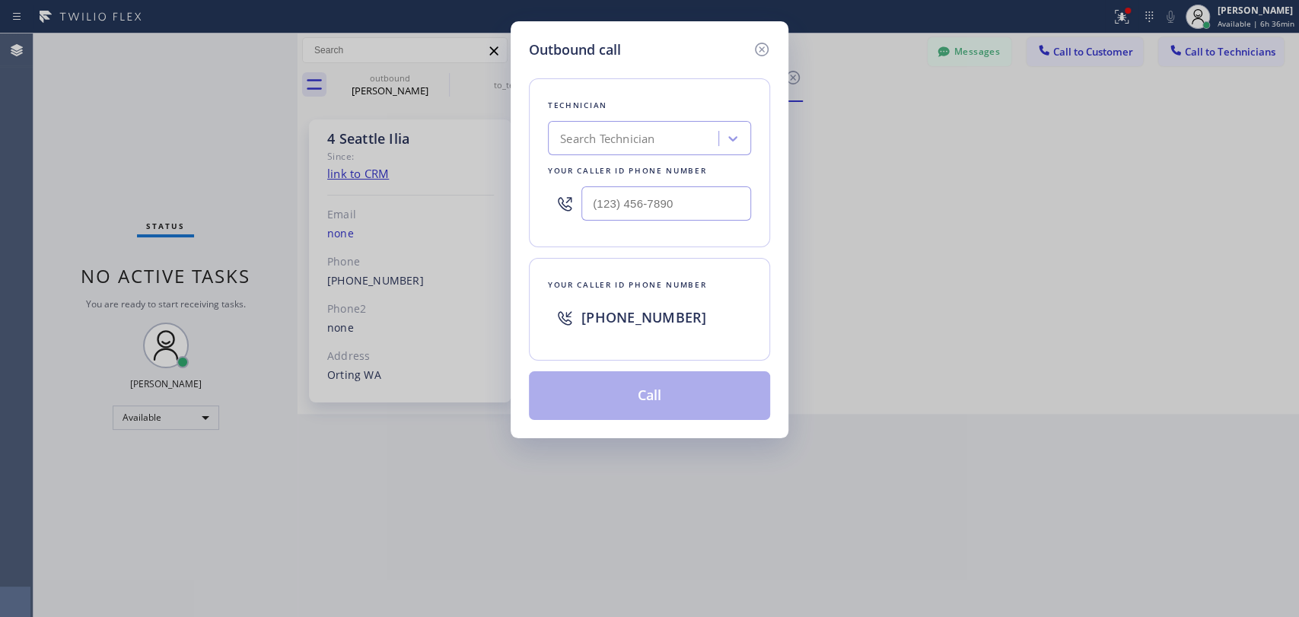
click at [706, 142] on div "Search Technician" at bounding box center [636, 139] width 166 height 27
type input "N"
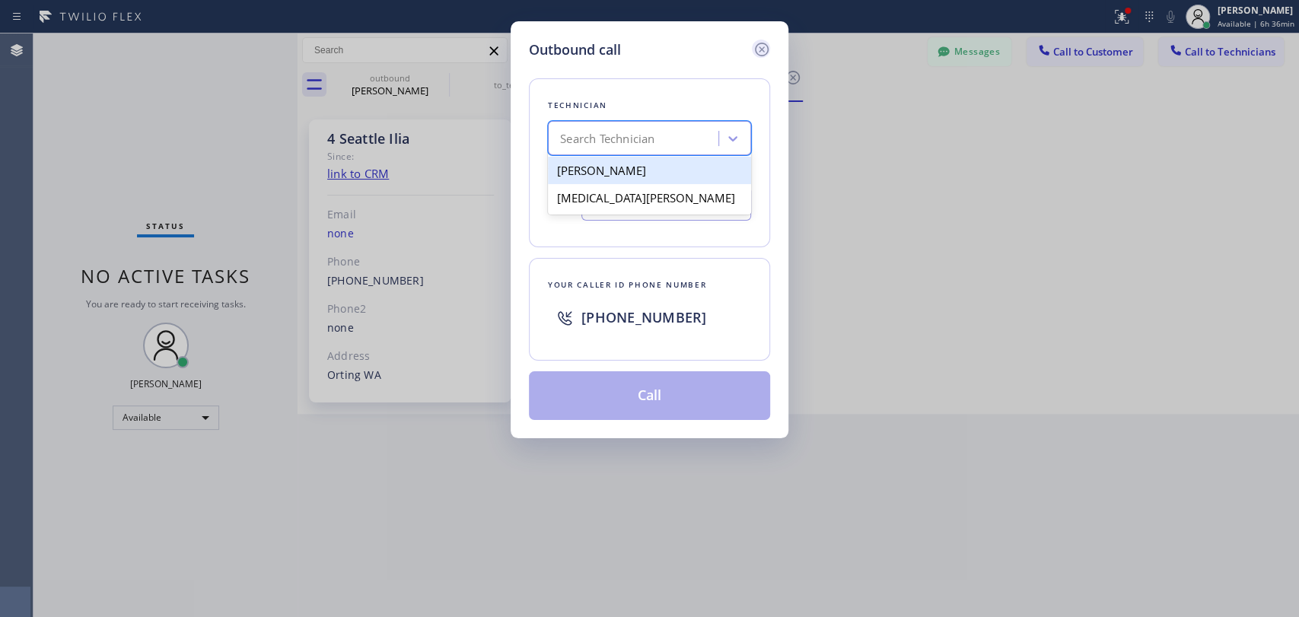
click at [766, 50] on icon at bounding box center [762, 49] width 18 height 18
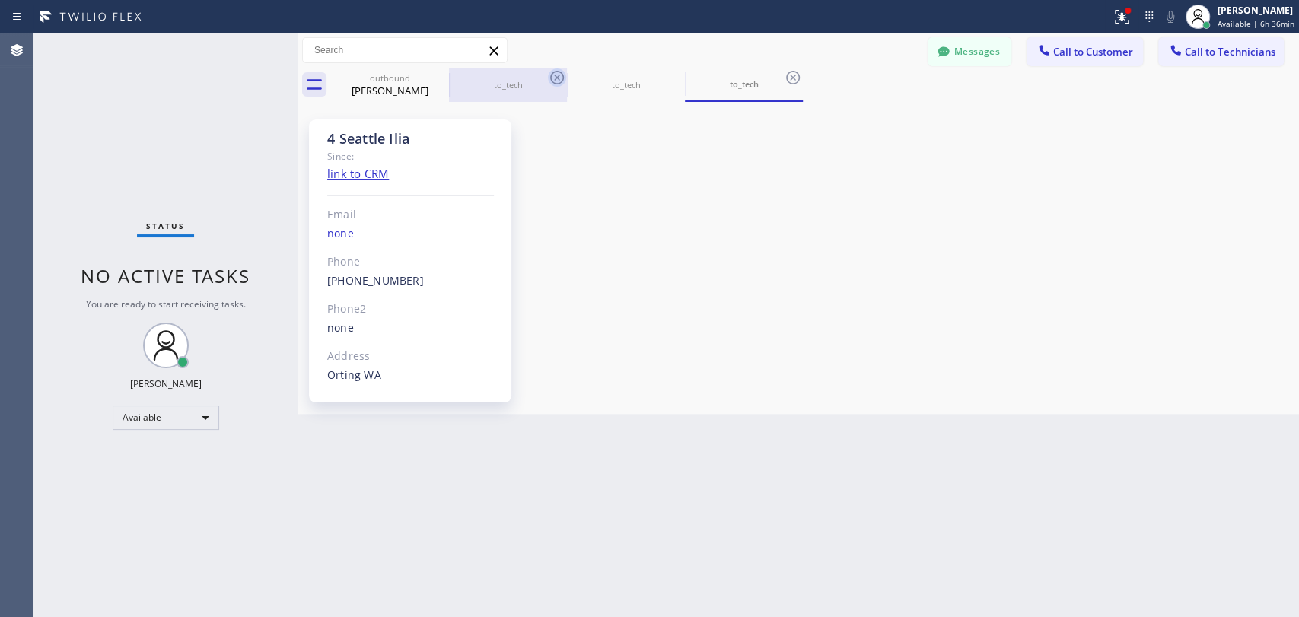
click at [420, 100] on div "outbound Erin Nelson" at bounding box center [390, 85] width 115 height 34
click at [0, 0] on icon at bounding box center [0, 0] width 0 height 0
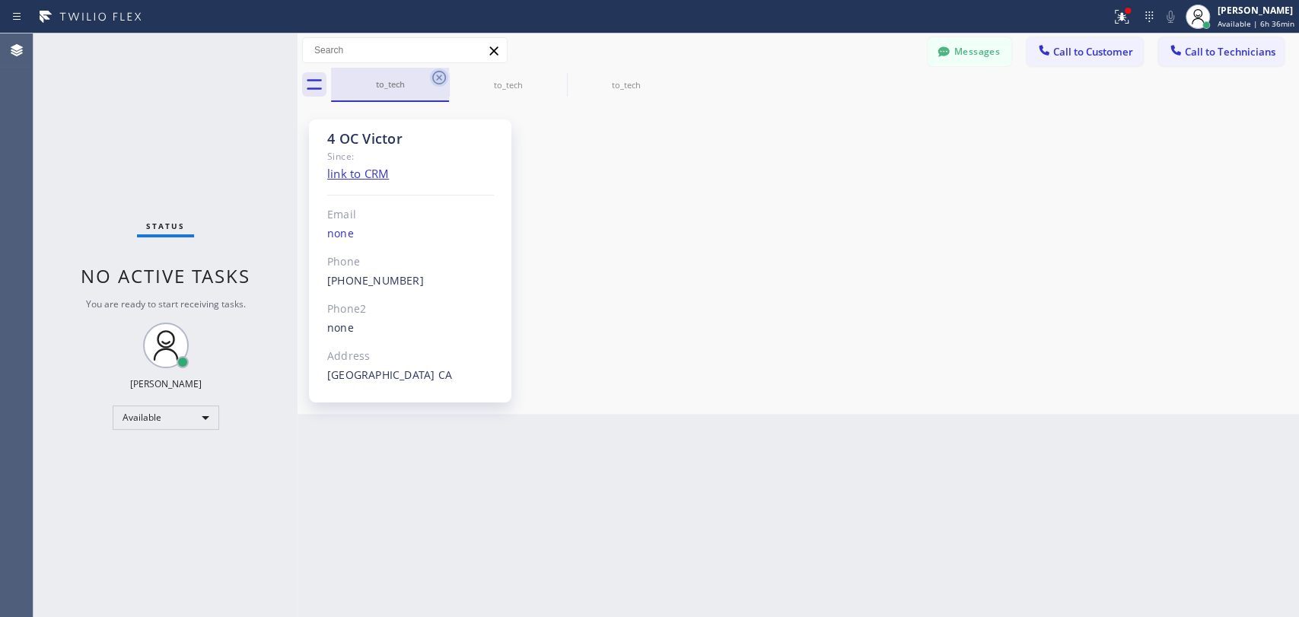
click at [439, 85] on icon at bounding box center [439, 77] width 18 height 18
click at [0, 0] on icon at bounding box center [0, 0] width 0 height 0
click at [439, 81] on icon at bounding box center [439, 77] width 18 height 18
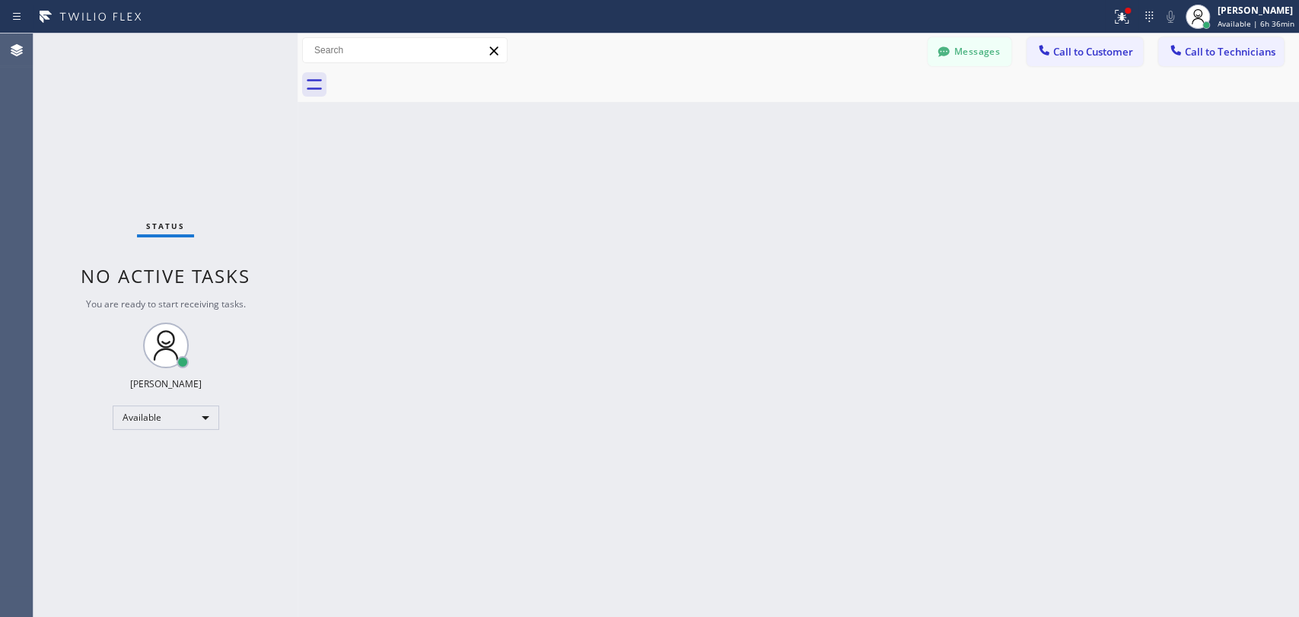
click at [439, 81] on div at bounding box center [815, 85] width 968 height 34
click at [1199, 53] on span "Call to Technicians" at bounding box center [1230, 52] width 91 height 14
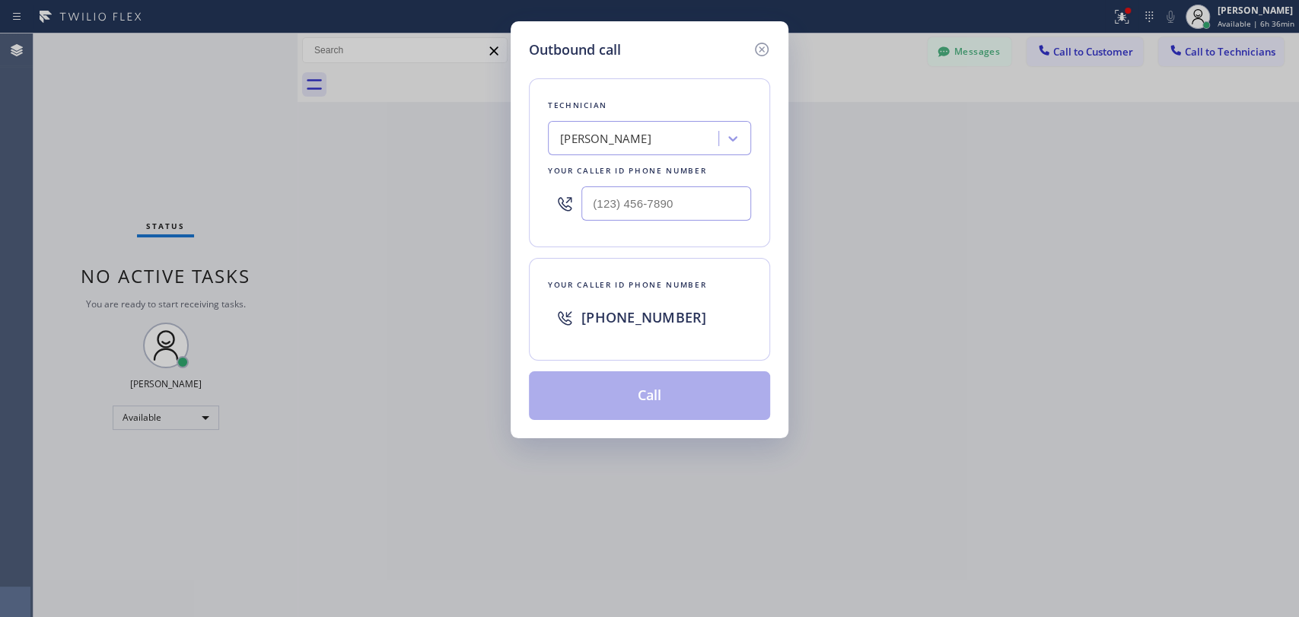
click at [527, 143] on div "Outbound call Technician Firuz Dadadzhanov Your caller id phone number Your cal…" at bounding box center [650, 229] width 278 height 417
click at [598, 141] on div "Firuz Dadadzhanov" at bounding box center [605, 139] width 91 height 18
type input "N"
click at [750, 56] on div "Outbound call" at bounding box center [649, 50] width 241 height 21
click at [754, 54] on icon at bounding box center [762, 49] width 18 height 18
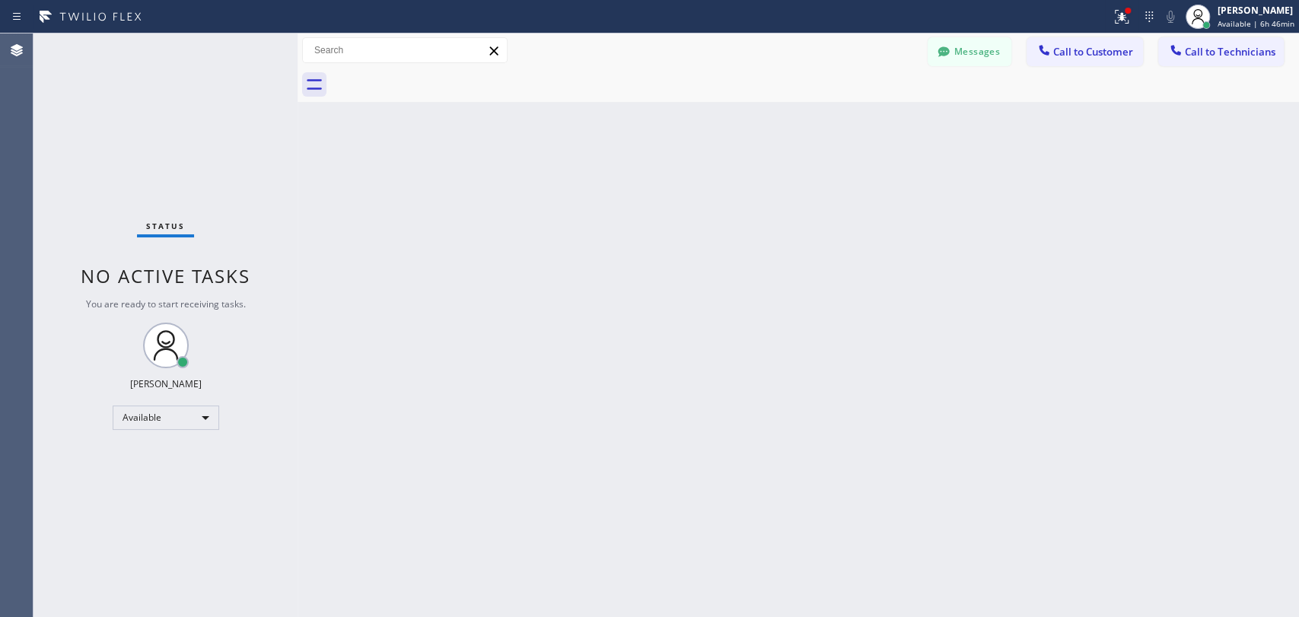
click at [1059, 562] on div "Back to Dashboard Change Sender ID Customers Technicians EN Erin Nelson 09/04 0…" at bounding box center [799, 325] width 1002 height 584
click at [956, 50] on button "Messages" at bounding box center [970, 51] width 84 height 29
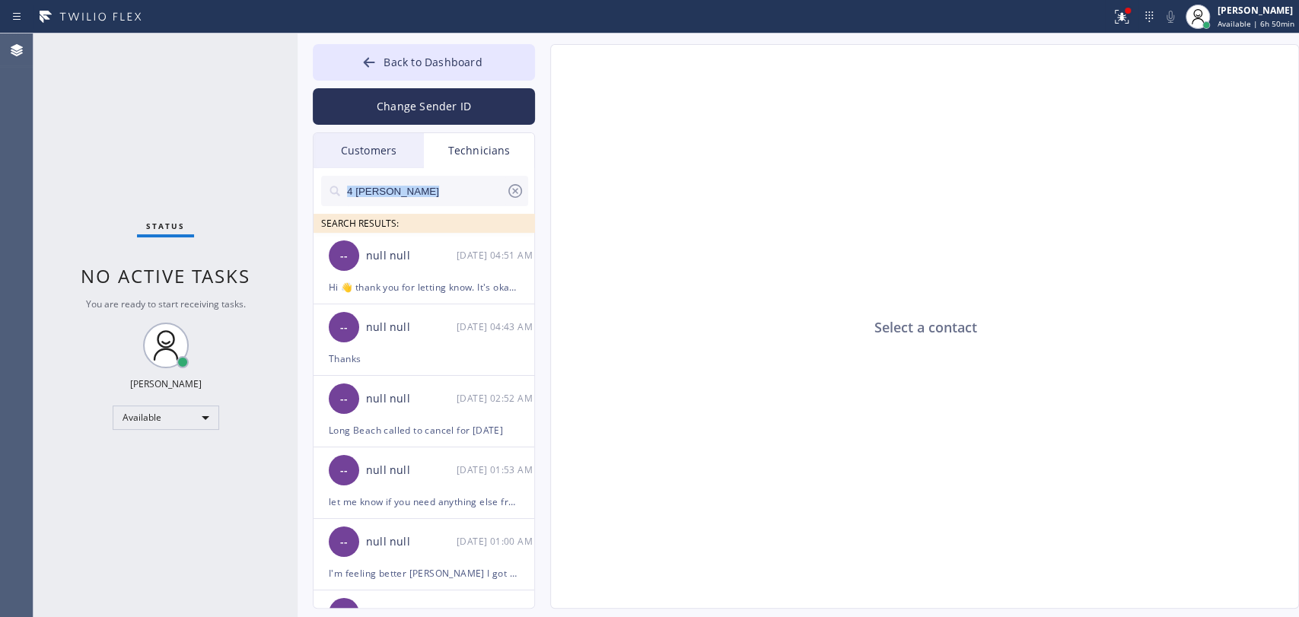
drag, startPoint x: 346, startPoint y: 212, endPoint x: 364, endPoint y: 202, distance: 21.1
click at [364, 202] on div "4 SF Anton SEARCH RESULTS:" at bounding box center [425, 200] width 222 height 65
click at [364, 202] on input "4 [PERSON_NAME]" at bounding box center [426, 191] width 161 height 30
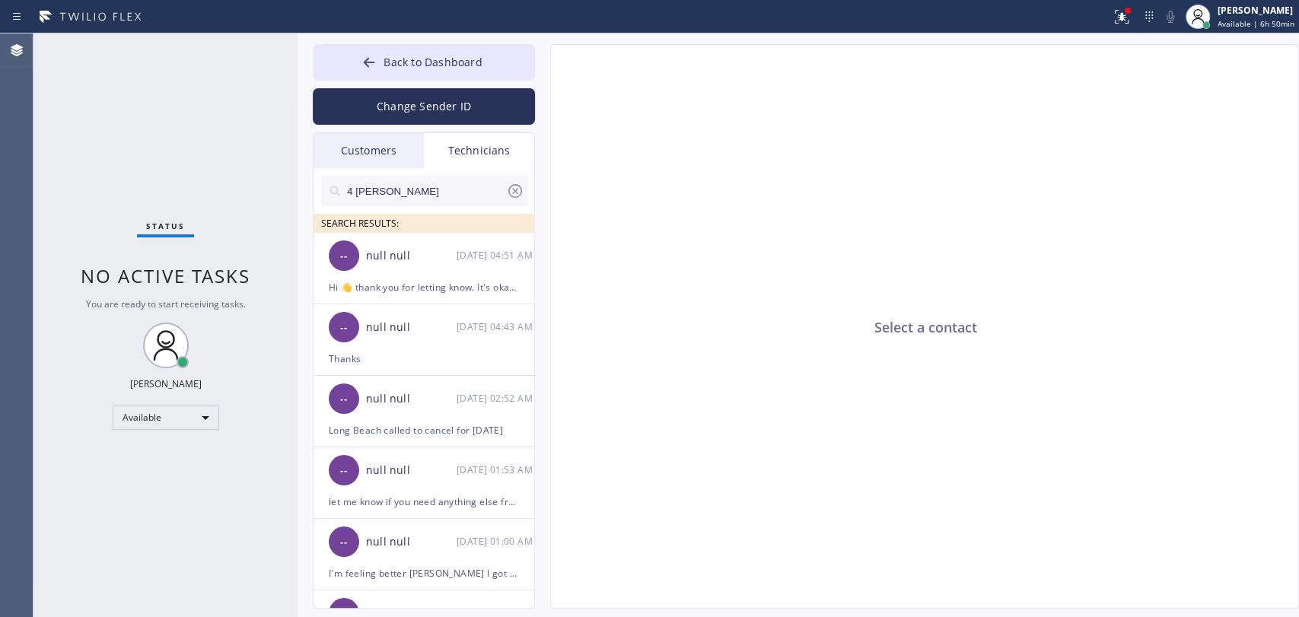
paste input "LA Jin"
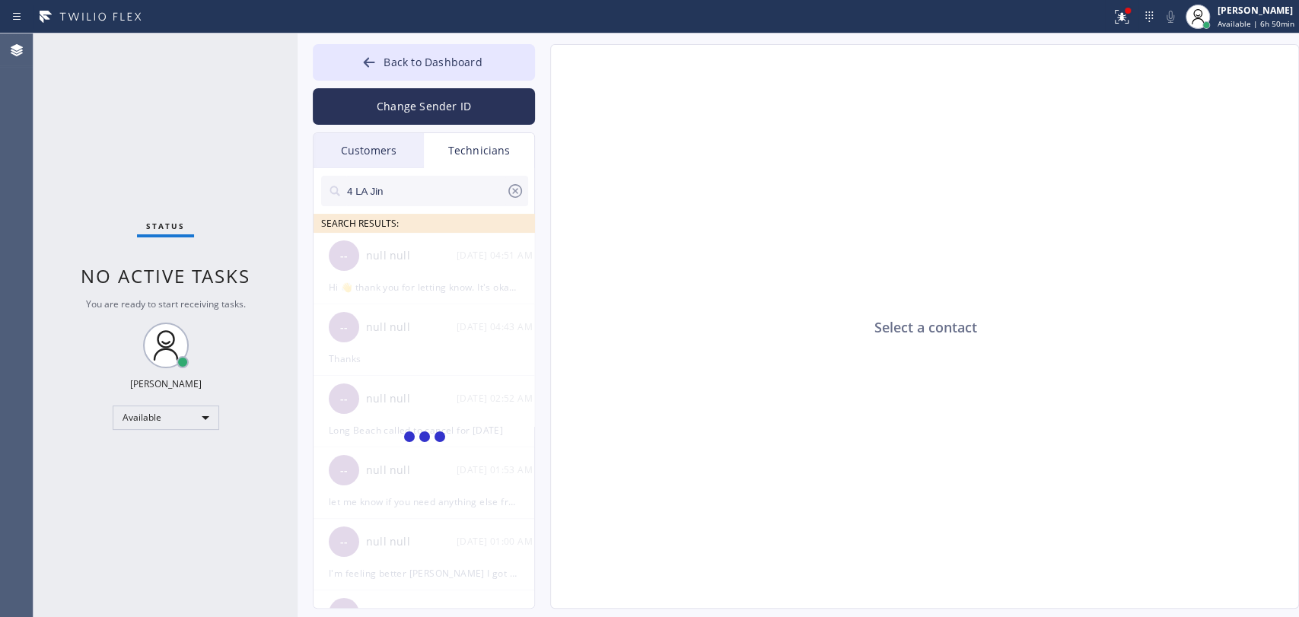
type input "4 LA Jin"
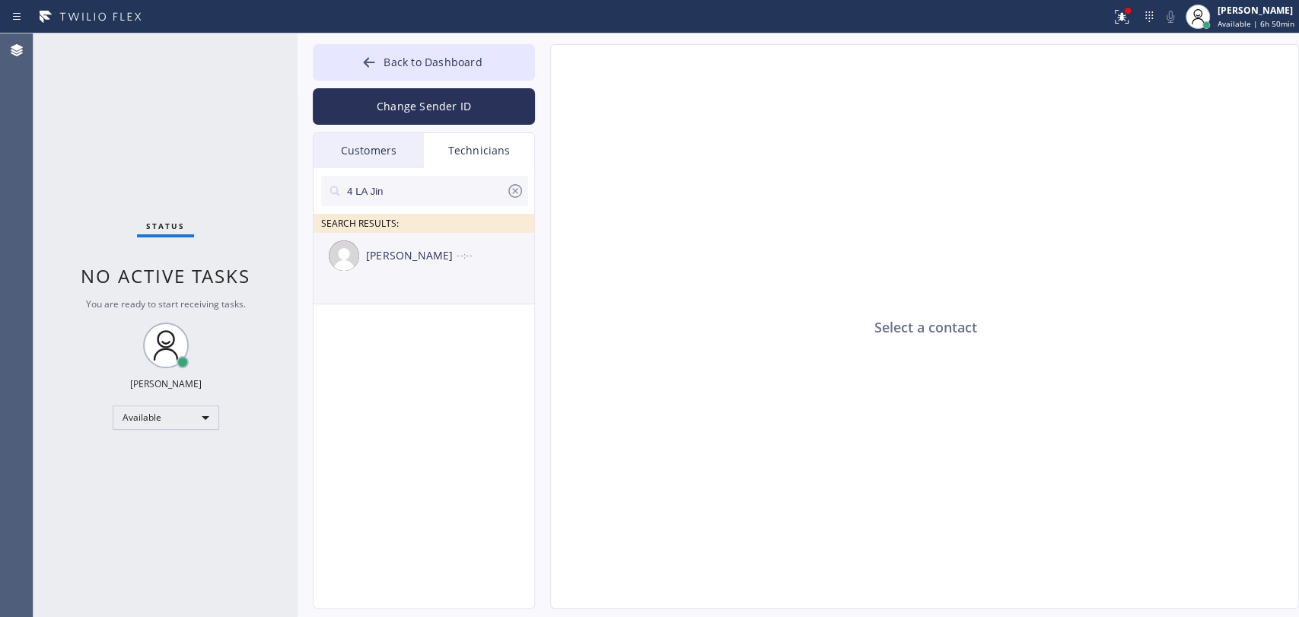
click at [444, 264] on div "Evgene Yugay --:--" at bounding box center [425, 256] width 222 height 46
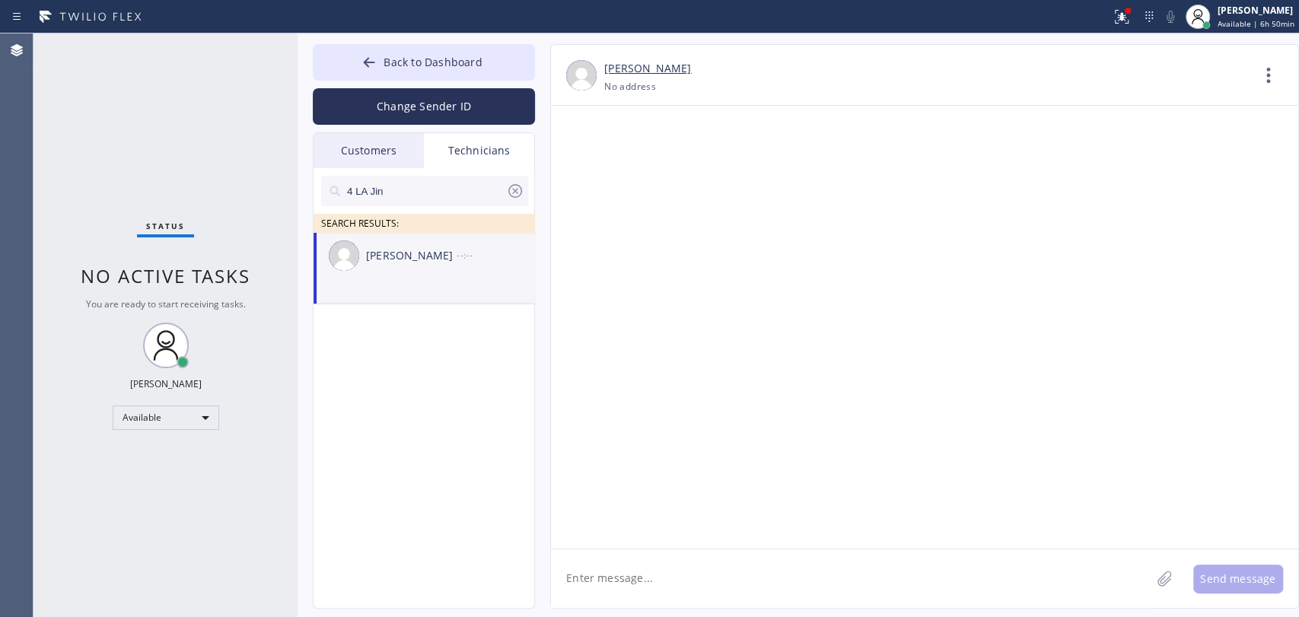
click at [629, 573] on textarea at bounding box center [851, 578] width 600 height 59
paste textarea "VGUZLT"
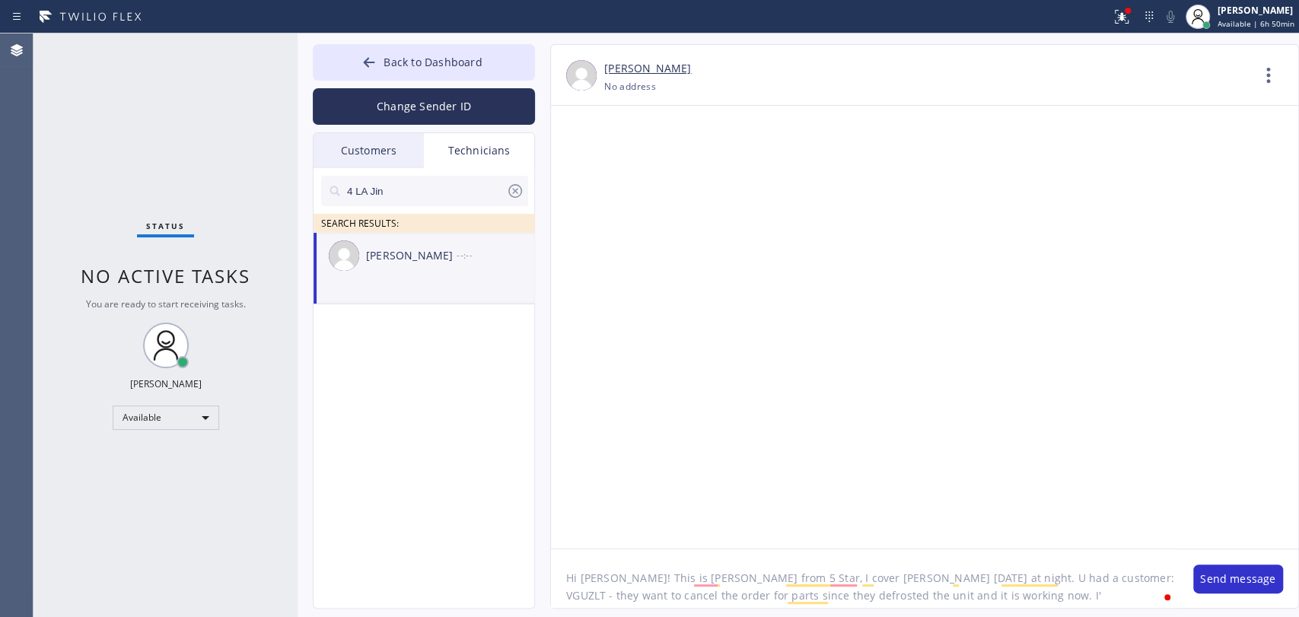
click at [868, 598] on textarea "Hi Jin! This is Alex from 5 Star, I cover Chan today at night. U had a customer…" at bounding box center [864, 578] width 627 height 59
type textarea "Hi Jin! This is Alex from 5 Star, I cover Chan today at night. U had a customer…"
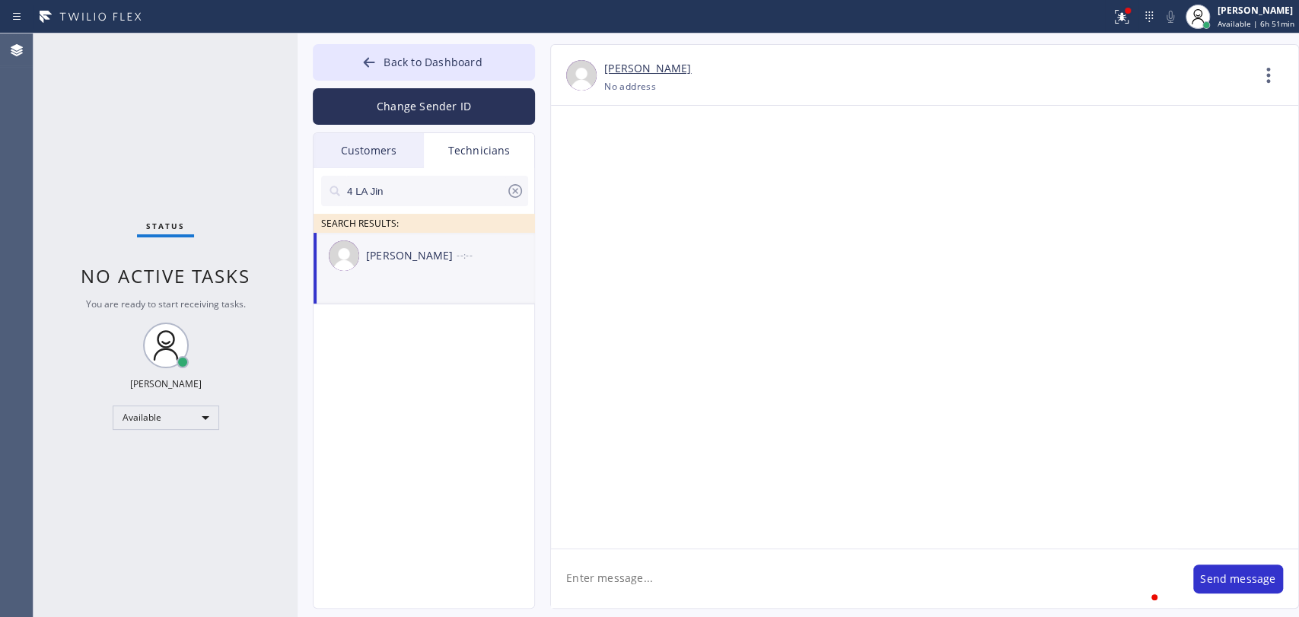
scroll to position [0, 0]
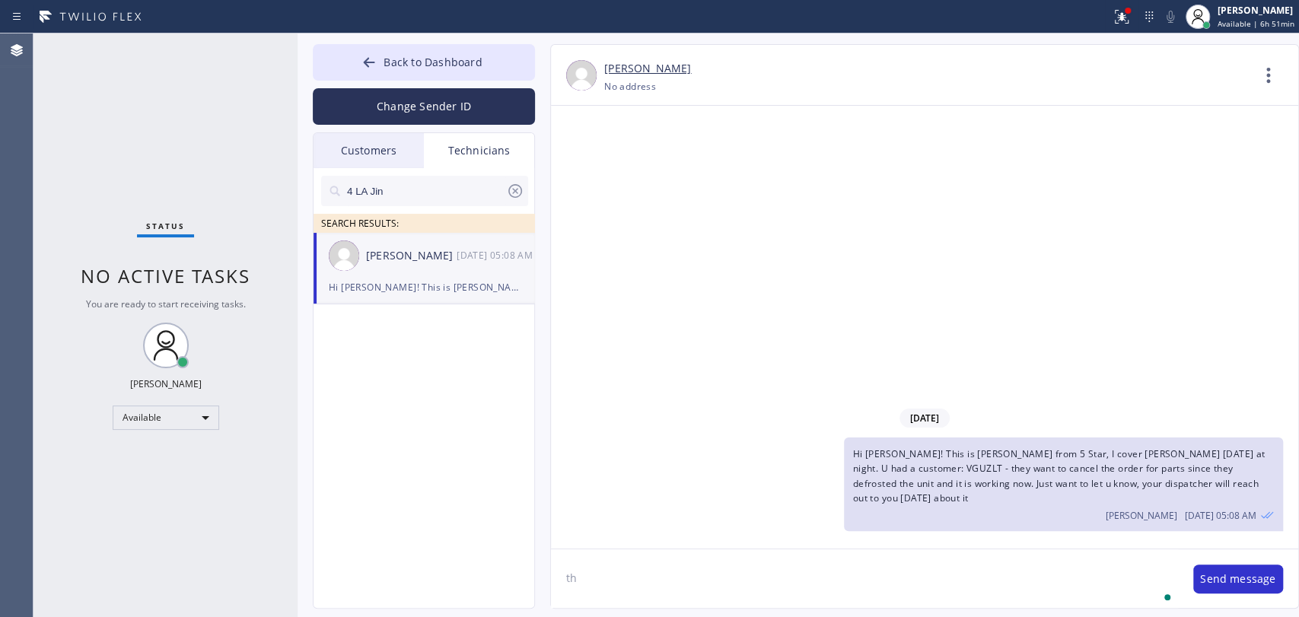
type textarea "t"
click at [505, 58] on button "Back to Dashboard" at bounding box center [424, 62] width 222 height 37
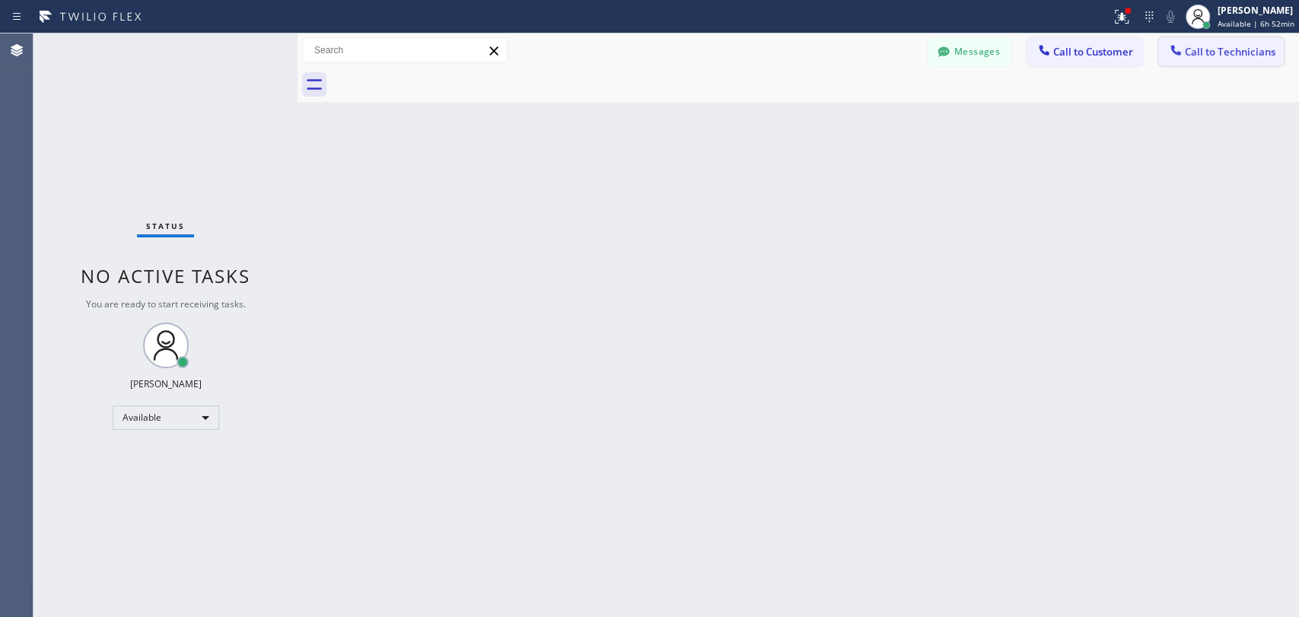
click at [1206, 41] on button "Call to Technicians" at bounding box center [1221, 51] width 126 height 29
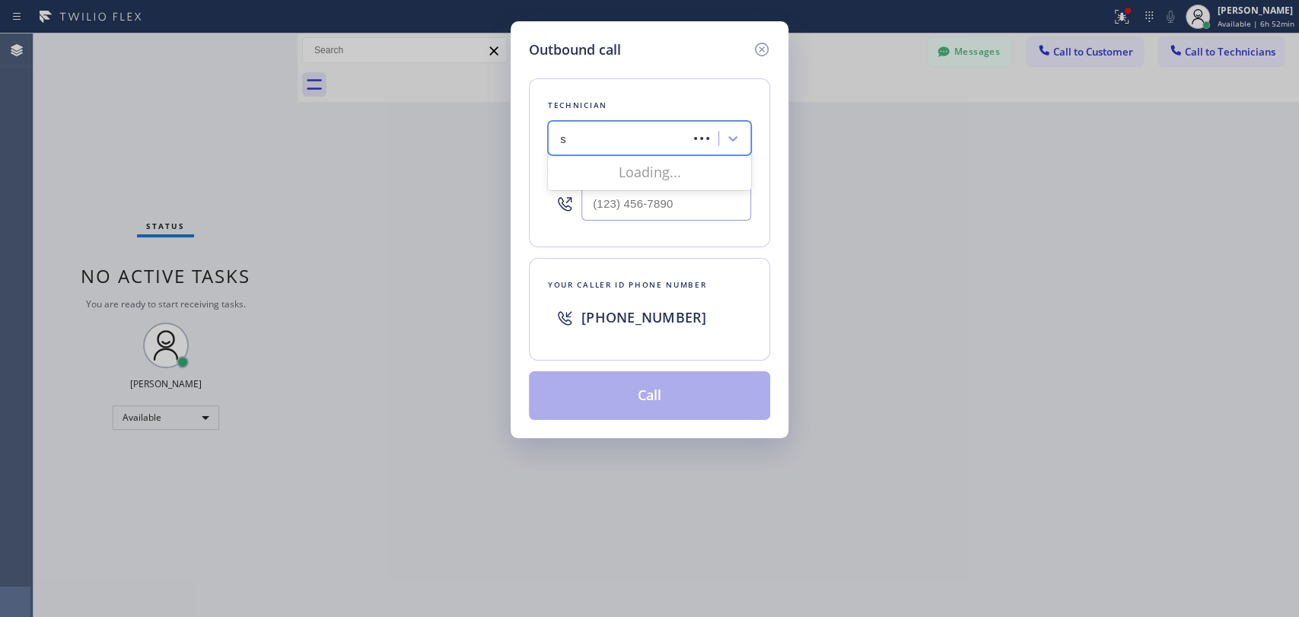
click at [690, 146] on div "s s" at bounding box center [649, 138] width 203 height 34
type input "sevan"
click at [653, 172] on div "[PERSON_NAME]" at bounding box center [649, 170] width 203 height 27
type input "[PHONE_NUMBER]"
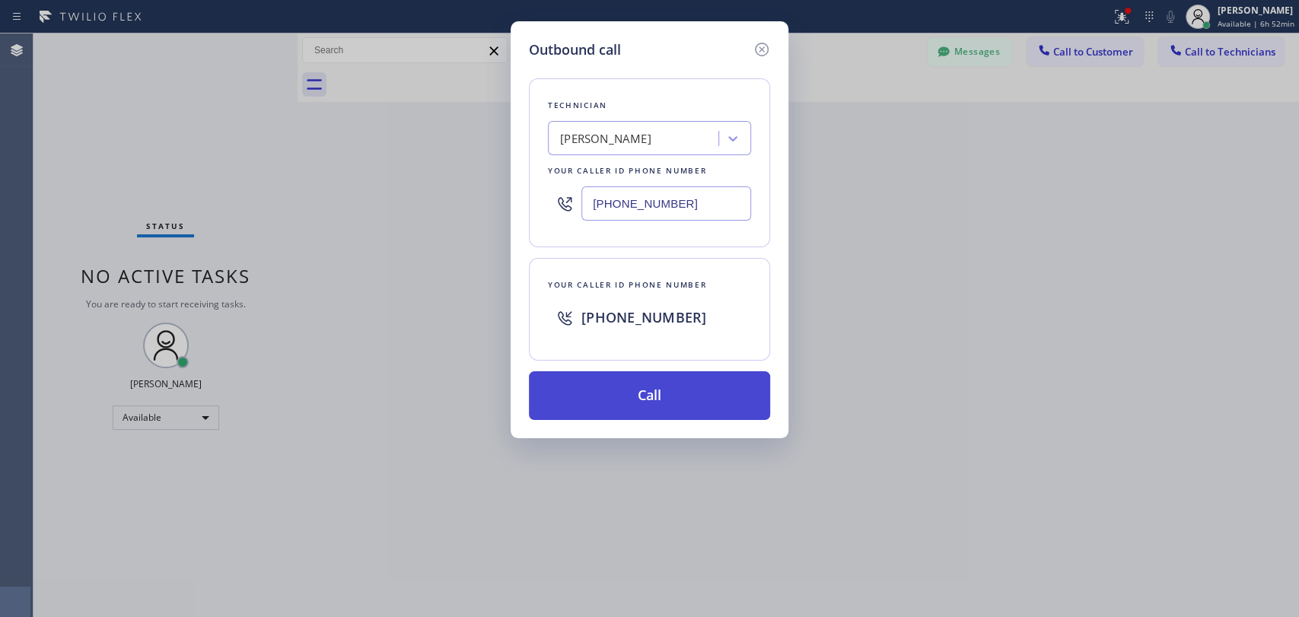
click at [614, 382] on button "Call" at bounding box center [649, 395] width 241 height 49
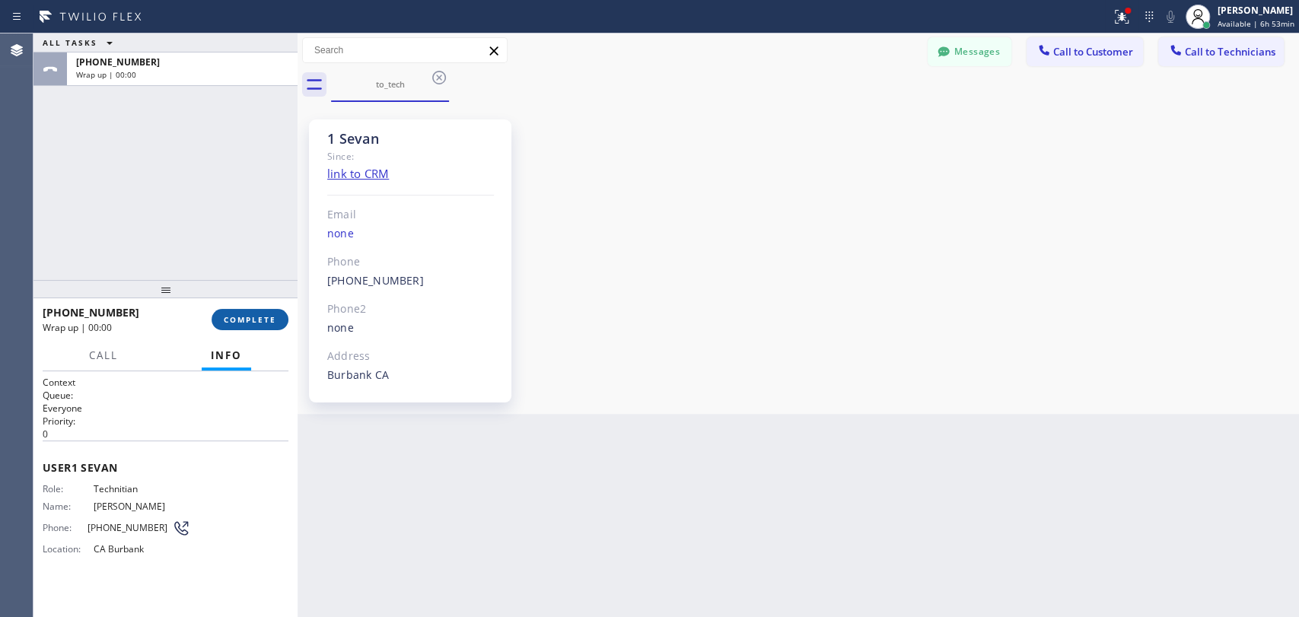
click at [267, 314] on button "COMPLETE" at bounding box center [250, 319] width 77 height 21
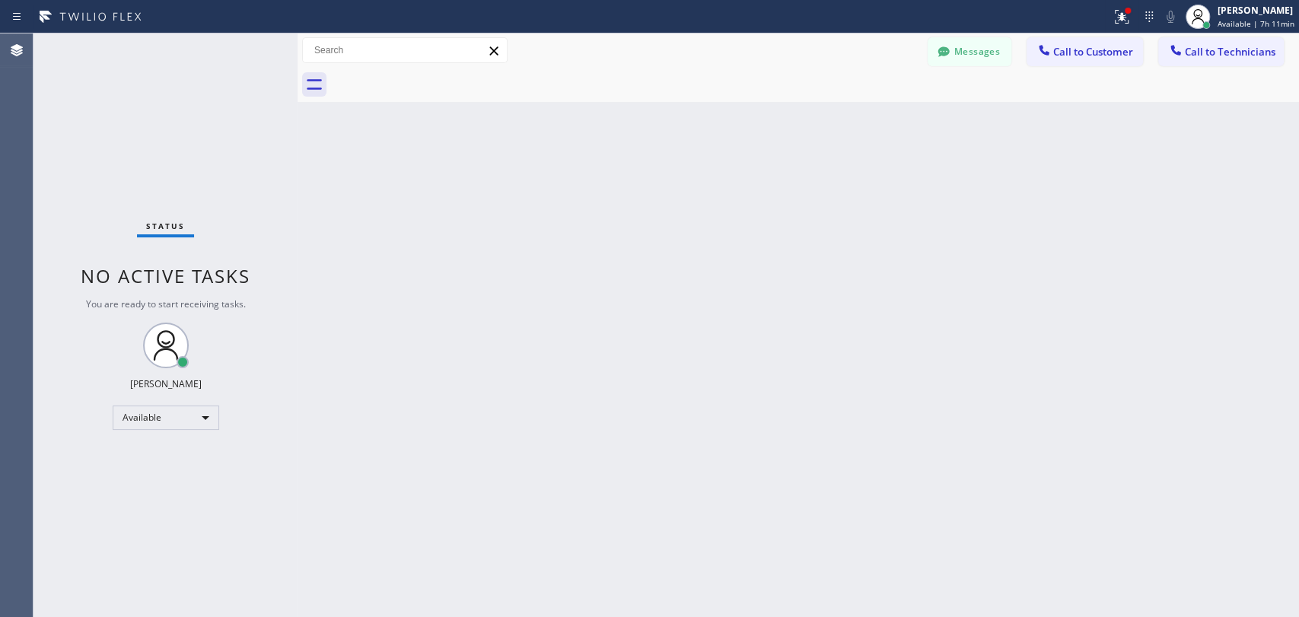
click at [1247, 411] on div "Back to Dashboard Change Sender ID Customers Technicians EN Erin Nelson 09/04 0…" at bounding box center [799, 325] width 1002 height 584
